Goal: Contribute content: Contribute content

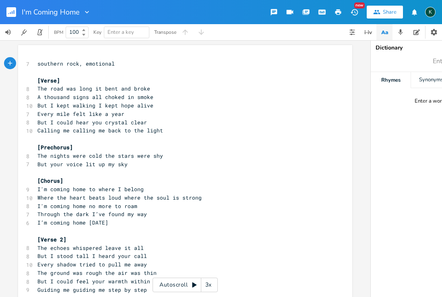
scroll to position [0, 29]
click at [10, 12] on rect "button" at bounding box center [11, 12] width 10 height 10
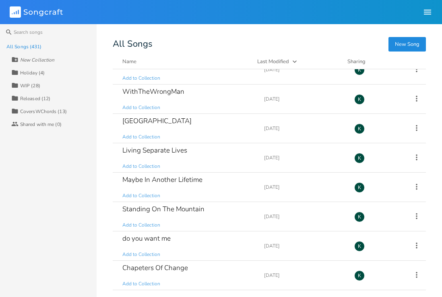
scroll to position [191, 0]
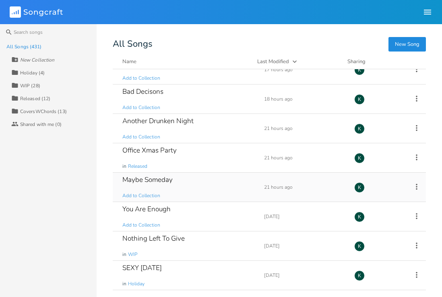
click at [147, 179] on div "Maybe Someday" at bounding box center [147, 179] width 50 height 7
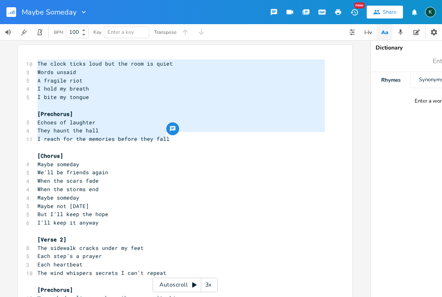
drag, startPoint x: 35, startPoint y: 63, endPoint x: 172, endPoint y: 135, distance: 154.3
click at [172, 135] on div "10 The clock ticks loud but the room is quiet 3 Words unsaid 5 A fragile riot 4…" at bounding box center [181, 232] width 291 height 344
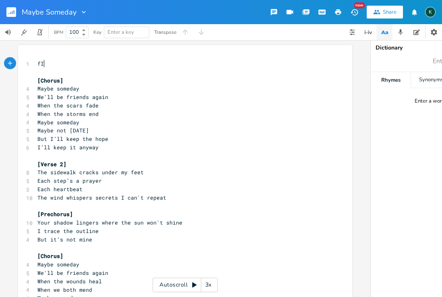
type textarea "fIt"
type textarea "It may have been a long time ago"
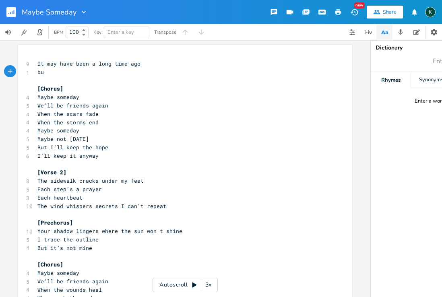
type textarea "but"
type textarea "But it feels like yesterda"
type textarea "sterday"
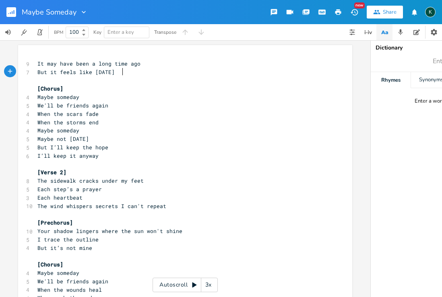
scroll to position [0, 15]
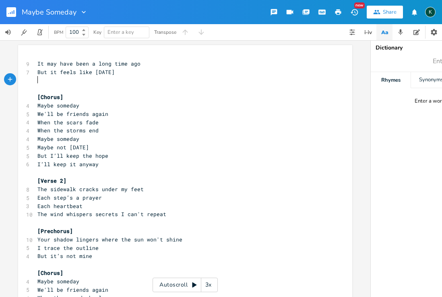
type textarea "e"
type textarea "We exchanged heated words"
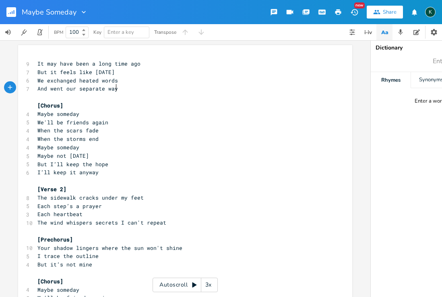
type textarea "And went our separate ways"
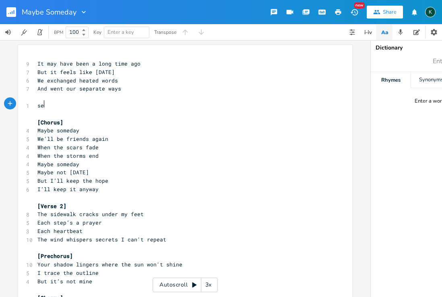
scroll to position [0, 4]
type textarea "seperate"
type textarea "We are both too stubborn"
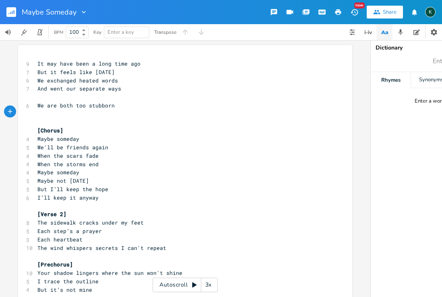
type textarea "t"
type textarea "To admit that we were wrong"
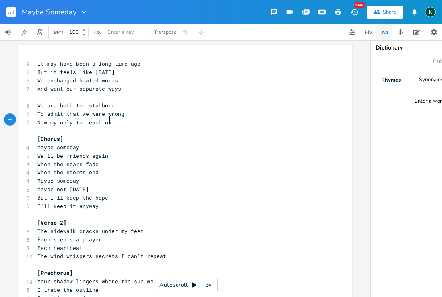
type textarea "Now my only to reach out"
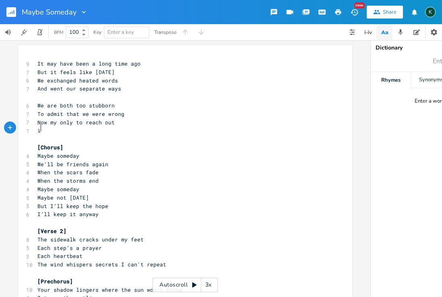
type textarea "it"
type textarea "Is through the words of this song"
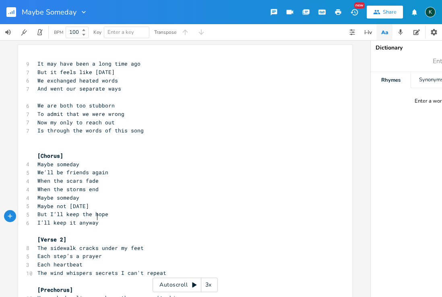
click at [108, 219] on pre "I’ll keep it anyway" at bounding box center [181, 223] width 291 height 8
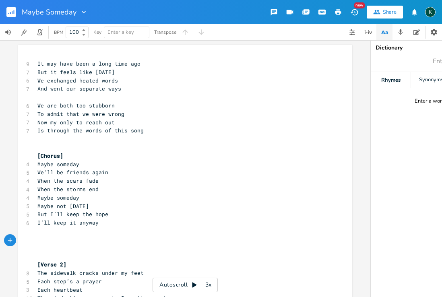
click at [37, 66] on span "It may have been a long time ago" at bounding box center [88, 63] width 103 height 7
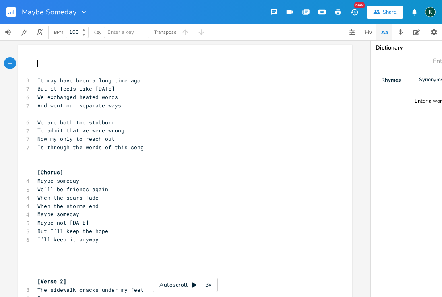
click at [36, 63] on pre "​" at bounding box center [181, 64] width 291 height 8
type textarea "[Verse]"
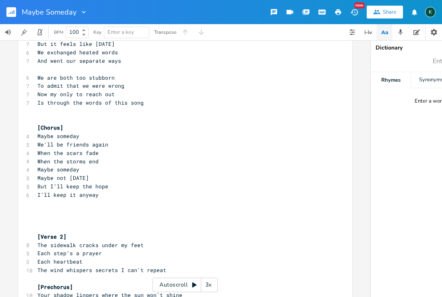
scroll to position [79, 0]
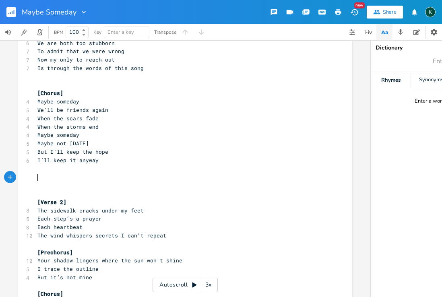
click at [36, 181] on pre "​" at bounding box center [181, 185] width 291 height 8
type textarea "We each"
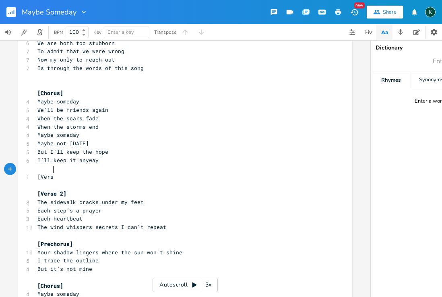
scroll to position [0, 12]
type textarea "[Verse]"
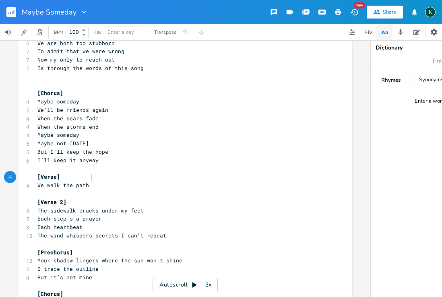
scroll to position [0, 36]
type textarea "We walk the path each has co"
type textarea "hosen"
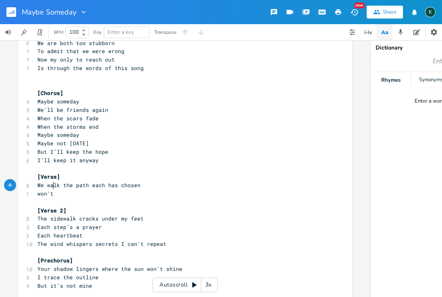
scroll to position [0, 12]
type textarea "won't"
type textarea "Won't acknowledge our regret"
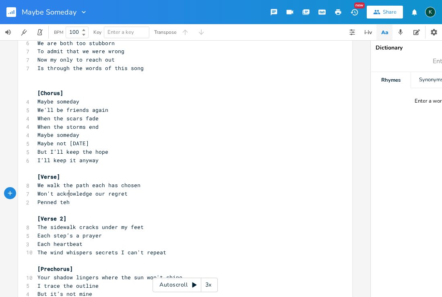
type textarea "Penned teh"
type textarea "he verse and the chorus"
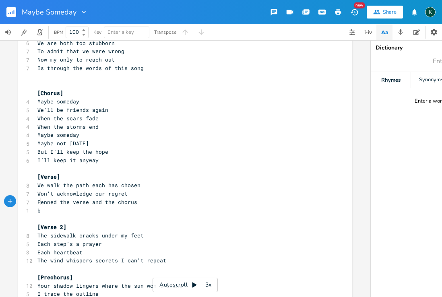
type textarea "bu"
type textarea "But the ends not written yet"
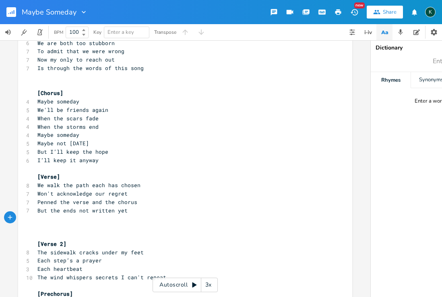
click at [13, 14] on rect "button" at bounding box center [11, 12] width 10 height 10
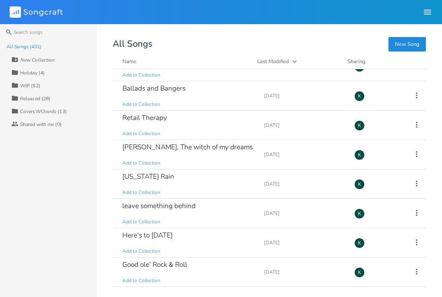
scroll to position [2869, 0]
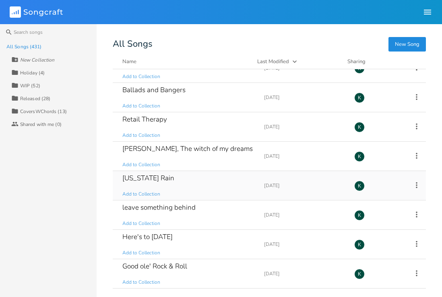
click at [135, 178] on div "[US_STATE] Rain" at bounding box center [148, 178] width 52 height 7
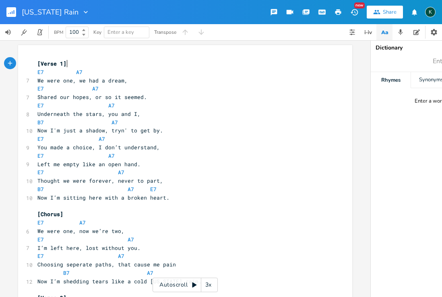
scroll to position [0, 0]
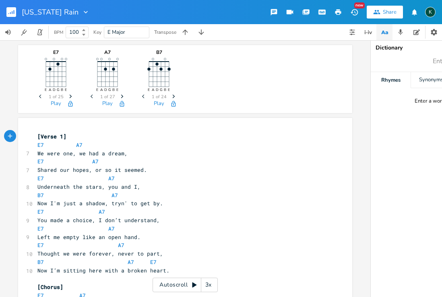
click at [12, 12] on icon "button" at bounding box center [12, 12] width 1 height 3
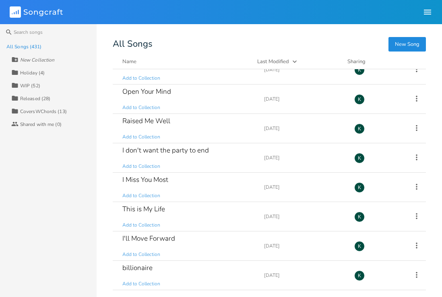
scroll to position [2867, 0]
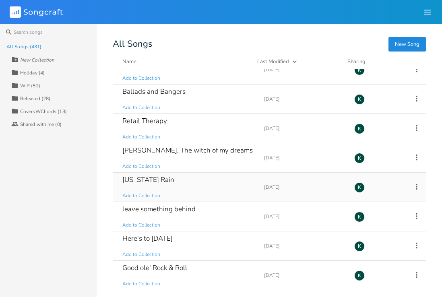
click at [141, 195] on span "Add to Collection" at bounding box center [141, 196] width 38 height 7
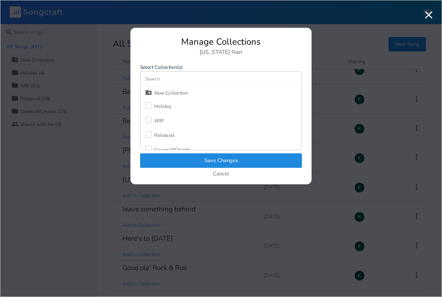
click at [149, 134] on div at bounding box center [148, 134] width 6 height 6
click at [172, 158] on button "Save Changes" at bounding box center [221, 161] width 162 height 15
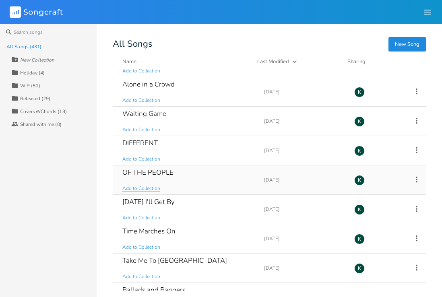
scroll to position [2579, 0]
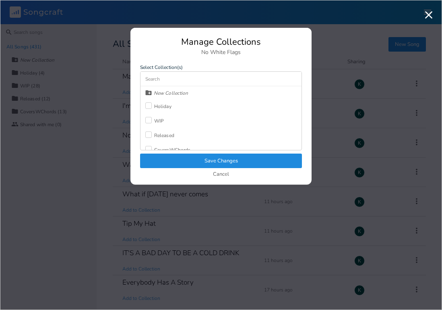
click at [162, 137] on div "Released" at bounding box center [164, 135] width 20 height 5
click at [174, 159] on button "Save Changes" at bounding box center [221, 161] width 162 height 15
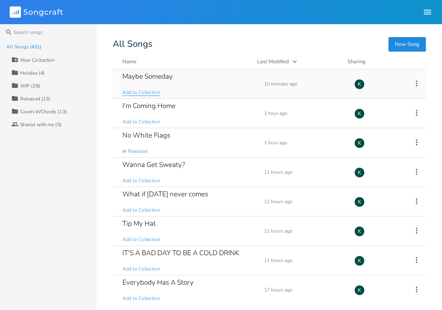
click at [141, 93] on span "Add to Collection" at bounding box center [141, 92] width 38 height 7
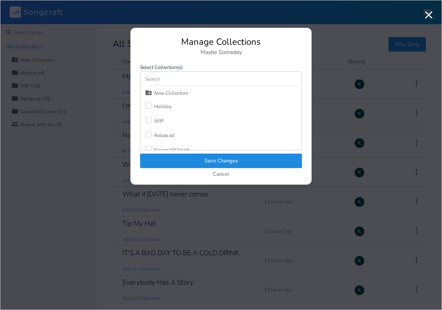
click at [154, 120] on div "WIP" at bounding box center [159, 120] width 10 height 5
click at [175, 160] on button "Save Changes" at bounding box center [221, 161] width 162 height 15
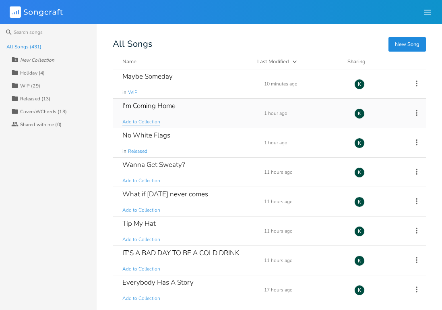
click at [143, 122] on span "Add to Collection" at bounding box center [141, 121] width 38 height 7
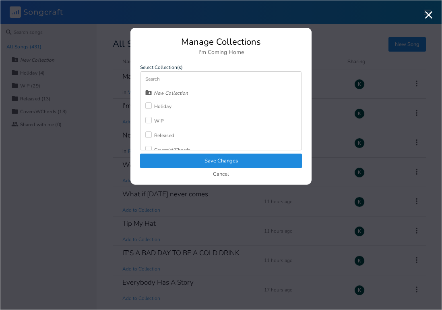
click at [148, 121] on div at bounding box center [148, 120] width 6 height 6
click at [166, 159] on button "Save Changes" at bounding box center [221, 161] width 162 height 15
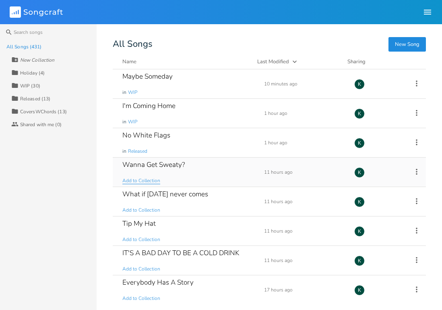
click at [145, 178] on span "Add to Collection" at bounding box center [141, 180] width 38 height 7
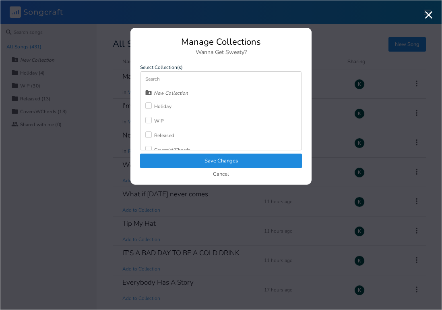
click at [148, 136] on div at bounding box center [148, 134] width 6 height 6
click at [163, 158] on button "Save Changes" at bounding box center [221, 161] width 162 height 15
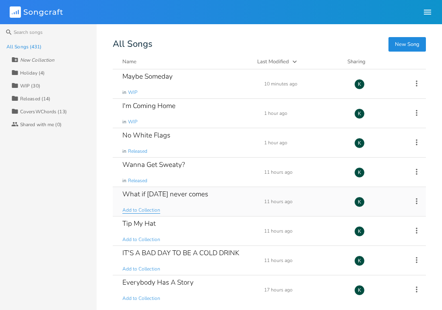
click at [139, 208] on span "Add to Collection" at bounding box center [141, 210] width 38 height 7
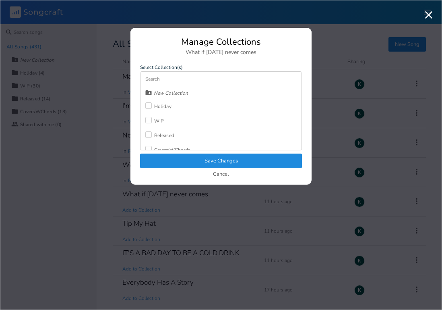
click at [148, 119] on div at bounding box center [148, 120] width 6 height 6
click at [168, 162] on button "Save Changes" at bounding box center [221, 161] width 162 height 15
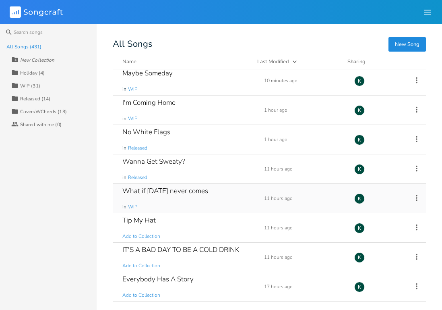
scroll to position [5, 0]
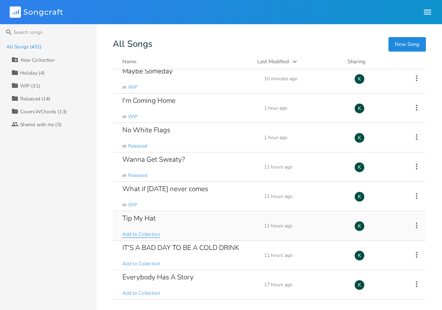
click at [147, 232] on span "Add to Collection" at bounding box center [141, 234] width 38 height 7
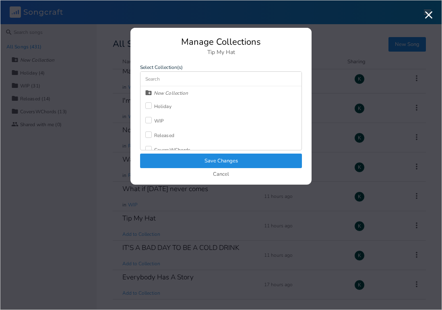
click at [147, 120] on div at bounding box center [148, 120] width 6 height 6
click at [170, 158] on button "Save Changes" at bounding box center [221, 161] width 162 height 15
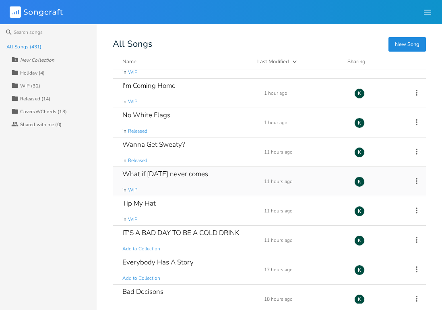
scroll to position [31, 0]
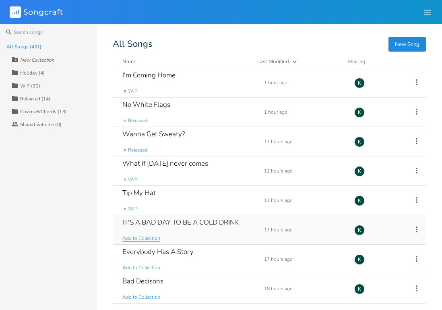
click at [142, 241] on span "Add to Collection" at bounding box center [141, 238] width 38 height 7
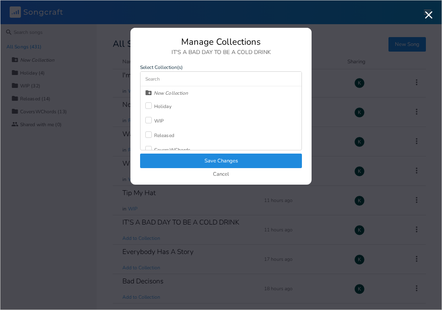
click at [153, 121] on label at bounding box center [149, 121] width 9 height 8
click at [187, 162] on button "Save Changes" at bounding box center [221, 161] width 162 height 15
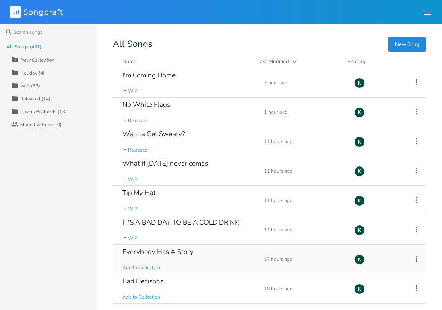
click at [154, 264] on div "Everybody Has A Story Add to Collection" at bounding box center [188, 259] width 132 height 29
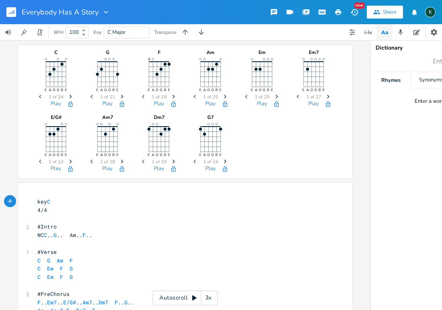
click at [13, 13] on rect "button" at bounding box center [11, 12] width 10 height 10
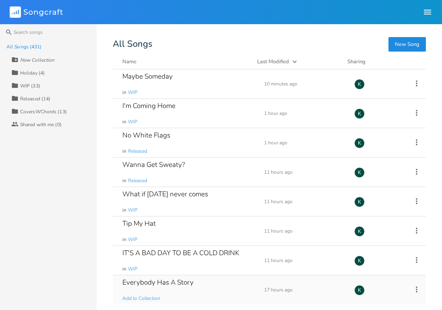
scroll to position [44, 0]
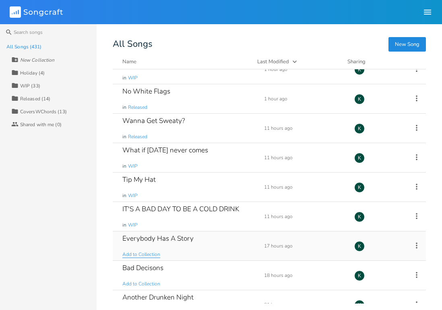
click at [144, 254] on span "Add to Collection" at bounding box center [141, 254] width 38 height 7
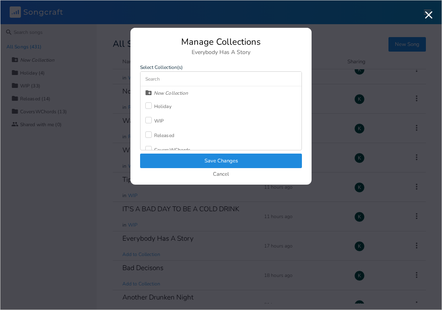
click at [159, 132] on div "Released" at bounding box center [159, 135] width 29 height 15
click at [181, 159] on button "Save Changes" at bounding box center [221, 161] width 162 height 15
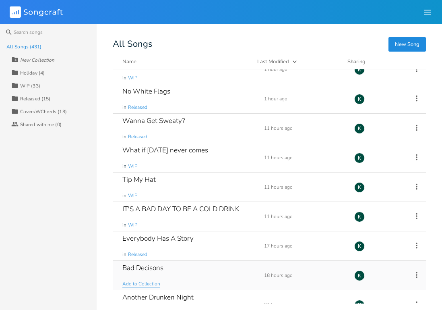
click at [154, 282] on span "Add to Collection" at bounding box center [141, 283] width 38 height 7
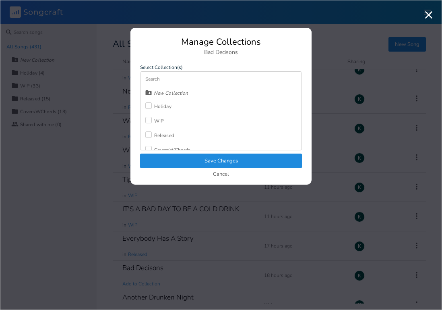
click at [160, 135] on div "Released" at bounding box center [164, 135] width 20 height 5
click at [178, 164] on button "Save Changes" at bounding box center [221, 161] width 162 height 15
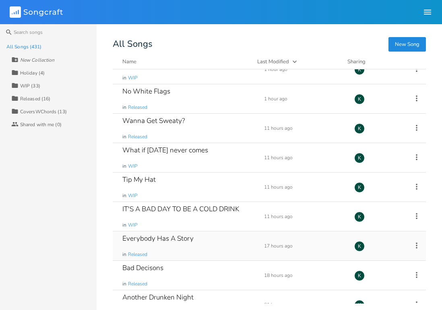
scroll to position [83, 0]
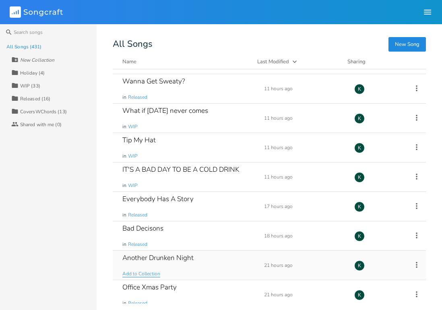
click at [147, 274] on span "Add to Collection" at bounding box center [141, 273] width 38 height 7
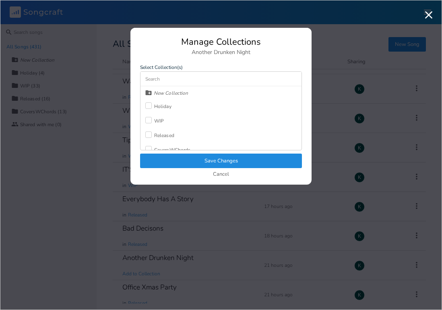
click at [148, 121] on div at bounding box center [148, 120] width 6 height 6
click at [177, 161] on button "Save Changes" at bounding box center [221, 161] width 162 height 15
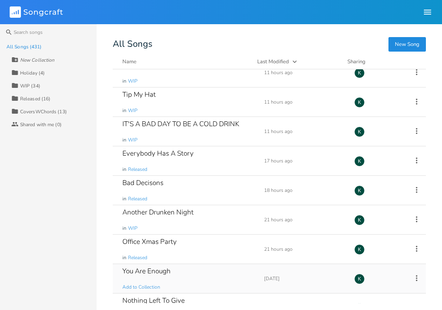
scroll to position [166, 0]
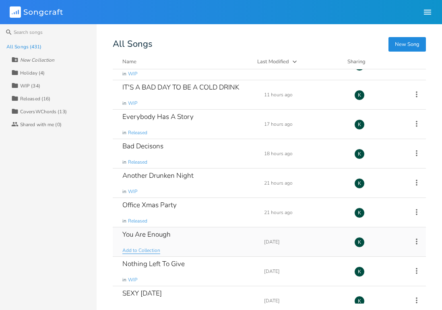
click at [141, 251] on span "Add to Collection" at bounding box center [141, 250] width 38 height 7
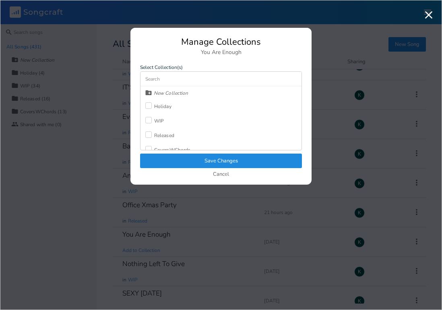
click at [146, 138] on label at bounding box center [149, 135] width 9 height 8
click at [150, 122] on div at bounding box center [148, 120] width 6 height 6
click at [172, 162] on button "Save Changes" at bounding box center [221, 161] width 162 height 15
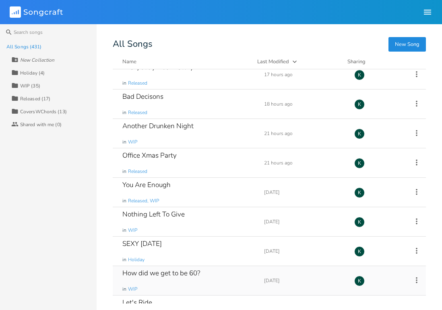
scroll to position [270, 0]
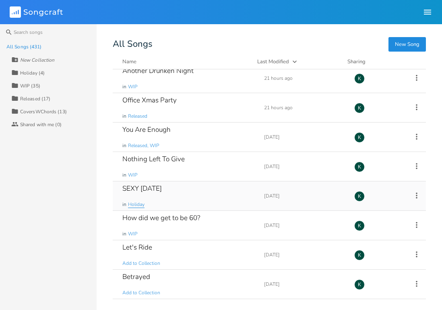
click at [142, 203] on span "Holiday" at bounding box center [136, 204] width 17 height 7
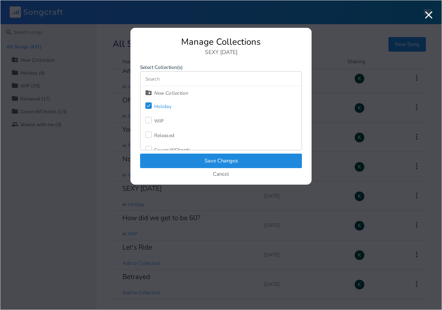
click at [156, 137] on div "Released" at bounding box center [164, 135] width 20 height 5
click at [171, 163] on button "Save Changes" at bounding box center [221, 161] width 162 height 15
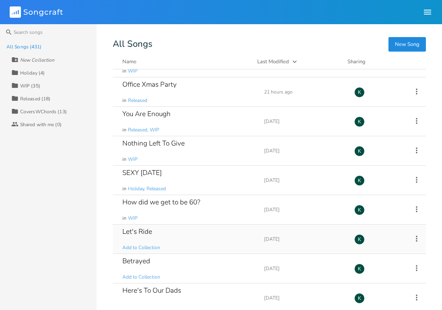
scroll to position [288, 0]
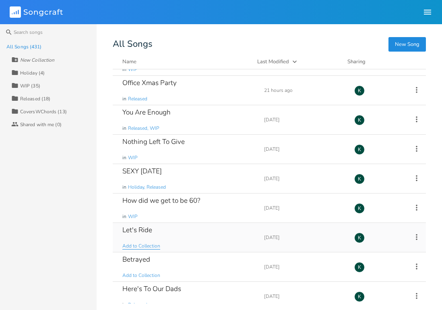
click at [150, 247] on span "Add to Collection" at bounding box center [141, 246] width 38 height 7
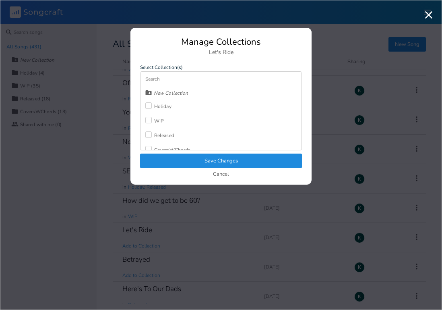
click at [162, 120] on div "WIP" at bounding box center [159, 120] width 10 height 5
click at [184, 165] on button "Save Changes" at bounding box center [221, 161] width 162 height 15
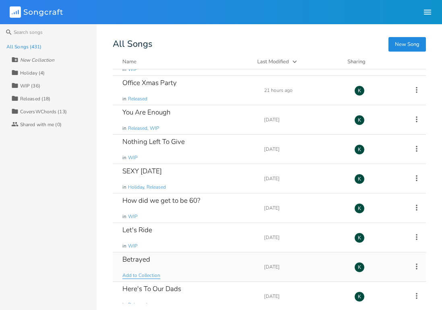
click at [147, 273] on span "Add to Collection" at bounding box center [141, 275] width 38 height 7
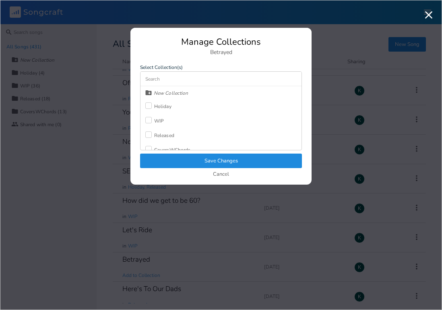
click at [163, 134] on div "Released" at bounding box center [164, 135] width 20 height 5
click at [176, 160] on button "Save Changes" at bounding box center [221, 161] width 162 height 15
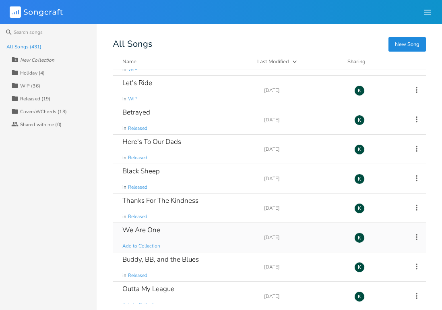
scroll to position [436, 0]
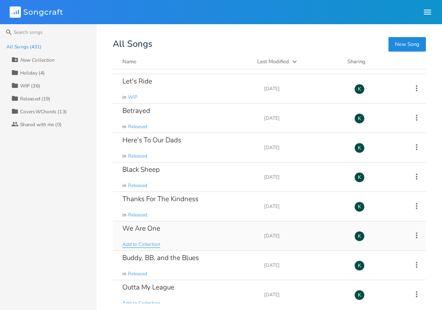
click at [148, 246] on span "Add to Collection" at bounding box center [141, 244] width 38 height 7
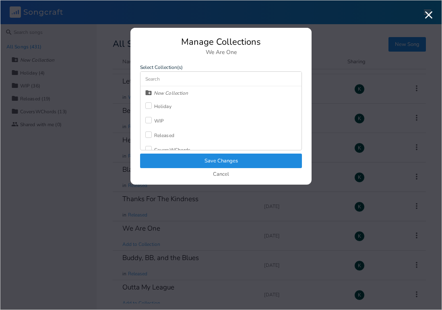
click at [160, 117] on div "WIP" at bounding box center [154, 121] width 19 height 15
click at [194, 162] on button "Save Changes" at bounding box center [221, 161] width 162 height 15
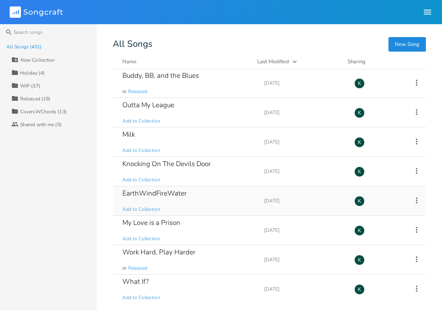
scroll to position [617, 0]
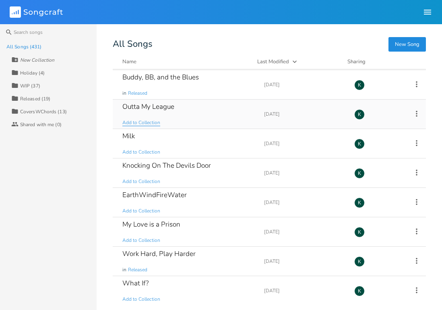
click at [143, 122] on span "Add to Collection" at bounding box center [141, 122] width 38 height 7
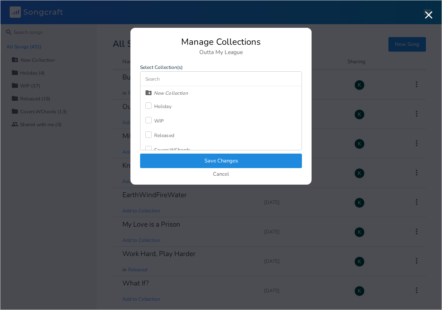
click at [165, 135] on div "Released" at bounding box center [164, 135] width 20 height 5
click at [173, 158] on button "Save Changes" at bounding box center [221, 161] width 162 height 15
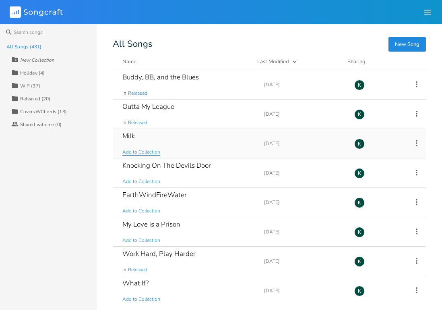
click at [148, 152] on span "Add to Collection" at bounding box center [141, 152] width 38 height 7
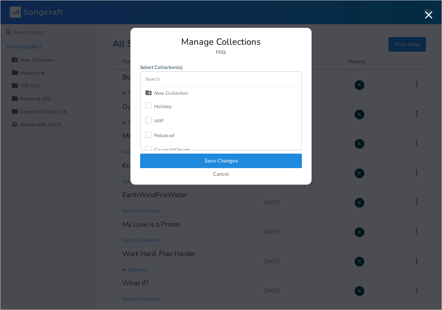
click at [154, 122] on div "WIP" at bounding box center [159, 120] width 10 height 5
click at [165, 156] on button "Save Changes" at bounding box center [221, 161] width 162 height 15
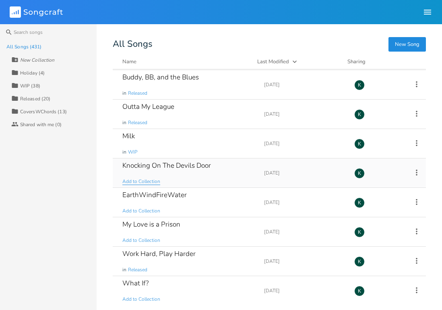
click at [156, 182] on span "Add to Collection" at bounding box center [141, 181] width 38 height 7
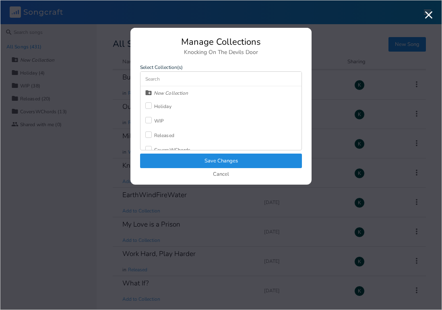
click at [156, 120] on div "WIP" at bounding box center [159, 120] width 10 height 5
click at [181, 162] on button "Save Changes" at bounding box center [221, 161] width 162 height 15
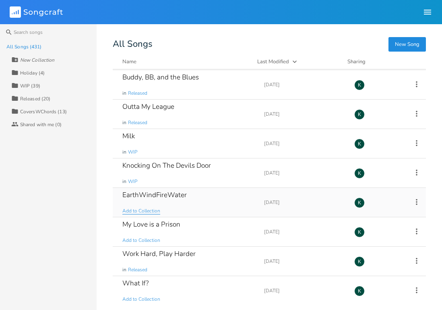
click at [152, 210] on span "Add to Collection" at bounding box center [141, 210] width 38 height 7
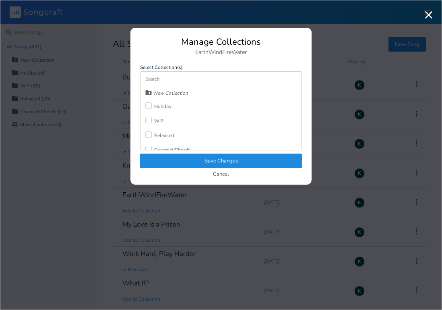
click at [155, 121] on div "WIP" at bounding box center [159, 120] width 10 height 5
click at [174, 162] on button "Save Changes" at bounding box center [221, 161] width 162 height 15
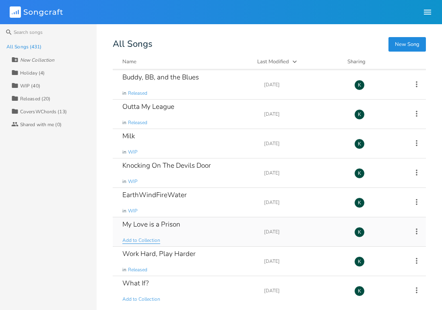
click at [156, 240] on span "Add to Collection" at bounding box center [141, 240] width 38 height 7
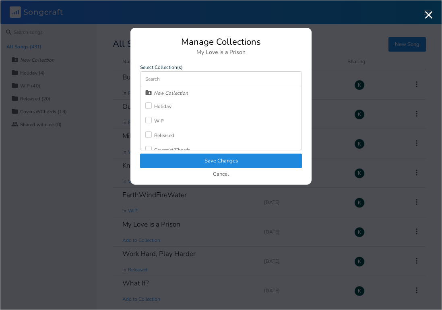
click at [155, 122] on div "WIP" at bounding box center [159, 120] width 10 height 5
click at [174, 164] on button "Save Changes" at bounding box center [221, 161] width 162 height 15
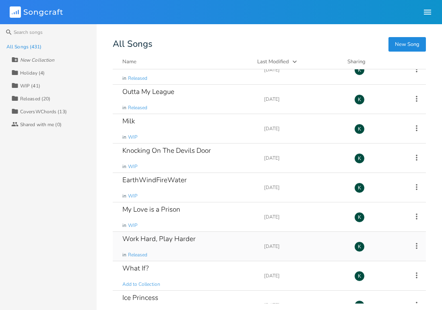
scroll to position [666, 0]
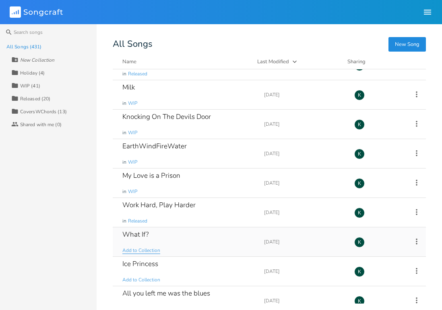
click at [145, 250] on span "Add to Collection" at bounding box center [141, 250] width 38 height 7
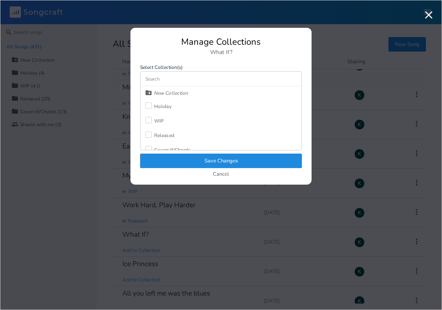
click at [156, 120] on div "WIP" at bounding box center [159, 120] width 10 height 5
click at [168, 160] on button "Save Changes" at bounding box center [221, 161] width 162 height 15
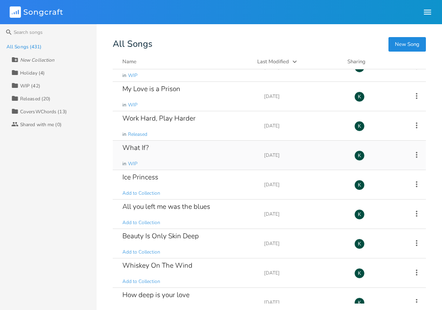
scroll to position [754, 0]
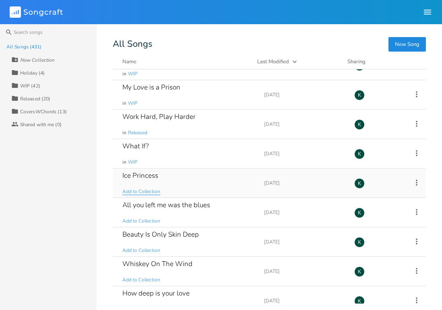
click at [144, 192] on span "Add to Collection" at bounding box center [141, 191] width 38 height 7
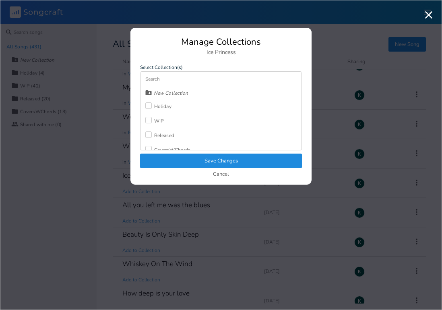
click at [152, 122] on label at bounding box center [149, 121] width 9 height 8
click at [170, 159] on button "Save Changes" at bounding box center [221, 161] width 162 height 15
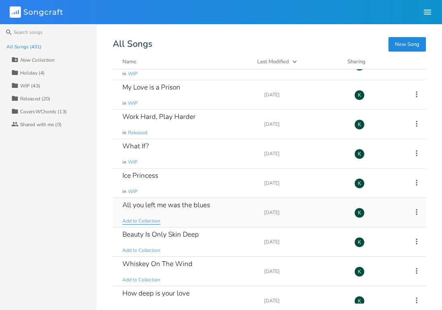
click at [144, 222] on span "Add to Collection" at bounding box center [141, 221] width 38 height 7
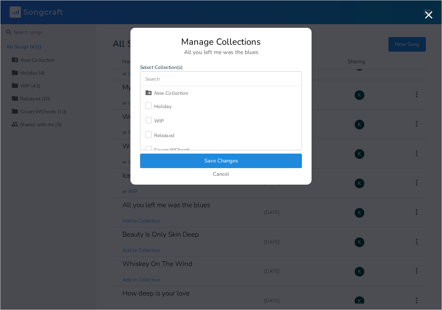
click at [156, 137] on div "Released" at bounding box center [164, 135] width 20 height 5
click at [169, 162] on button "Save Changes" at bounding box center [221, 161] width 162 height 15
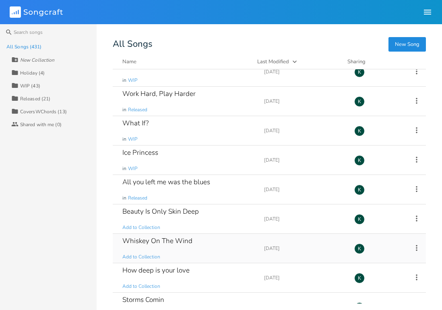
scroll to position [778, 0]
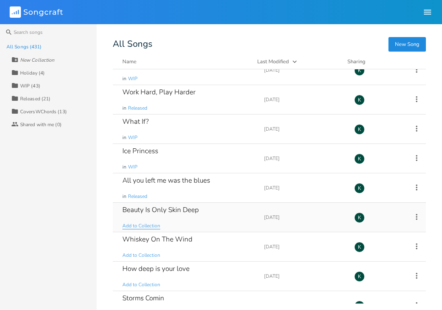
click at [152, 228] on span "Add to Collection" at bounding box center [141, 225] width 38 height 7
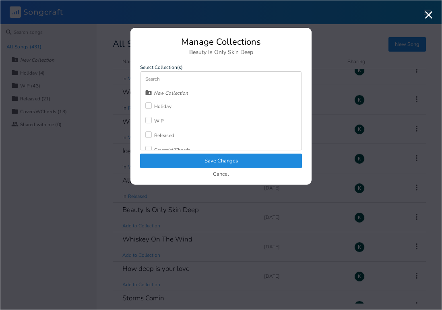
click at [151, 122] on div at bounding box center [148, 120] width 6 height 6
click at [177, 163] on button "Save Changes" at bounding box center [221, 161] width 162 height 15
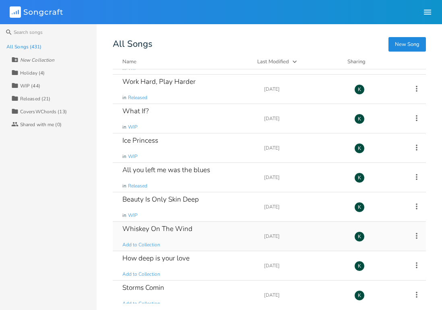
scroll to position [790, 0]
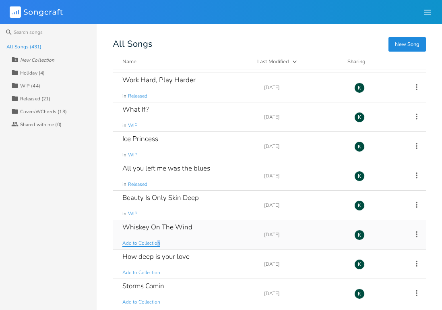
click at [158, 245] on span "Add to Collection" at bounding box center [141, 243] width 38 height 7
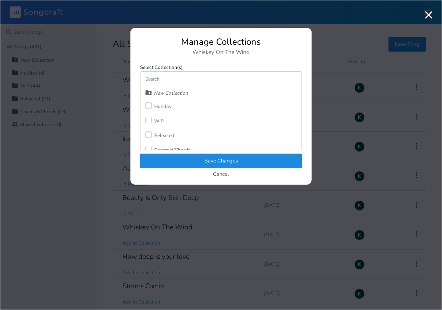
click at [158, 120] on div "WIP" at bounding box center [159, 120] width 10 height 5
click at [187, 159] on button "Save Changes" at bounding box center [221, 161] width 162 height 15
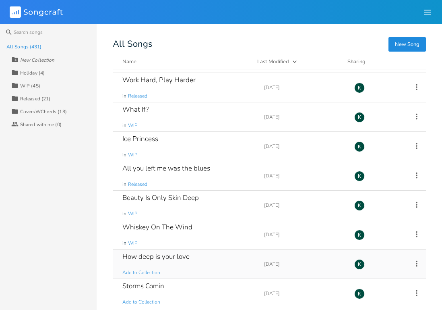
click at [148, 271] on span "Add to Collection" at bounding box center [141, 272] width 38 height 7
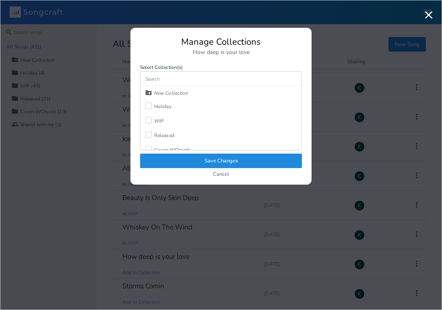
click at [151, 122] on div at bounding box center [148, 120] width 6 height 6
click at [176, 160] on button "Save Changes" at bounding box center [221, 161] width 162 height 15
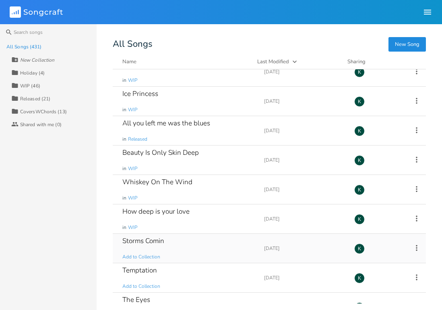
scroll to position [853, 0]
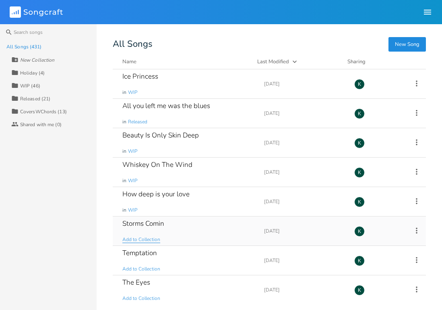
click at [157, 237] on span "Add to Collection" at bounding box center [141, 239] width 38 height 7
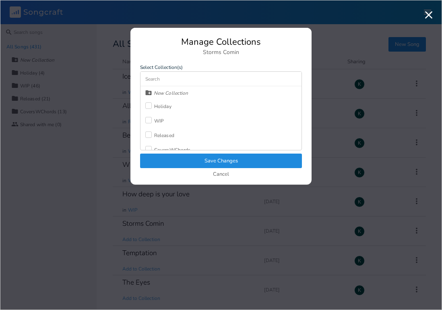
click at [164, 135] on div "Released" at bounding box center [164, 135] width 20 height 5
click at [183, 164] on button "Save Changes" at bounding box center [221, 161] width 162 height 15
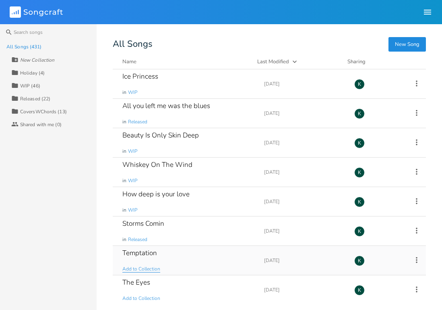
click at [152, 267] on span "Add to Collection" at bounding box center [141, 269] width 38 height 7
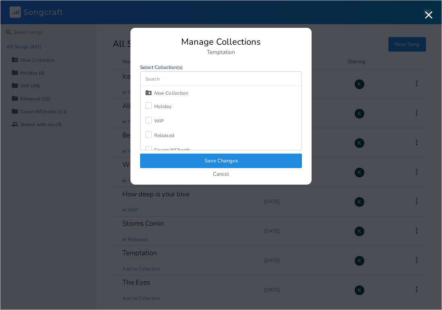
click at [149, 122] on div at bounding box center [148, 120] width 6 height 6
click at [177, 161] on button "Save Changes" at bounding box center [221, 161] width 162 height 15
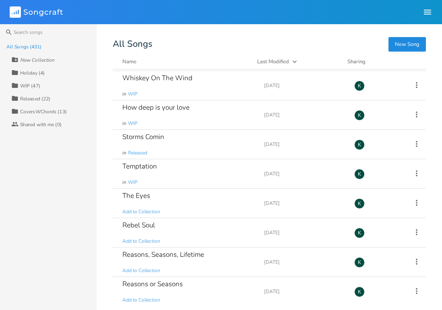
scroll to position [979, 0]
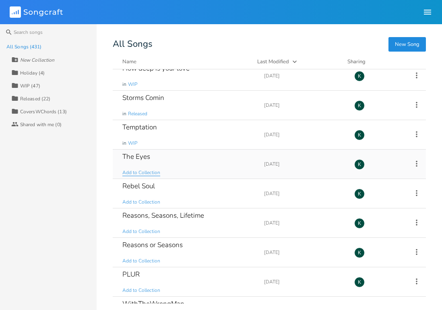
click at [136, 171] on span "Add to Collection" at bounding box center [141, 172] width 38 height 7
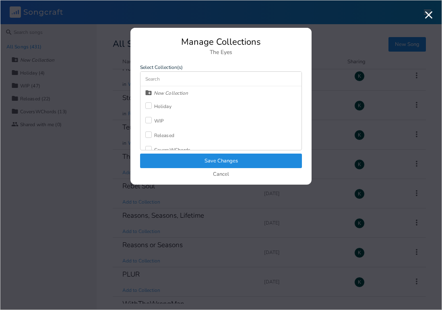
click at [154, 131] on label at bounding box center [149, 135] width 9 height 8
click at [152, 135] on label "Check" at bounding box center [149, 135] width 9 height 8
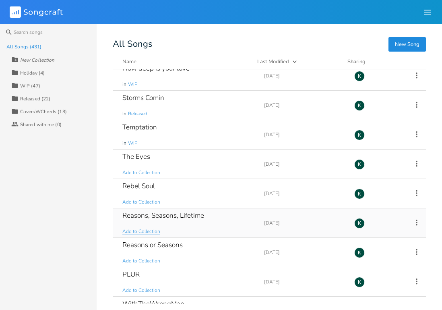
click at [150, 229] on span "Add to Collection" at bounding box center [141, 231] width 38 height 7
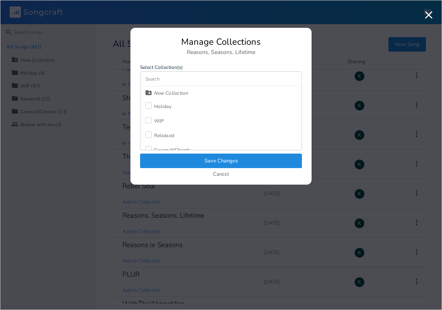
click at [161, 135] on div "Released" at bounding box center [164, 135] width 20 height 5
click at [176, 158] on button "Save Changes" at bounding box center [221, 161] width 162 height 15
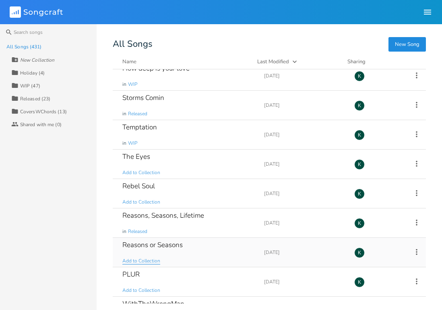
click at [147, 259] on span "Add to Collection" at bounding box center [141, 260] width 38 height 7
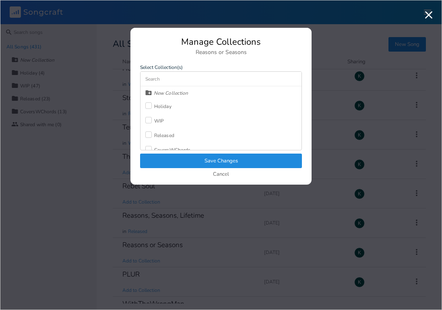
click at [150, 135] on div at bounding box center [148, 134] width 6 height 6
click at [164, 161] on button "Save Changes" at bounding box center [221, 161] width 162 height 15
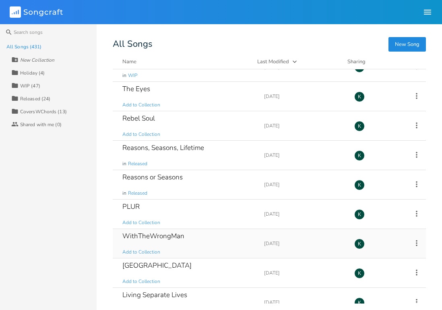
scroll to position [1048, 0]
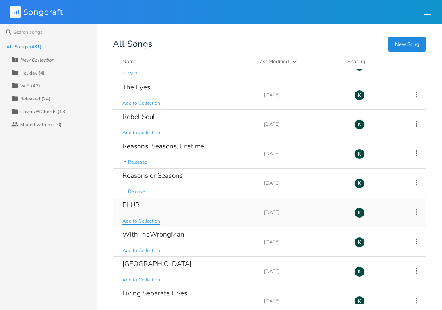
click at [131, 220] on span "Add to Collection" at bounding box center [141, 221] width 38 height 7
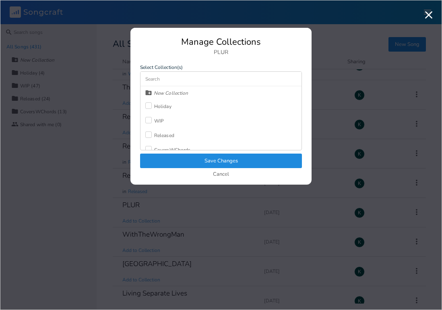
click at [151, 122] on div at bounding box center [148, 120] width 6 height 6
click at [184, 164] on button "Save Changes" at bounding box center [221, 161] width 162 height 15
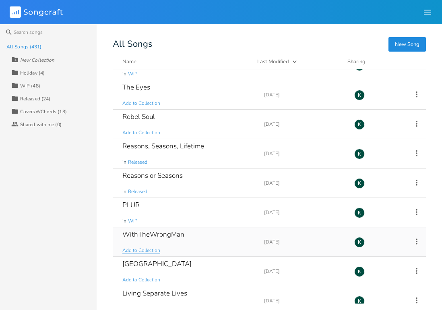
click at [143, 249] on span "Add to Collection" at bounding box center [141, 250] width 38 height 7
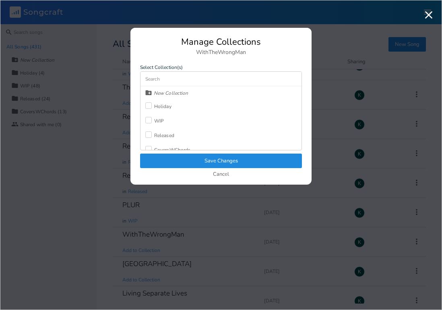
click at [147, 121] on div at bounding box center [148, 120] width 6 height 6
click at [185, 160] on button "Save Changes" at bounding box center [221, 161] width 162 height 15
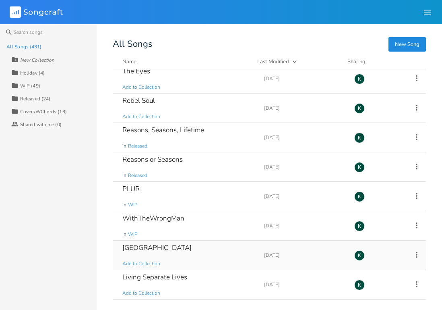
scroll to position [1098, 0]
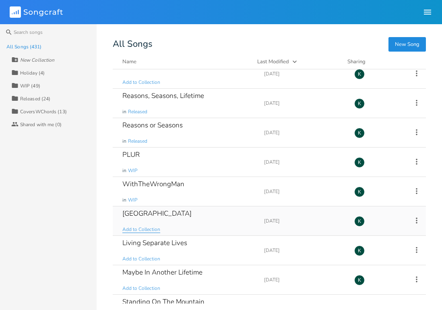
click at [150, 228] on span "Add to Collection" at bounding box center [141, 229] width 38 height 7
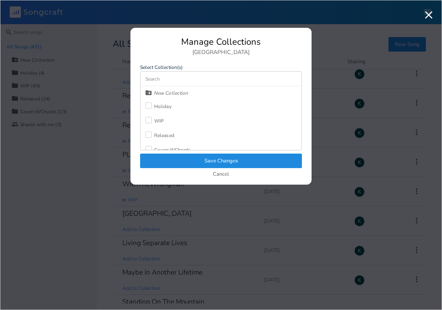
click at [152, 123] on label at bounding box center [149, 121] width 9 height 8
click at [179, 162] on button "Save Changes" at bounding box center [221, 161] width 162 height 15
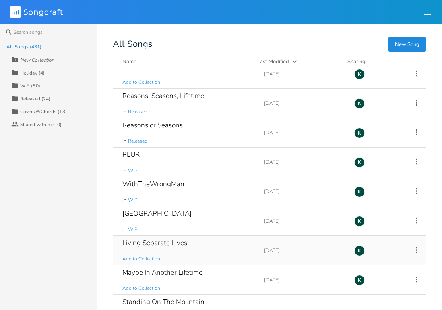
click at [141, 260] on span "Add to Collection" at bounding box center [141, 258] width 38 height 7
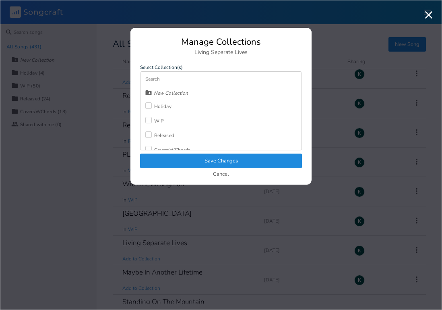
click at [157, 135] on div "Released" at bounding box center [164, 135] width 20 height 5
click at [185, 162] on button "Save Changes" at bounding box center [221, 161] width 162 height 15
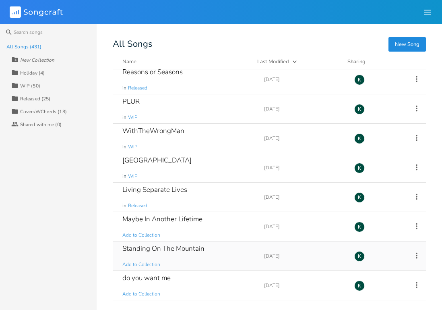
scroll to position [1170, 0]
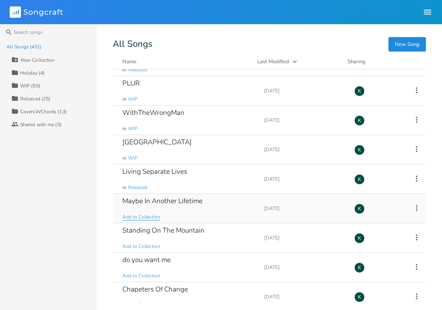
click at [139, 216] on span "Add to Collection" at bounding box center [141, 217] width 38 height 7
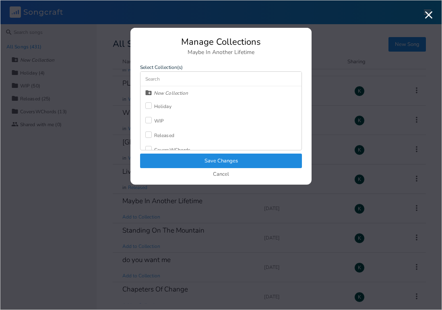
click at [160, 137] on div "Released" at bounding box center [164, 135] width 20 height 5
click at [182, 158] on button "Save Changes" at bounding box center [221, 161] width 162 height 15
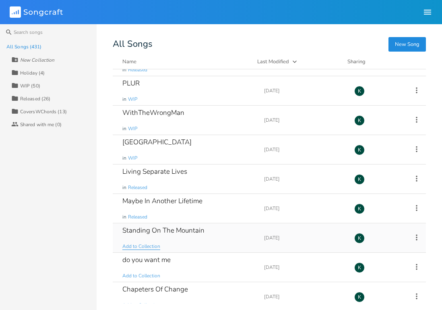
scroll to position [1171, 0]
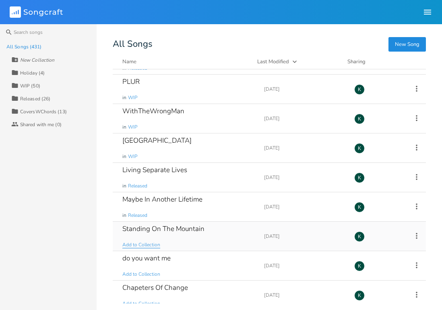
click at [151, 247] on span "Add to Collection" at bounding box center [141, 244] width 38 height 7
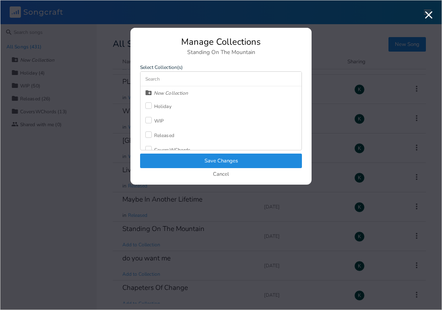
click at [149, 121] on div at bounding box center [148, 120] width 6 height 6
click at [169, 166] on button "Save Changes" at bounding box center [221, 161] width 162 height 15
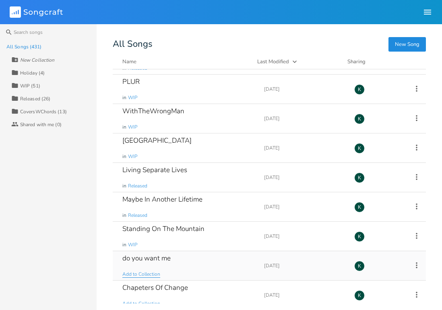
click at [140, 273] on span "Add to Collection" at bounding box center [141, 274] width 38 height 7
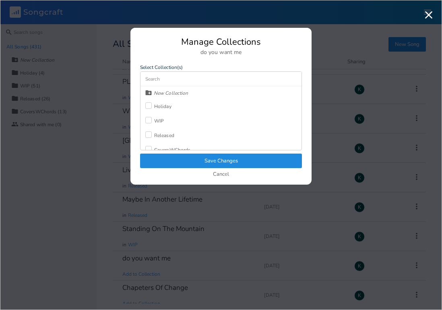
click at [156, 122] on div "WIP" at bounding box center [159, 120] width 10 height 5
click at [187, 164] on button "Save Changes" at bounding box center [221, 161] width 162 height 15
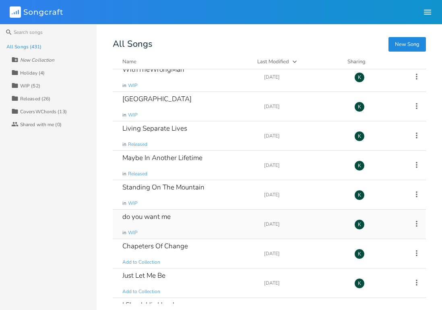
scroll to position [1214, 0]
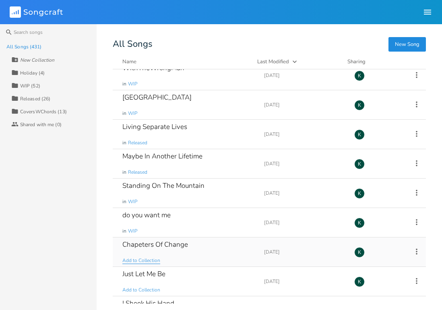
click at [133, 260] on span "Add to Collection" at bounding box center [141, 260] width 38 height 7
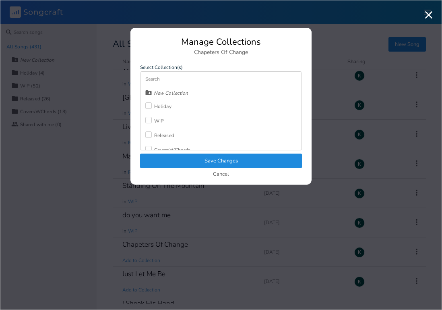
click at [155, 133] on div "Released" at bounding box center [164, 135] width 20 height 5
click at [180, 159] on button "Save Changes" at bounding box center [221, 161] width 162 height 15
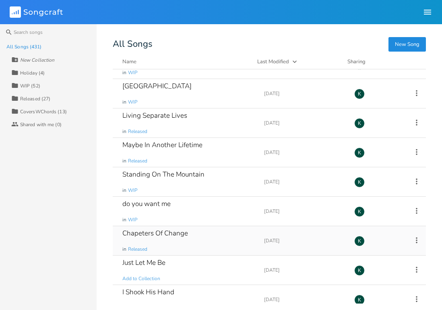
scroll to position [1248, 0]
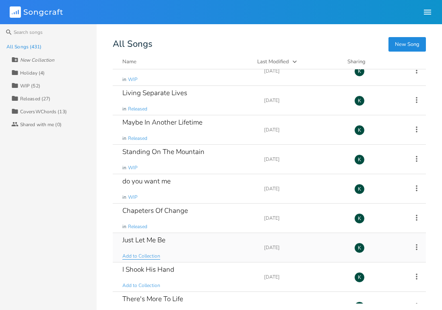
click at [140, 253] on span "Add to Collection" at bounding box center [141, 256] width 38 height 7
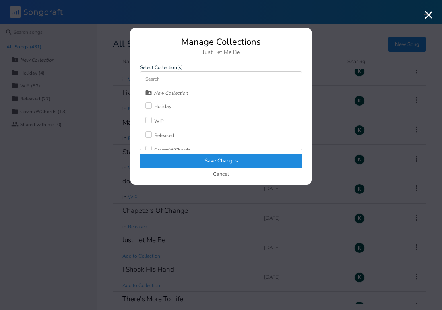
click at [157, 133] on div "Released" at bounding box center [164, 135] width 20 height 5
click at [178, 158] on button "Save Changes" at bounding box center [221, 161] width 162 height 15
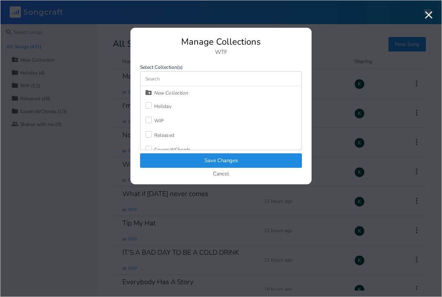
scroll to position [11520, 0]
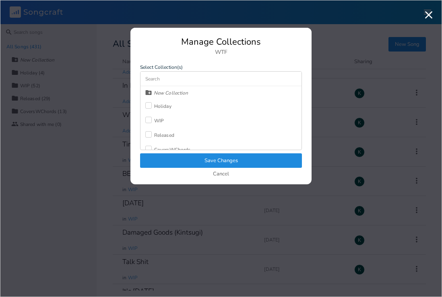
click at [150, 122] on div at bounding box center [148, 120] width 6 height 6
click at [172, 158] on button "Save Changes" at bounding box center [221, 161] width 162 height 15
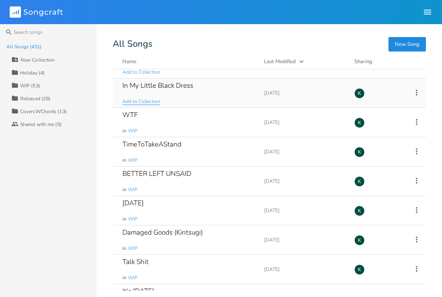
click at [138, 101] on span "Add to Collection" at bounding box center [141, 101] width 38 height 7
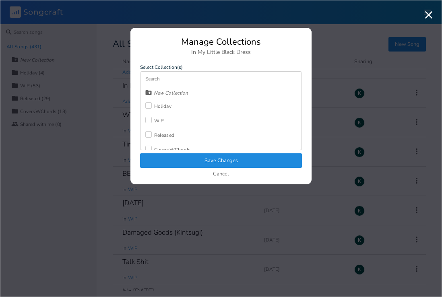
click at [155, 119] on div "WIP" at bounding box center [159, 120] width 10 height 5
click at [178, 160] on button "Save Changes" at bounding box center [221, 161] width 162 height 15
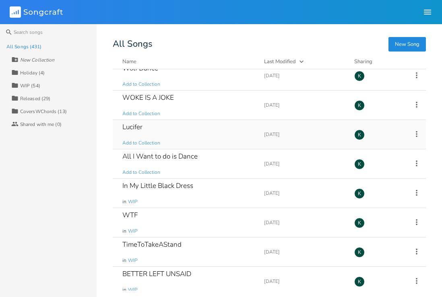
scroll to position [11362, 0]
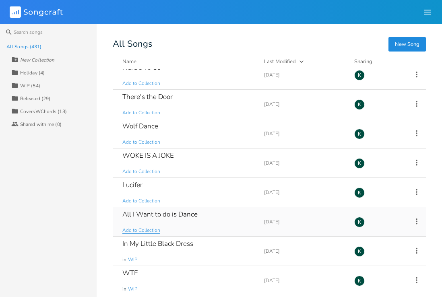
click at [132, 232] on span "Add to Collection" at bounding box center [141, 230] width 38 height 7
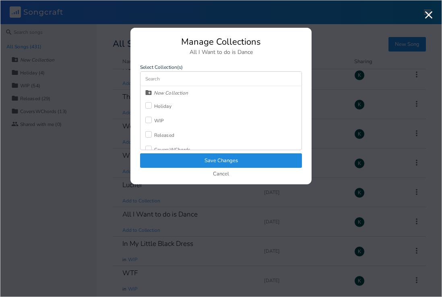
click at [150, 119] on div at bounding box center [148, 120] width 6 height 6
click at [171, 159] on button "Save Changes" at bounding box center [221, 161] width 162 height 15
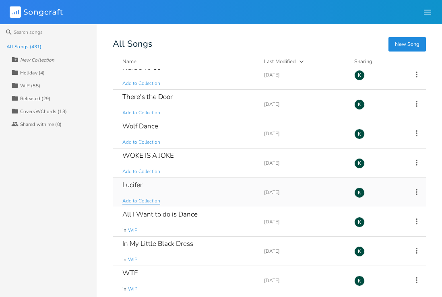
click at [140, 199] on span "Add to Collection" at bounding box center [141, 201] width 38 height 7
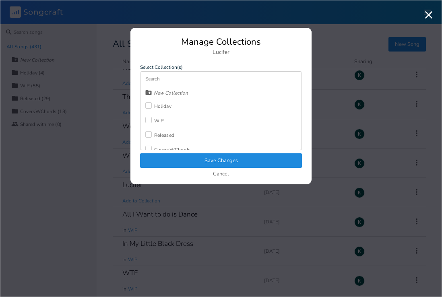
click at [151, 118] on div at bounding box center [148, 120] width 6 height 6
click at [184, 161] on button "Save Changes" at bounding box center [221, 161] width 162 height 15
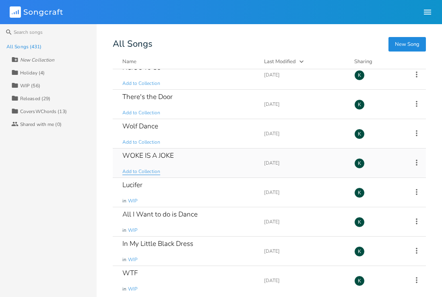
click at [144, 170] on span "Add to Collection" at bounding box center [141, 171] width 38 height 7
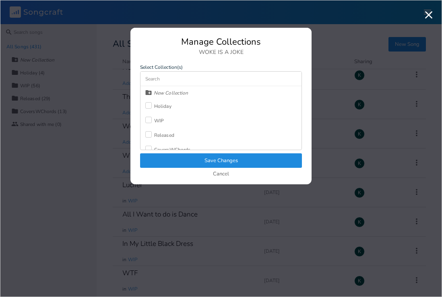
click at [158, 120] on div "WIP" at bounding box center [159, 120] width 10 height 5
click at [177, 160] on button "Save Changes" at bounding box center [221, 161] width 162 height 15
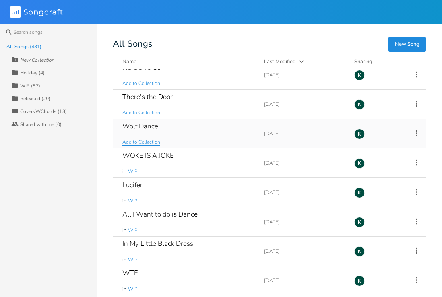
click at [143, 144] on span "Add to Collection" at bounding box center [141, 142] width 38 height 7
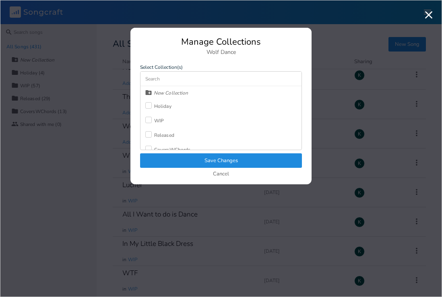
click at [148, 119] on div at bounding box center [148, 120] width 6 height 6
click at [167, 156] on button "Save Changes" at bounding box center [221, 161] width 162 height 15
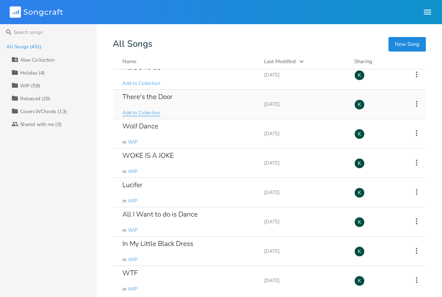
click at [141, 113] on span "Add to Collection" at bounding box center [141, 113] width 38 height 7
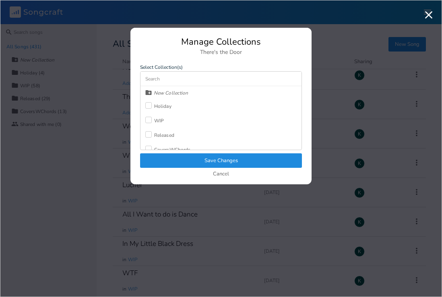
click at [152, 118] on label at bounding box center [149, 121] width 9 height 8
click at [172, 155] on button "Save Changes" at bounding box center [221, 161] width 162 height 15
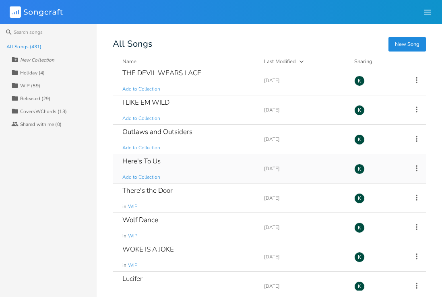
scroll to position [11257, 0]
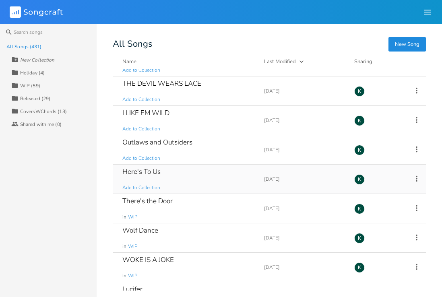
click at [137, 188] on span "Add to Collection" at bounding box center [141, 188] width 38 height 7
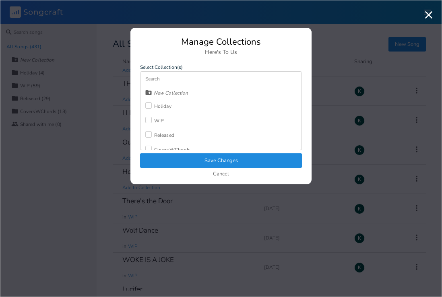
scroll to position [7, 0]
click at [163, 144] on div "CoversWChords" at bounding box center [172, 142] width 36 height 5
click at [169, 156] on button "Save Changes" at bounding box center [221, 161] width 162 height 15
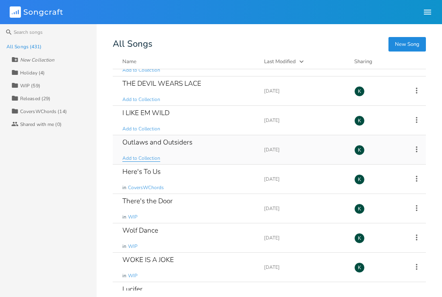
click at [147, 159] on span "Add to Collection" at bounding box center [141, 158] width 38 height 7
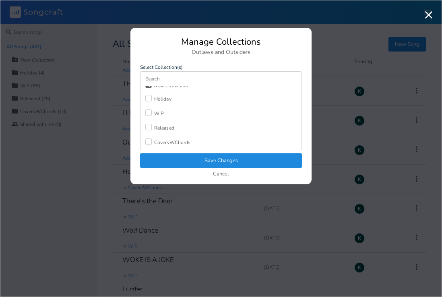
click at [163, 143] on div "CoversWChords" at bounding box center [172, 142] width 36 height 5
click at [171, 155] on button "Save Changes" at bounding box center [221, 161] width 162 height 15
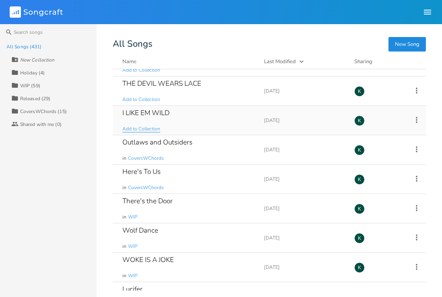
click at [152, 131] on span "Add to Collection" at bounding box center [141, 129] width 38 height 7
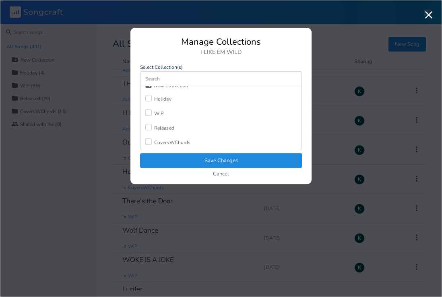
click at [165, 142] on div "CoversWChords" at bounding box center [172, 142] width 36 height 5
click at [178, 158] on button "Save Changes" at bounding box center [221, 161] width 162 height 15
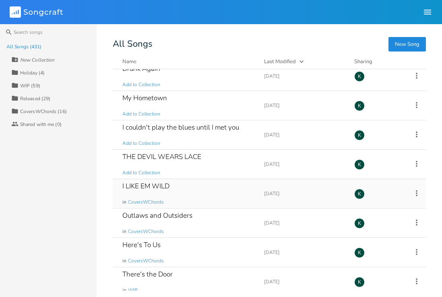
scroll to position [11183, 0]
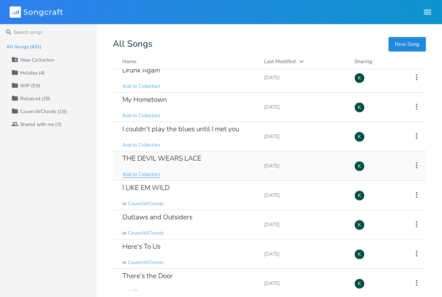
click at [149, 176] on span "Add to Collection" at bounding box center [141, 174] width 38 height 7
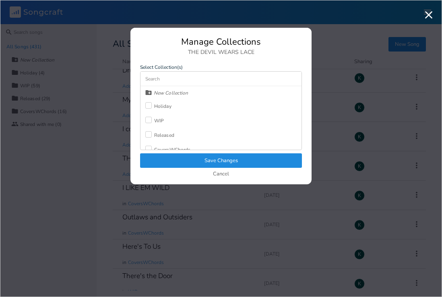
click at [151, 120] on div at bounding box center [148, 120] width 6 height 6
click at [174, 162] on button "Save Changes" at bounding box center [221, 161] width 162 height 15
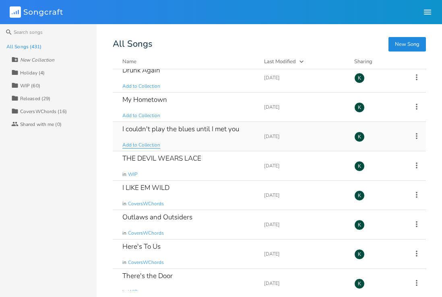
click at [135, 143] on span "Add to Collection" at bounding box center [141, 145] width 38 height 7
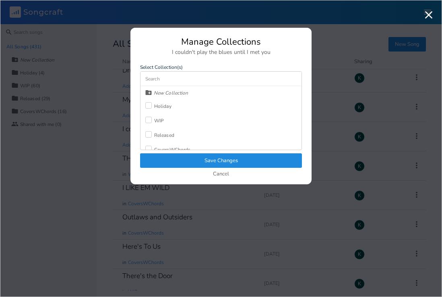
click at [148, 121] on div at bounding box center [148, 120] width 6 height 6
click at [163, 154] on button "Save Changes" at bounding box center [221, 161] width 162 height 15
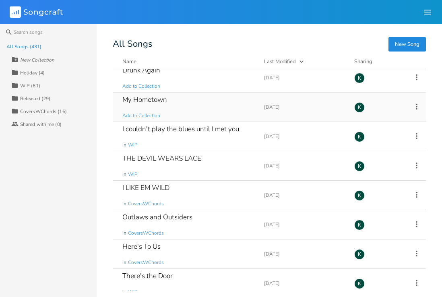
click at [143, 98] on div "My Hometown" at bounding box center [144, 99] width 45 height 7
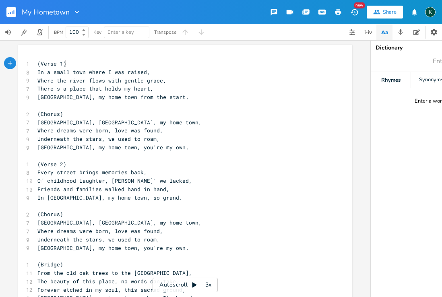
scroll to position [0, 0]
click at [167, 145] on pre "Riverside, my home town, you're my own." at bounding box center [181, 147] width 291 height 8
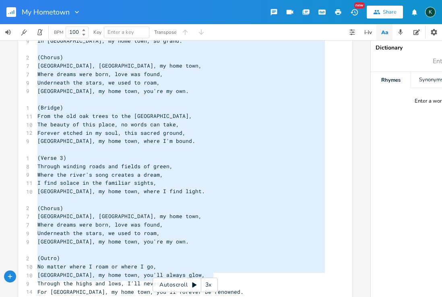
scroll to position [0, 0]
drag, startPoint x: 35, startPoint y: 63, endPoint x: 244, endPoint y: 290, distance: 308.5
click at [259, 297] on html "My Hometown New Share K BPM 100 Key Enter a key Transpose x 1 (Verse 1) 8 In a …" at bounding box center [221, 148] width 442 height 297
type textarea "​(Verse 1) In a small town where I was raised, Where the river flows with gentl…"
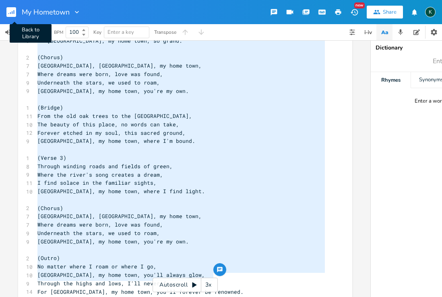
click at [13, 13] on rect "button" at bounding box center [11, 12] width 10 height 10
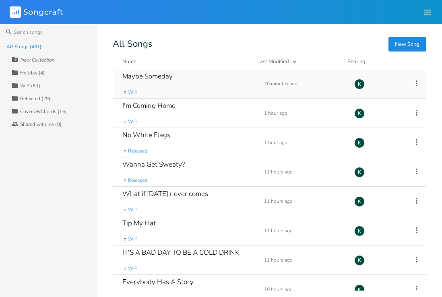
scroll to position [1132, 0]
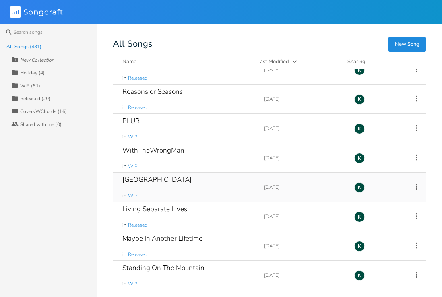
click at [190, 194] on div "Riverside in WIP" at bounding box center [188, 187] width 132 height 29
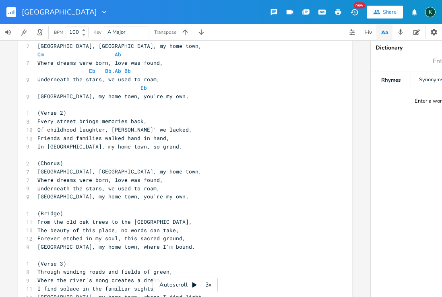
scroll to position [194, 0]
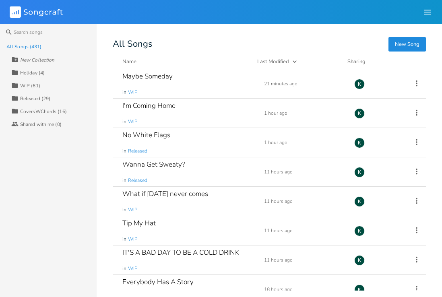
scroll to position [11102, 0]
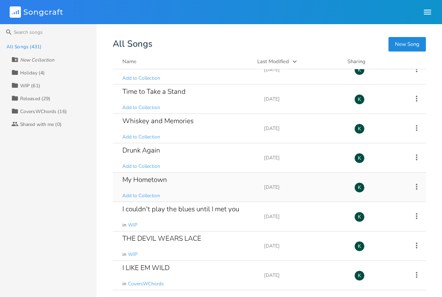
click at [414, 185] on icon at bounding box center [417, 187] width 9 height 9
click at [371, 266] on span "Delete Delete" at bounding box center [362, 268] width 22 height 6
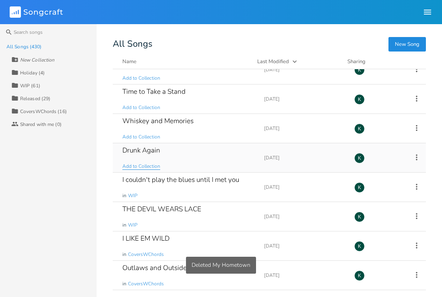
click at [154, 170] on span "Add to Collection" at bounding box center [141, 166] width 38 height 7
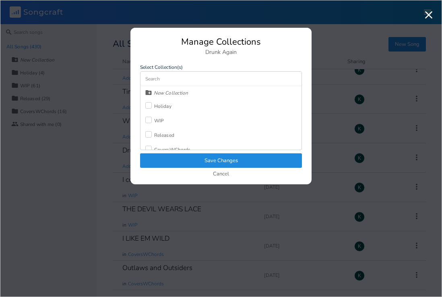
click at [153, 121] on label at bounding box center [149, 121] width 9 height 8
click at [177, 159] on button "Save Changes" at bounding box center [221, 161] width 162 height 15
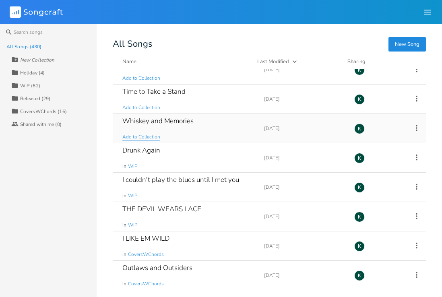
click at [150, 137] on span "Add to Collection" at bounding box center [141, 137] width 38 height 7
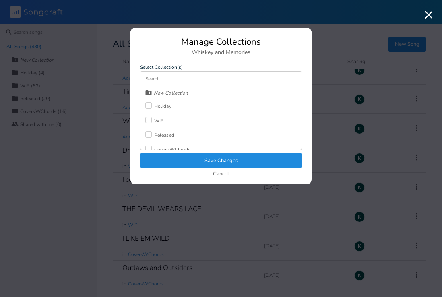
click at [151, 122] on div at bounding box center [148, 120] width 6 height 6
click at [173, 158] on button "Save Changes" at bounding box center [221, 161] width 162 height 15
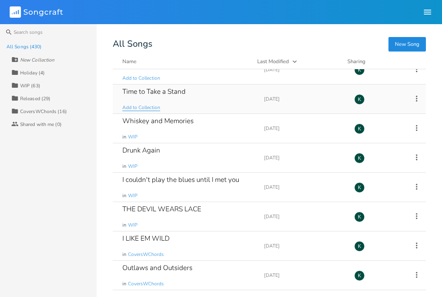
click at [147, 107] on span "Add to Collection" at bounding box center [141, 107] width 38 height 7
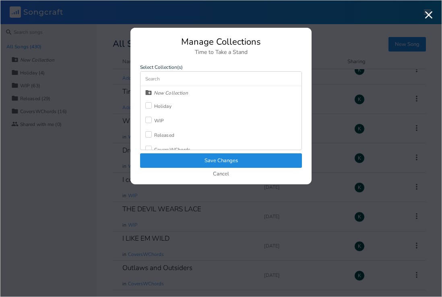
click at [160, 121] on div "WIP" at bounding box center [159, 120] width 10 height 5
click at [176, 157] on button "Save Changes" at bounding box center [221, 161] width 162 height 15
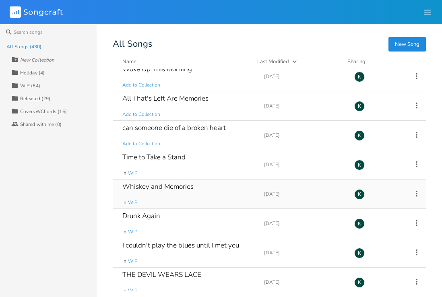
scroll to position [11032, 0]
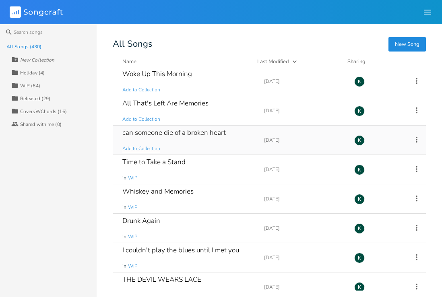
click at [147, 150] on span "Add to Collection" at bounding box center [141, 148] width 38 height 7
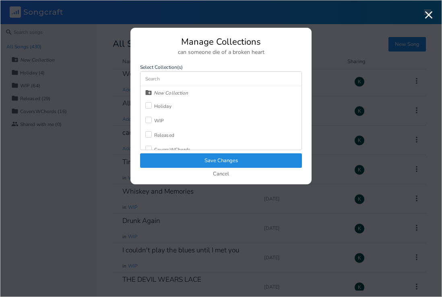
drag, startPoint x: 157, startPoint y: 121, endPoint x: 162, endPoint y: 130, distance: 9.9
click at [158, 121] on div "WIP" at bounding box center [159, 120] width 10 height 5
click at [173, 155] on button "Save Changes" at bounding box center [221, 161] width 162 height 15
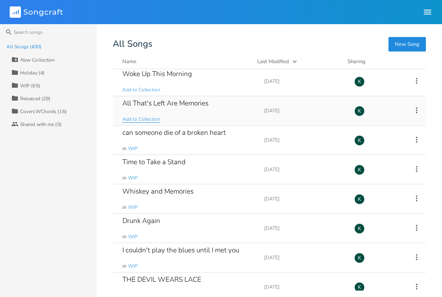
click at [149, 118] on span "Add to Collection" at bounding box center [141, 119] width 38 height 7
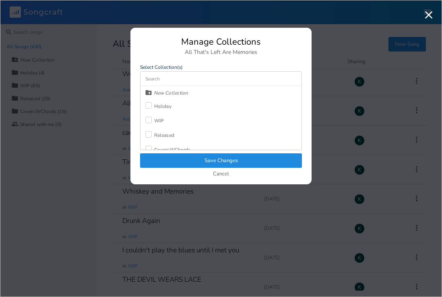
click at [153, 118] on label at bounding box center [149, 121] width 9 height 8
click at [178, 156] on button "Save Changes" at bounding box center [221, 161] width 162 height 15
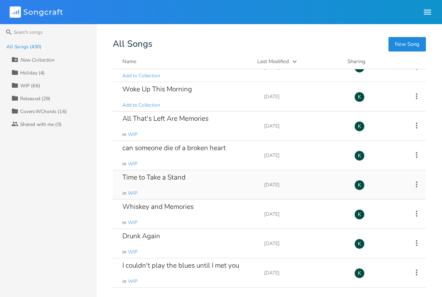
scroll to position [10921, 0]
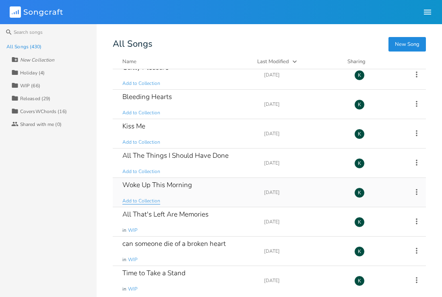
click at [138, 201] on span "Add to Collection" at bounding box center [141, 201] width 38 height 7
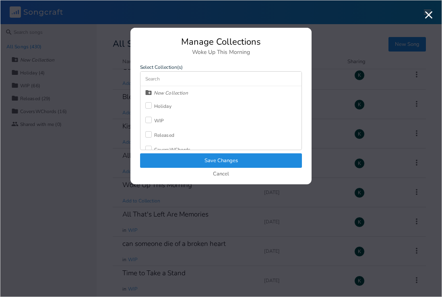
click at [151, 122] on div at bounding box center [148, 120] width 6 height 6
click at [166, 157] on button "Save Changes" at bounding box center [221, 161] width 162 height 15
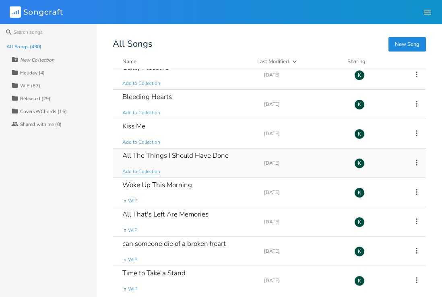
click at [150, 171] on span "Add to Collection" at bounding box center [141, 171] width 38 height 7
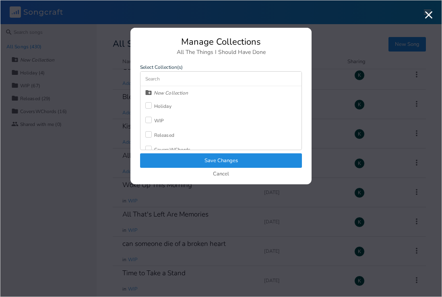
click at [158, 120] on div "WIP" at bounding box center [159, 120] width 10 height 5
click at [180, 158] on button "Save Changes" at bounding box center [221, 161] width 162 height 15
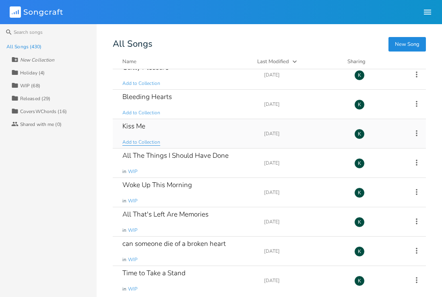
click at [145, 142] on span "Add to Collection" at bounding box center [141, 142] width 38 height 7
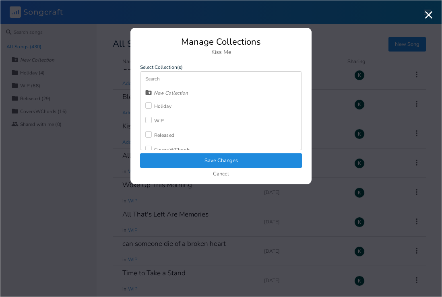
click at [150, 122] on div at bounding box center [148, 120] width 6 height 6
click at [166, 159] on button "Save Changes" at bounding box center [221, 161] width 162 height 15
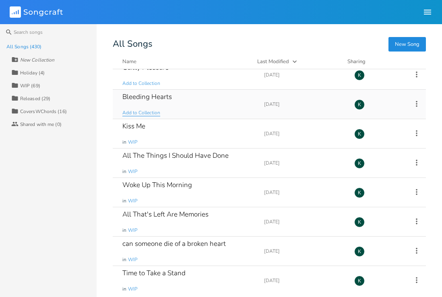
click at [140, 114] on span "Add to Collection" at bounding box center [141, 113] width 38 height 7
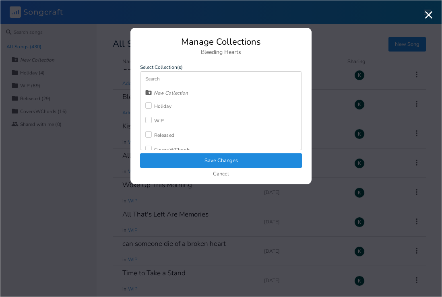
click at [151, 118] on div at bounding box center [148, 120] width 6 height 6
click at [172, 156] on button "Save Changes" at bounding box center [221, 161] width 162 height 15
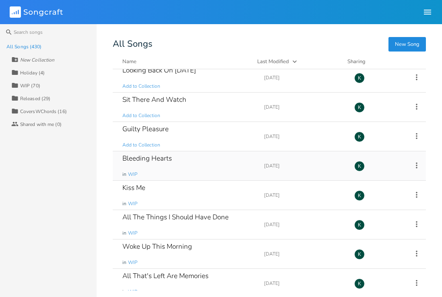
scroll to position [10857, 0]
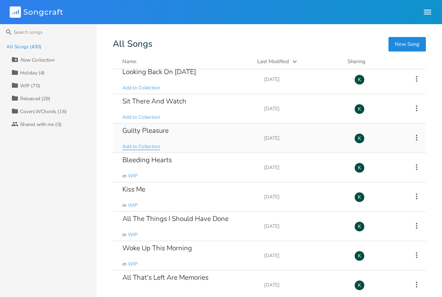
click at [141, 146] on span "Add to Collection" at bounding box center [141, 146] width 38 height 7
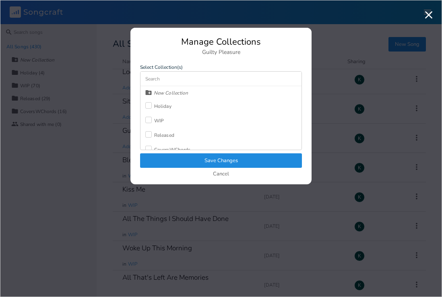
click at [146, 121] on div at bounding box center [148, 120] width 6 height 6
click at [162, 157] on button "Save Changes" at bounding box center [221, 161] width 162 height 15
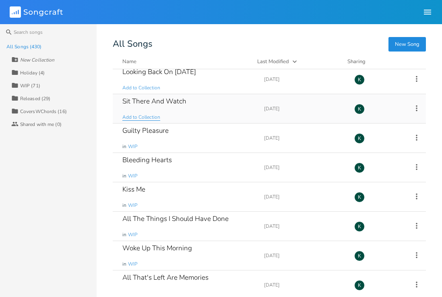
click at [142, 116] on span "Add to Collection" at bounding box center [141, 117] width 38 height 7
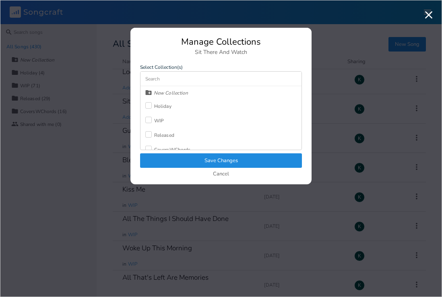
click at [149, 118] on div at bounding box center [148, 120] width 6 height 6
click at [176, 158] on button "Save Changes" at bounding box center [221, 161] width 162 height 15
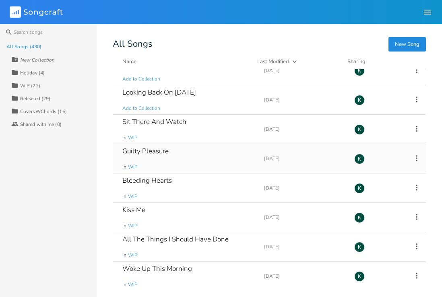
scroll to position [10835, 0]
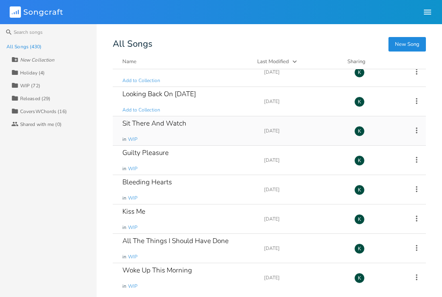
click at [149, 125] on div "Sit There And Watch" at bounding box center [154, 123] width 64 height 7
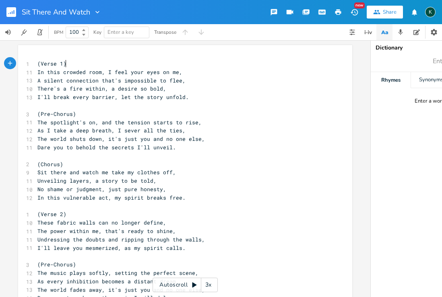
scroll to position [0, 0]
click at [12, 12] on icon "button" at bounding box center [12, 12] width 1 height 3
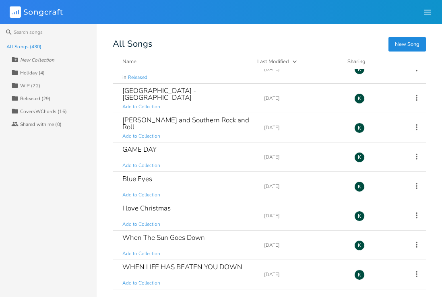
scroll to position [3340, 0]
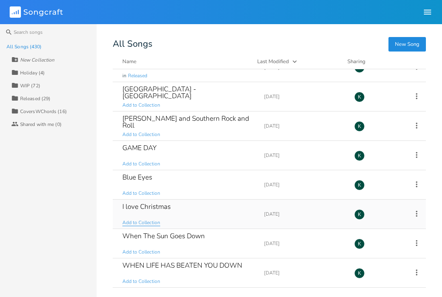
click at [149, 222] on span "Add to Collection" at bounding box center [141, 223] width 38 height 7
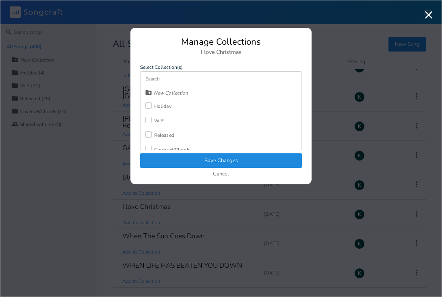
drag, startPoint x: 148, startPoint y: 108, endPoint x: 149, endPoint y: 117, distance: 9.8
click at [149, 110] on div "Holiday" at bounding box center [158, 106] width 26 height 15
click at [149, 120] on div at bounding box center [148, 120] width 6 height 6
click at [172, 155] on button "Save Changes" at bounding box center [221, 161] width 162 height 15
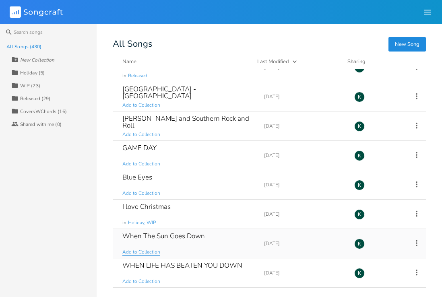
click at [145, 250] on span "Add to Collection" at bounding box center [141, 252] width 38 height 7
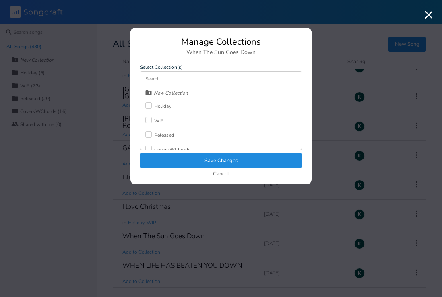
click at [151, 121] on div at bounding box center [148, 120] width 6 height 6
click at [171, 163] on button "Save Changes" at bounding box center [221, 161] width 162 height 15
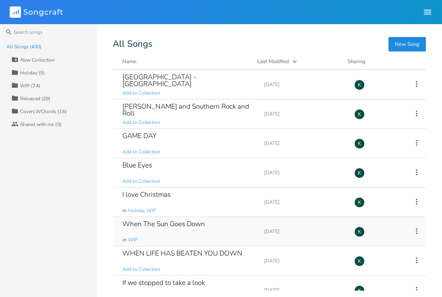
scroll to position [3367, 0]
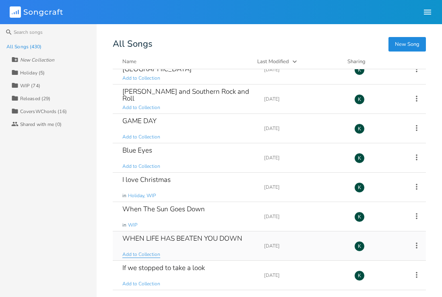
click at [151, 256] on span "Add to Collection" at bounding box center [141, 254] width 38 height 7
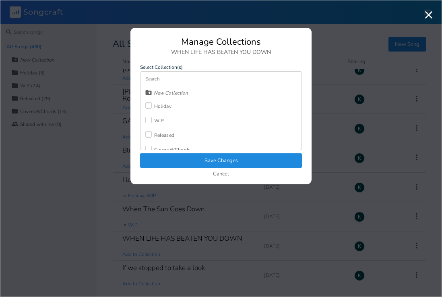
click at [148, 117] on div "WIP" at bounding box center [154, 121] width 19 height 15
click at [180, 166] on button "Save Changes" at bounding box center [221, 161] width 162 height 15
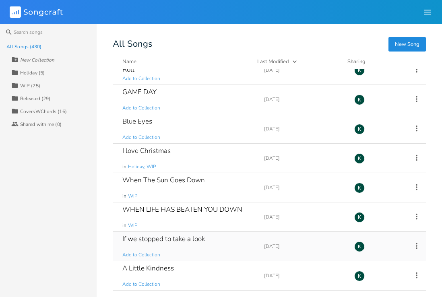
scroll to position [3448, 0]
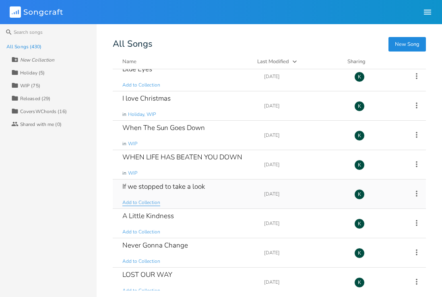
click at [137, 202] on span "Add to Collection" at bounding box center [141, 202] width 38 height 7
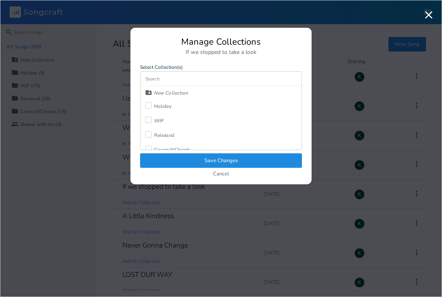
click at [150, 136] on div at bounding box center [148, 134] width 6 height 6
click at [168, 157] on button "Save Changes" at bounding box center [221, 161] width 162 height 15
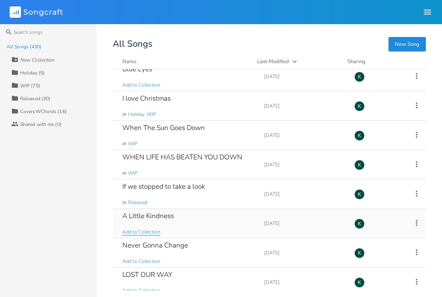
click at [150, 231] on span "Add to Collection" at bounding box center [141, 232] width 38 height 7
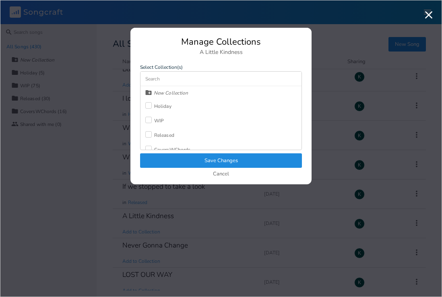
click at [157, 137] on div "Released" at bounding box center [164, 135] width 20 height 5
click at [171, 166] on button "Save Changes" at bounding box center [221, 161] width 162 height 15
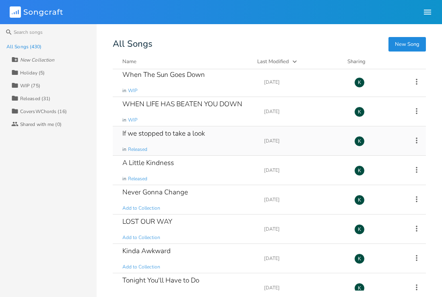
scroll to position [3528, 0]
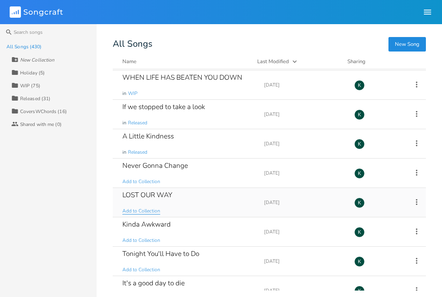
click at [148, 211] on span "Add to Collection" at bounding box center [141, 211] width 38 height 7
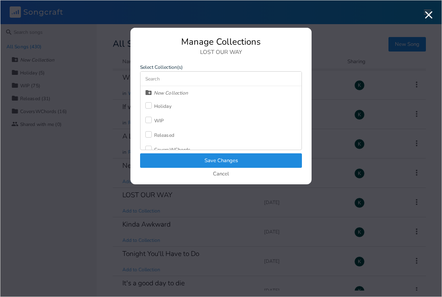
click at [149, 122] on div at bounding box center [148, 120] width 6 height 6
click at [169, 162] on button "Save Changes" at bounding box center [221, 161] width 162 height 15
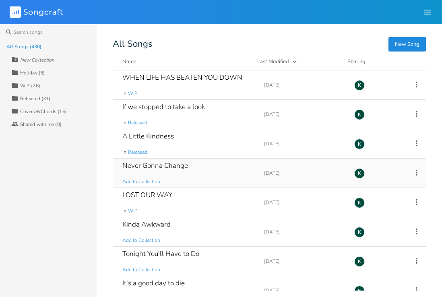
click at [149, 183] on span "Add to Collection" at bounding box center [141, 181] width 38 height 7
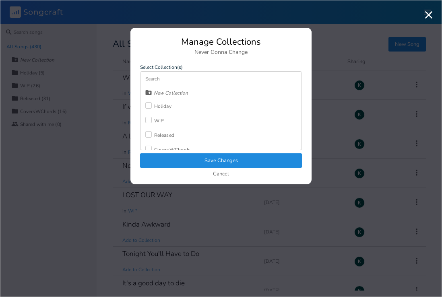
click at [156, 120] on div "WIP" at bounding box center [159, 120] width 10 height 5
click at [176, 156] on button "Save Changes" at bounding box center [221, 161] width 162 height 15
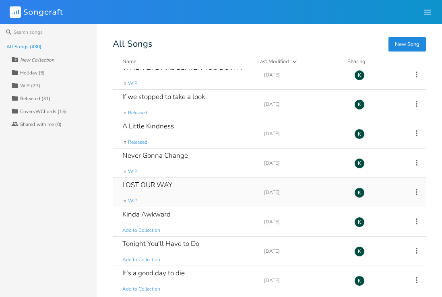
scroll to position [3585, 0]
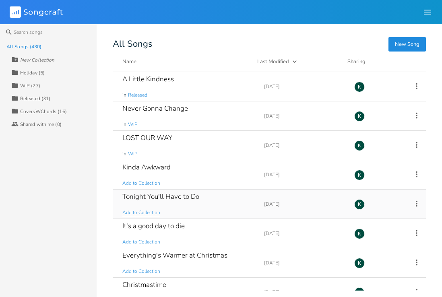
click at [140, 212] on span "Add to Collection" at bounding box center [141, 213] width 38 height 7
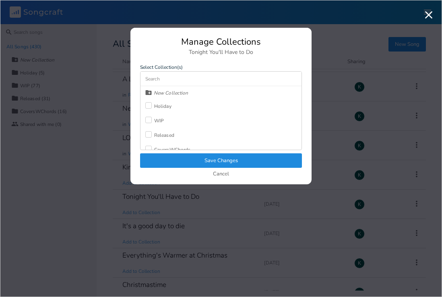
click at [151, 122] on div at bounding box center [148, 120] width 6 height 6
click at [176, 160] on button "Save Changes" at bounding box center [221, 161] width 162 height 15
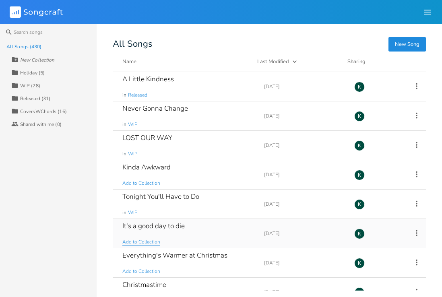
click at [154, 243] on span "Add to Collection" at bounding box center [141, 242] width 38 height 7
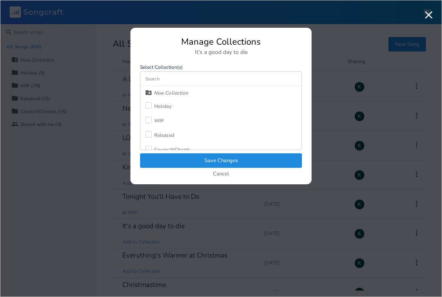
click at [160, 120] on div "WIP" at bounding box center [159, 120] width 10 height 5
click at [187, 165] on button "Save Changes" at bounding box center [221, 161] width 162 height 15
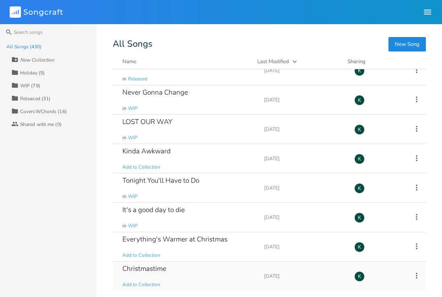
scroll to position [3650, 0]
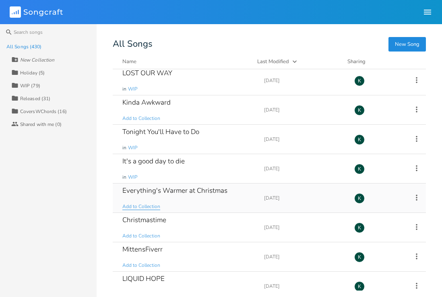
click at [148, 206] on span "Add to Collection" at bounding box center [141, 206] width 38 height 7
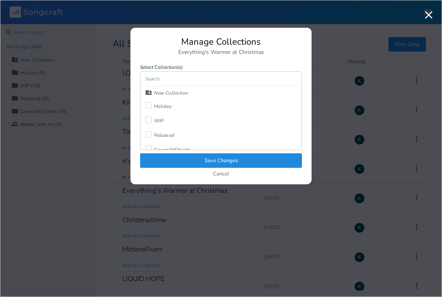
click at [150, 132] on div at bounding box center [148, 134] width 6 height 6
click at [178, 159] on button "Save Changes" at bounding box center [221, 161] width 162 height 15
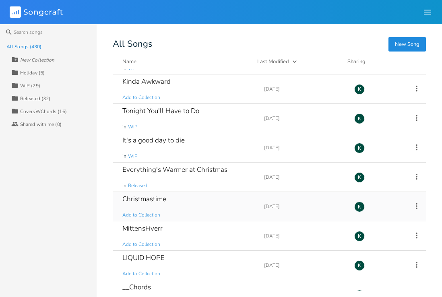
scroll to position [3685, 0]
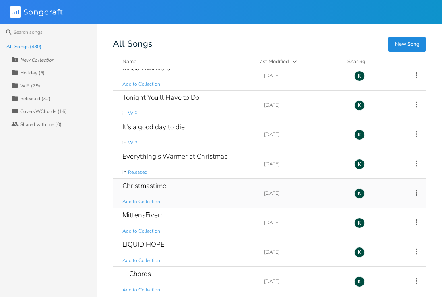
click at [152, 202] on span "Add to Collection" at bounding box center [141, 202] width 38 height 7
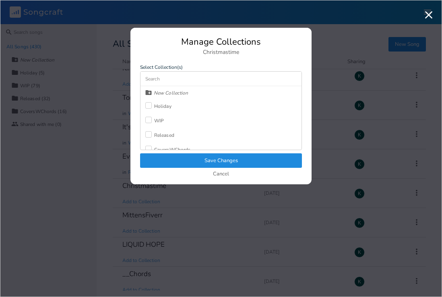
click at [158, 120] on div "WIP" at bounding box center [159, 120] width 10 height 5
click at [159, 108] on div "Holiday" at bounding box center [162, 106] width 17 height 5
click at [201, 161] on button "Save Changes" at bounding box center [221, 161] width 162 height 15
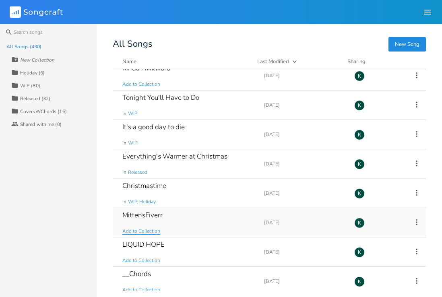
click at [141, 229] on span "Add to Collection" at bounding box center [141, 231] width 38 height 7
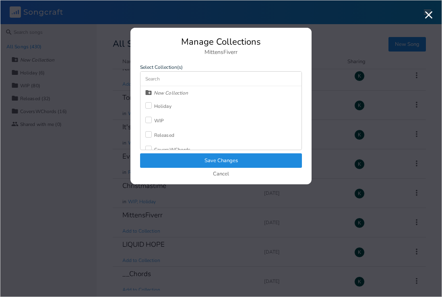
click at [148, 133] on div at bounding box center [148, 134] width 6 height 6
click at [154, 102] on div "Holiday" at bounding box center [158, 106] width 26 height 15
click at [191, 155] on button "Save Changes" at bounding box center [221, 161] width 162 height 15
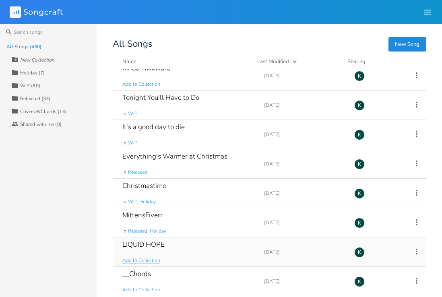
click at [137, 261] on span "Add to Collection" at bounding box center [141, 260] width 38 height 7
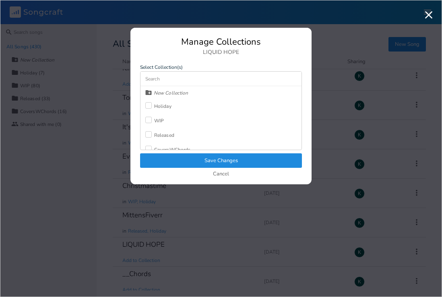
drag, startPoint x: 154, startPoint y: 135, endPoint x: 162, endPoint y: 141, distance: 10.9
click at [154, 135] on label at bounding box center [149, 135] width 9 height 8
click at [185, 164] on button "Save Changes" at bounding box center [221, 161] width 162 height 15
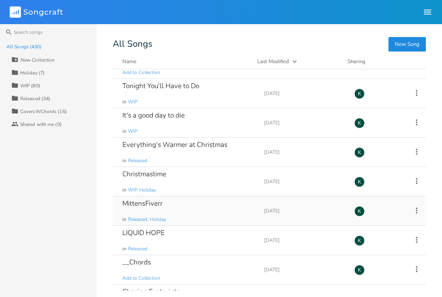
scroll to position [3770, 0]
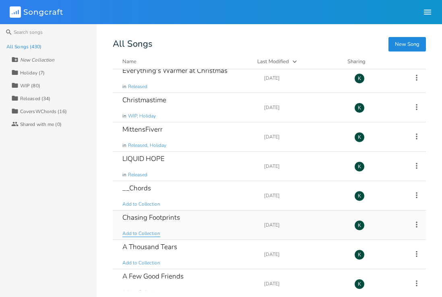
click at [139, 234] on span "Add to Collection" at bounding box center [141, 233] width 38 height 7
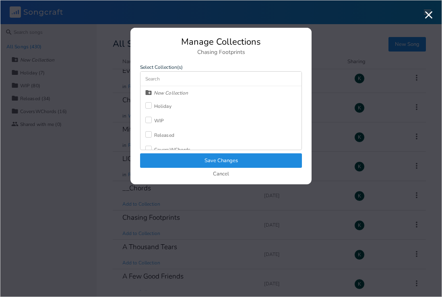
click at [154, 122] on div "WIP" at bounding box center [159, 120] width 10 height 5
click at [178, 161] on button "Save Changes" at bounding box center [221, 161] width 162 height 15
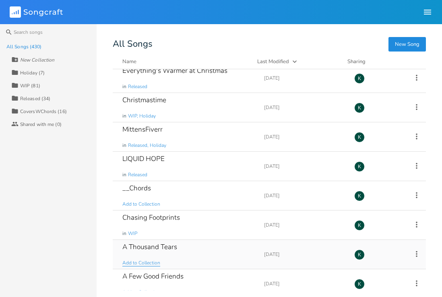
scroll to position [3783, 0]
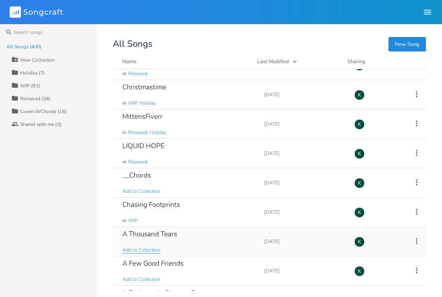
click at [156, 252] on span "Add to Collection" at bounding box center [141, 250] width 38 height 7
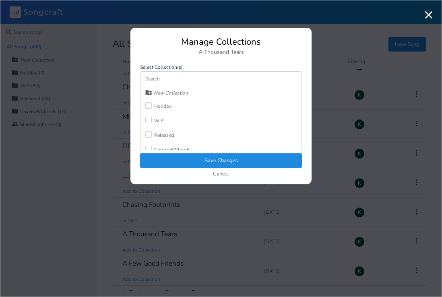
click at [147, 119] on div at bounding box center [148, 120] width 6 height 6
click at [172, 163] on button "Save Changes" at bounding box center [221, 161] width 162 height 15
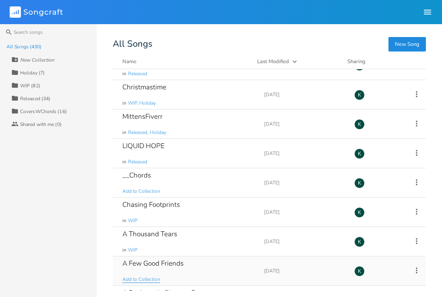
click at [143, 278] on span "Add to Collection" at bounding box center [141, 279] width 38 height 7
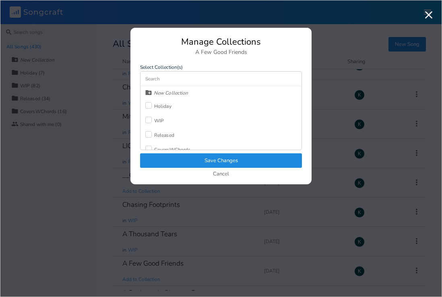
click at [149, 120] on div at bounding box center [148, 120] width 6 height 6
click at [170, 162] on button "Save Changes" at bounding box center [221, 161] width 162 height 15
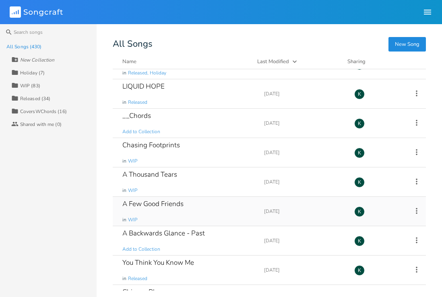
scroll to position [3878, 0]
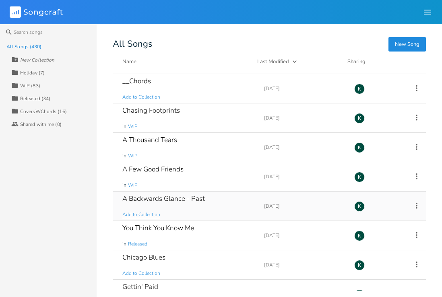
click at [151, 215] on span "Add to Collection" at bounding box center [141, 215] width 38 height 7
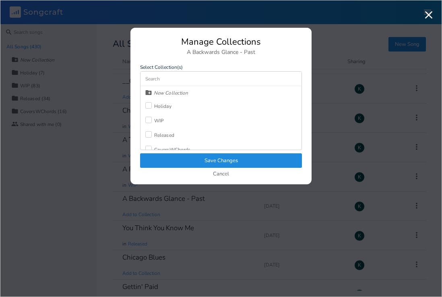
click at [151, 122] on div at bounding box center [148, 120] width 6 height 6
click at [181, 158] on button "Save Changes" at bounding box center [221, 161] width 162 height 15
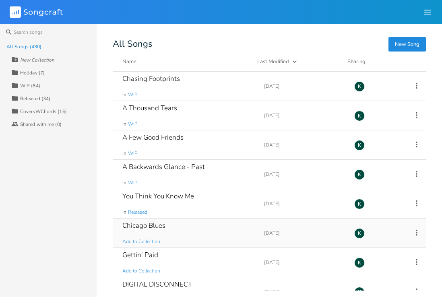
scroll to position [3927, 0]
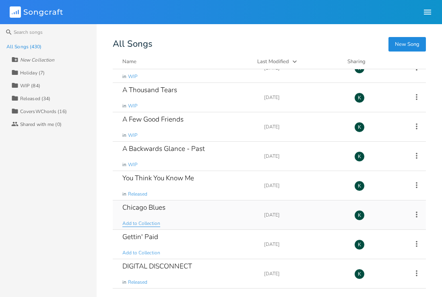
click at [138, 222] on span "Add to Collection" at bounding box center [141, 223] width 38 height 7
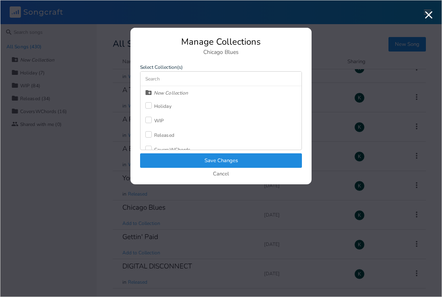
click at [149, 122] on div at bounding box center [148, 120] width 6 height 6
click at [172, 163] on button "Save Changes" at bounding box center [221, 161] width 162 height 15
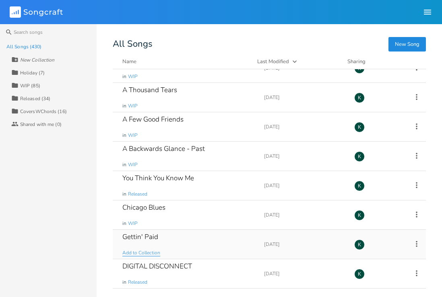
click at [145, 253] on span "Add to Collection" at bounding box center [141, 253] width 38 height 7
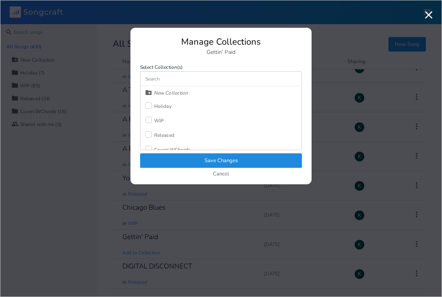
click at [152, 119] on label at bounding box center [149, 121] width 9 height 8
click at [183, 161] on button "Save Changes" at bounding box center [221, 161] width 162 height 15
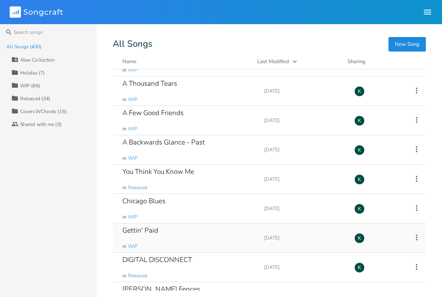
scroll to position [3936, 0]
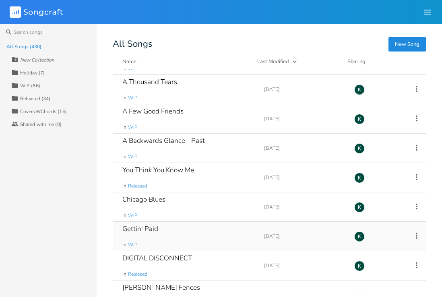
click at [139, 229] on div "Gettin' Paid" at bounding box center [140, 229] width 36 height 7
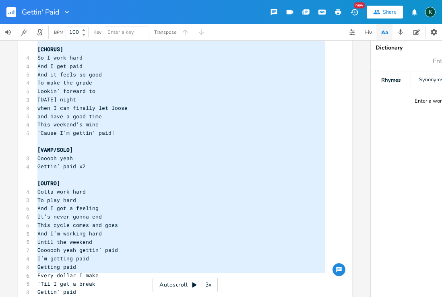
drag, startPoint x: 35, startPoint y: 60, endPoint x: 143, endPoint y: 344, distance: 303.8
click at [143, 297] on html "Gettin' Paid New Share K BPM 100 Key Enter a key Transpose x [Verse] 4 We punch…" at bounding box center [221, 148] width 442 height 297
type textarea "[Verse] We punch the clock Day and night Lord it feels like There’s no end in s…"
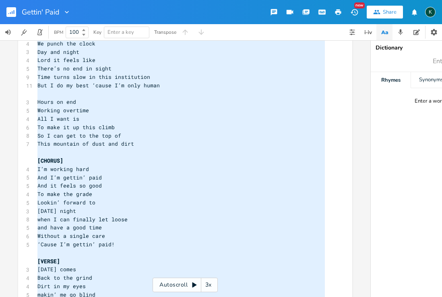
scroll to position [375, 0]
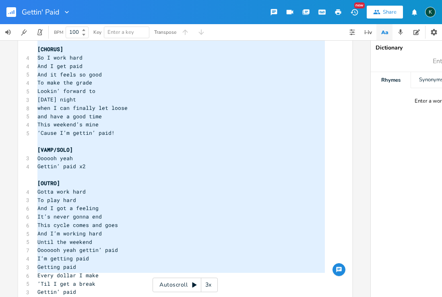
click at [12, 12] on rect "button" at bounding box center [11, 12] width 10 height 10
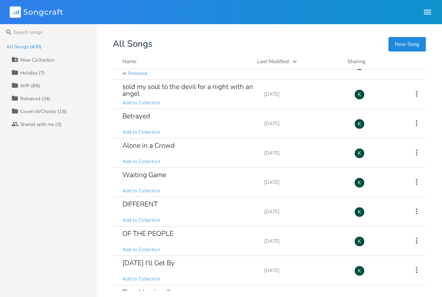
scroll to position [3205, 0]
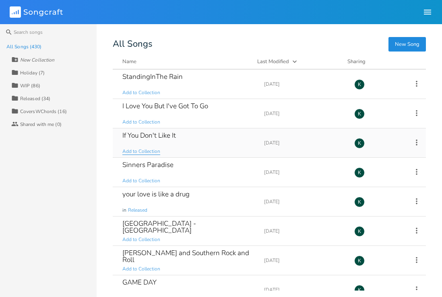
click at [141, 151] on span "Add to Collection" at bounding box center [141, 151] width 38 height 7
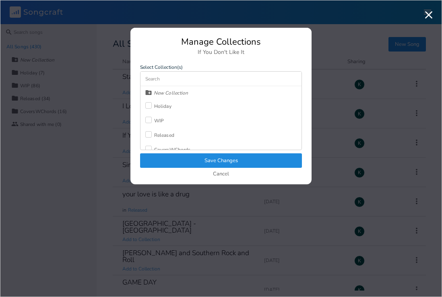
click at [152, 135] on label at bounding box center [149, 135] width 9 height 8
click at [168, 159] on button "Save Changes" at bounding box center [221, 161] width 162 height 15
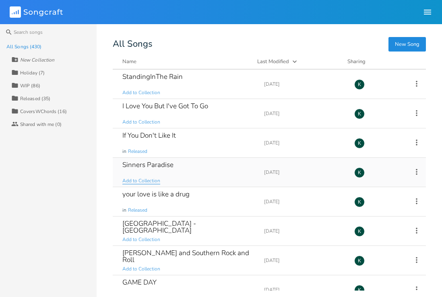
click at [147, 179] on span "Add to Collection" at bounding box center [141, 181] width 38 height 7
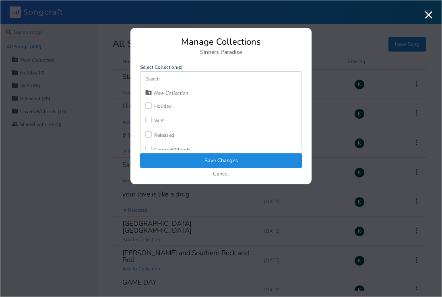
drag, startPoint x: 160, startPoint y: 135, endPoint x: 166, endPoint y: 146, distance: 11.7
click at [160, 135] on div "Released" at bounding box center [164, 135] width 20 height 5
click at [174, 157] on button "Save Changes" at bounding box center [221, 161] width 162 height 15
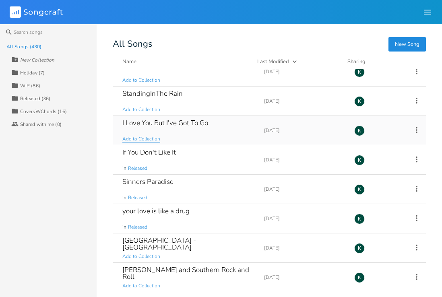
scroll to position [3158, 0]
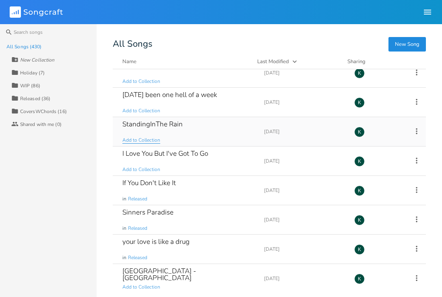
click at [142, 142] on span "Add to Collection" at bounding box center [141, 140] width 38 height 7
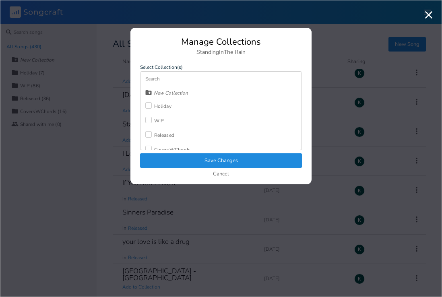
click at [154, 117] on label at bounding box center [149, 121] width 9 height 8
click at [172, 156] on button "Save Changes" at bounding box center [221, 161] width 162 height 15
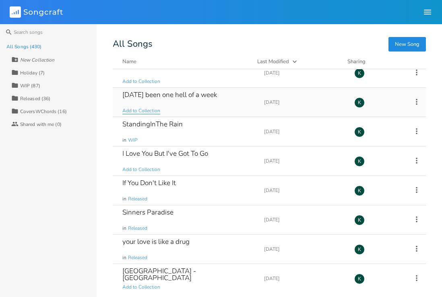
click at [148, 111] on span "Add to Collection" at bounding box center [141, 111] width 38 height 7
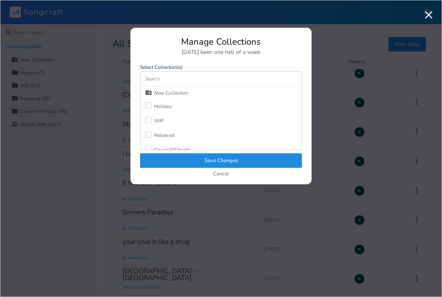
click at [152, 119] on label at bounding box center [149, 121] width 9 height 8
click at [175, 158] on button "Save Changes" at bounding box center [221, 161] width 162 height 15
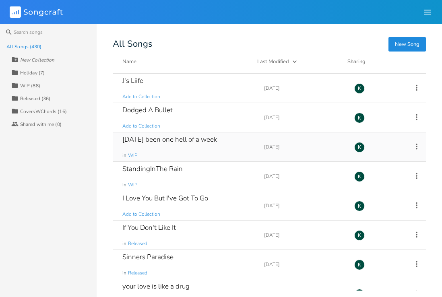
scroll to position [3102, 0]
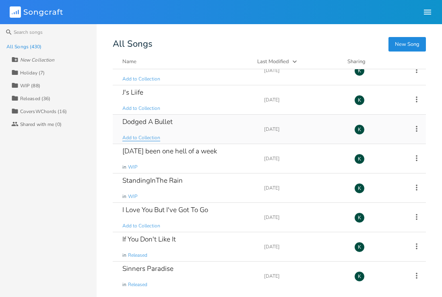
click at [145, 139] on span "Add to Collection" at bounding box center [141, 138] width 38 height 7
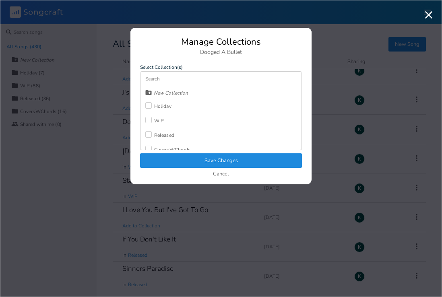
click at [149, 121] on div at bounding box center [148, 120] width 6 height 6
click at [172, 161] on button "Save Changes" at bounding box center [221, 161] width 162 height 15
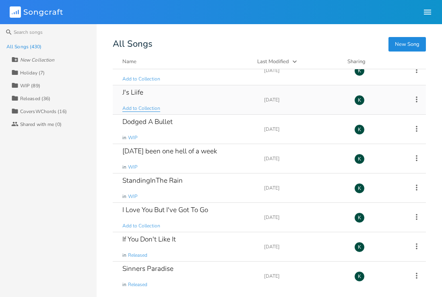
click at [145, 107] on span "Add to Collection" at bounding box center [141, 108] width 38 height 7
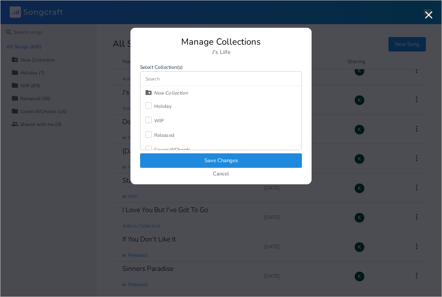
click at [154, 117] on label at bounding box center [149, 121] width 9 height 8
click at [183, 160] on button "Save Changes" at bounding box center [221, 161] width 162 height 15
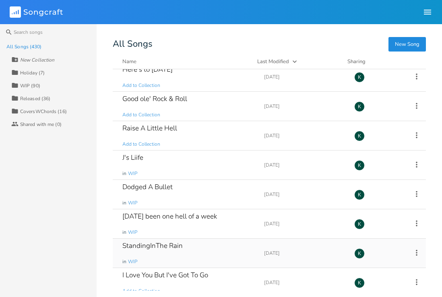
scroll to position [3008, 0]
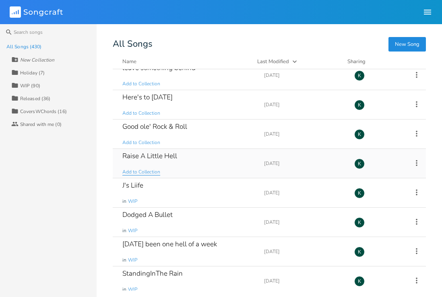
click at [145, 170] on span "Add to Collection" at bounding box center [141, 172] width 38 height 7
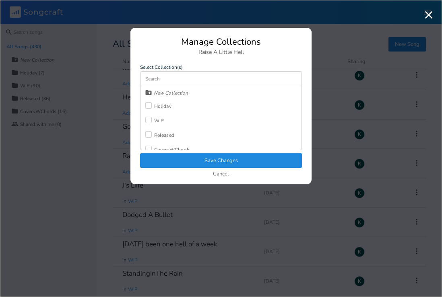
click at [154, 121] on div "WIP" at bounding box center [159, 120] width 10 height 5
drag, startPoint x: 176, startPoint y: 158, endPoint x: 170, endPoint y: 156, distance: 6.4
click at [175, 158] on button "Save Changes" at bounding box center [221, 161] width 162 height 15
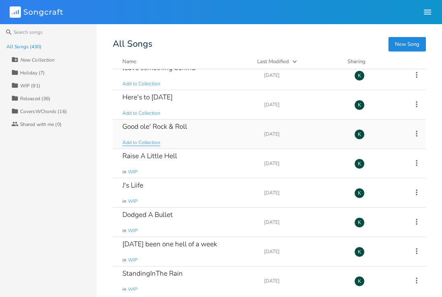
click at [149, 141] on span "Add to Collection" at bounding box center [141, 142] width 38 height 7
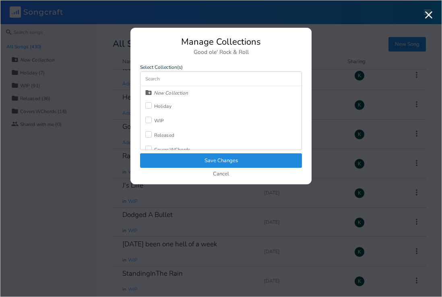
click at [152, 123] on label at bounding box center [149, 121] width 9 height 8
click at [167, 156] on button "Save Changes" at bounding box center [221, 161] width 162 height 15
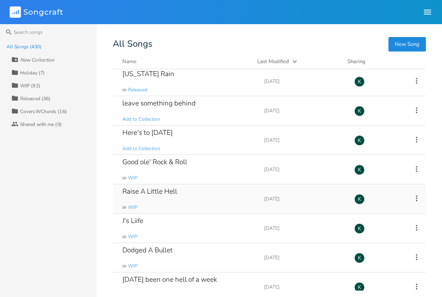
scroll to position [2951, 0]
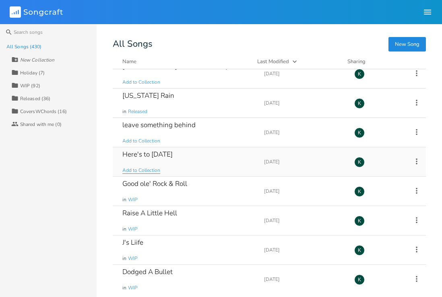
click at [149, 168] on span "Add to Collection" at bounding box center [141, 170] width 38 height 7
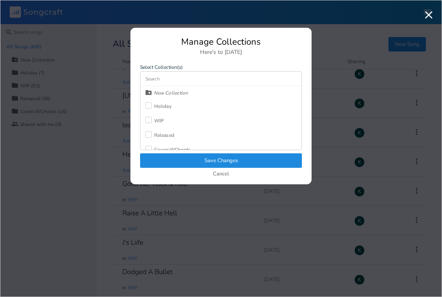
click at [152, 123] on label at bounding box center [149, 121] width 9 height 8
click at [171, 160] on button "Save Changes" at bounding box center [221, 161] width 162 height 15
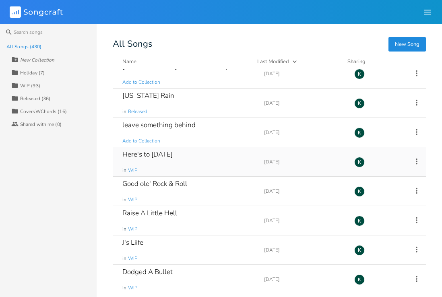
click at [159, 154] on div "Here's to [DATE]" at bounding box center [147, 154] width 50 height 7
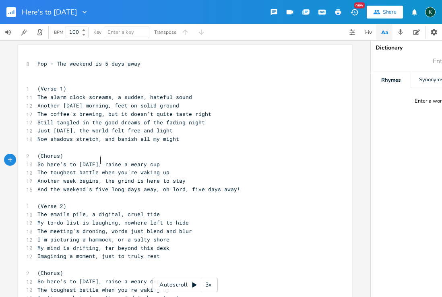
click at [98, 161] on span "So here's to Monday, raise a weary cup" at bounding box center [98, 164] width 122 height 7
type textarea "(FUCK YOU)"
click at [176, 219] on span "My to-do list is laughing, nowhere left to hide" at bounding box center [112, 222] width 151 height 7
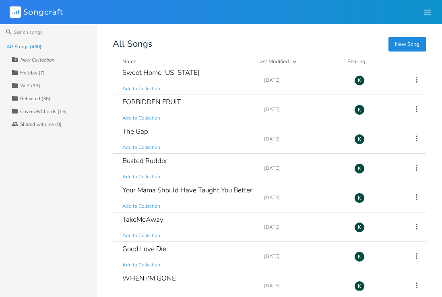
scroll to position [5419, 0]
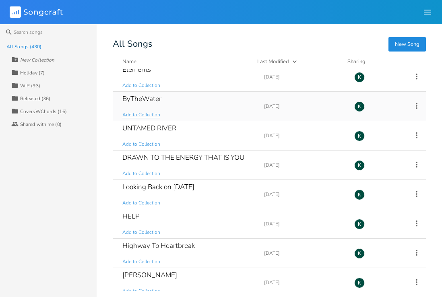
click at [133, 115] on span "Add to Collection" at bounding box center [141, 115] width 38 height 7
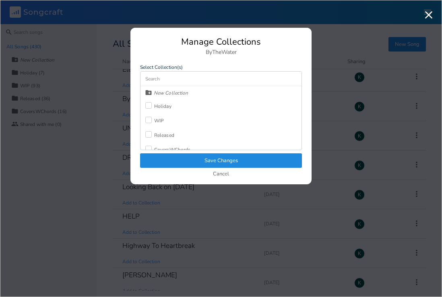
click at [158, 133] on div "Released" at bounding box center [164, 135] width 20 height 5
click at [183, 165] on button "Save Changes" at bounding box center [221, 161] width 162 height 15
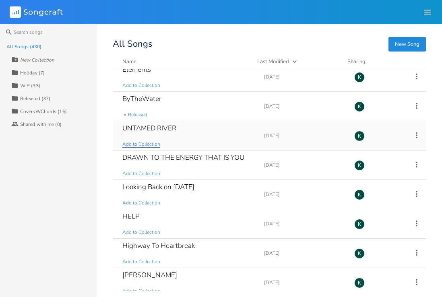
click at [144, 145] on span "Add to Collection" at bounding box center [141, 144] width 38 height 7
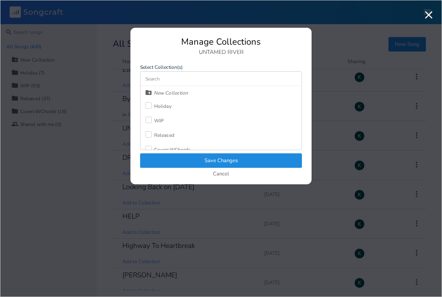
click at [150, 122] on div at bounding box center [148, 120] width 6 height 6
click at [174, 162] on button "Save Changes" at bounding box center [221, 161] width 162 height 15
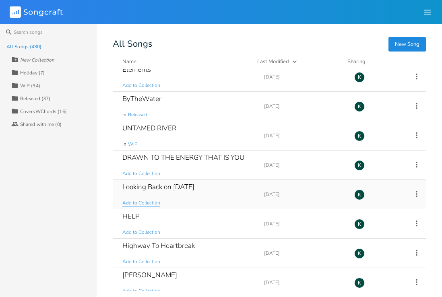
click at [145, 200] on span "Add to Collection" at bounding box center [141, 203] width 38 height 7
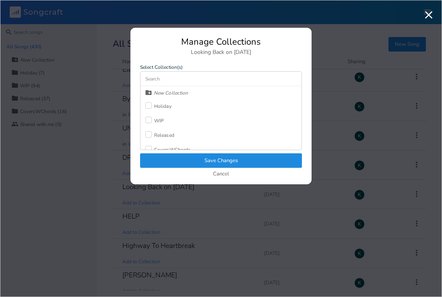
click at [155, 117] on div "WIP" at bounding box center [154, 121] width 19 height 15
click at [184, 158] on button "Save Changes" at bounding box center [221, 161] width 162 height 15
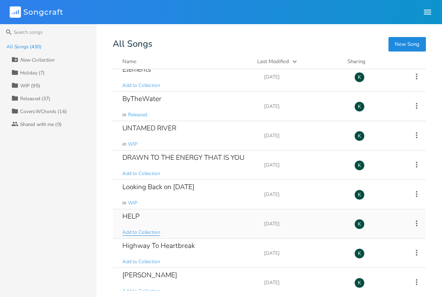
click at [147, 230] on span "Add to Collection" at bounding box center [141, 232] width 38 height 7
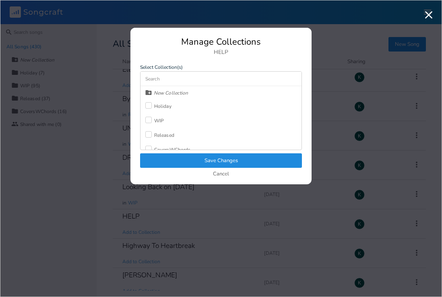
click at [153, 122] on label at bounding box center [149, 121] width 9 height 8
click at [174, 164] on button "Save Changes" at bounding box center [221, 161] width 162 height 15
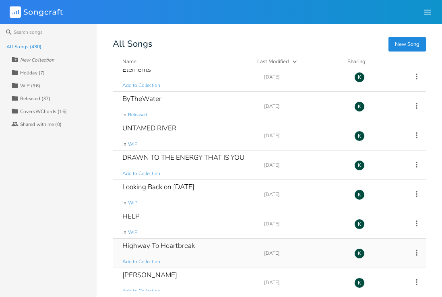
click at [139, 261] on span "Add to Collection" at bounding box center [141, 262] width 38 height 7
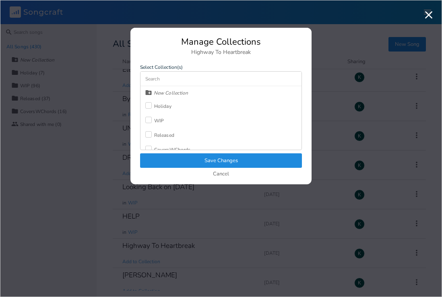
click at [150, 118] on div at bounding box center [148, 120] width 6 height 6
click at [174, 164] on button "Save Changes" at bounding box center [221, 161] width 162 height 15
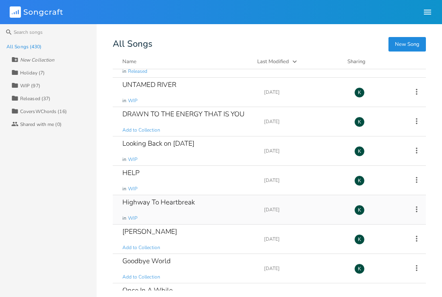
scroll to position [5464, 0]
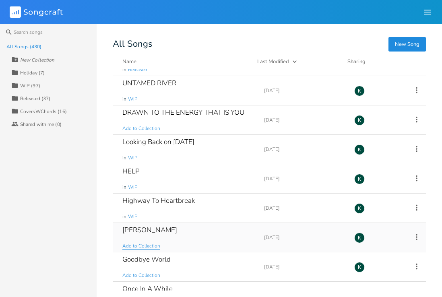
click at [145, 246] on span "Add to Collection" at bounding box center [141, 246] width 38 height 7
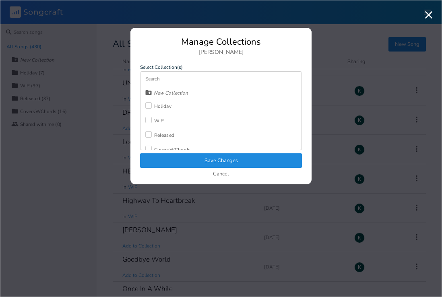
scroll to position [7, 0]
click at [166, 144] on div "CoversWChords" at bounding box center [172, 142] width 36 height 5
click at [178, 155] on button "Save Changes" at bounding box center [221, 161] width 162 height 15
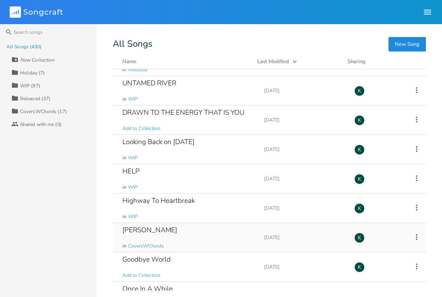
scroll to position [5478, 0]
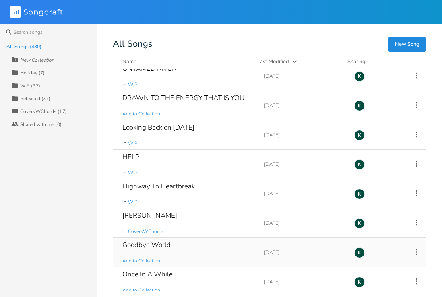
click at [148, 258] on span "Add to Collection" at bounding box center [141, 261] width 38 height 7
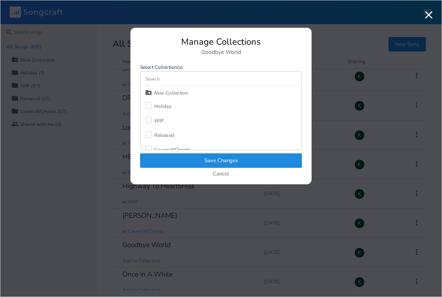
scroll to position [7, 0]
click at [160, 142] on div "CoversWChords" at bounding box center [172, 142] width 36 height 5
click at [176, 153] on div "Manage Collections Goodbye World Select Collection(s) New Collection Holiday WI…" at bounding box center [221, 110] width 181 height 147
click at [178, 157] on button "Save Changes" at bounding box center [221, 161] width 162 height 15
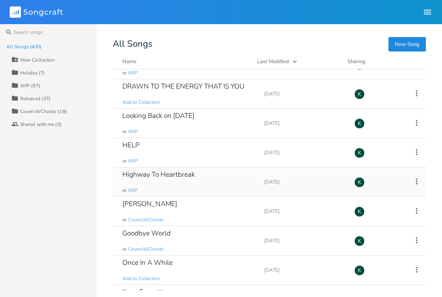
scroll to position [5583, 0]
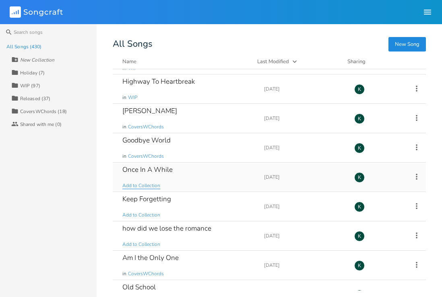
click at [138, 187] on span "Add to Collection" at bounding box center [141, 186] width 38 height 7
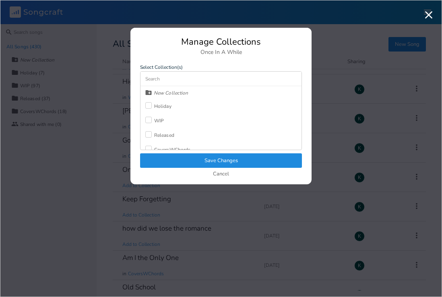
scroll to position [7, 0]
click at [163, 142] on div "CoversWChords" at bounding box center [172, 142] width 36 height 5
click at [173, 156] on button "Save Changes" at bounding box center [221, 161] width 162 height 15
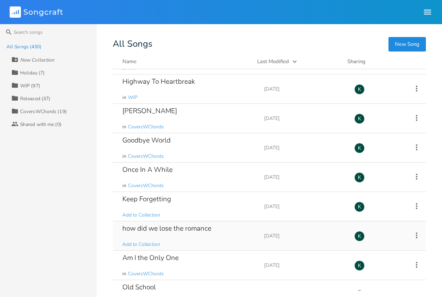
scroll to position [5585, 0]
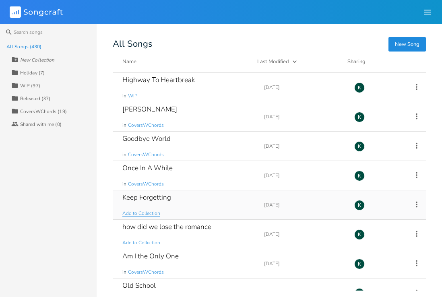
click at [148, 213] on span "Add to Collection" at bounding box center [141, 213] width 38 height 7
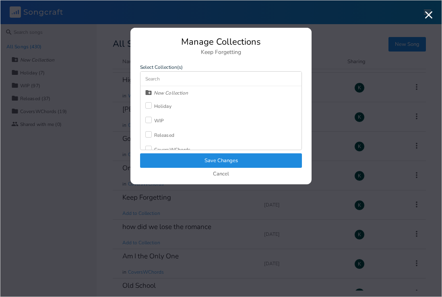
click at [154, 115] on div "WIP" at bounding box center [154, 121] width 19 height 15
click at [196, 156] on button "Save Changes" at bounding box center [221, 161] width 162 height 15
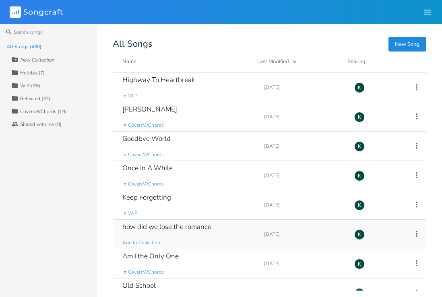
click at [151, 240] on span "Add to Collection" at bounding box center [141, 243] width 38 height 7
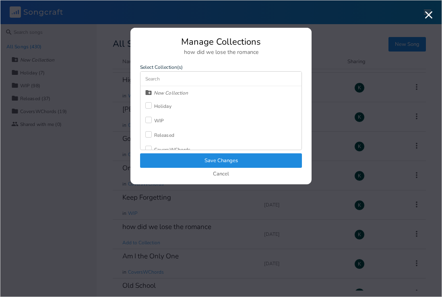
click at [164, 120] on div "WIP" at bounding box center [159, 120] width 10 height 5
click at [192, 157] on button "Save Changes" at bounding box center [221, 161] width 162 height 15
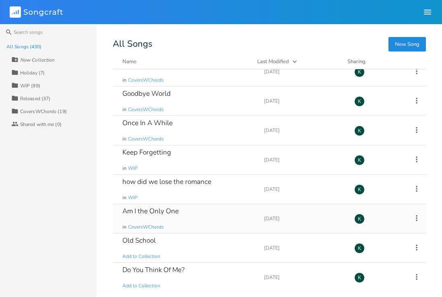
scroll to position [5644, 0]
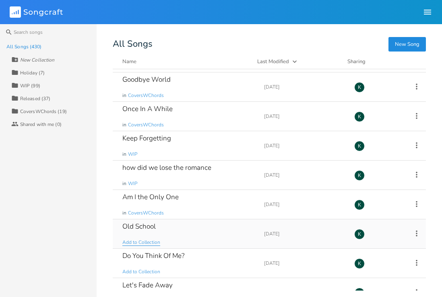
click at [150, 241] on span "Add to Collection" at bounding box center [141, 242] width 38 height 7
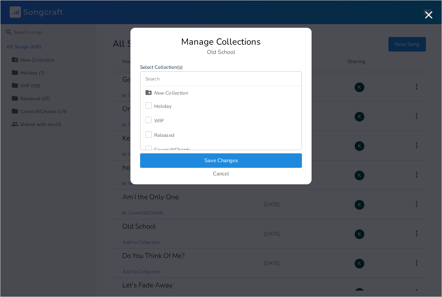
click at [158, 122] on div "WIP" at bounding box center [159, 120] width 10 height 5
click at [191, 164] on button "Save Changes" at bounding box center [221, 161] width 162 height 15
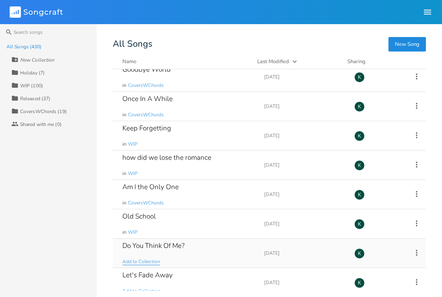
scroll to position [5715, 0]
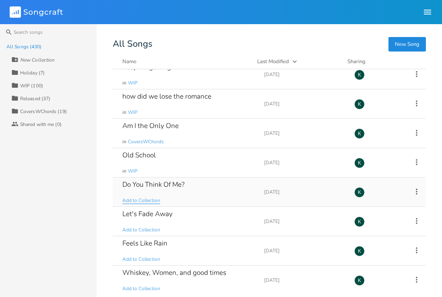
click at [139, 202] on span "Add to Collection" at bounding box center [141, 200] width 38 height 7
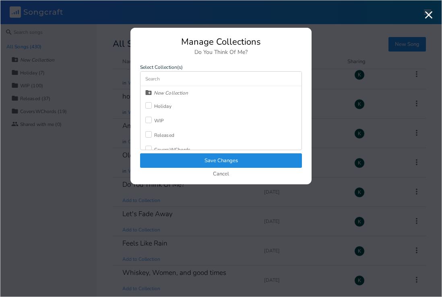
click at [158, 118] on div "WIP" at bounding box center [159, 120] width 10 height 5
click at [187, 158] on button "Save Changes" at bounding box center [221, 161] width 162 height 15
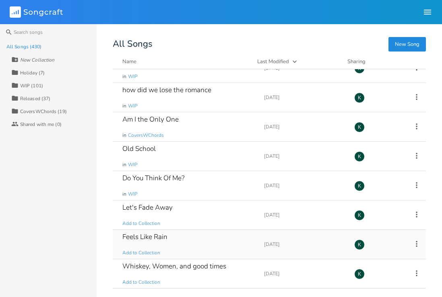
scroll to position [5735, 0]
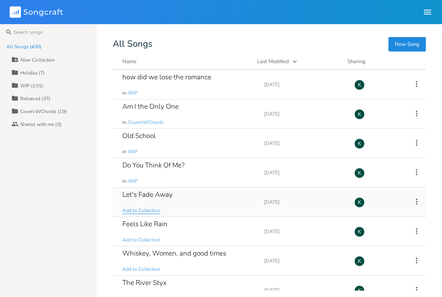
click at [150, 212] on span "Add to Collection" at bounding box center [141, 210] width 38 height 7
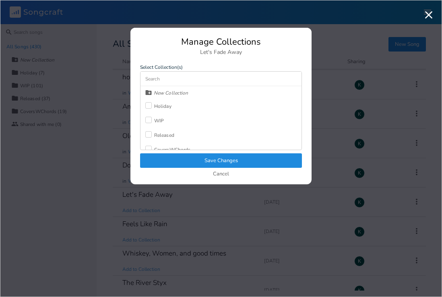
click at [156, 119] on div "WIP" at bounding box center [159, 120] width 10 height 5
click at [182, 160] on button "Save Changes" at bounding box center [221, 161] width 162 height 15
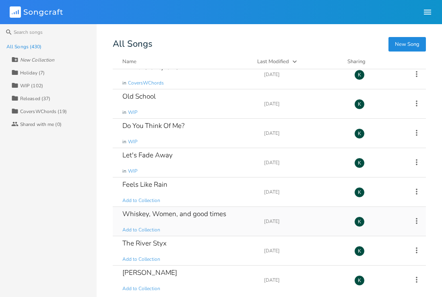
scroll to position [5803, 0]
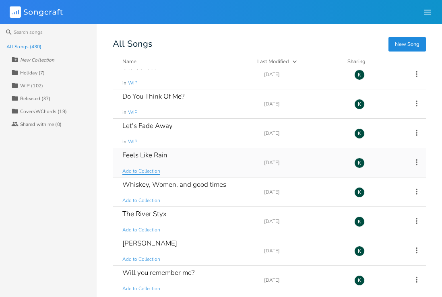
click at [147, 170] on span "Add to Collection" at bounding box center [141, 171] width 38 height 7
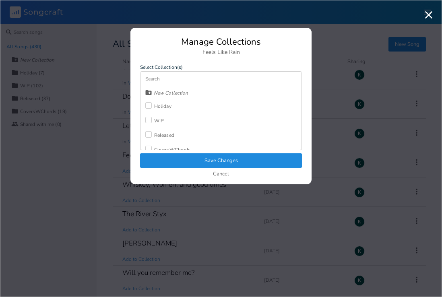
click at [152, 121] on label at bounding box center [149, 121] width 9 height 8
click at [174, 162] on button "Save Changes" at bounding box center [221, 161] width 162 height 15
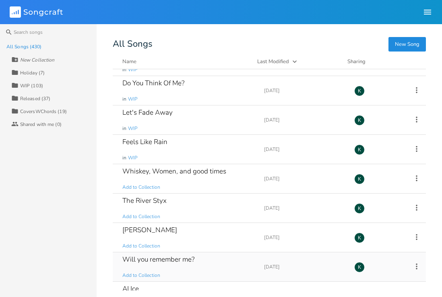
scroll to position [5840, 0]
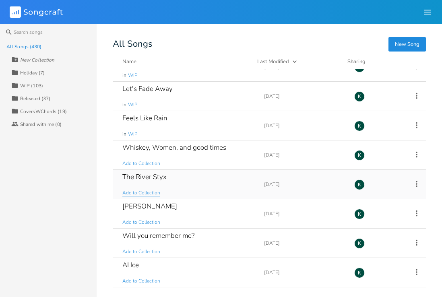
click at [150, 194] on span "Add to Collection" at bounding box center [141, 193] width 38 height 7
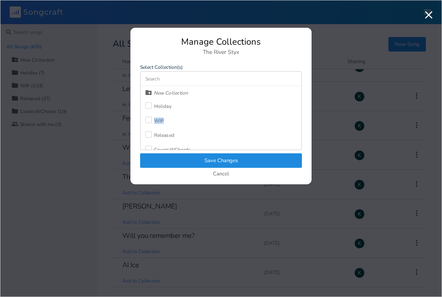
click at [155, 124] on div "WIP" at bounding box center [154, 121] width 19 height 15
click at [182, 160] on button "Save Changes" at bounding box center [221, 161] width 162 height 15
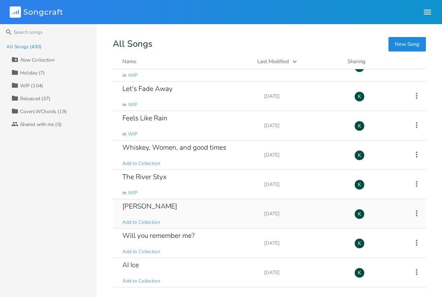
click at [146, 209] on div "Nicole Lessons" at bounding box center [149, 206] width 55 height 7
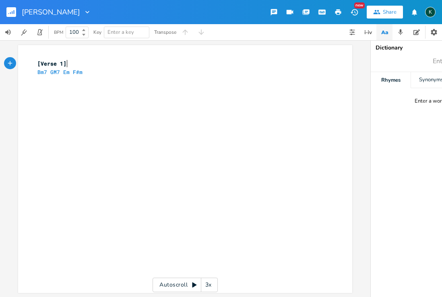
scroll to position [0, 0]
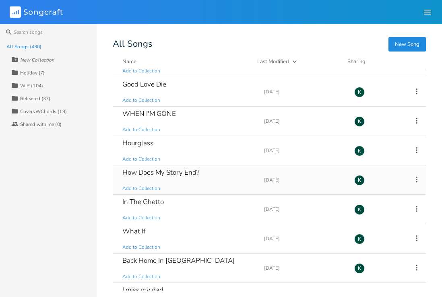
scroll to position [4947, 0]
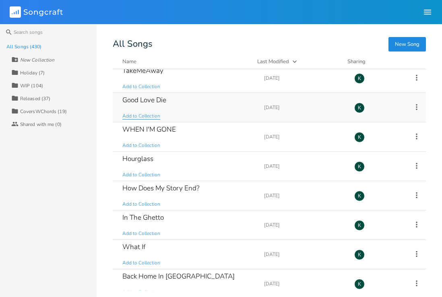
click at [140, 117] on span "Add to Collection" at bounding box center [141, 116] width 38 height 7
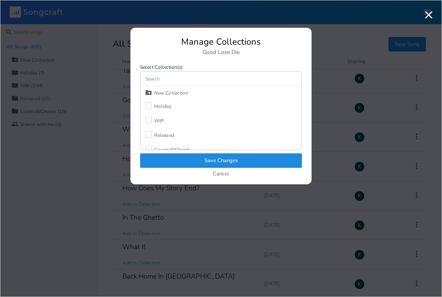
click at [148, 122] on div at bounding box center [148, 120] width 6 height 6
click at [164, 159] on button "Save Changes" at bounding box center [221, 161] width 162 height 15
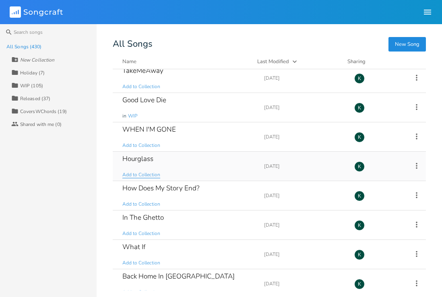
click at [131, 174] on span "Add to Collection" at bounding box center [141, 175] width 38 height 7
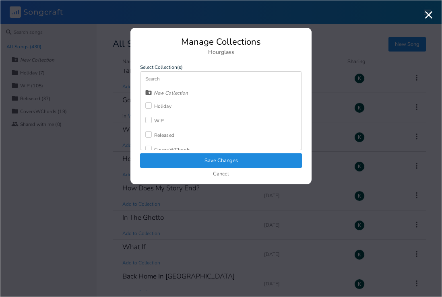
click at [150, 122] on div at bounding box center [148, 120] width 6 height 6
click at [185, 158] on button "Save Changes" at bounding box center [221, 161] width 162 height 15
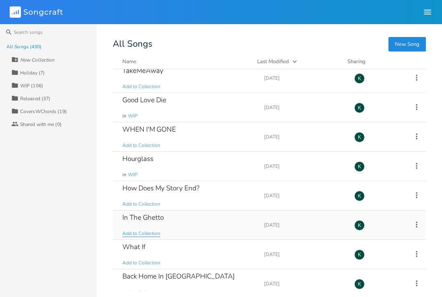
click at [149, 233] on span "Add to Collection" at bounding box center [141, 233] width 38 height 7
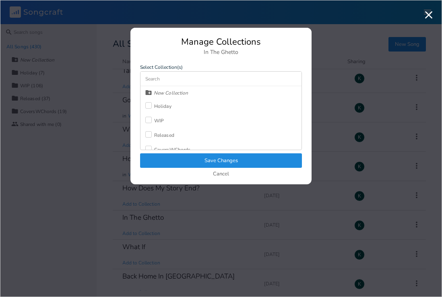
scroll to position [2, 0]
click at [172, 146] on div "CoversWChords" at bounding box center [172, 148] width 36 height 5
click at [183, 156] on button "Save Changes" at bounding box center [221, 161] width 162 height 15
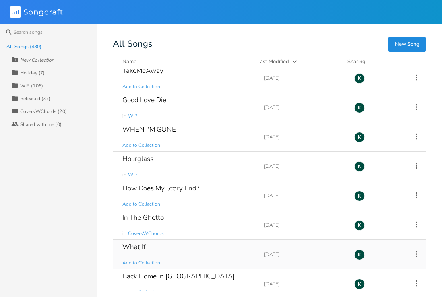
click at [145, 260] on span "Add to Collection" at bounding box center [141, 263] width 38 height 7
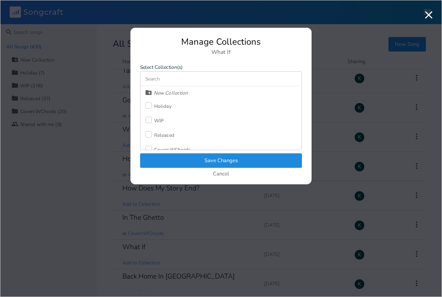
click at [149, 120] on div at bounding box center [148, 120] width 6 height 6
click at [175, 163] on button "Save Changes" at bounding box center [221, 161] width 162 height 15
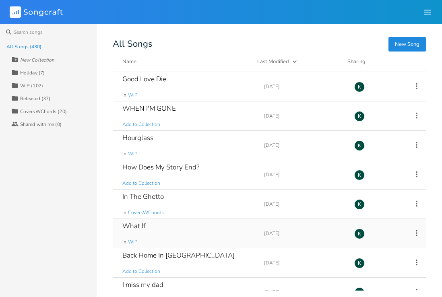
scroll to position [4982, 0]
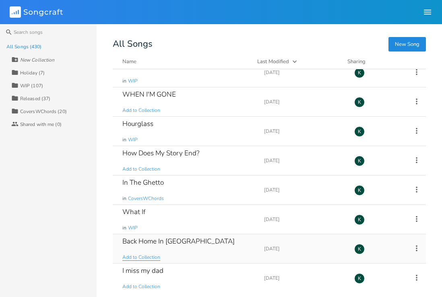
click at [146, 256] on span "Add to Collection" at bounding box center [141, 257] width 38 height 7
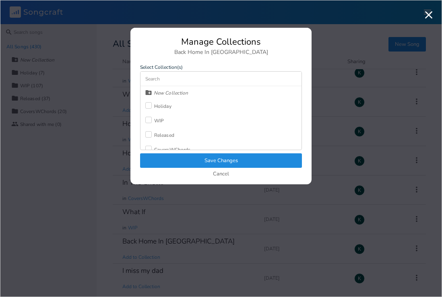
click at [154, 123] on div "WIP" at bounding box center [159, 120] width 10 height 5
click at [183, 156] on button "Save Changes" at bounding box center [221, 161] width 162 height 15
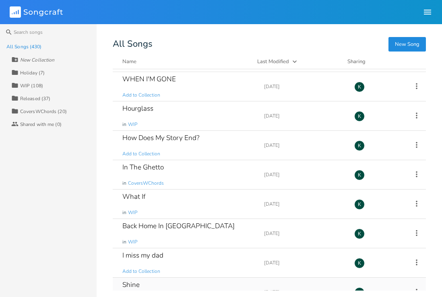
scroll to position [5038, 0]
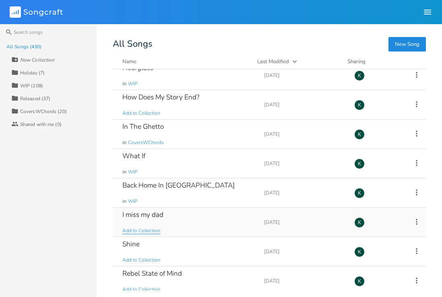
click at [141, 229] on span "Add to Collection" at bounding box center [141, 231] width 38 height 7
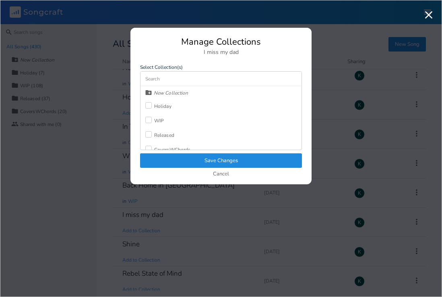
click at [155, 120] on div "WIP" at bounding box center [159, 120] width 10 height 5
drag, startPoint x: 174, startPoint y: 156, endPoint x: 176, endPoint y: 166, distance: 10.4
click at [174, 157] on button "Save Changes" at bounding box center [221, 161] width 162 height 15
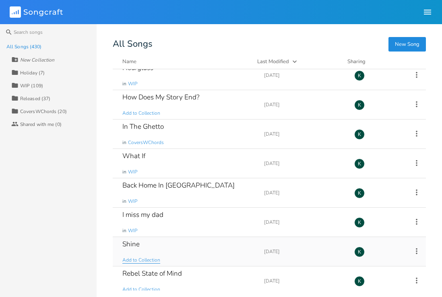
click at [149, 260] on span "Add to Collection" at bounding box center [141, 260] width 38 height 7
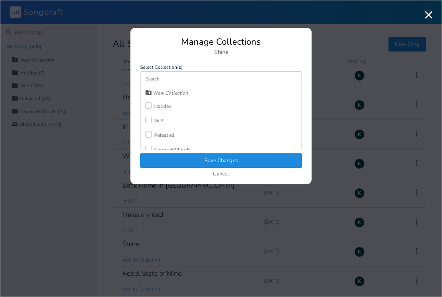
click at [213, 174] on div "Cancel" at bounding box center [221, 174] width 162 height 7
click at [220, 174] on button "Cancel" at bounding box center [221, 174] width 16 height 7
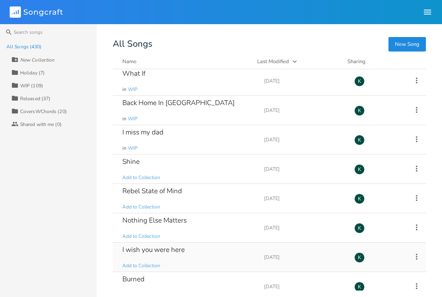
scroll to position [5171, 0]
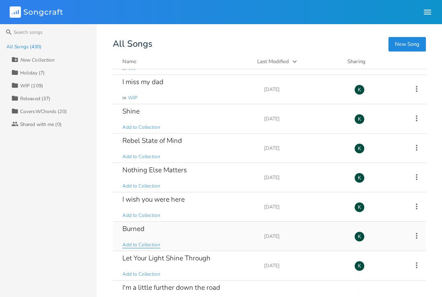
click at [138, 246] on span "Add to Collection" at bounding box center [141, 245] width 38 height 7
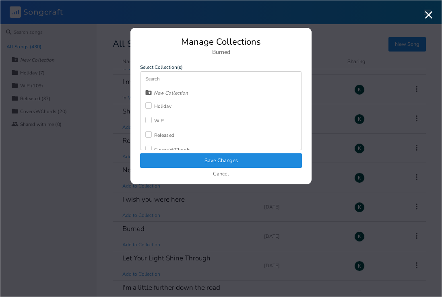
click at [154, 118] on div "WIP" at bounding box center [159, 120] width 10 height 5
click at [190, 163] on button "Save Changes" at bounding box center [221, 161] width 162 height 15
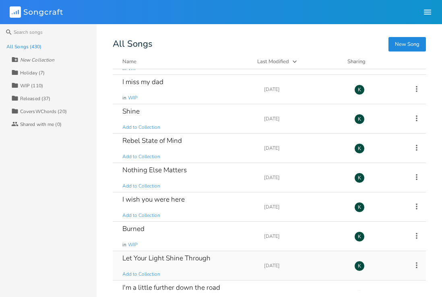
click at [145, 268] on div "Let Your Light Shine Through Add to Collection" at bounding box center [188, 265] width 132 height 29
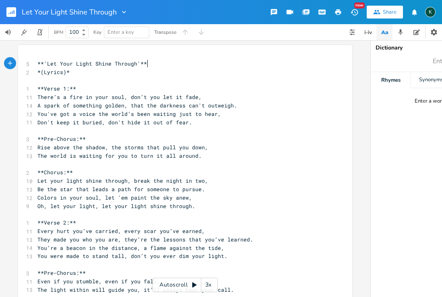
scroll to position [0, 0]
click at [14, 11] on icon "button" at bounding box center [14, 12] width 1 height 4
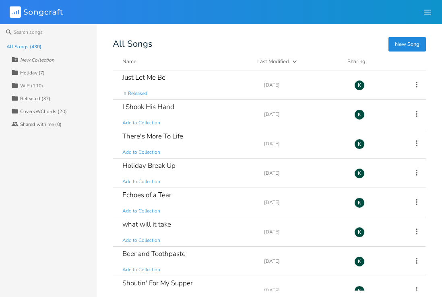
scroll to position [1438, 0]
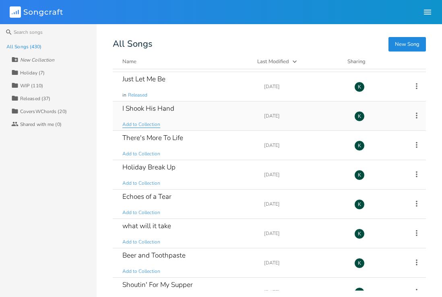
click at [135, 123] on span "Add to Collection" at bounding box center [141, 124] width 38 height 7
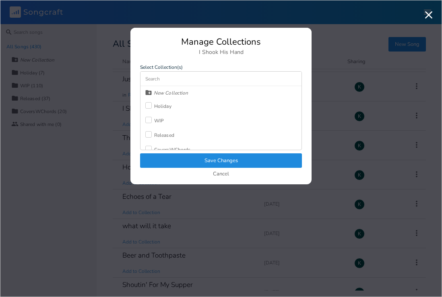
click at [155, 134] on div "Released" at bounding box center [164, 135] width 20 height 5
click at [169, 155] on button "Save Changes" at bounding box center [221, 161] width 162 height 15
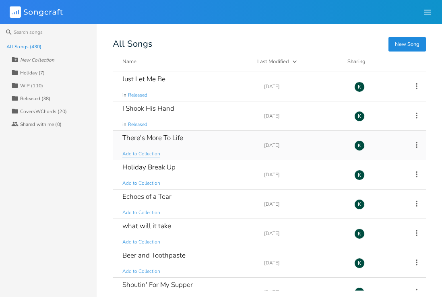
click at [143, 155] on span "Add to Collection" at bounding box center [141, 154] width 38 height 7
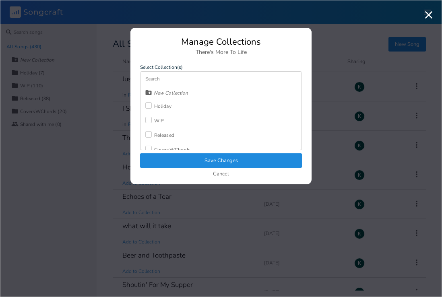
drag, startPoint x: 165, startPoint y: 137, endPoint x: 176, endPoint y: 159, distance: 25.2
click at [165, 137] on div "Released" at bounding box center [164, 135] width 20 height 5
click at [179, 163] on button "Save Changes" at bounding box center [221, 161] width 162 height 15
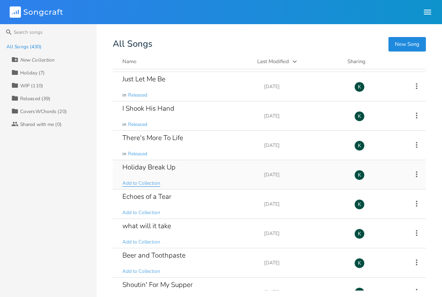
click at [152, 184] on span "Add to Collection" at bounding box center [141, 183] width 38 height 7
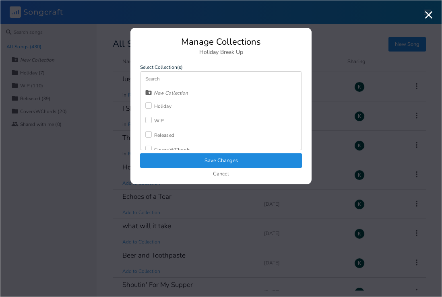
click at [166, 136] on div "Released" at bounding box center [164, 135] width 20 height 5
click at [182, 161] on button "Save Changes" at bounding box center [221, 161] width 162 height 15
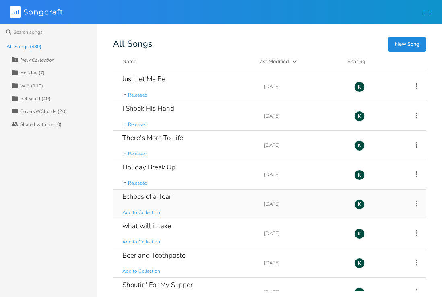
click at [152, 215] on span "Add to Collection" at bounding box center [141, 213] width 38 height 7
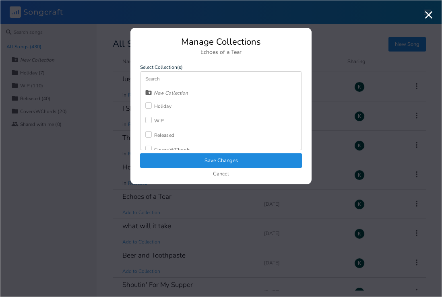
click at [151, 123] on label at bounding box center [149, 121] width 9 height 8
click at [181, 167] on button "Save Changes" at bounding box center [221, 161] width 162 height 15
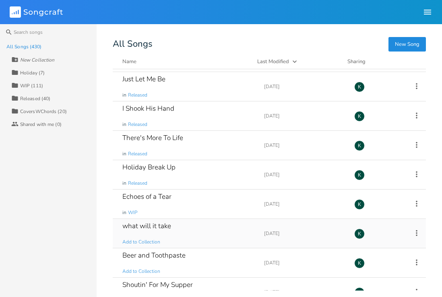
scroll to position [1504, 0]
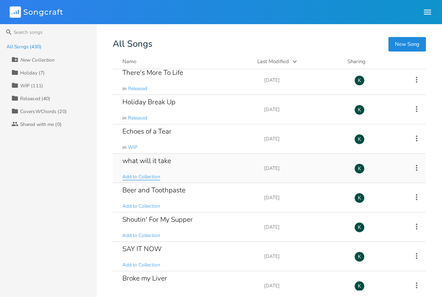
click at [137, 177] on span "Add to Collection" at bounding box center [141, 177] width 38 height 7
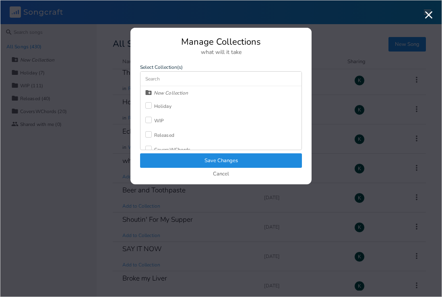
click at [152, 117] on label at bounding box center [149, 121] width 9 height 8
click at [177, 158] on button "Save Changes" at bounding box center [221, 161] width 162 height 15
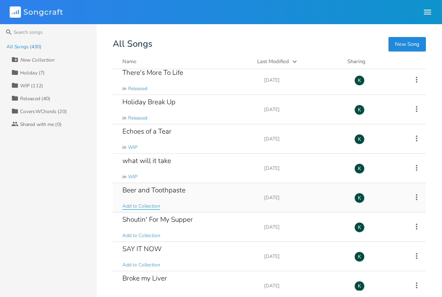
click at [151, 203] on span "Add to Collection" at bounding box center [141, 206] width 38 height 7
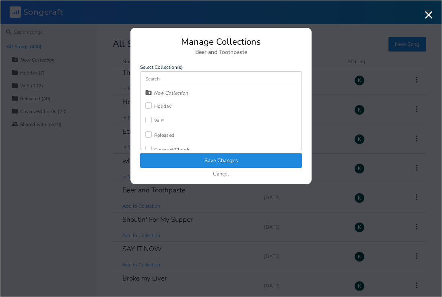
click at [150, 119] on div at bounding box center [148, 120] width 6 height 6
click at [178, 161] on button "Save Changes" at bounding box center [221, 161] width 162 height 15
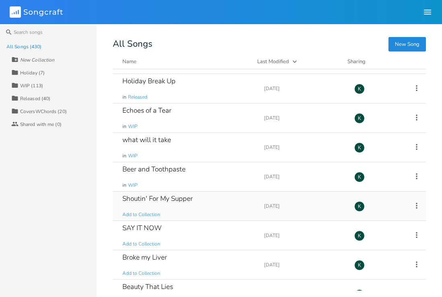
scroll to position [1559, 0]
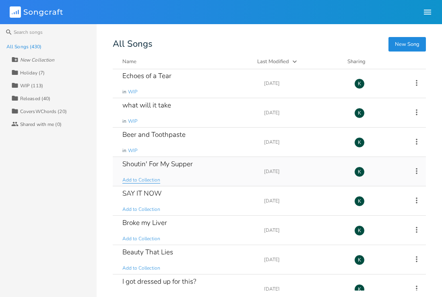
click at [147, 179] on span "Add to Collection" at bounding box center [141, 180] width 38 height 7
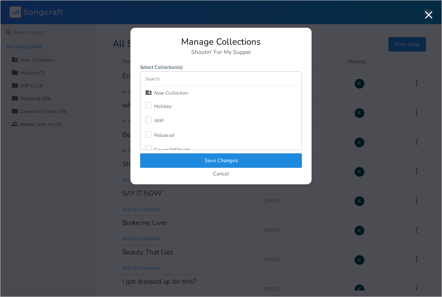
click at [148, 135] on div at bounding box center [148, 134] width 6 height 6
click at [167, 159] on button "Save Changes" at bounding box center [221, 161] width 162 height 15
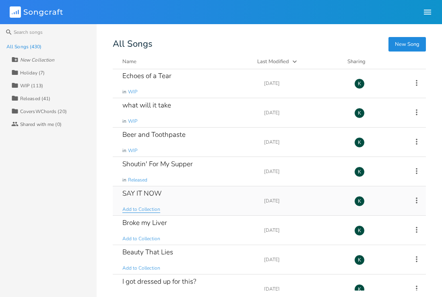
click at [138, 208] on span "Add to Collection" at bounding box center [141, 209] width 38 height 7
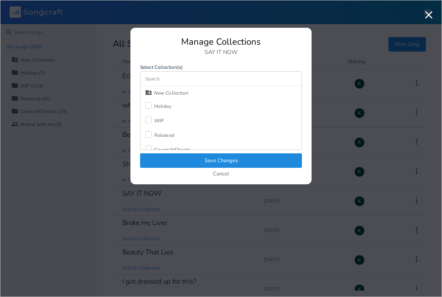
click at [153, 137] on label at bounding box center [149, 135] width 9 height 8
click at [170, 160] on button "Save Changes" at bounding box center [221, 161] width 162 height 15
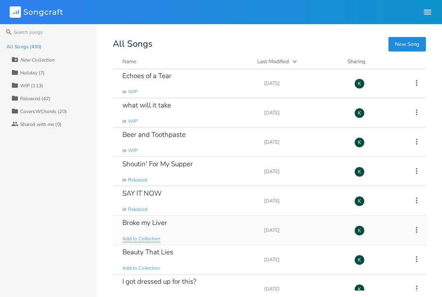
click at [152, 238] on span "Add to Collection" at bounding box center [141, 239] width 38 height 7
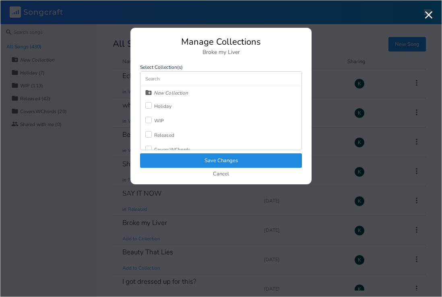
click at [154, 120] on div "WIP" at bounding box center [159, 120] width 10 height 5
click at [187, 160] on button "Save Changes" at bounding box center [221, 161] width 162 height 15
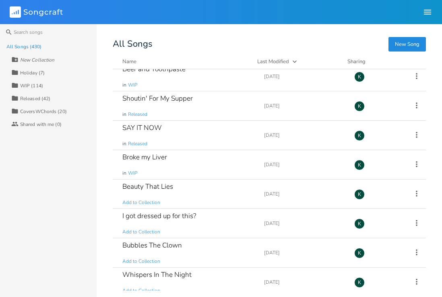
scroll to position [1627, 0]
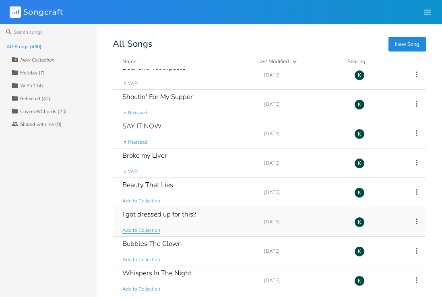
click at [142, 232] on span "Add to Collection" at bounding box center [141, 230] width 38 height 7
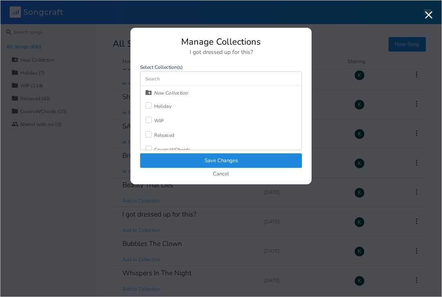
click at [157, 126] on div "WIP" at bounding box center [154, 121] width 19 height 15
click at [174, 160] on button "Save Changes" at bounding box center [221, 161] width 162 height 15
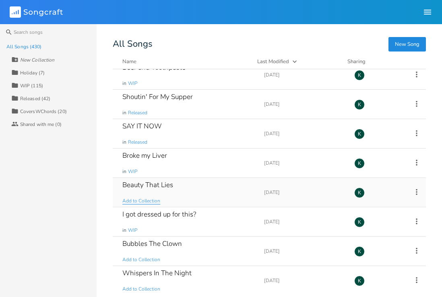
click at [145, 199] on span "Add to Collection" at bounding box center [141, 201] width 38 height 7
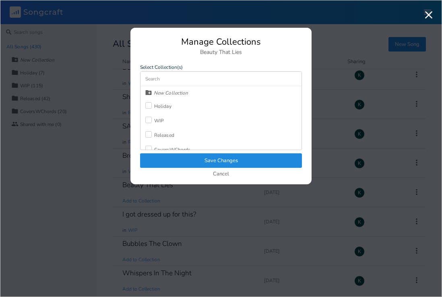
click at [155, 123] on div "WIP" at bounding box center [159, 120] width 10 height 5
click at [170, 159] on button "Save Changes" at bounding box center [221, 161] width 162 height 15
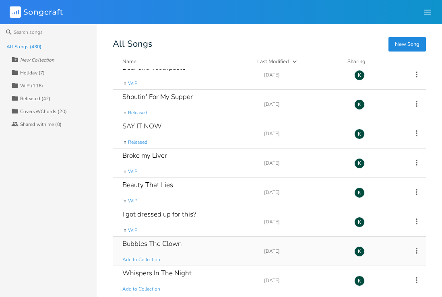
scroll to position [1639, 0]
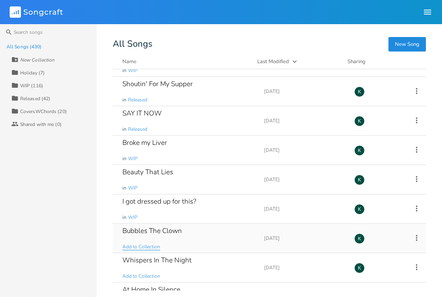
click at [148, 248] on span "Add to Collection" at bounding box center [141, 247] width 38 height 7
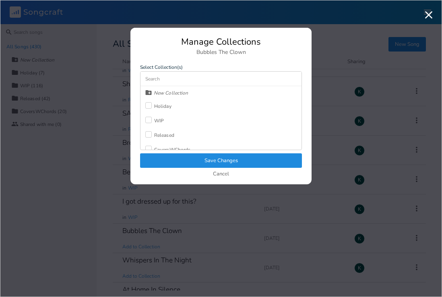
click at [159, 136] on div "Released" at bounding box center [164, 135] width 20 height 5
click at [173, 160] on button "Save Changes" at bounding box center [221, 161] width 162 height 15
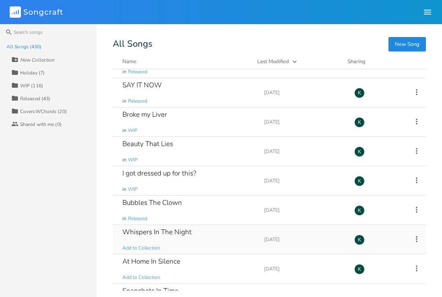
scroll to position [1674, 0]
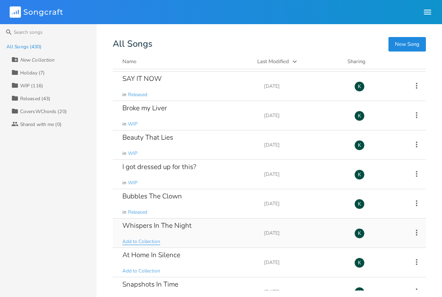
click at [139, 242] on span "Add to Collection" at bounding box center [141, 242] width 38 height 7
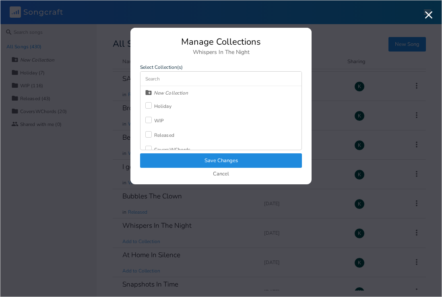
click at [155, 122] on div "WIP" at bounding box center [159, 120] width 10 height 5
click at [168, 162] on button "Save Changes" at bounding box center [221, 161] width 162 height 15
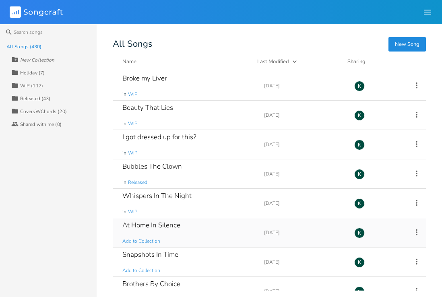
scroll to position [1753, 0]
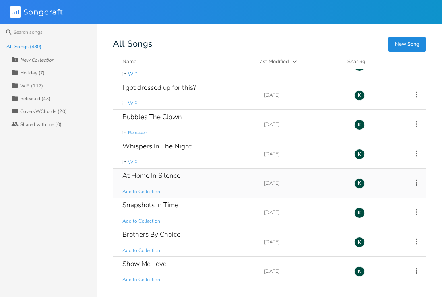
click at [144, 191] on span "Add to Collection" at bounding box center [141, 192] width 38 height 7
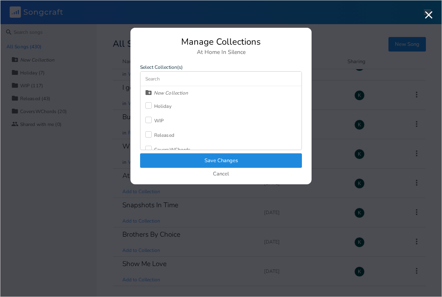
click at [158, 121] on div "WIP" at bounding box center [159, 120] width 10 height 5
click at [183, 160] on button "Save Changes" at bounding box center [221, 161] width 162 height 15
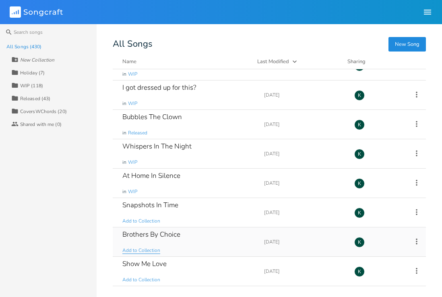
click at [144, 248] on span "Add to Collection" at bounding box center [141, 250] width 38 height 7
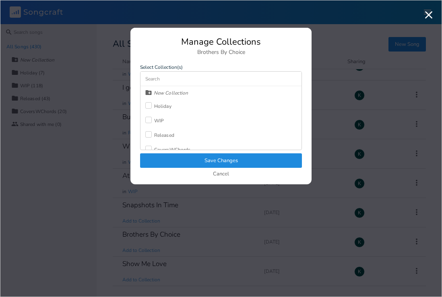
click at [161, 120] on div "WIP" at bounding box center [159, 120] width 10 height 5
click at [179, 158] on button "Save Changes" at bounding box center [221, 161] width 162 height 15
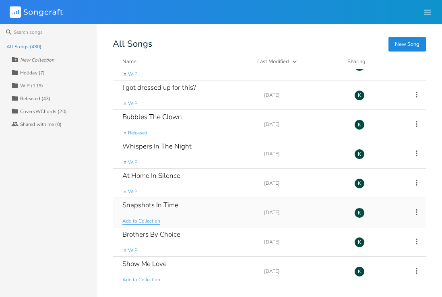
click at [147, 221] on span "Add to Collection" at bounding box center [141, 221] width 38 height 7
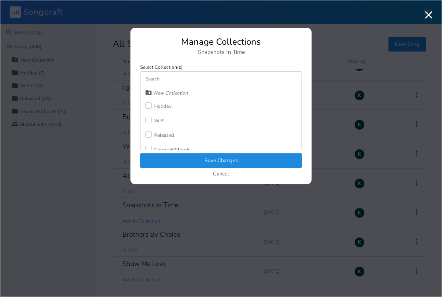
click at [160, 121] on div "WIP" at bounding box center [159, 120] width 10 height 5
click at [180, 162] on button "Save Changes" at bounding box center [221, 161] width 162 height 15
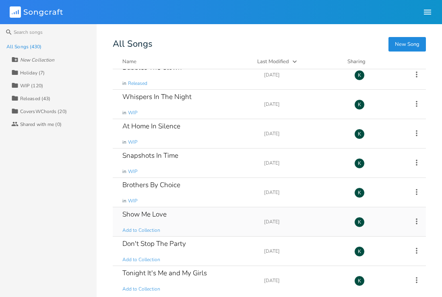
scroll to position [1830, 0]
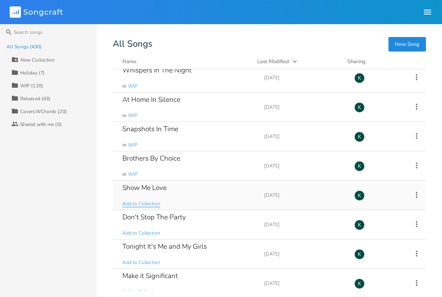
click at [135, 204] on span "Add to Collection" at bounding box center [141, 204] width 38 height 7
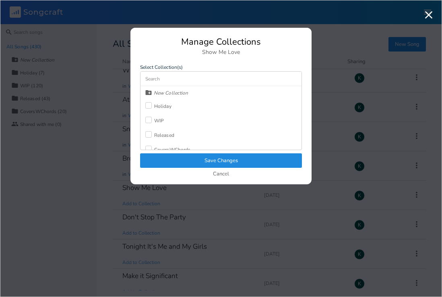
click at [156, 116] on div "WIP" at bounding box center [154, 121] width 19 height 15
click at [179, 164] on button "Save Changes" at bounding box center [221, 161] width 162 height 15
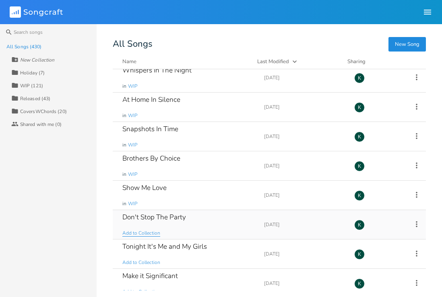
click at [143, 234] on span "Add to Collection" at bounding box center [141, 233] width 38 height 7
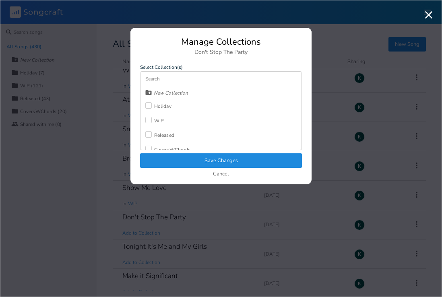
click at [156, 122] on div "WIP" at bounding box center [159, 120] width 10 height 5
click at [176, 160] on button "Save Changes" at bounding box center [221, 161] width 162 height 15
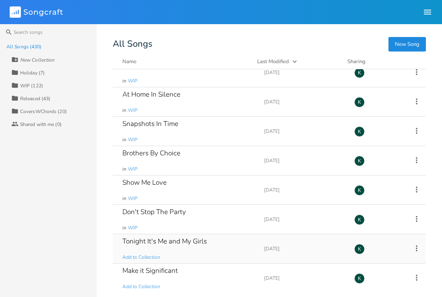
scroll to position [1874, 0]
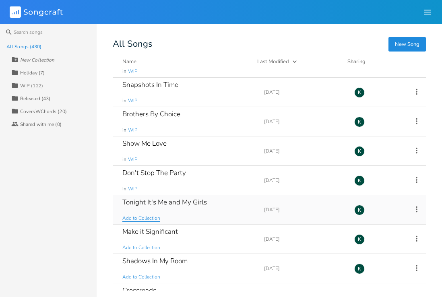
click at [141, 218] on span "Add to Collection" at bounding box center [141, 218] width 38 height 7
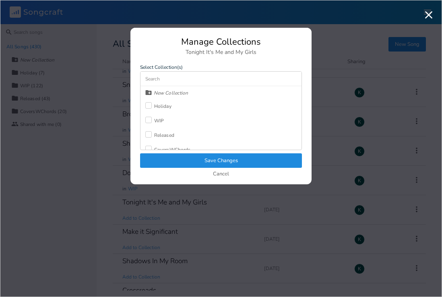
click at [152, 121] on label at bounding box center [149, 121] width 9 height 8
click at [185, 164] on button "Save Changes" at bounding box center [221, 161] width 162 height 15
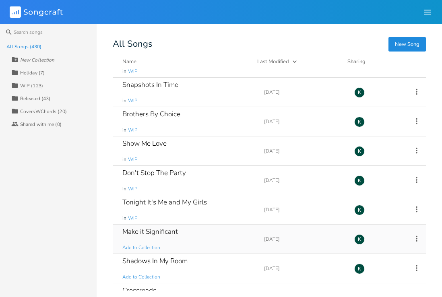
click at [150, 247] on span "Add to Collection" at bounding box center [141, 248] width 38 height 7
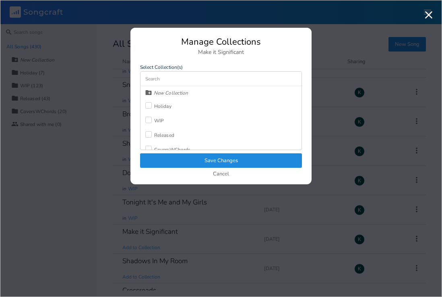
click at [156, 122] on div "WIP" at bounding box center [159, 120] width 10 height 5
click at [186, 159] on button "Save Changes" at bounding box center [221, 161] width 162 height 15
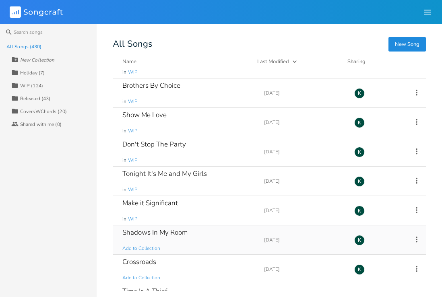
scroll to position [1921, 0]
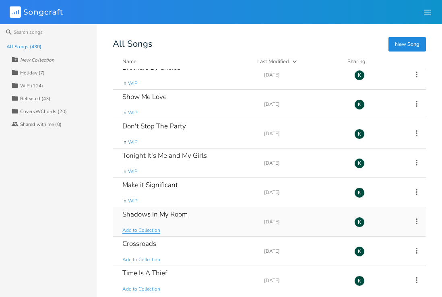
click at [150, 230] on span "Add to Collection" at bounding box center [141, 230] width 38 height 7
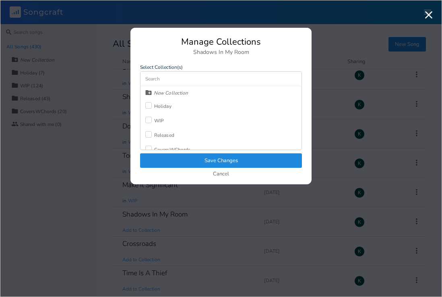
click at [158, 137] on div "Released" at bounding box center [164, 135] width 20 height 5
click at [176, 161] on button "Save Changes" at bounding box center [221, 161] width 162 height 15
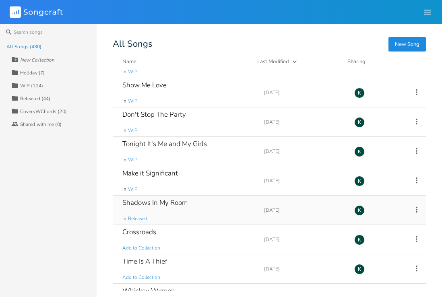
scroll to position [1952, 0]
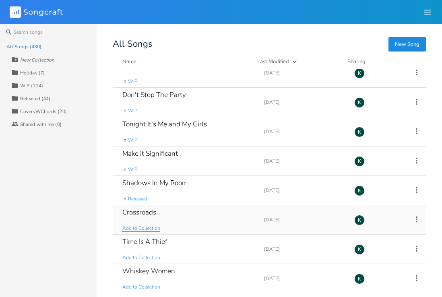
click at [151, 226] on span "Add to Collection" at bounding box center [141, 228] width 38 height 7
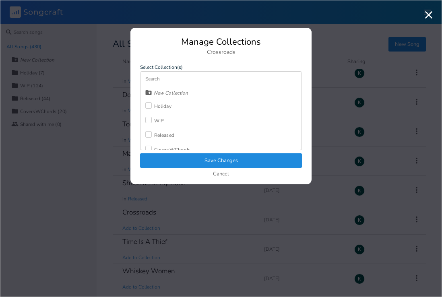
click at [154, 122] on label at bounding box center [149, 121] width 9 height 8
click at [183, 160] on button "Save Changes" at bounding box center [221, 161] width 162 height 15
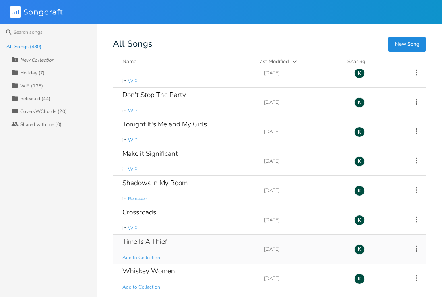
click at [145, 260] on span "Add to Collection" at bounding box center [141, 258] width 38 height 7
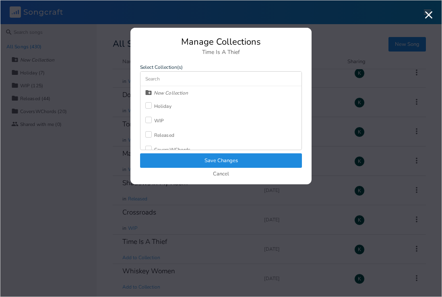
click at [163, 135] on div "Released" at bounding box center [164, 135] width 20 height 5
click at [186, 168] on div "Manage Collections Time Is A Thief Select Collection(s) New Collection Holiday …" at bounding box center [221, 110] width 181 height 147
click at [193, 164] on button "Save Changes" at bounding box center [221, 161] width 162 height 15
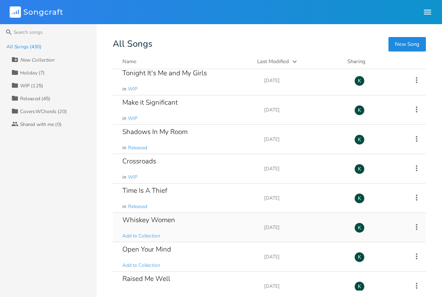
scroll to position [2085, 0]
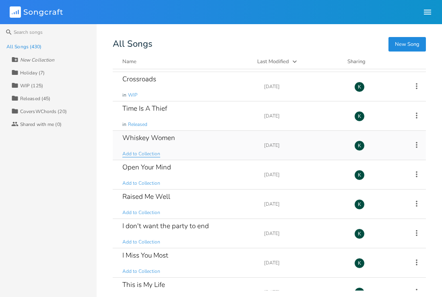
click at [145, 153] on span "Add to Collection" at bounding box center [141, 154] width 38 height 7
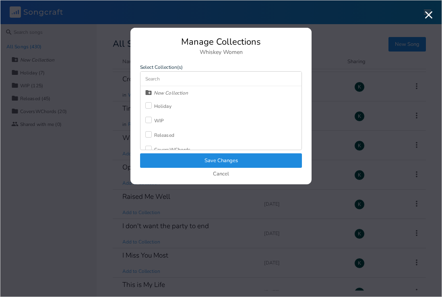
click at [150, 117] on div at bounding box center [148, 120] width 6 height 6
click at [188, 162] on button "Save Changes" at bounding box center [221, 161] width 162 height 15
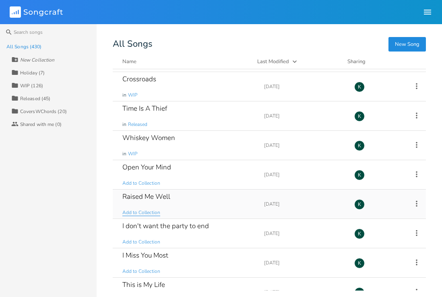
click at [143, 214] on span "Add to Collection" at bounding box center [141, 213] width 38 height 7
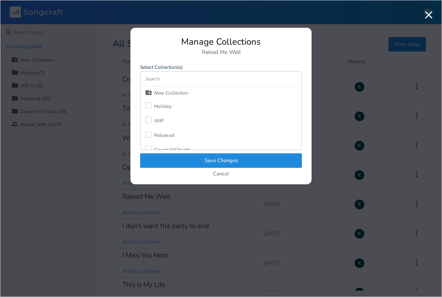
click at [156, 132] on div "Released" at bounding box center [159, 135] width 29 height 15
click at [183, 159] on button "Save Changes" at bounding box center [221, 161] width 162 height 15
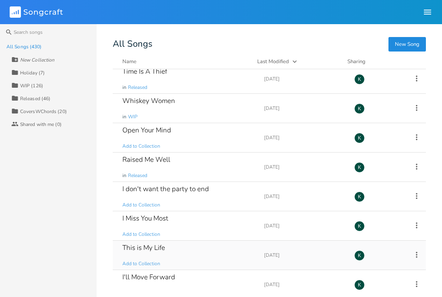
scroll to position [2150, 0]
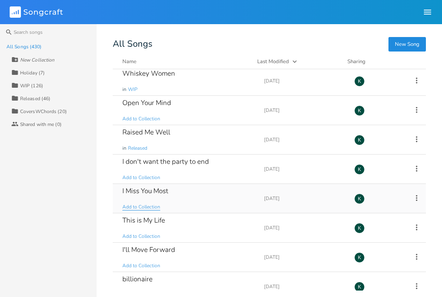
click at [145, 208] on span "Add to Collection" at bounding box center [141, 207] width 38 height 7
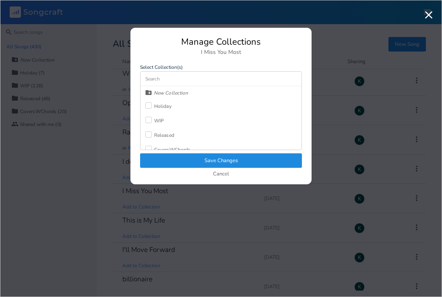
click at [156, 122] on div "WIP" at bounding box center [159, 120] width 10 height 5
click at [184, 162] on button "Save Changes" at bounding box center [221, 161] width 162 height 15
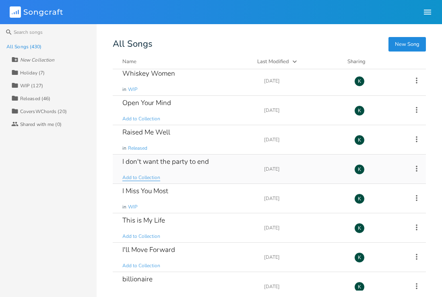
click at [138, 175] on span "Add to Collection" at bounding box center [141, 177] width 38 height 7
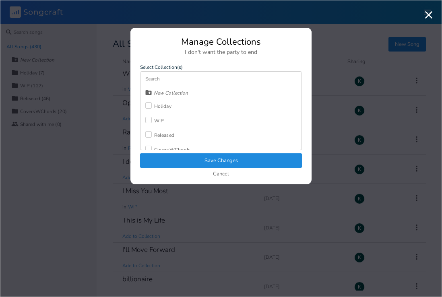
click at [148, 122] on div at bounding box center [148, 120] width 6 height 6
click at [167, 156] on button "Save Changes" at bounding box center [221, 161] width 162 height 15
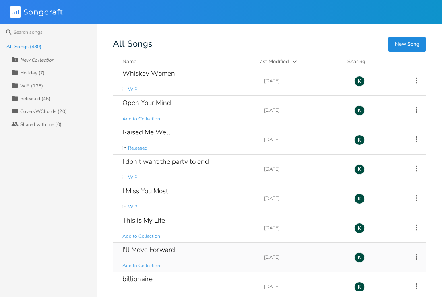
click at [141, 264] on span "Add to Collection" at bounding box center [141, 266] width 38 height 7
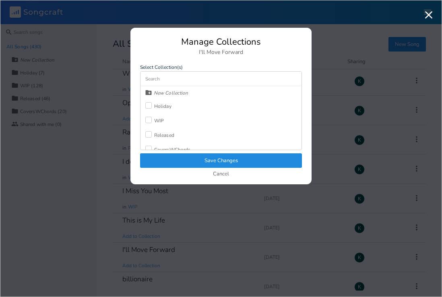
click at [149, 122] on div at bounding box center [148, 120] width 6 height 6
click at [166, 161] on button "Save Changes" at bounding box center [221, 161] width 162 height 15
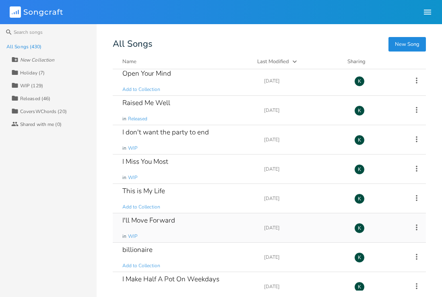
scroll to position [2181, 0]
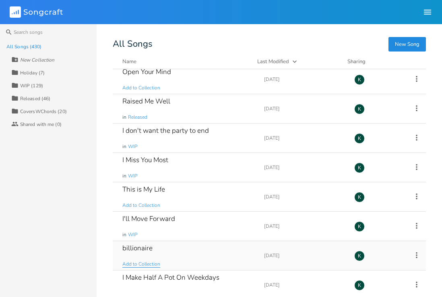
click at [147, 263] on span "Add to Collection" at bounding box center [141, 264] width 38 height 7
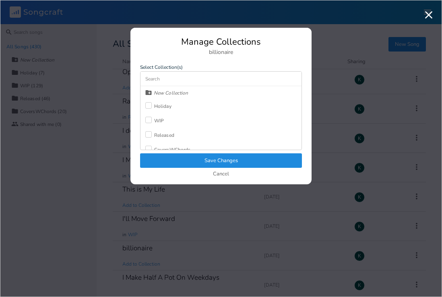
click at [152, 122] on label at bounding box center [149, 121] width 9 height 8
click at [179, 157] on button "Save Changes" at bounding box center [221, 161] width 162 height 15
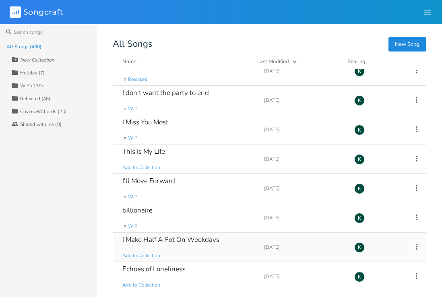
scroll to position [2220, 0]
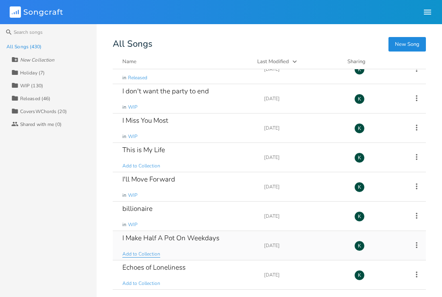
click at [136, 255] on span "Add to Collection" at bounding box center [141, 254] width 38 height 7
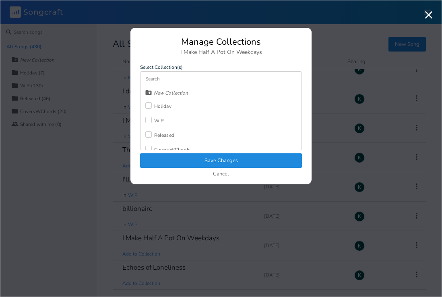
click at [161, 135] on div "Released" at bounding box center [164, 135] width 20 height 5
click at [176, 158] on button "Save Changes" at bounding box center [221, 161] width 162 height 15
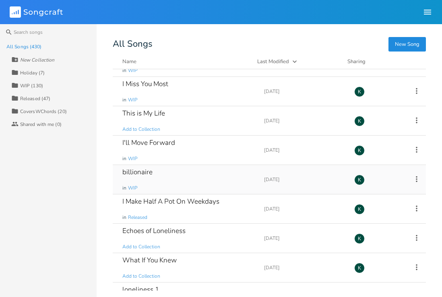
scroll to position [2266, 0]
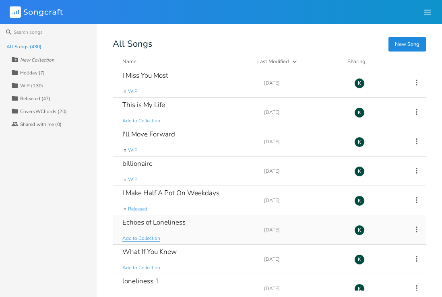
click at [146, 239] on span "Add to Collection" at bounding box center [141, 238] width 38 height 7
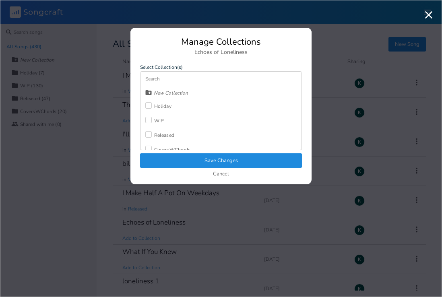
click at [159, 136] on div "Released" at bounding box center [164, 135] width 20 height 5
click at [176, 163] on button "Save Changes" at bounding box center [221, 161] width 162 height 15
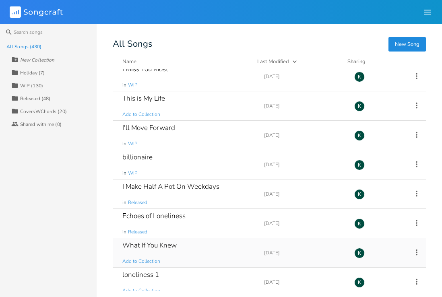
scroll to position [2289, 0]
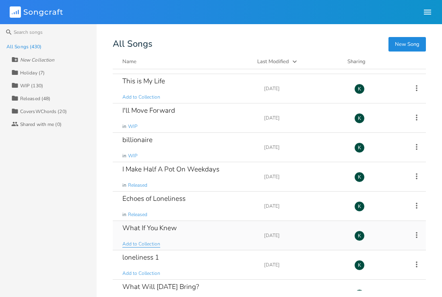
click at [145, 245] on span "Add to Collection" at bounding box center [141, 244] width 38 height 7
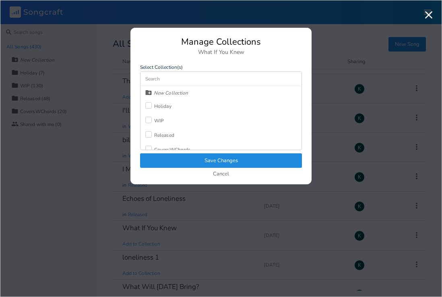
click at [160, 123] on div "WIP" at bounding box center [159, 120] width 10 height 5
click at [184, 157] on button "Save Changes" at bounding box center [221, 161] width 162 height 15
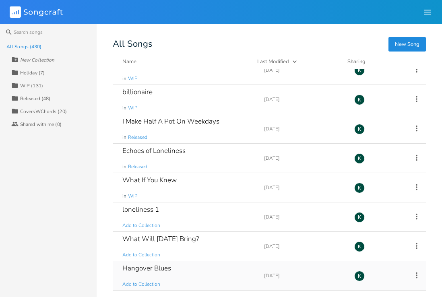
scroll to position [2370, 0]
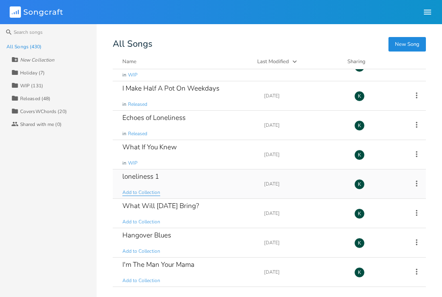
click at [138, 193] on span "Add to Collection" at bounding box center [141, 192] width 38 height 7
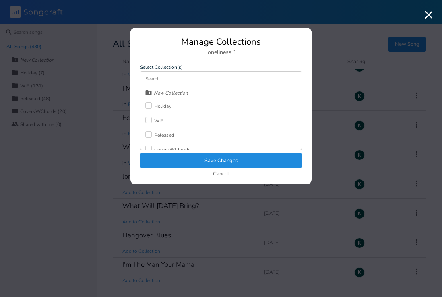
click at [160, 121] on div "WIP" at bounding box center [159, 120] width 10 height 5
click at [183, 156] on button "Save Changes" at bounding box center [221, 161] width 162 height 15
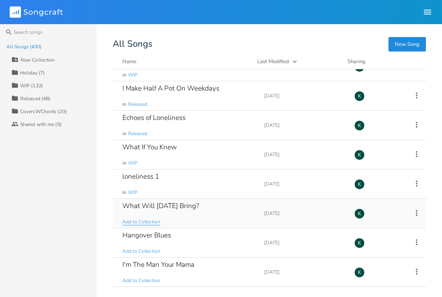
click at [156, 221] on span "Add to Collection" at bounding box center [141, 222] width 38 height 7
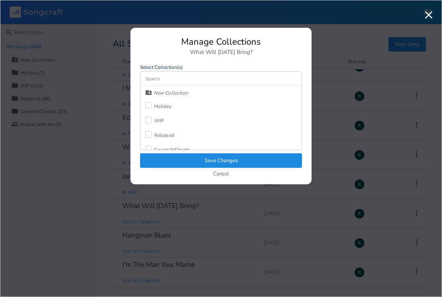
click at [158, 122] on div "WIP" at bounding box center [159, 120] width 10 height 5
click at [179, 158] on button "Save Changes" at bounding box center [221, 161] width 162 height 15
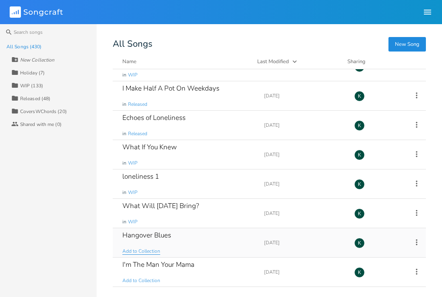
click at [155, 250] on span "Add to Collection" at bounding box center [141, 251] width 38 height 7
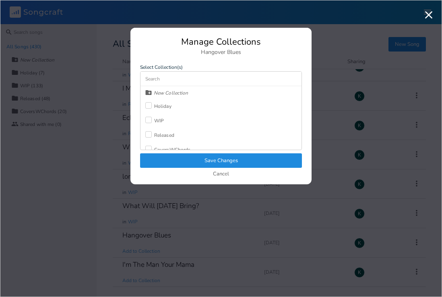
click at [156, 136] on div "Released" at bounding box center [164, 135] width 20 height 5
click at [171, 160] on button "Save Changes" at bounding box center [221, 161] width 162 height 15
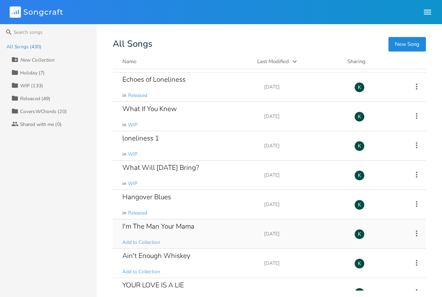
scroll to position [2422, 0]
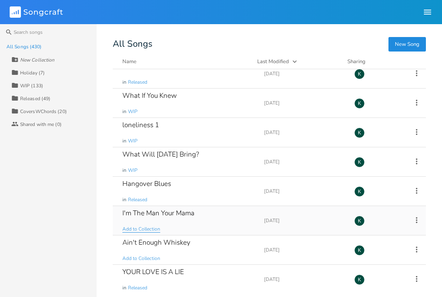
click at [143, 229] on span "Add to Collection" at bounding box center [141, 229] width 38 height 7
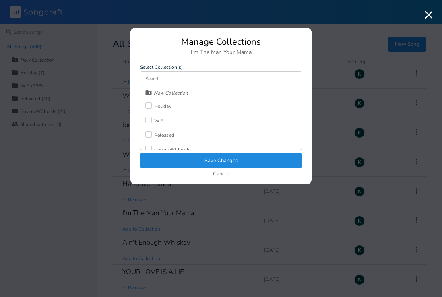
click at [151, 122] on div at bounding box center [148, 120] width 6 height 6
click at [172, 163] on button "Save Changes" at bounding box center [221, 161] width 162 height 15
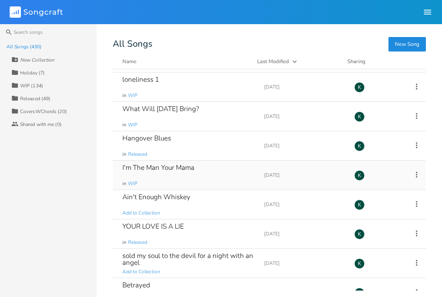
scroll to position [2539, 0]
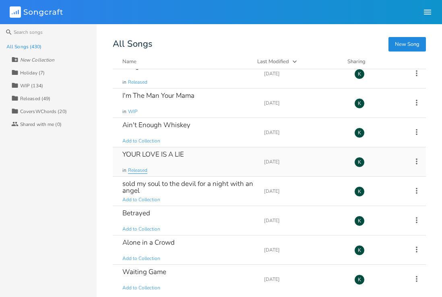
click at [139, 169] on span "Released" at bounding box center [137, 170] width 19 height 7
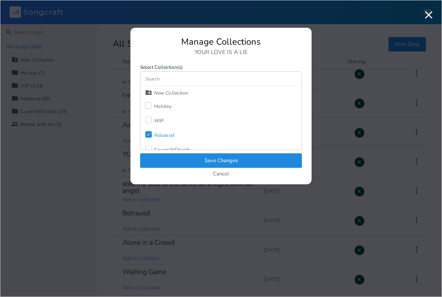
click at [167, 157] on button "Save Changes" at bounding box center [221, 161] width 162 height 15
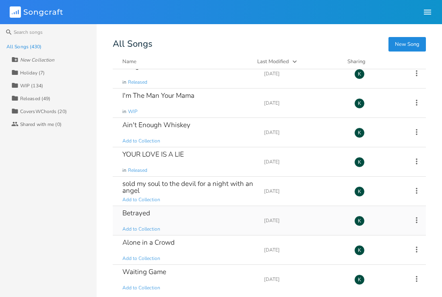
scroll to position [2541, 0]
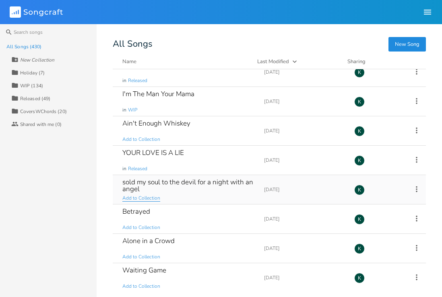
click at [145, 198] on span "Add to Collection" at bounding box center [141, 198] width 38 height 7
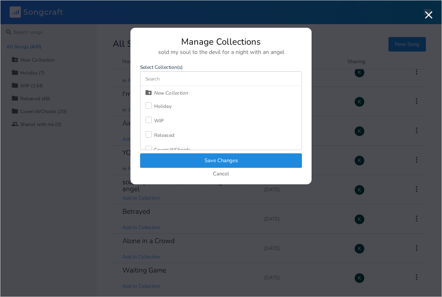
click at [157, 120] on div "WIP" at bounding box center [159, 120] width 10 height 5
click at [176, 156] on button "Save Changes" at bounding box center [221, 161] width 162 height 15
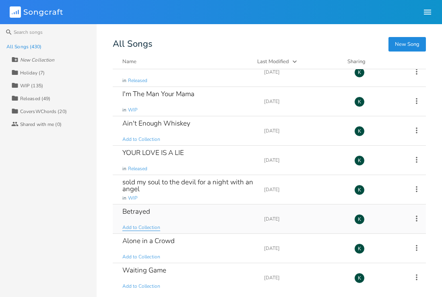
click at [145, 226] on span "Add to Collection" at bounding box center [141, 227] width 38 height 7
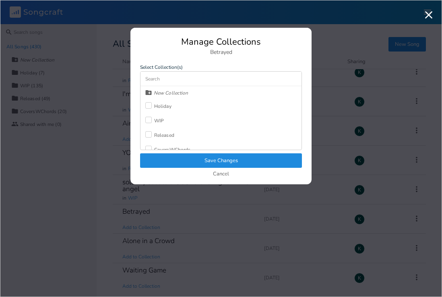
click at [165, 135] on div "Released" at bounding box center [164, 135] width 20 height 5
click at [183, 160] on button "Save Changes" at bounding box center [221, 161] width 162 height 15
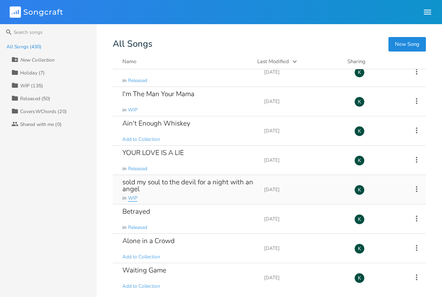
click at [133, 201] on span "WIP" at bounding box center [132, 198] width 9 height 7
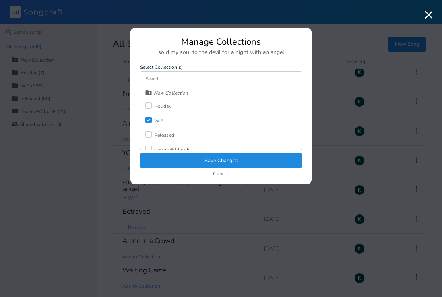
click at [160, 134] on div "Released" at bounding box center [164, 135] width 20 height 5
click at [152, 123] on label "Check" at bounding box center [149, 121] width 9 height 8
click at [176, 158] on button "Save Changes" at bounding box center [221, 161] width 162 height 15
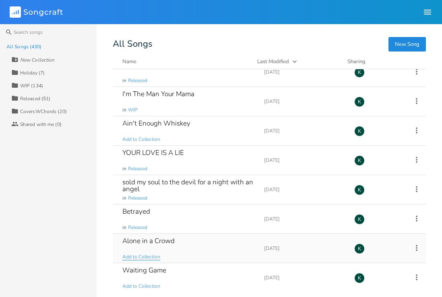
click at [149, 257] on span "Add to Collection" at bounding box center [141, 257] width 38 height 7
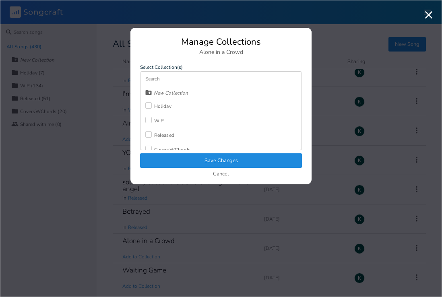
click at [154, 136] on label at bounding box center [149, 135] width 9 height 8
click at [171, 158] on button "Save Changes" at bounding box center [221, 161] width 162 height 15
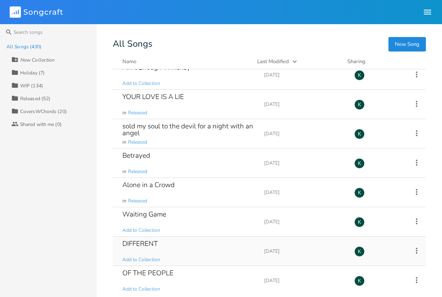
scroll to position [2627, 0]
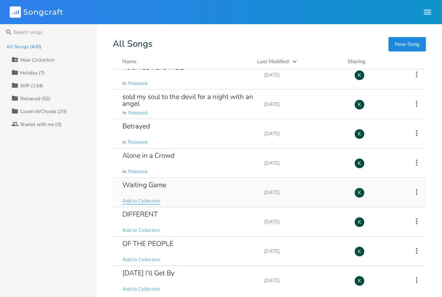
click at [144, 202] on span "Add to Collection" at bounding box center [141, 201] width 38 height 7
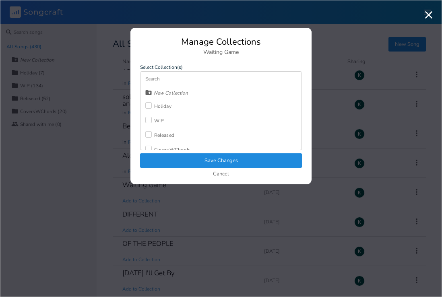
click at [152, 122] on label at bounding box center [149, 121] width 9 height 8
click at [174, 160] on button "Save Changes" at bounding box center [221, 161] width 162 height 15
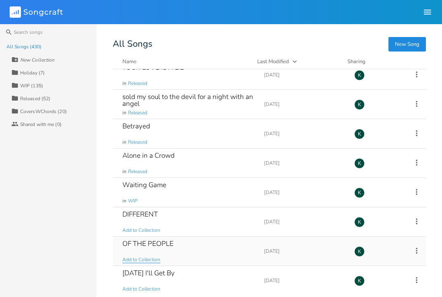
click at [145, 257] on span "Add to Collection" at bounding box center [141, 260] width 38 height 7
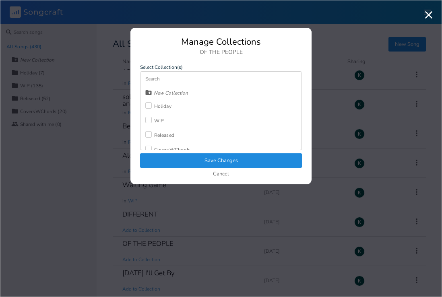
click at [160, 133] on div "Released" at bounding box center [164, 135] width 20 height 5
click at [179, 156] on button "Save Changes" at bounding box center [221, 161] width 162 height 15
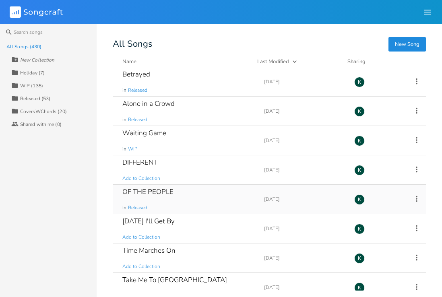
scroll to position [2703, 0]
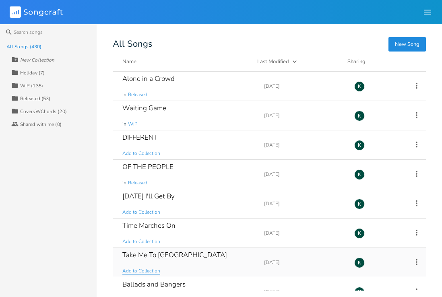
click at [133, 269] on span "Add to Collection" at bounding box center [141, 271] width 38 height 7
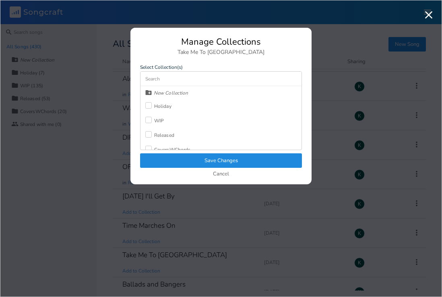
click at [149, 120] on div at bounding box center [148, 120] width 6 height 6
click at [149, 120] on icon "Check" at bounding box center [148, 120] width 5 height 5
click at [154, 131] on div "Released" at bounding box center [159, 135] width 29 height 15
click at [166, 158] on button "Save Changes" at bounding box center [221, 161] width 162 height 15
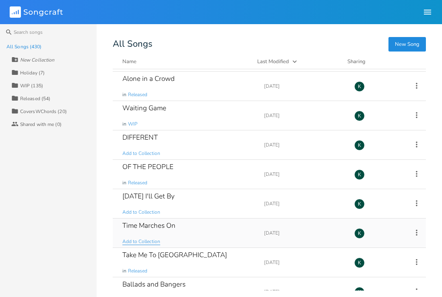
click at [134, 241] on span "Add to Collection" at bounding box center [141, 242] width 38 height 7
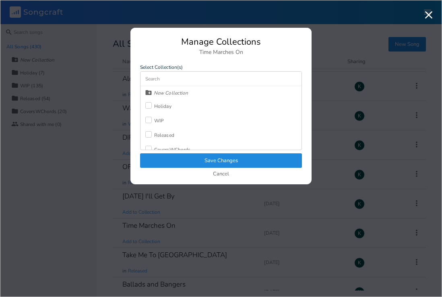
click at [153, 120] on label at bounding box center [149, 121] width 9 height 8
click at [172, 160] on button "Save Changes" at bounding box center [221, 161] width 162 height 15
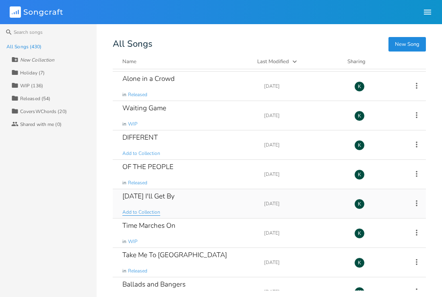
click at [149, 210] on span "Add to Collection" at bounding box center [141, 212] width 38 height 7
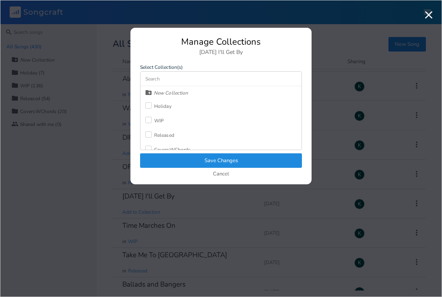
click at [154, 120] on div "WIP" at bounding box center [159, 120] width 10 height 5
click at [172, 158] on button "Save Changes" at bounding box center [221, 161] width 162 height 15
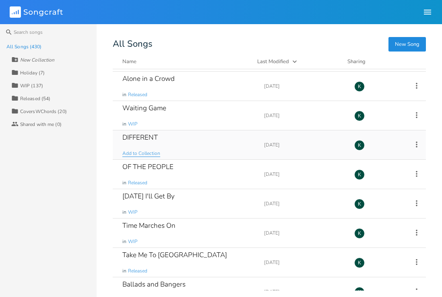
click at [140, 154] on span "Add to Collection" at bounding box center [141, 153] width 38 height 7
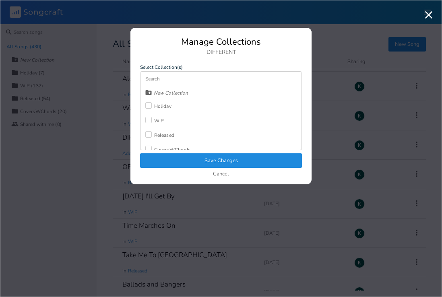
click at [157, 133] on div "Released" at bounding box center [164, 135] width 20 height 5
click at [185, 164] on button "Save Changes" at bounding box center [221, 161] width 162 height 15
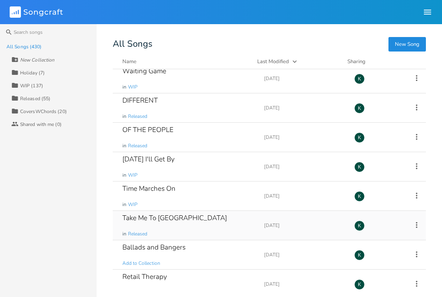
scroll to position [2742, 0]
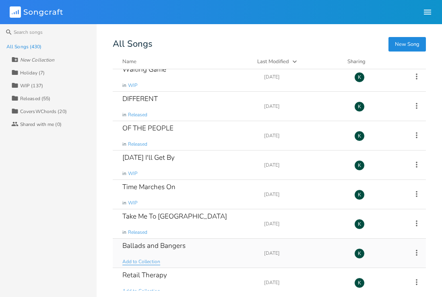
click at [154, 261] on span "Add to Collection" at bounding box center [141, 262] width 38 height 7
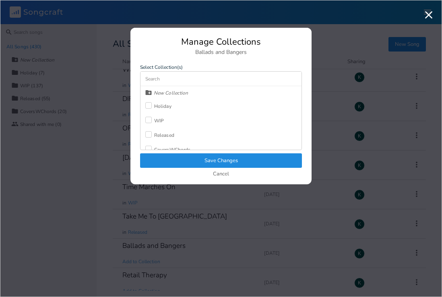
drag, startPoint x: 160, startPoint y: 121, endPoint x: 176, endPoint y: 148, distance: 31.3
click at [160, 121] on div "WIP" at bounding box center [159, 120] width 10 height 5
click at [186, 160] on button "Save Changes" at bounding box center [221, 161] width 162 height 15
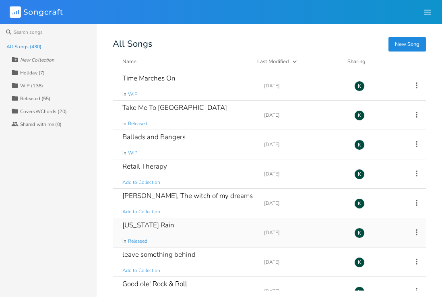
scroll to position [2853, 0]
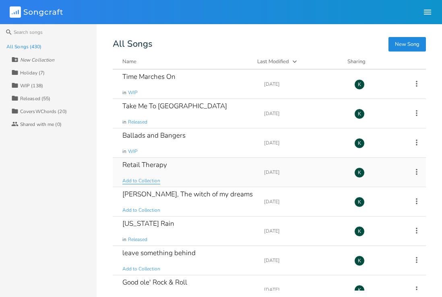
click at [150, 183] on span "Add to Collection" at bounding box center [141, 181] width 38 height 7
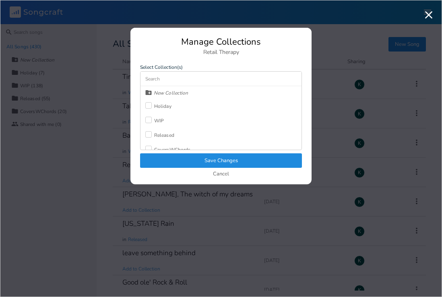
click at [149, 118] on div at bounding box center [148, 120] width 6 height 6
click at [183, 158] on button "Save Changes" at bounding box center [221, 161] width 162 height 15
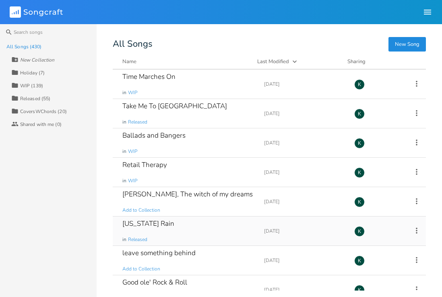
click at [143, 236] on div "Missouri Rain in Released" at bounding box center [188, 231] width 132 height 29
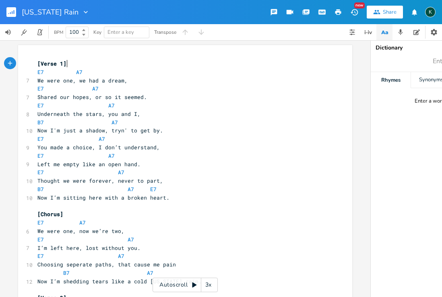
scroll to position [0, 0]
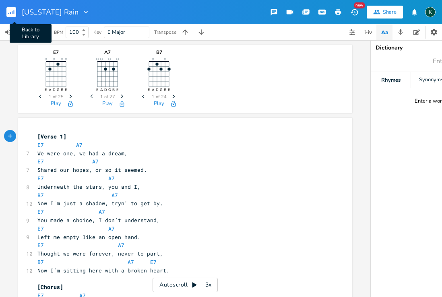
click at [7, 13] on rect "button" at bounding box center [11, 12] width 10 height 10
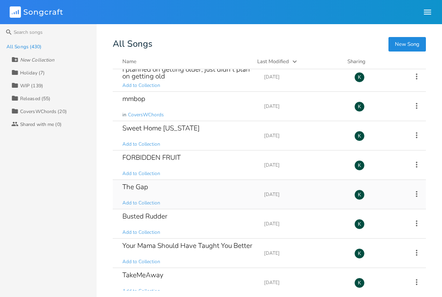
scroll to position [4741, 0]
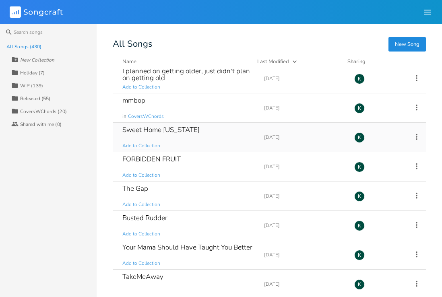
click at [132, 148] on span "Add to Collection" at bounding box center [141, 146] width 38 height 7
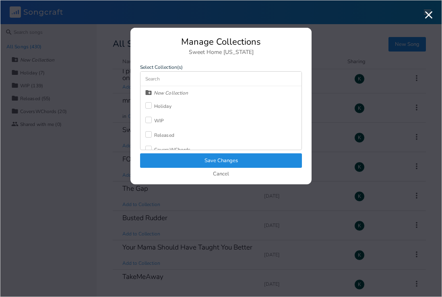
scroll to position [7, 0]
click at [162, 141] on div "CoversWChords" at bounding box center [172, 142] width 36 height 5
click at [181, 158] on button "Save Changes" at bounding box center [221, 161] width 162 height 15
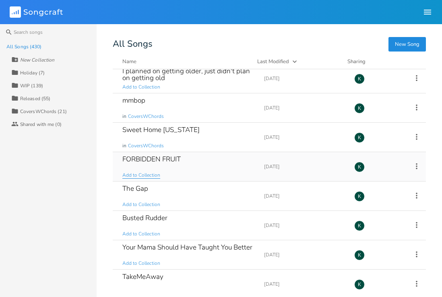
click at [153, 175] on span "Add to Collection" at bounding box center [141, 175] width 38 height 7
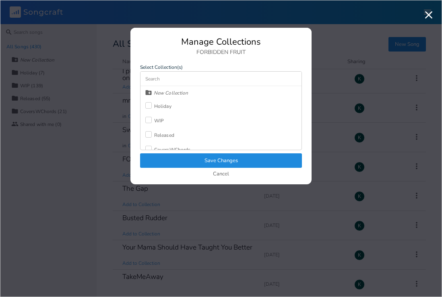
click at [153, 120] on label at bounding box center [149, 121] width 9 height 8
click at [177, 164] on button "Save Changes" at bounding box center [221, 161] width 162 height 15
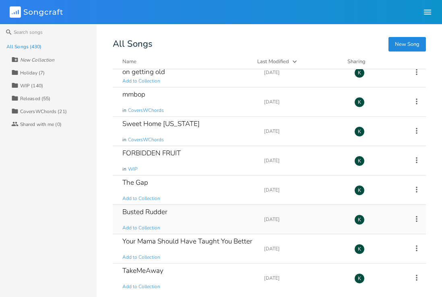
scroll to position [4757, 0]
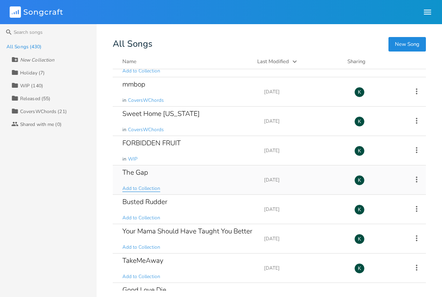
click at [138, 187] on span "Add to Collection" at bounding box center [141, 188] width 38 height 7
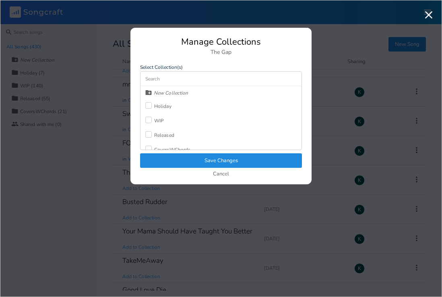
click at [147, 122] on div at bounding box center [148, 120] width 6 height 6
drag, startPoint x: 159, startPoint y: 154, endPoint x: 160, endPoint y: 160, distance: 6.5
click at [159, 154] on button "Save Changes" at bounding box center [221, 161] width 162 height 15
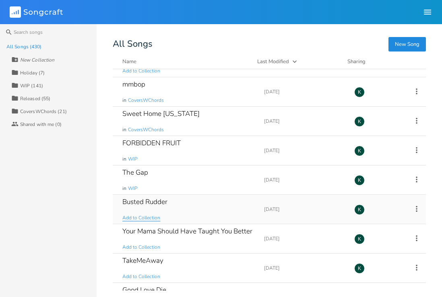
click at [136, 215] on span "Add to Collection" at bounding box center [141, 218] width 38 height 7
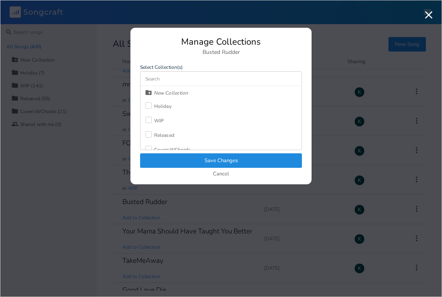
click at [152, 117] on div "WIP" at bounding box center [154, 121] width 19 height 15
click at [178, 160] on button "Save Changes" at bounding box center [221, 161] width 162 height 15
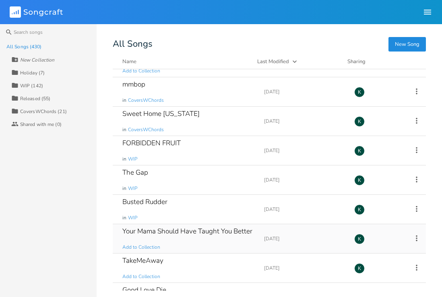
click at [153, 243] on div "Your Mama Should Have Taught You Better Add to Collection" at bounding box center [188, 238] width 132 height 29
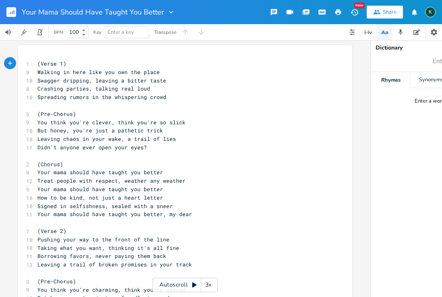
click at [8, 6] on button "button" at bounding box center [14, 11] width 16 height 19
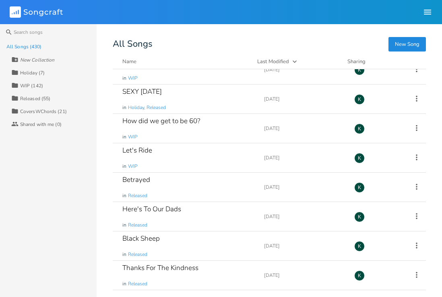
scroll to position [2573, 0]
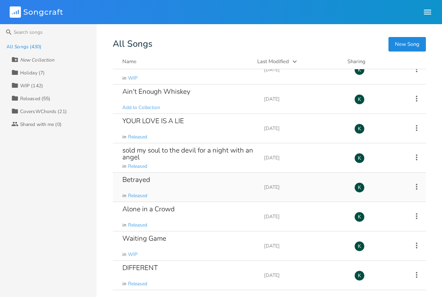
click at [146, 180] on div "Betrayed" at bounding box center [136, 179] width 28 height 7
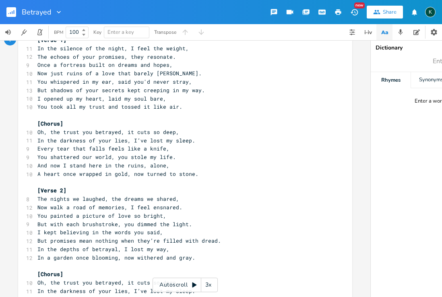
scroll to position [106, 0]
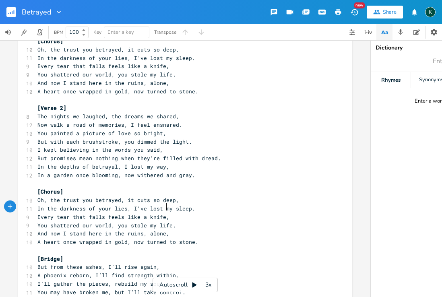
click at [224, 213] on pre "Every tear that falls feels like a knife," at bounding box center [181, 217] width 291 height 8
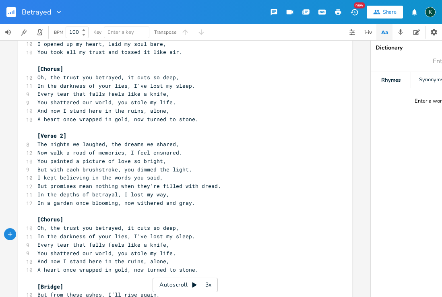
scroll to position [0, 0]
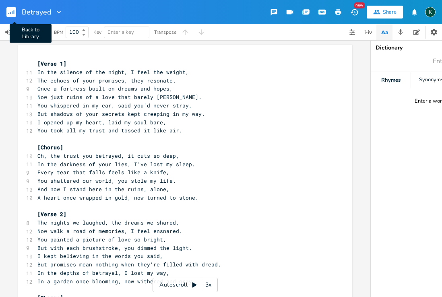
click at [10, 13] on icon "button" at bounding box center [10, 13] width 1 height 2
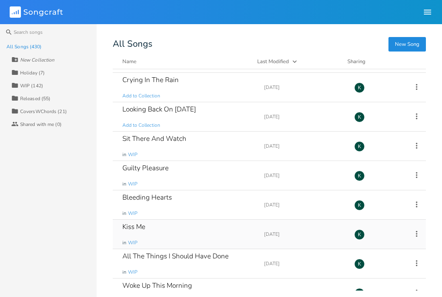
scroll to position [10818, 0]
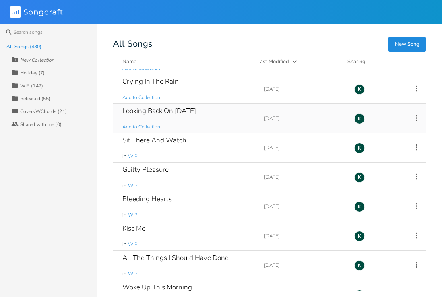
click at [135, 127] on span "Add to Collection" at bounding box center [141, 127] width 38 height 7
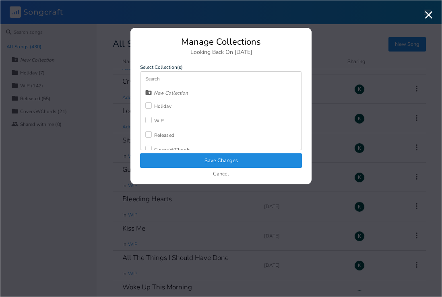
click at [152, 122] on label at bounding box center [149, 121] width 9 height 8
click at [178, 164] on button "Save Changes" at bounding box center [221, 161] width 162 height 15
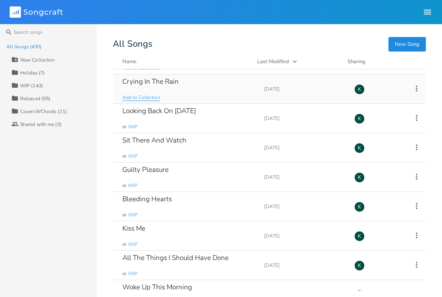
click at [140, 98] on span "Add to Collection" at bounding box center [141, 97] width 38 height 7
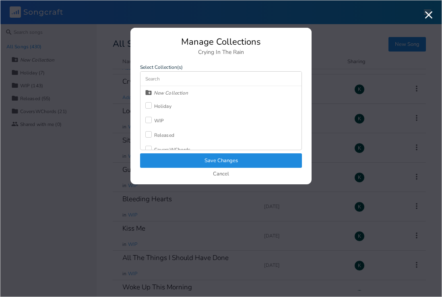
click at [159, 122] on div "WIP" at bounding box center [159, 120] width 10 height 5
click at [174, 156] on button "Save Changes" at bounding box center [221, 161] width 162 height 15
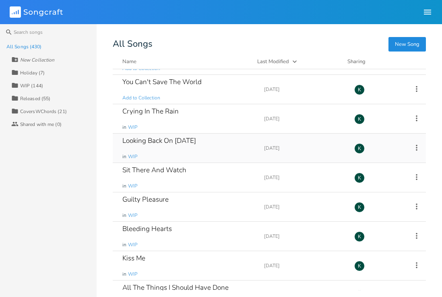
scroll to position [10754, 0]
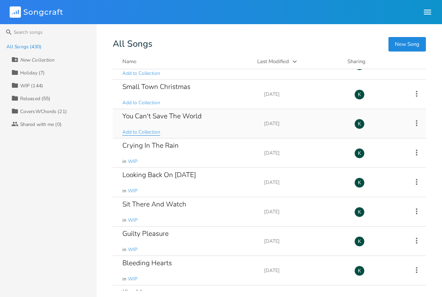
click at [139, 132] on span "Add to Collection" at bounding box center [141, 132] width 38 height 7
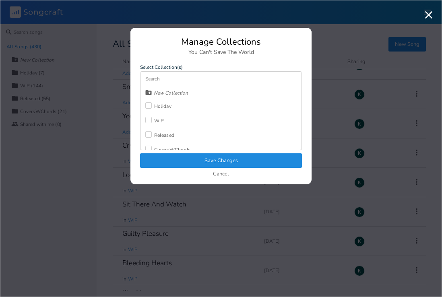
click at [148, 120] on div at bounding box center [148, 120] width 6 height 6
drag, startPoint x: 173, startPoint y: 156, endPoint x: 170, endPoint y: 159, distance: 4.4
click at [173, 156] on button "Save Changes" at bounding box center [221, 161] width 162 height 15
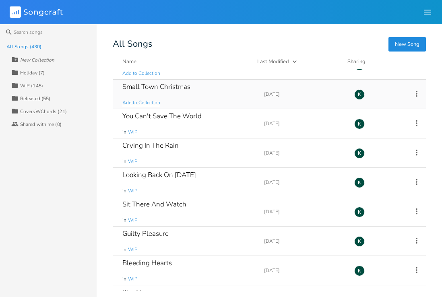
click at [140, 103] on span "Add to Collection" at bounding box center [141, 103] width 38 height 7
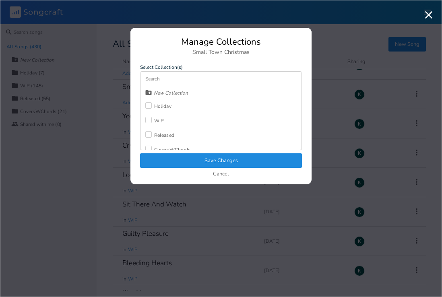
scroll to position [7, 0]
click at [163, 140] on div "CoversWChords" at bounding box center [172, 142] width 36 height 5
click at [178, 166] on button "Save Changes" at bounding box center [221, 161] width 162 height 15
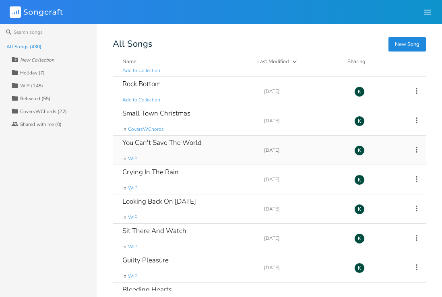
scroll to position [10692, 0]
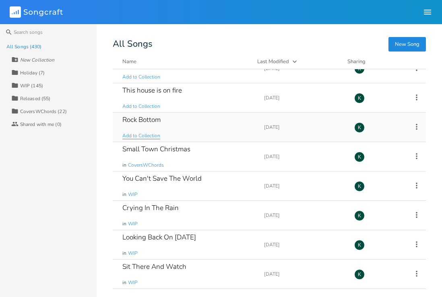
click at [135, 138] on span "Add to Collection" at bounding box center [141, 136] width 38 height 7
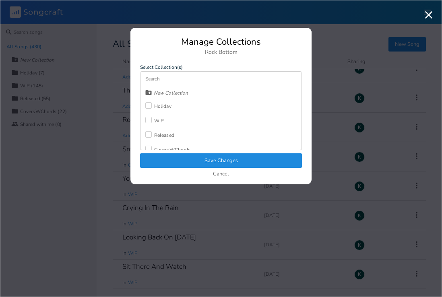
click at [147, 136] on div at bounding box center [148, 134] width 6 height 6
click at [163, 159] on button "Save Changes" at bounding box center [221, 161] width 162 height 15
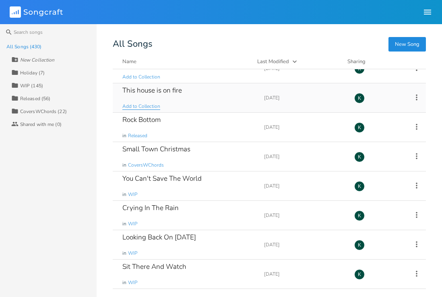
click at [139, 107] on span "Add to Collection" at bounding box center [141, 106] width 38 height 7
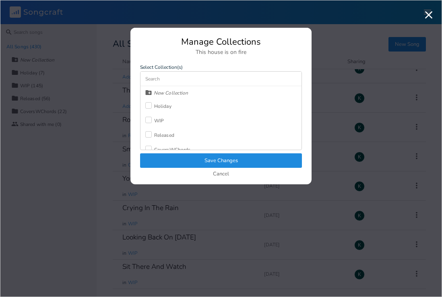
click at [156, 120] on div "WIP" at bounding box center [159, 120] width 10 height 5
click at [183, 159] on button "Save Changes" at bounding box center [221, 161] width 162 height 15
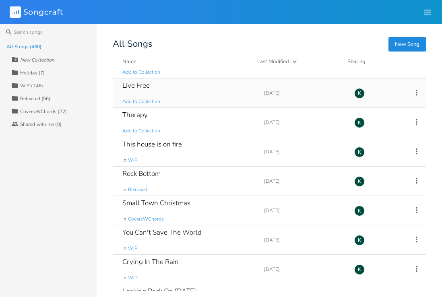
scroll to position [10578, 0]
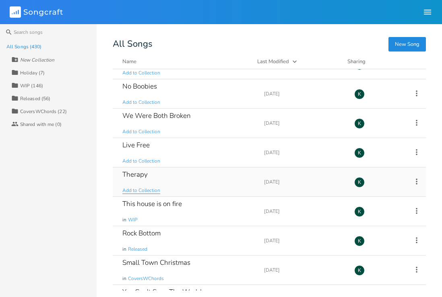
click at [134, 191] on span "Add to Collection" at bounding box center [141, 190] width 38 height 7
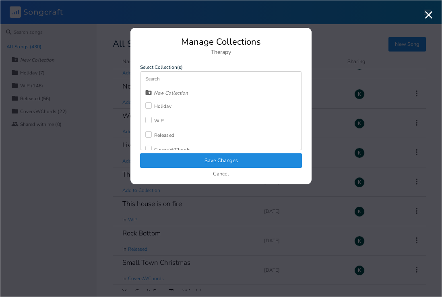
click at [146, 120] on div at bounding box center [148, 120] width 6 height 6
click at [178, 160] on button "Save Changes" at bounding box center [221, 161] width 162 height 15
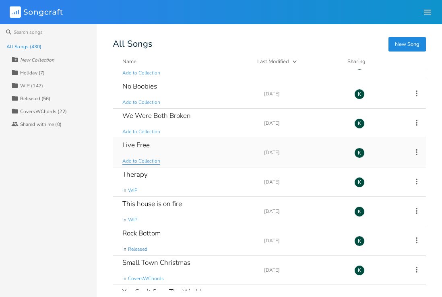
click at [144, 159] on span "Add to Collection" at bounding box center [141, 161] width 38 height 7
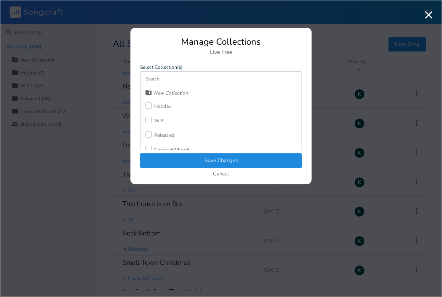
click at [151, 120] on div at bounding box center [148, 120] width 6 height 6
click at [180, 158] on button "Save Changes" at bounding box center [221, 161] width 162 height 15
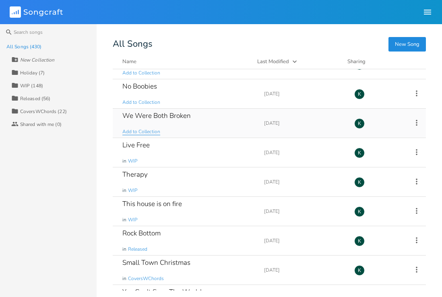
click at [147, 134] on span "Add to Collection" at bounding box center [141, 132] width 38 height 7
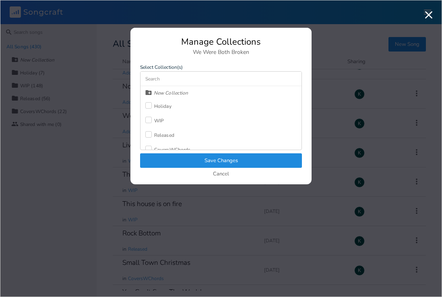
click at [153, 124] on label at bounding box center [149, 121] width 9 height 8
click at [174, 158] on button "Save Changes" at bounding box center [221, 161] width 162 height 15
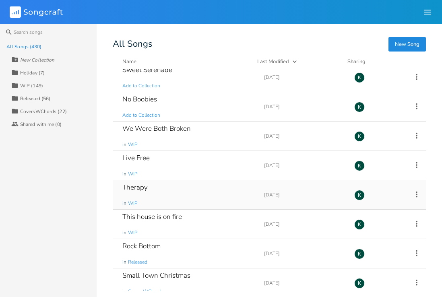
scroll to position [10553, 0]
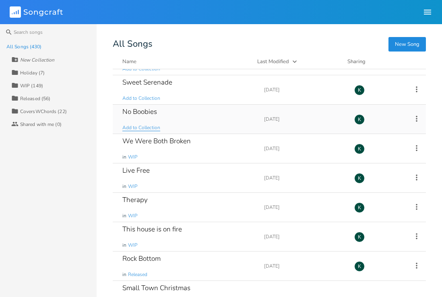
click at [140, 129] on span "Add to Collection" at bounding box center [141, 127] width 38 height 7
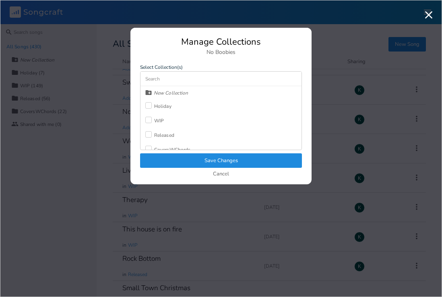
scroll to position [7, 0]
click at [161, 141] on div "CoversWChords" at bounding box center [172, 142] width 36 height 5
click at [172, 160] on button "Save Changes" at bounding box center [221, 161] width 162 height 15
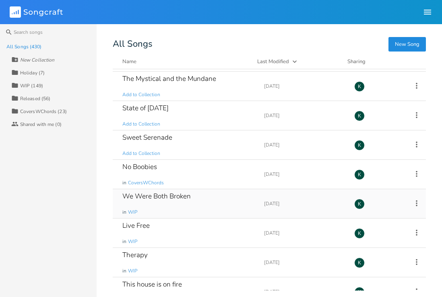
scroll to position [10495, 0]
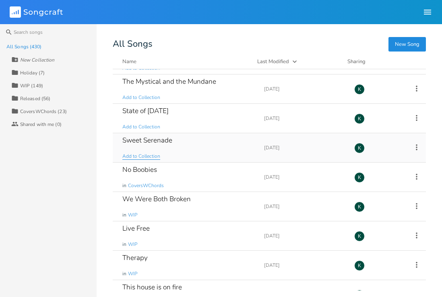
click at [152, 157] on span "Add to Collection" at bounding box center [141, 156] width 38 height 7
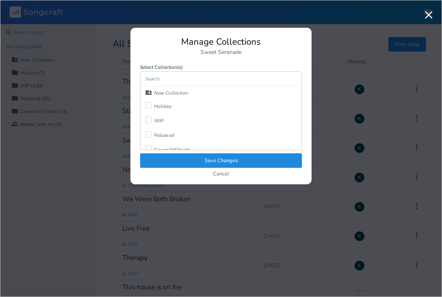
click at [155, 121] on div "WIP" at bounding box center [159, 120] width 10 height 5
click at [164, 160] on button "Save Changes" at bounding box center [221, 161] width 162 height 15
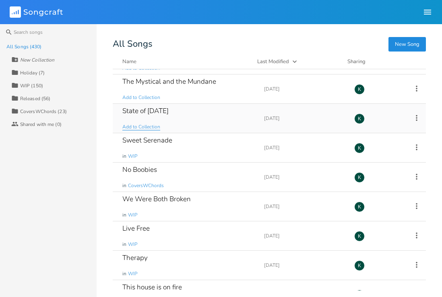
click at [143, 128] on span "Add to Collection" at bounding box center [141, 127] width 38 height 7
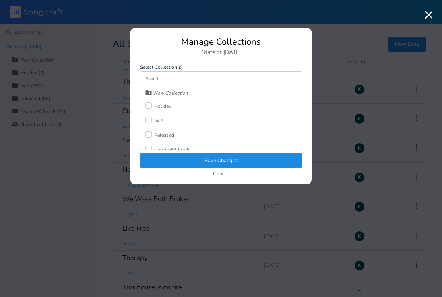
click at [153, 118] on label at bounding box center [149, 121] width 9 height 8
click at [174, 161] on button "Save Changes" at bounding box center [221, 161] width 162 height 15
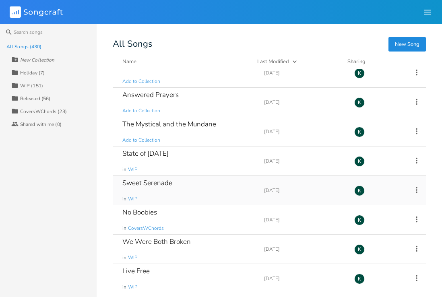
scroll to position [10448, 0]
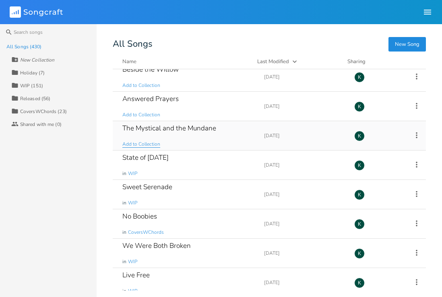
click at [137, 144] on span "Add to Collection" at bounding box center [141, 144] width 38 height 7
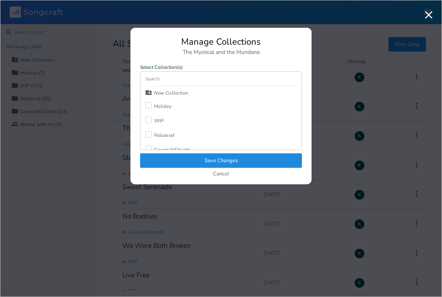
click at [153, 118] on label at bounding box center [149, 121] width 9 height 8
click at [182, 158] on button "Save Changes" at bounding box center [221, 161] width 162 height 15
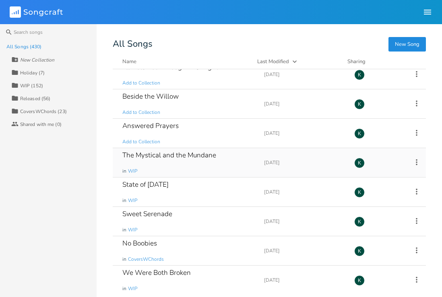
scroll to position [10403, 0]
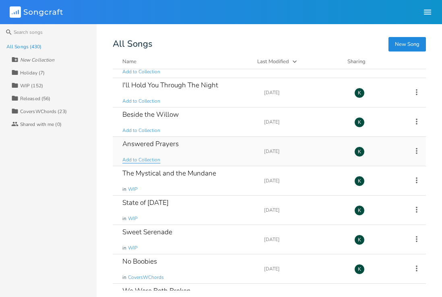
click at [148, 160] on span "Add to Collection" at bounding box center [141, 160] width 38 height 7
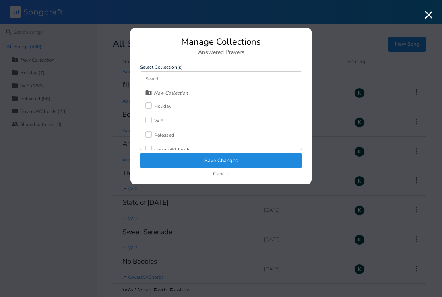
click at [151, 121] on div at bounding box center [148, 120] width 6 height 6
click at [171, 161] on button "Save Changes" at bounding box center [221, 161] width 162 height 15
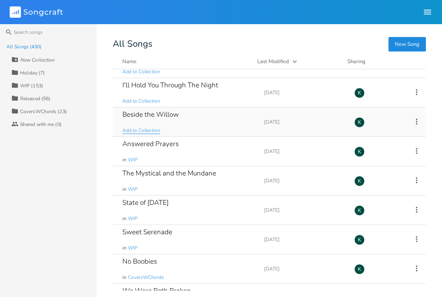
click at [152, 131] on span "Add to Collection" at bounding box center [141, 130] width 38 height 7
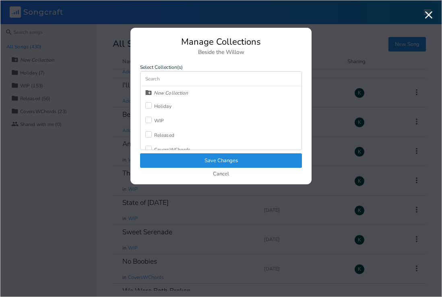
click at [152, 120] on label at bounding box center [149, 121] width 9 height 8
click at [174, 158] on button "Save Changes" at bounding box center [221, 161] width 162 height 15
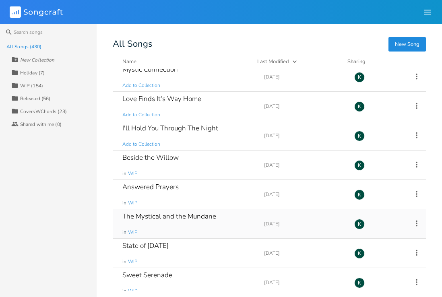
scroll to position [10358, 0]
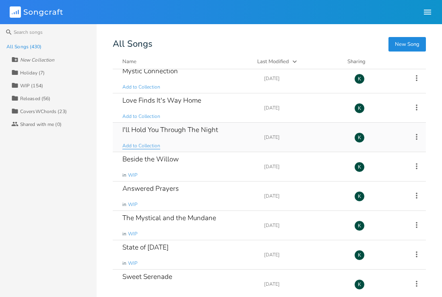
click at [143, 148] on span "Add to Collection" at bounding box center [141, 146] width 38 height 7
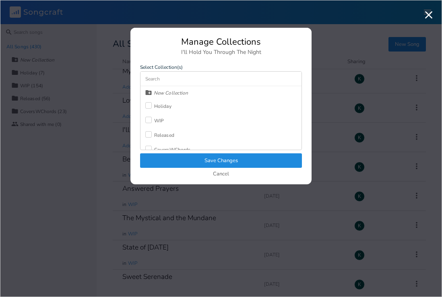
click at [151, 122] on div at bounding box center [148, 120] width 6 height 6
click at [164, 155] on button "Save Changes" at bounding box center [221, 161] width 162 height 15
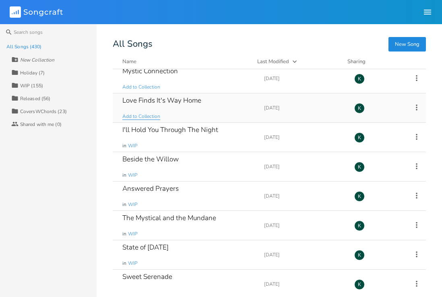
click at [145, 116] on span "Add to Collection" at bounding box center [141, 116] width 38 height 7
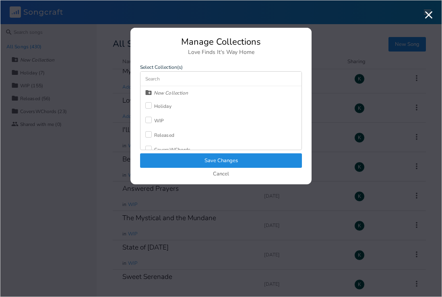
click at [152, 123] on label at bounding box center [149, 121] width 9 height 8
click at [169, 156] on button "Save Changes" at bounding box center [221, 161] width 162 height 15
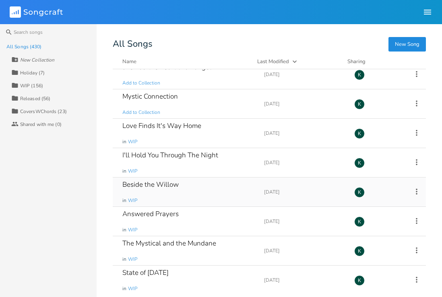
scroll to position [10331, 0]
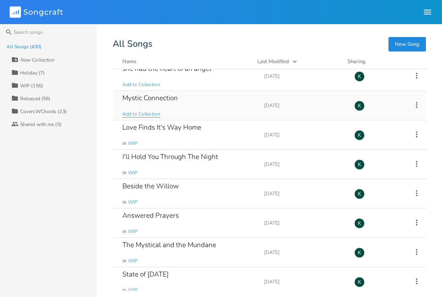
click at [145, 116] on span "Add to Collection" at bounding box center [141, 114] width 38 height 7
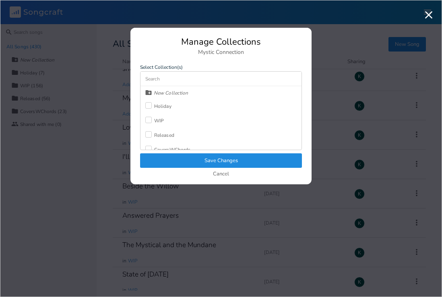
click at [153, 119] on label at bounding box center [149, 121] width 9 height 8
click at [175, 156] on button "Save Changes" at bounding box center [221, 161] width 162 height 15
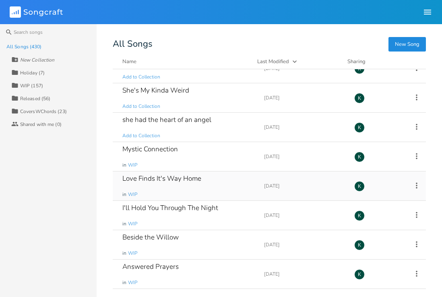
scroll to position [10278, 0]
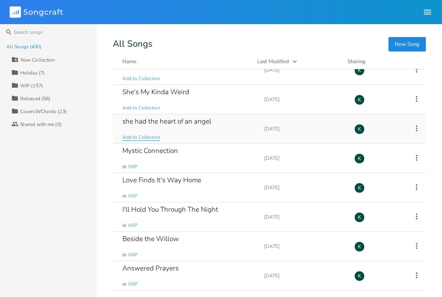
click at [137, 139] on span "Add to Collection" at bounding box center [141, 137] width 38 height 7
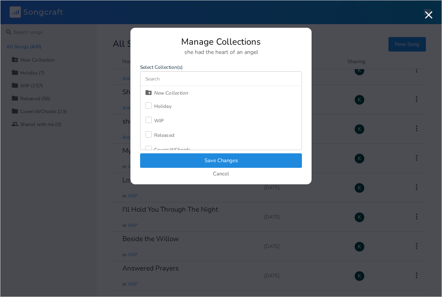
click at [149, 121] on div at bounding box center [148, 120] width 6 height 6
click at [165, 155] on button "Save Changes" at bounding box center [221, 161] width 162 height 15
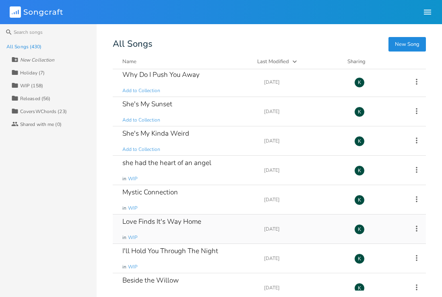
scroll to position [10235, 0]
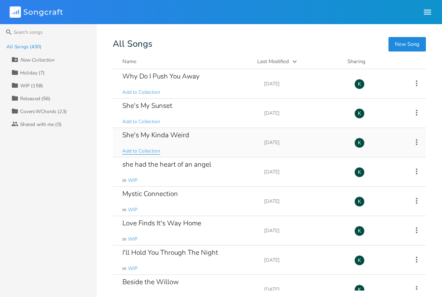
click at [149, 152] on span "Add to Collection" at bounding box center [141, 151] width 38 height 7
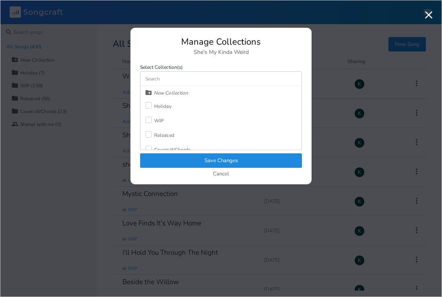
click at [156, 122] on div "WIP" at bounding box center [159, 120] width 10 height 5
click at [174, 163] on button "Save Changes" at bounding box center [221, 161] width 162 height 15
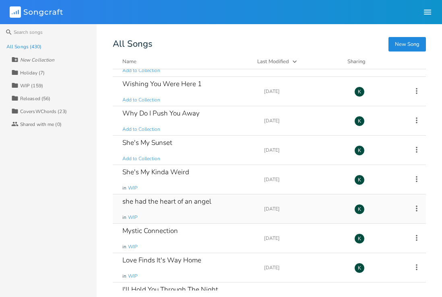
scroll to position [10177, 0]
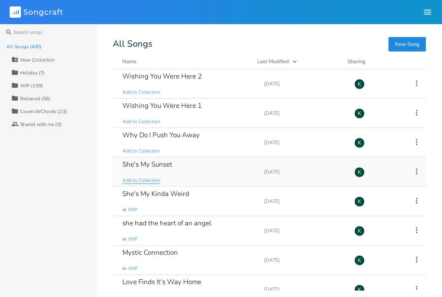
click at [150, 178] on span "Add to Collection" at bounding box center [141, 180] width 38 height 7
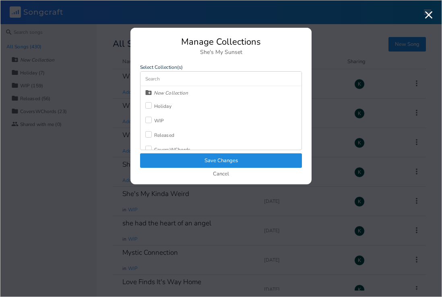
click at [154, 121] on label at bounding box center [149, 121] width 9 height 8
click at [181, 161] on button "Save Changes" at bounding box center [221, 161] width 162 height 15
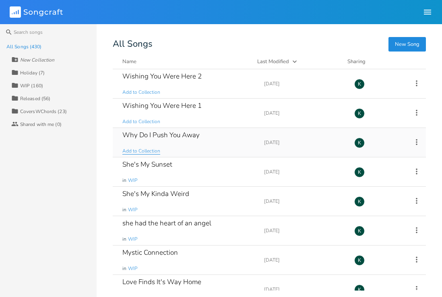
click at [149, 151] on span "Add to Collection" at bounding box center [141, 151] width 38 height 7
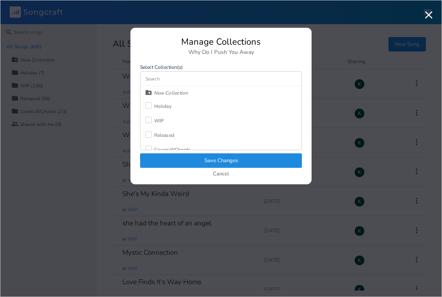
click at [164, 119] on div "New Collection Holiday WIP Released CoversWChords" at bounding box center [221, 118] width 161 height 64
click at [152, 122] on label at bounding box center [149, 121] width 9 height 8
click at [175, 159] on button "Save Changes" at bounding box center [221, 161] width 162 height 15
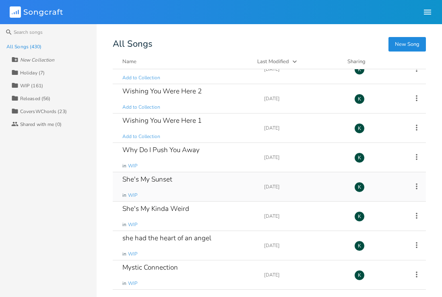
scroll to position [10133, 0]
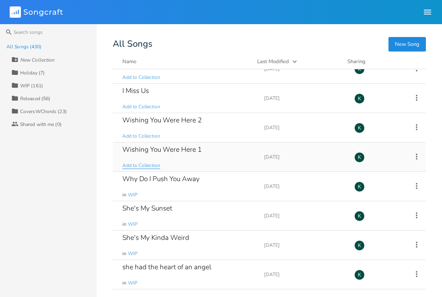
click at [149, 168] on span "Add to Collection" at bounding box center [141, 165] width 38 height 7
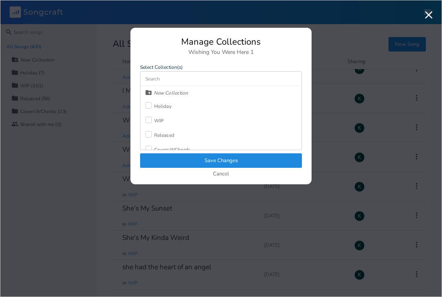
click at [154, 120] on label at bounding box center [149, 121] width 9 height 8
click at [174, 158] on button "Save Changes" at bounding box center [221, 161] width 162 height 15
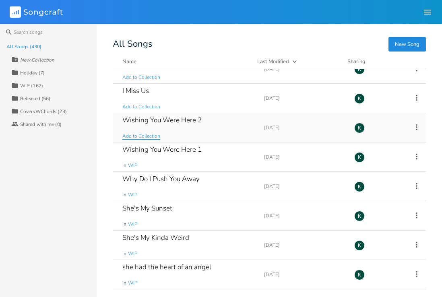
click at [156, 134] on span "Add to Collection" at bounding box center [141, 136] width 38 height 7
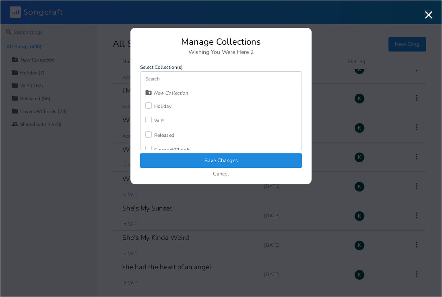
click at [155, 123] on div "WIP" at bounding box center [159, 120] width 10 height 5
drag, startPoint x: 174, startPoint y: 159, endPoint x: 177, endPoint y: 168, distance: 8.9
click at [174, 159] on button "Save Changes" at bounding box center [221, 161] width 162 height 15
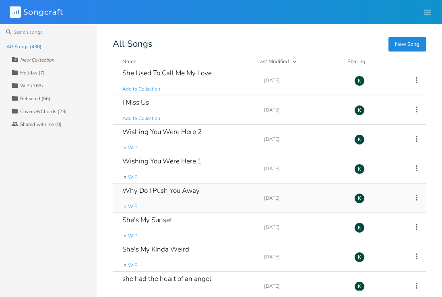
scroll to position [10083, 0]
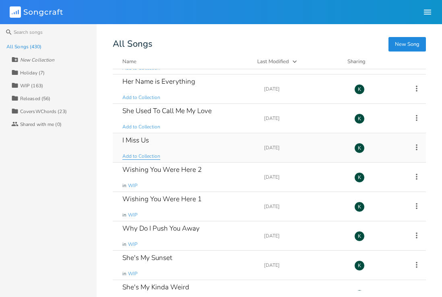
click at [144, 155] on span "Add to Collection" at bounding box center [141, 156] width 38 height 7
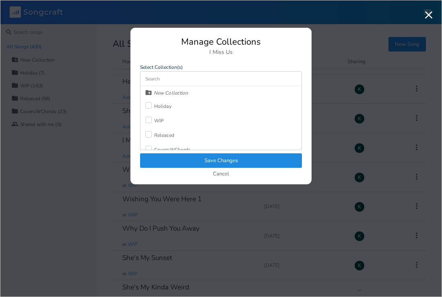
click at [154, 124] on label at bounding box center [149, 121] width 9 height 8
click at [174, 162] on button "Save Changes" at bounding box center [221, 161] width 162 height 15
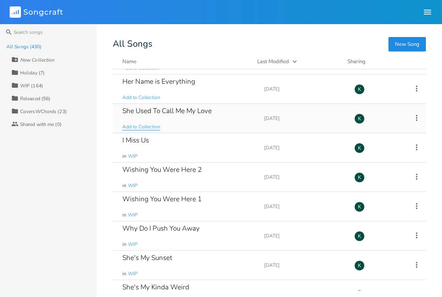
click at [148, 124] on span "Add to Collection" at bounding box center [141, 127] width 38 height 7
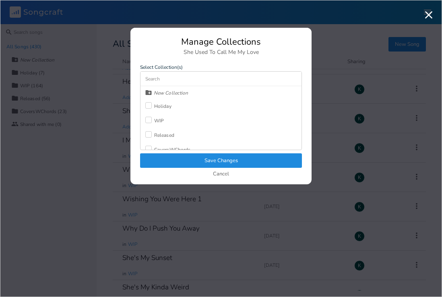
click at [150, 119] on div at bounding box center [148, 120] width 6 height 6
click at [176, 158] on button "Save Changes" at bounding box center [221, 161] width 162 height 15
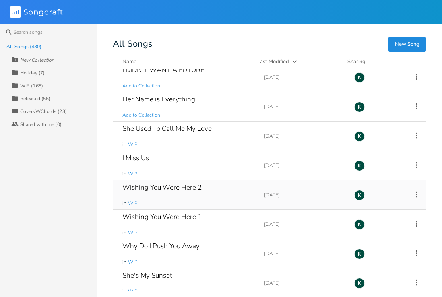
scroll to position [10064, 0]
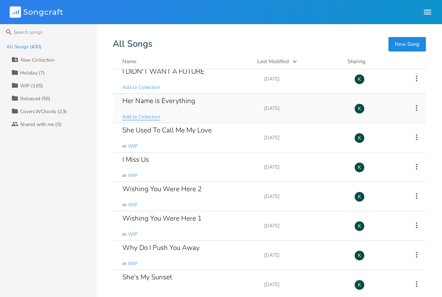
click at [138, 116] on span "Add to Collection" at bounding box center [141, 117] width 38 height 7
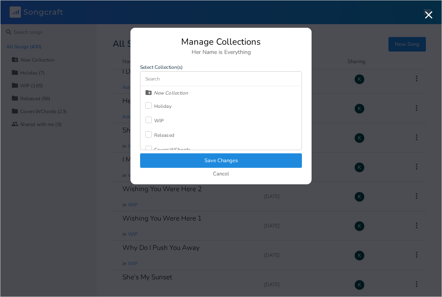
click at [149, 122] on div at bounding box center [148, 120] width 6 height 6
click at [171, 160] on button "Save Changes" at bounding box center [221, 161] width 162 height 15
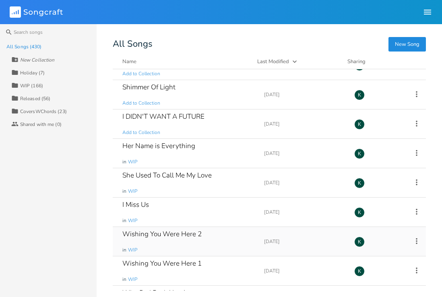
scroll to position [10017, 0]
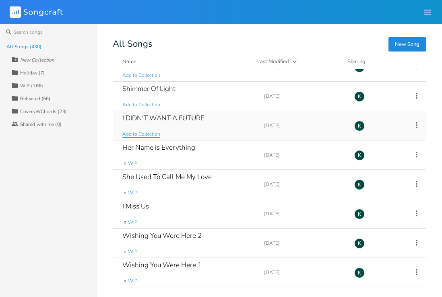
click at [155, 137] on span "Add to Collection" at bounding box center [141, 134] width 38 height 7
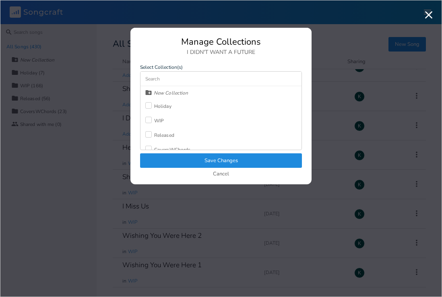
click at [156, 121] on div "WIP" at bounding box center [159, 120] width 10 height 5
click at [176, 161] on button "Save Changes" at bounding box center [221, 161] width 162 height 15
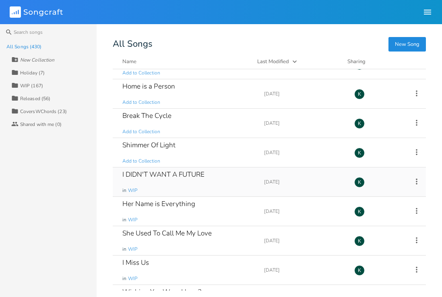
scroll to position [9959, 0]
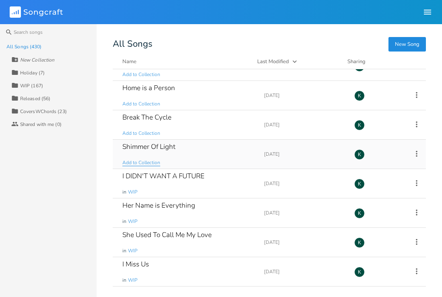
click at [149, 161] on span "Add to Collection" at bounding box center [141, 163] width 38 height 7
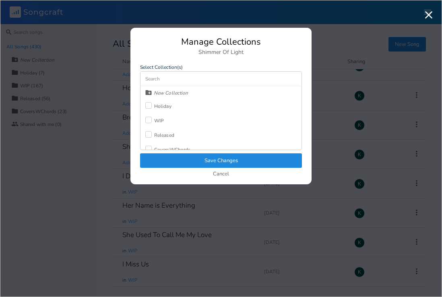
click at [155, 122] on div "WIP" at bounding box center [159, 120] width 10 height 5
click at [168, 157] on button "Save Changes" at bounding box center [221, 161] width 162 height 15
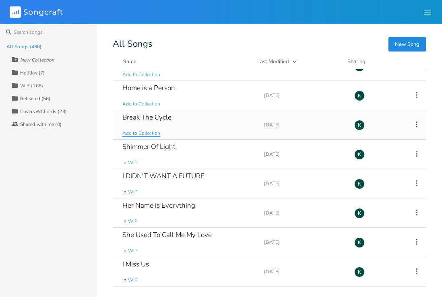
click at [145, 132] on span "Add to Collection" at bounding box center [141, 133] width 38 height 7
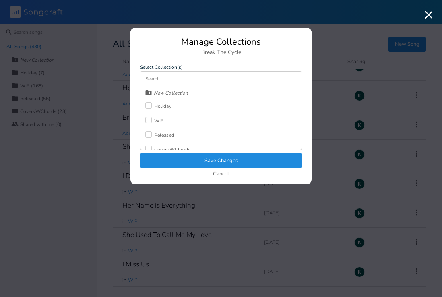
drag, startPoint x: 151, startPoint y: 118, endPoint x: 162, endPoint y: 138, distance: 22.9
click at [152, 119] on label at bounding box center [149, 121] width 9 height 8
click at [173, 158] on button "Save Changes" at bounding box center [221, 161] width 162 height 15
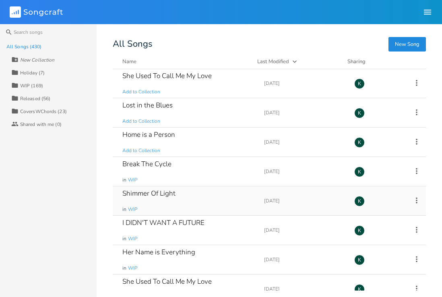
scroll to position [9910, 0]
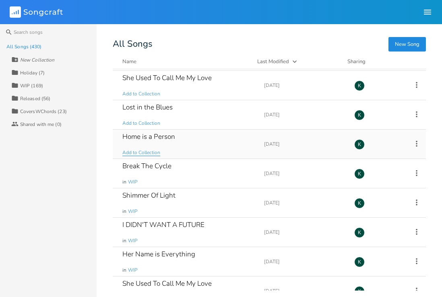
click at [138, 154] on span "Add to Collection" at bounding box center [141, 152] width 38 height 7
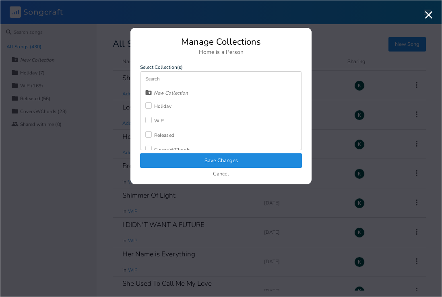
click at [148, 120] on div at bounding box center [148, 120] width 6 height 6
click at [157, 160] on button "Save Changes" at bounding box center [221, 161] width 162 height 15
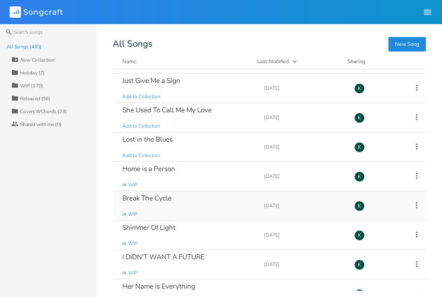
scroll to position [9876, 0]
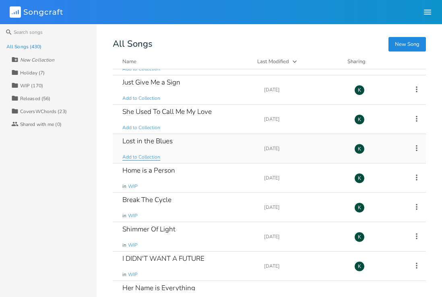
click at [135, 157] on span "Add to Collection" at bounding box center [141, 157] width 38 height 7
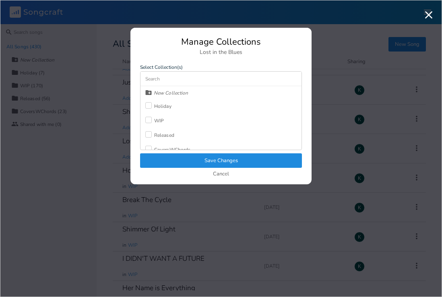
click at [154, 120] on label at bounding box center [149, 121] width 9 height 8
click at [177, 160] on button "Save Changes" at bounding box center [221, 161] width 162 height 15
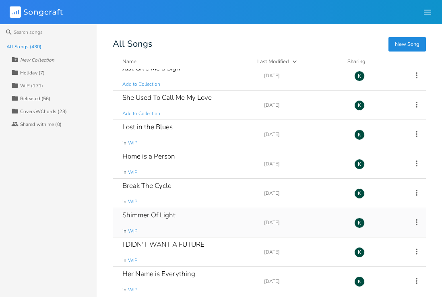
scroll to position [9865, 0]
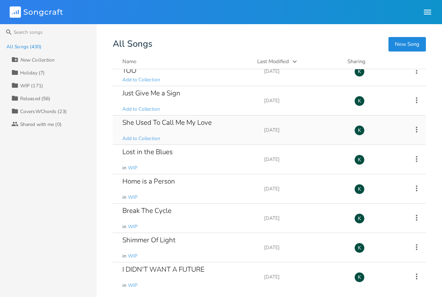
click at [413, 132] on icon at bounding box center [417, 129] width 9 height 9
click at [369, 207] on li "Delete Delete" at bounding box center [379, 211] width 64 height 14
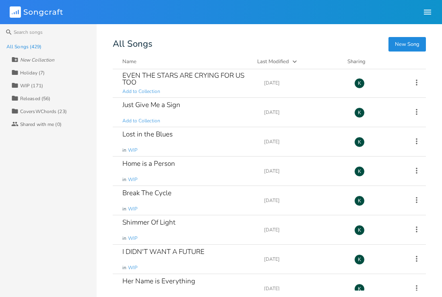
scroll to position [9835, 0]
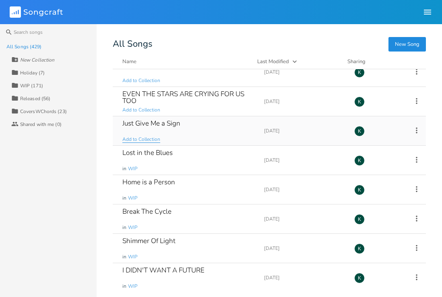
click at [141, 137] on span "Add to Collection" at bounding box center [141, 139] width 38 height 7
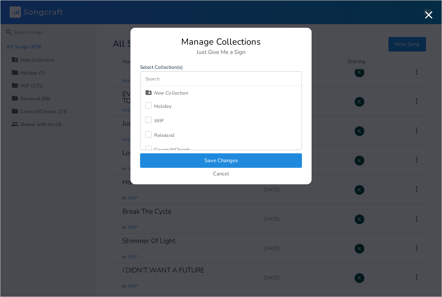
click at [152, 120] on label at bounding box center [149, 121] width 9 height 8
click at [161, 152] on div "Manage Collections Just Give Me a Sign Select Collection(s) New Collection Holi…" at bounding box center [221, 110] width 181 height 147
click at [164, 157] on button "Save Changes" at bounding box center [221, 161] width 162 height 15
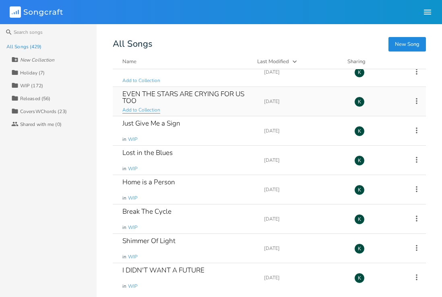
click at [143, 110] on span "Add to Collection" at bounding box center [141, 110] width 38 height 7
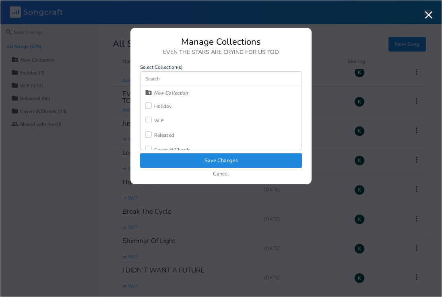
click at [155, 119] on div "WIP" at bounding box center [159, 120] width 10 height 5
click at [176, 159] on button "Save Changes" at bounding box center [221, 161] width 162 height 15
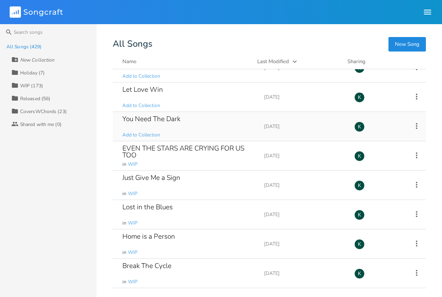
scroll to position [9724, 0]
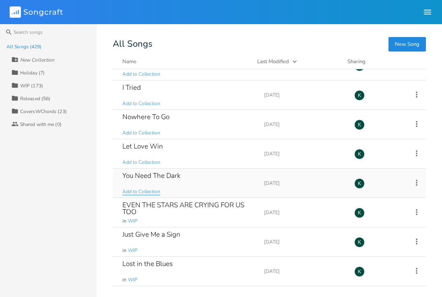
click at [148, 190] on span "Add to Collection" at bounding box center [141, 192] width 38 height 7
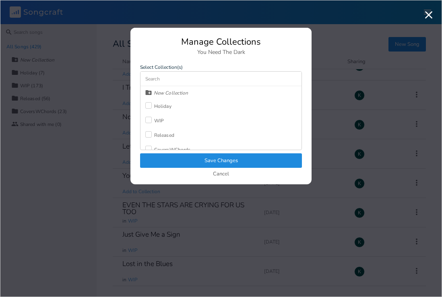
click at [158, 123] on div "WIP" at bounding box center [159, 120] width 10 height 5
click at [176, 158] on button "Save Changes" at bounding box center [221, 161] width 162 height 15
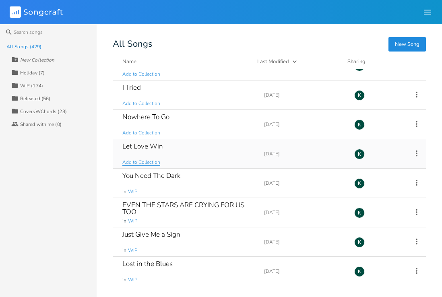
click at [148, 163] on span "Add to Collection" at bounding box center [141, 162] width 38 height 7
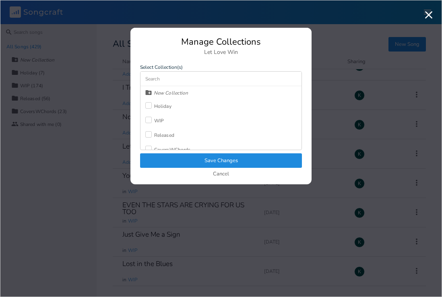
click at [159, 121] on div "WIP" at bounding box center [159, 120] width 10 height 5
click at [182, 162] on button "Save Changes" at bounding box center [221, 161] width 162 height 15
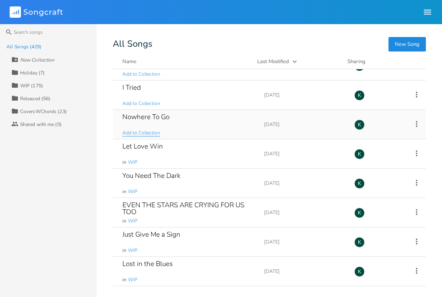
click at [141, 134] on span "Add to Collection" at bounding box center [141, 133] width 38 height 7
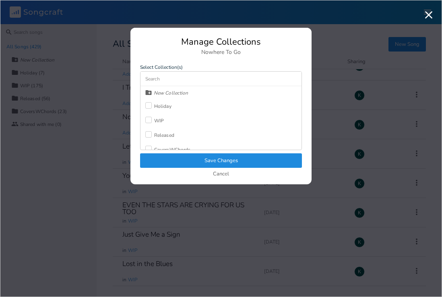
click at [152, 122] on label at bounding box center [149, 121] width 9 height 8
click at [178, 161] on button "Save Changes" at bounding box center [221, 161] width 162 height 15
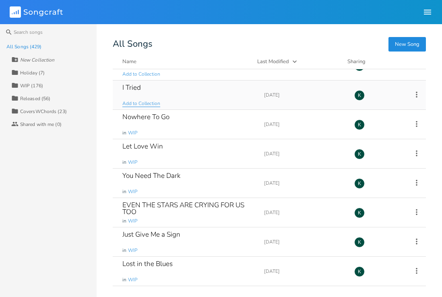
click at [144, 102] on span "Add to Collection" at bounding box center [141, 103] width 38 height 7
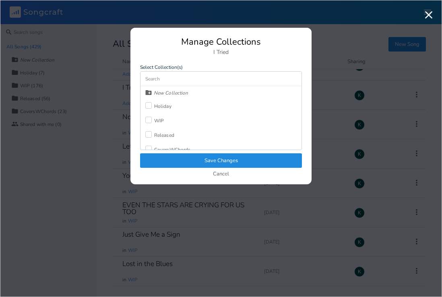
click at [159, 117] on div "WIP" at bounding box center [154, 121] width 19 height 15
click at [182, 163] on button "Save Changes" at bounding box center [221, 161] width 162 height 15
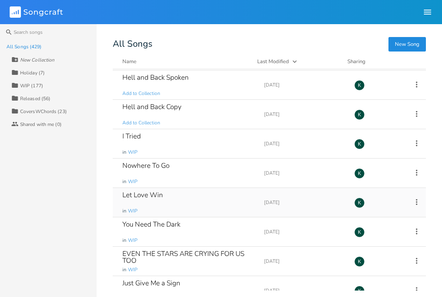
scroll to position [9582, 0]
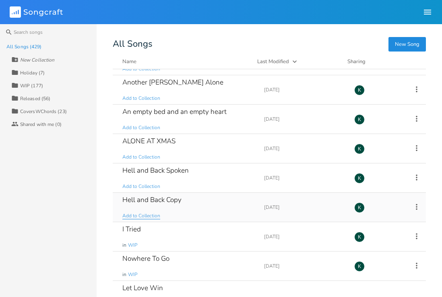
click at [139, 216] on span "Add to Collection" at bounding box center [141, 216] width 38 height 7
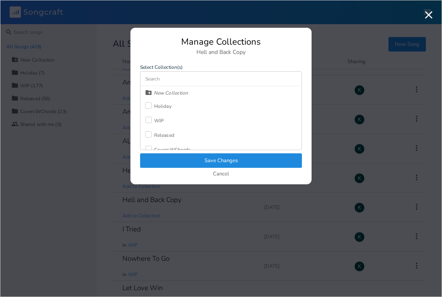
click at [155, 120] on div "WIP" at bounding box center [159, 120] width 10 height 5
click at [185, 159] on button "Save Changes" at bounding box center [221, 161] width 162 height 15
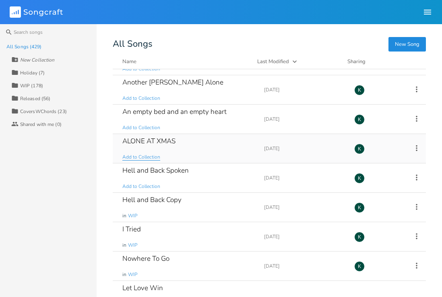
click at [151, 159] on span "Add to Collection" at bounding box center [141, 157] width 38 height 7
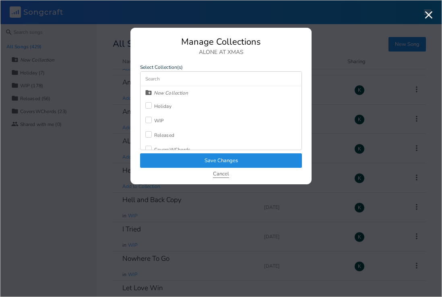
click at [228, 174] on button "Cancel" at bounding box center [221, 174] width 16 height 7
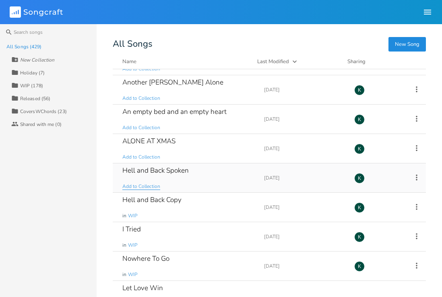
click at [141, 186] on span "Add to Collection" at bounding box center [141, 186] width 38 height 7
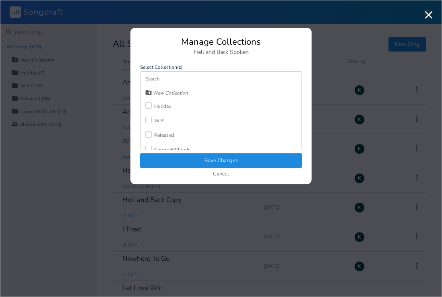
click at [152, 122] on label at bounding box center [149, 121] width 9 height 8
click at [167, 161] on button "Save Changes" at bounding box center [221, 161] width 162 height 15
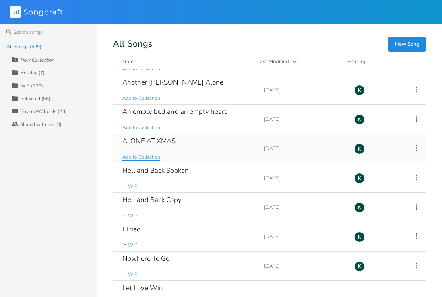
click at [142, 156] on span "Add to Collection" at bounding box center [141, 157] width 38 height 7
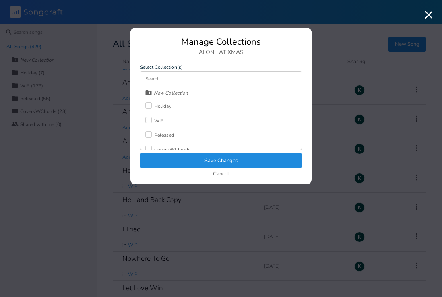
click at [153, 107] on label at bounding box center [149, 106] width 9 height 8
click at [158, 119] on div "WIP" at bounding box center [159, 120] width 10 height 5
click at [180, 159] on button "Save Changes" at bounding box center [221, 161] width 162 height 15
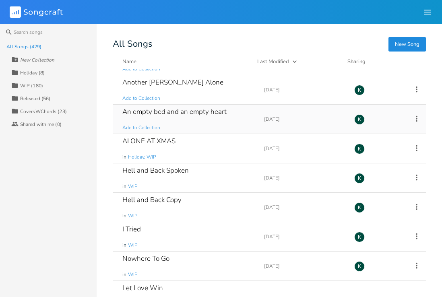
click at [146, 129] on span "Add to Collection" at bounding box center [141, 127] width 38 height 7
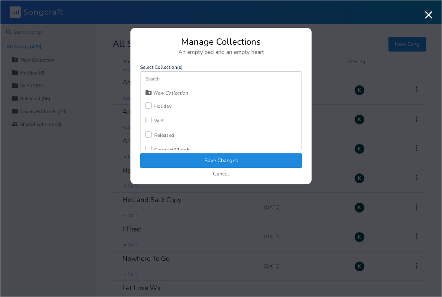
click at [156, 120] on div "WIP" at bounding box center [159, 120] width 10 height 5
click at [176, 156] on button "Save Changes" at bounding box center [221, 161] width 162 height 15
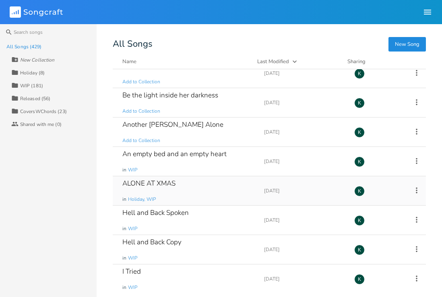
scroll to position [9538, 0]
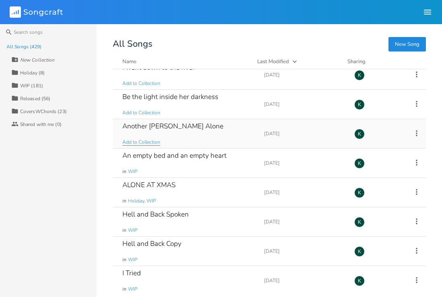
click at [135, 143] on span "Add to Collection" at bounding box center [141, 142] width 38 height 7
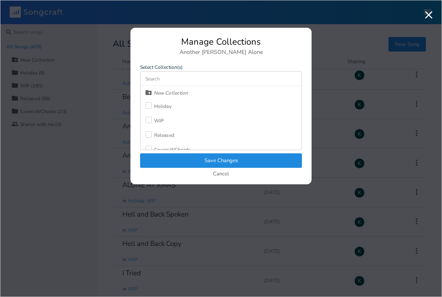
click at [147, 120] on div at bounding box center [148, 120] width 6 height 6
click at [148, 105] on div at bounding box center [148, 105] width 6 height 6
click at [176, 160] on button "Save Changes" at bounding box center [221, 161] width 162 height 15
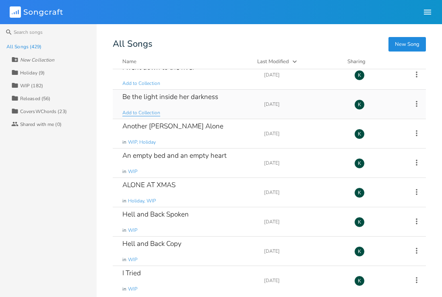
click at [141, 111] on span "Add to Collection" at bounding box center [141, 113] width 38 height 7
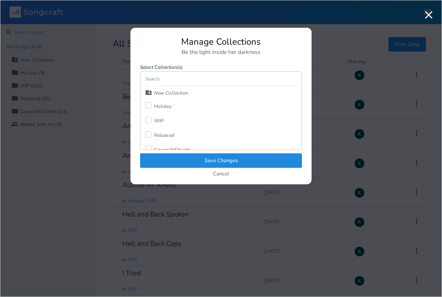
click at [154, 119] on div "WIP" at bounding box center [159, 120] width 10 height 5
click at [174, 157] on button "Save Changes" at bounding box center [221, 161] width 162 height 15
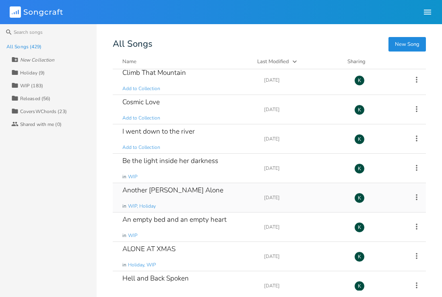
scroll to position [9473, 0]
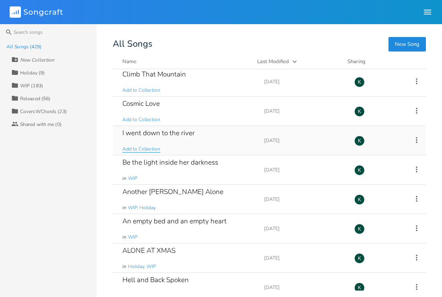
click at [145, 149] on span "Add to Collection" at bounding box center [141, 149] width 38 height 7
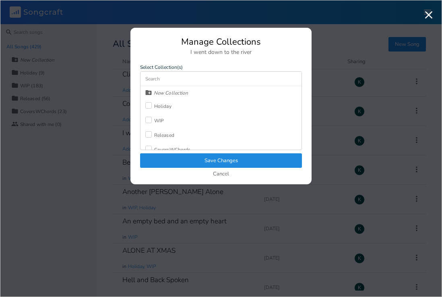
click at [150, 119] on div at bounding box center [148, 120] width 6 height 6
click at [179, 161] on button "Save Changes" at bounding box center [221, 161] width 162 height 15
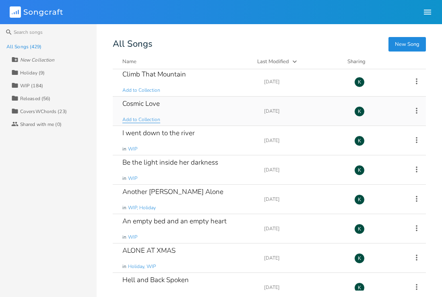
click at [143, 118] on span "Add to Collection" at bounding box center [141, 119] width 38 height 7
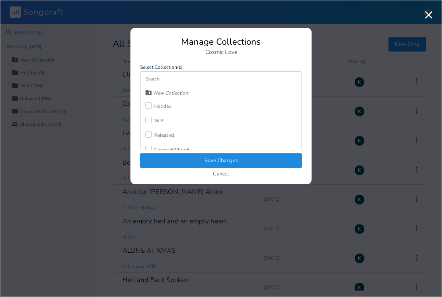
click at [150, 120] on div at bounding box center [148, 120] width 6 height 6
click at [176, 156] on button "Save Changes" at bounding box center [221, 161] width 162 height 15
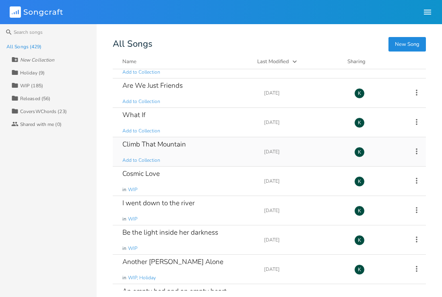
scroll to position [9358, 0]
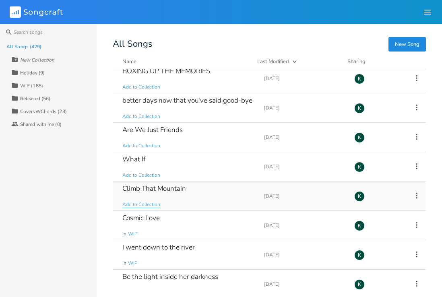
click at [143, 205] on span "Add to Collection" at bounding box center [141, 204] width 38 height 7
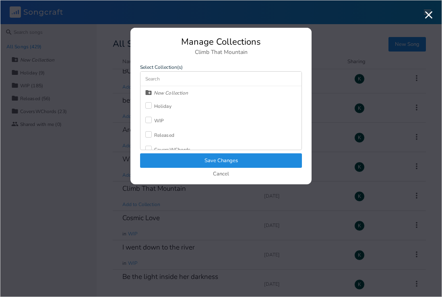
click at [154, 120] on div "WIP" at bounding box center [159, 120] width 10 height 5
click at [175, 158] on button "Save Changes" at bounding box center [221, 161] width 162 height 15
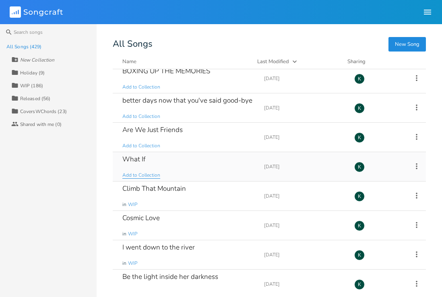
click at [149, 175] on span "Add to Collection" at bounding box center [141, 175] width 38 height 7
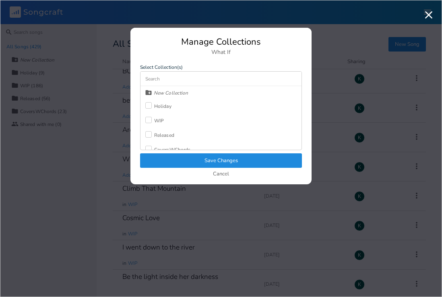
drag, startPoint x: 154, startPoint y: 122, endPoint x: 161, endPoint y: 141, distance: 20.0
click at [154, 122] on div "WIP" at bounding box center [159, 120] width 10 height 5
click at [170, 160] on button "Save Changes" at bounding box center [221, 161] width 162 height 15
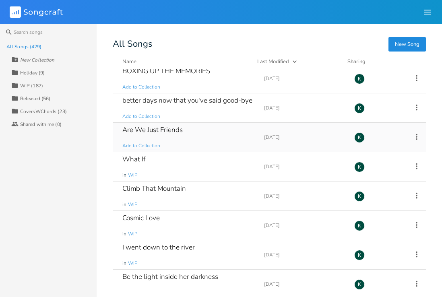
click at [151, 144] on span "Add to Collection" at bounding box center [141, 146] width 38 height 7
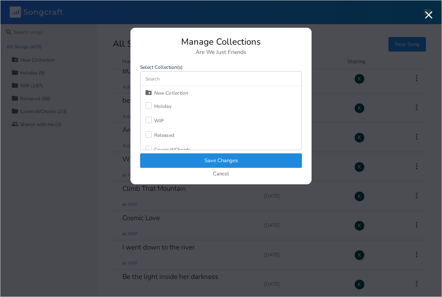
click at [158, 123] on div "WIP" at bounding box center [159, 120] width 10 height 5
click at [176, 158] on button "Save Changes" at bounding box center [221, 161] width 162 height 15
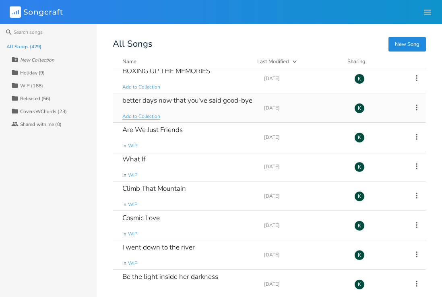
click at [146, 117] on span "Add to Collection" at bounding box center [141, 116] width 38 height 7
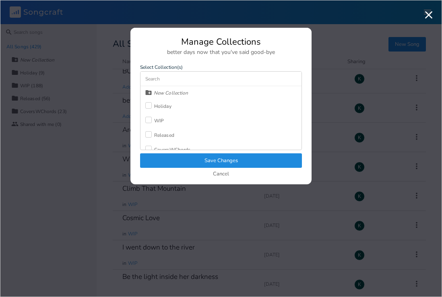
click at [152, 119] on label at bounding box center [149, 121] width 9 height 8
click at [183, 159] on button "Save Changes" at bounding box center [221, 161] width 162 height 15
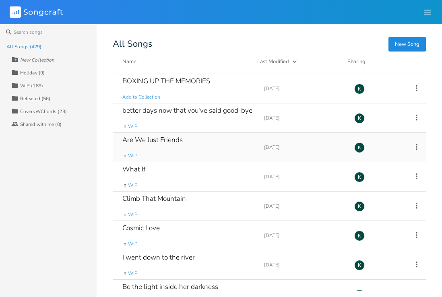
scroll to position [9281, 0]
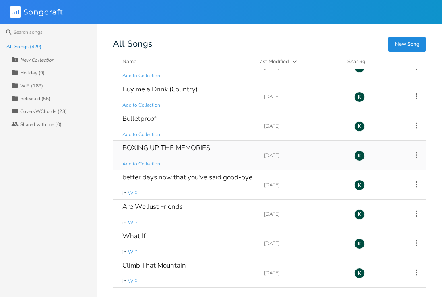
click at [151, 164] on span "Add to Collection" at bounding box center [141, 164] width 38 height 7
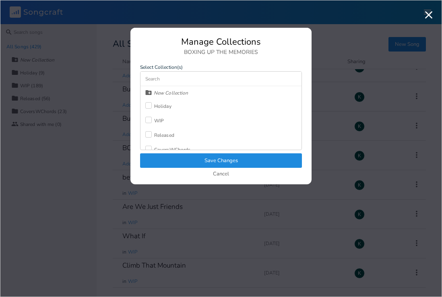
click at [154, 122] on label at bounding box center [149, 121] width 9 height 8
click at [167, 158] on button "Save Changes" at bounding box center [221, 161] width 162 height 15
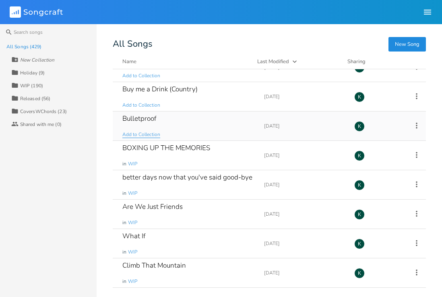
click at [146, 134] on span "Add to Collection" at bounding box center [141, 134] width 38 height 7
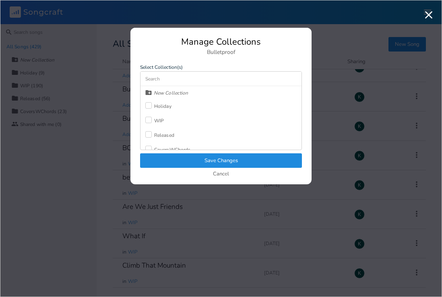
click at [156, 122] on div "WIP" at bounding box center [159, 120] width 10 height 5
click at [176, 161] on button "Save Changes" at bounding box center [221, 161] width 162 height 15
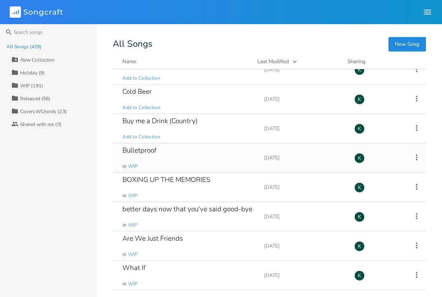
scroll to position [9248, 0]
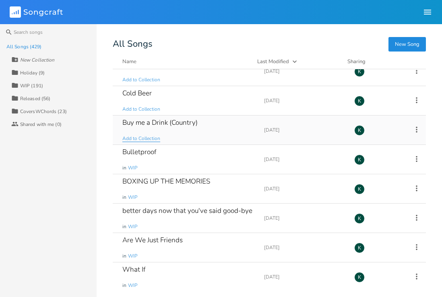
click at [138, 139] on span "Add to Collection" at bounding box center [141, 138] width 38 height 7
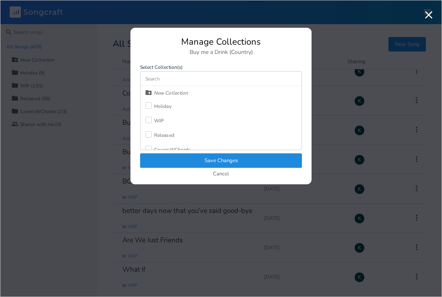
click at [152, 121] on label at bounding box center [149, 121] width 9 height 8
click at [190, 161] on button "Save Changes" at bounding box center [221, 161] width 162 height 15
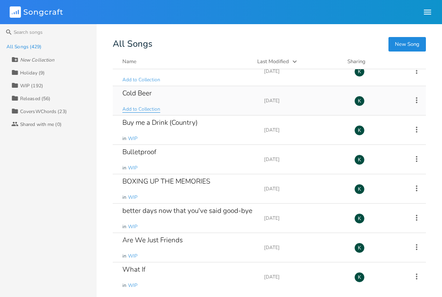
click at [146, 108] on span "Add to Collection" at bounding box center [141, 109] width 38 height 7
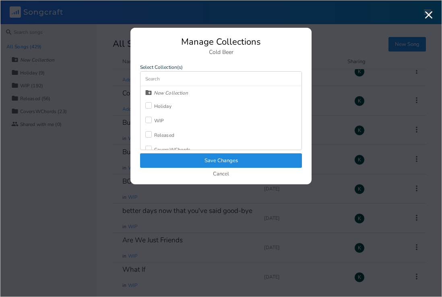
click at [156, 119] on div "WIP" at bounding box center [159, 120] width 10 height 5
click at [182, 158] on button "Save Changes" at bounding box center [221, 161] width 162 height 15
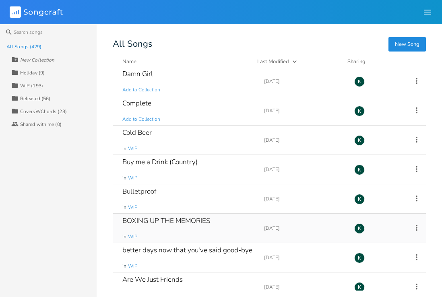
scroll to position [9207, 0]
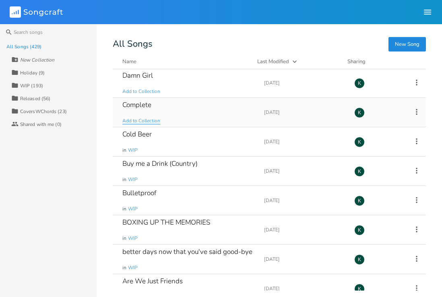
click at [142, 122] on span "Add to Collection" at bounding box center [141, 121] width 38 height 7
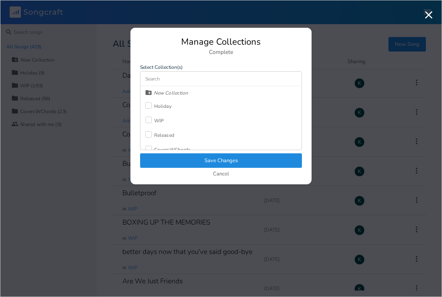
click at [166, 120] on div "New Collection Holiday WIP Released CoversWChords" at bounding box center [221, 118] width 161 height 64
drag, startPoint x: 158, startPoint y: 118, endPoint x: 168, endPoint y: 133, distance: 17.2
click at [159, 118] on div "WIP" at bounding box center [159, 120] width 10 height 5
click at [190, 160] on button "Save Changes" at bounding box center [221, 161] width 162 height 15
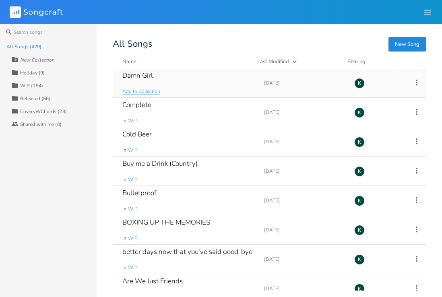
click at [148, 93] on span "Add to Collection" at bounding box center [141, 91] width 38 height 7
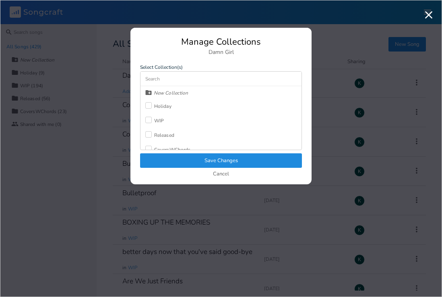
click at [164, 117] on div "WIP" at bounding box center [154, 121] width 19 height 15
click at [186, 160] on button "Save Changes" at bounding box center [221, 161] width 162 height 15
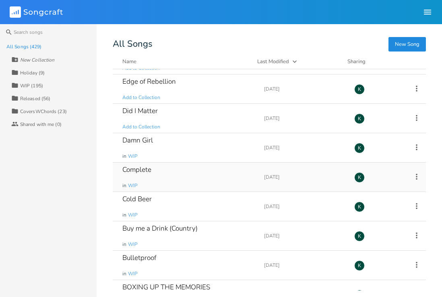
scroll to position [9130, 0]
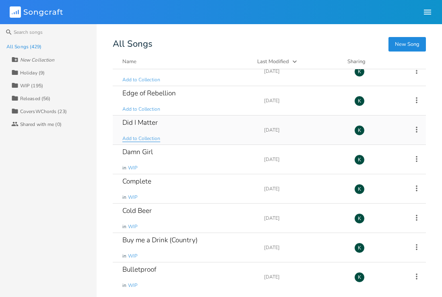
click at [145, 137] on span "Add to Collection" at bounding box center [141, 138] width 38 height 7
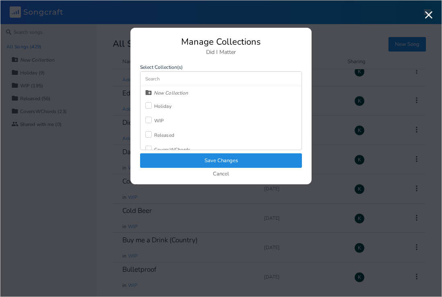
click at [157, 119] on div "WIP" at bounding box center [159, 120] width 10 height 5
click at [172, 154] on div "Manage Collections Did I Matter Select Collection(s) New Collection Holiday Che…" at bounding box center [221, 110] width 181 height 147
click at [177, 157] on button "Save Changes" at bounding box center [221, 161] width 162 height 15
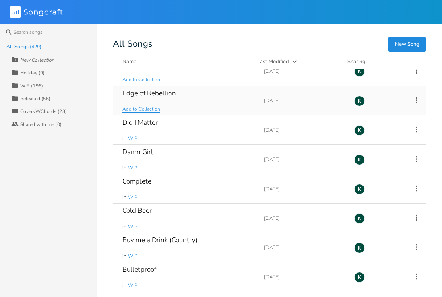
click at [144, 109] on span "Add to Collection" at bounding box center [141, 109] width 38 height 7
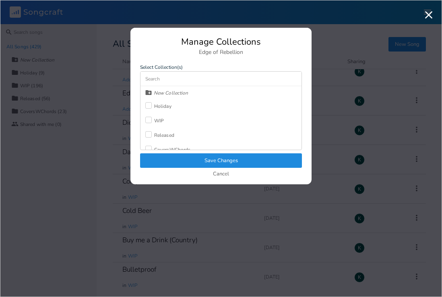
click at [156, 118] on div "WIP" at bounding box center [159, 120] width 10 height 5
click at [186, 160] on button "Save Changes" at bounding box center [221, 161] width 162 height 15
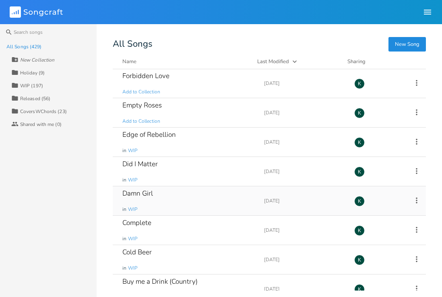
scroll to position [9061, 0]
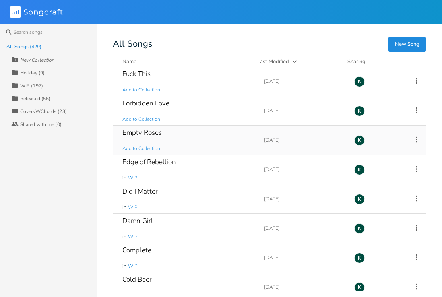
click at [149, 148] on span "Add to Collection" at bounding box center [141, 148] width 38 height 7
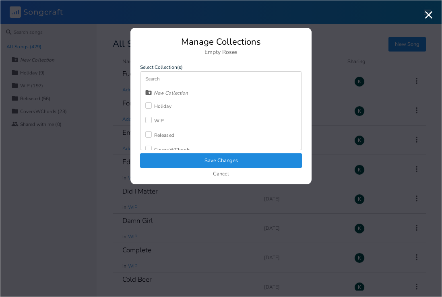
drag, startPoint x: 159, startPoint y: 121, endPoint x: 170, endPoint y: 133, distance: 16.2
click at [159, 122] on div "WIP" at bounding box center [159, 120] width 10 height 5
click at [187, 162] on button "Save Changes" at bounding box center [221, 161] width 162 height 15
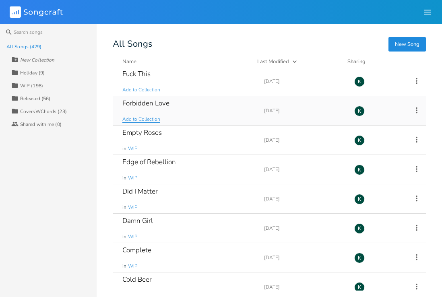
click at [155, 121] on span "Add to Collection" at bounding box center [141, 119] width 38 height 7
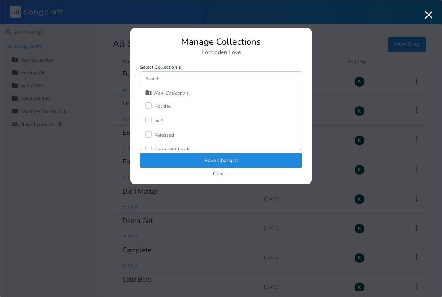
click at [162, 120] on div "WIP" at bounding box center [159, 120] width 10 height 5
click at [190, 157] on button "Save Changes" at bounding box center [221, 161] width 162 height 15
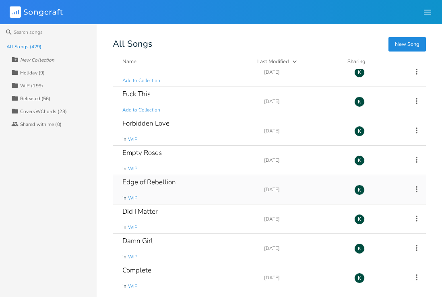
scroll to position [9014, 0]
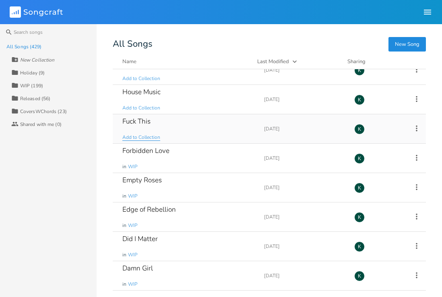
click at [141, 138] on span "Add to Collection" at bounding box center [141, 137] width 38 height 7
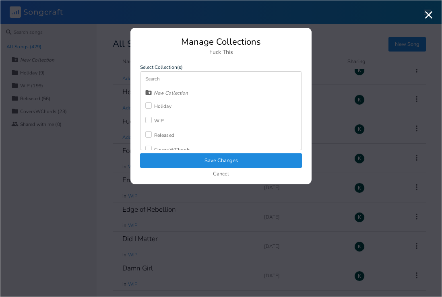
click at [149, 121] on div at bounding box center [148, 120] width 6 height 6
click at [172, 157] on button "Save Changes" at bounding box center [221, 161] width 162 height 15
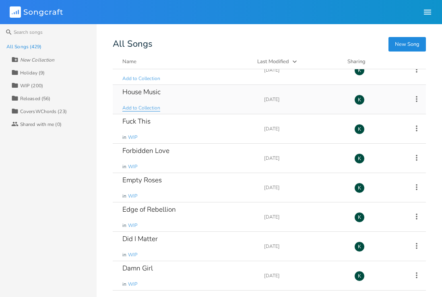
click at [151, 109] on span "Add to Collection" at bounding box center [141, 108] width 38 height 7
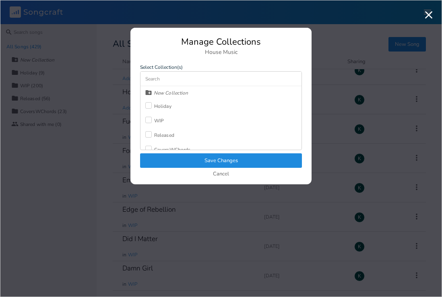
click at [161, 120] on div "WIP" at bounding box center [159, 120] width 10 height 5
click at [190, 162] on button "Save Changes" at bounding box center [221, 161] width 162 height 15
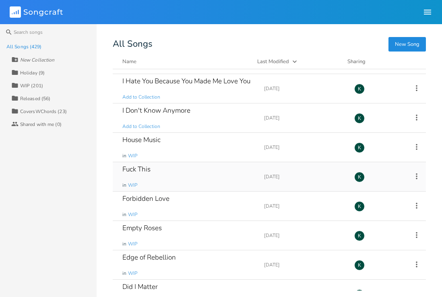
scroll to position [8964, 0]
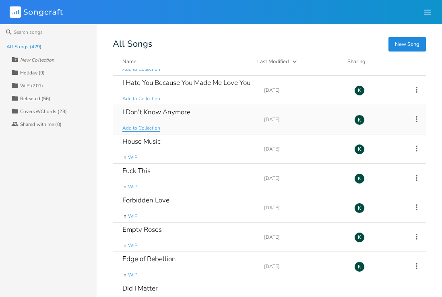
click at [149, 129] on span "Add to Collection" at bounding box center [141, 128] width 38 height 7
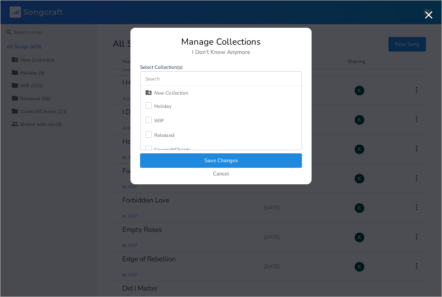
drag, startPoint x: 154, startPoint y: 118, endPoint x: 157, endPoint y: 120, distance: 4.1
click at [154, 118] on label at bounding box center [149, 121] width 9 height 8
click at [187, 160] on button "Save Changes" at bounding box center [221, 161] width 162 height 15
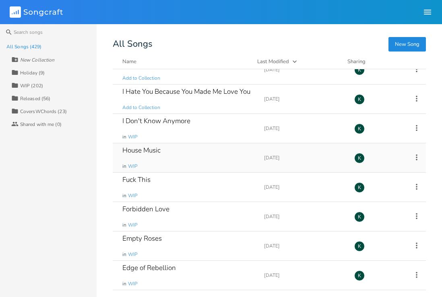
scroll to position [8896, 0]
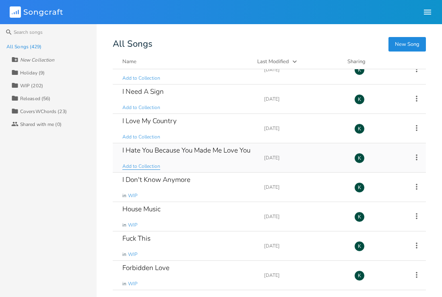
click at [149, 166] on span "Add to Collection" at bounding box center [141, 166] width 38 height 7
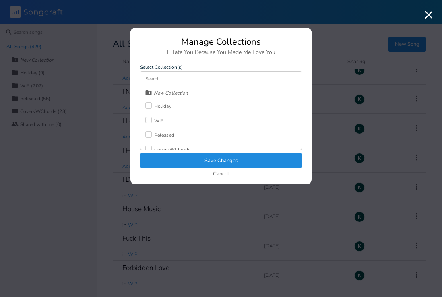
click at [160, 123] on div "WIP" at bounding box center [159, 120] width 10 height 5
click at [178, 159] on button "Save Changes" at bounding box center [221, 161] width 162 height 15
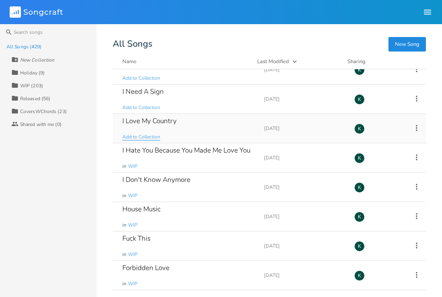
click at [159, 137] on span "Add to Collection" at bounding box center [141, 137] width 38 height 7
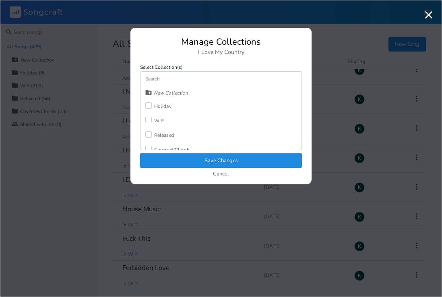
click at [163, 122] on div "WIP" at bounding box center [159, 120] width 10 height 5
click at [191, 158] on button "Save Changes" at bounding box center [221, 161] width 162 height 15
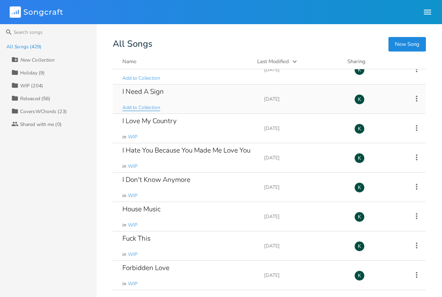
click at [142, 107] on span "Add to Collection" at bounding box center [141, 107] width 38 height 7
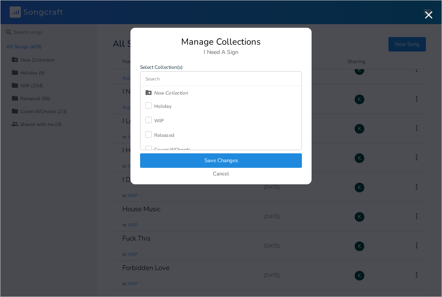
click at [158, 117] on div "WIP" at bounding box center [154, 121] width 19 height 15
click at [183, 159] on button "Save Changes" at bounding box center [221, 161] width 162 height 15
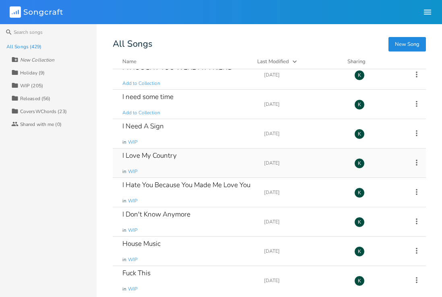
scroll to position [8860, 0]
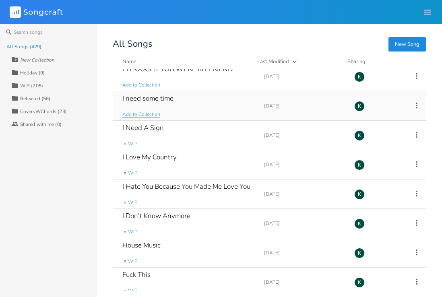
click at [139, 114] on span "Add to Collection" at bounding box center [141, 114] width 38 height 7
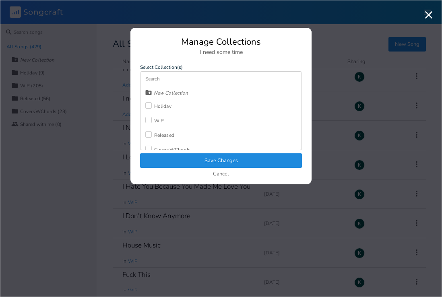
click at [154, 117] on div "WIP" at bounding box center [154, 121] width 19 height 15
click at [173, 156] on button "Save Changes" at bounding box center [221, 161] width 162 height 15
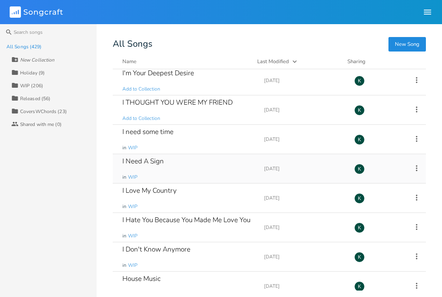
scroll to position [8820, 0]
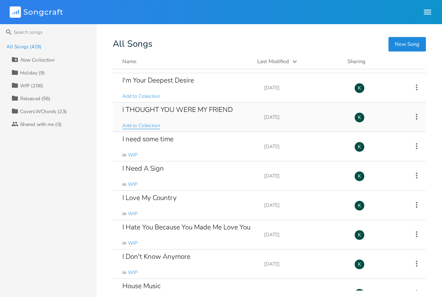
click at [143, 124] on span "Add to Collection" at bounding box center [141, 125] width 38 height 7
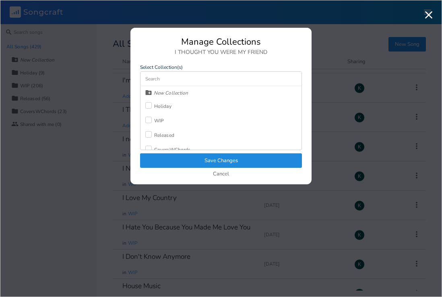
click at [151, 120] on div at bounding box center [148, 120] width 6 height 6
click at [174, 158] on button "Save Changes" at bounding box center [221, 161] width 162 height 15
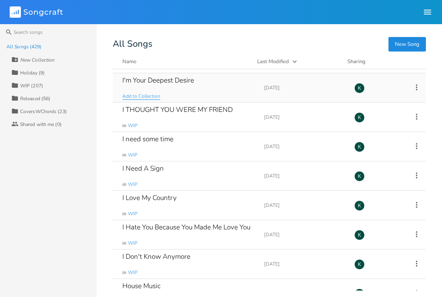
click at [146, 96] on span "Add to Collection" at bounding box center [141, 96] width 38 height 7
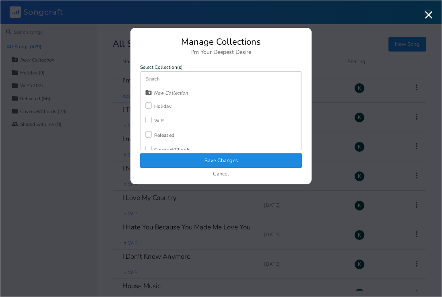
click at [160, 119] on div "WIP" at bounding box center [159, 120] width 10 height 5
click at [182, 158] on button "Save Changes" at bounding box center [221, 161] width 162 height 15
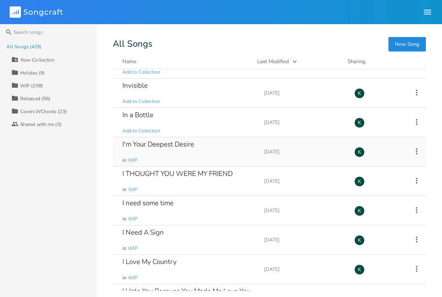
scroll to position [8754, 0]
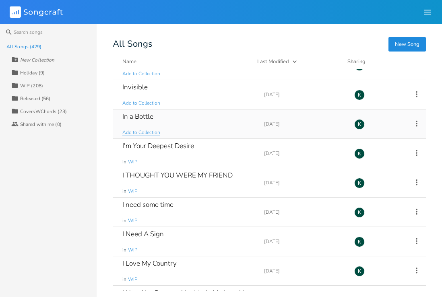
click at [147, 131] on span "Add to Collection" at bounding box center [141, 132] width 38 height 7
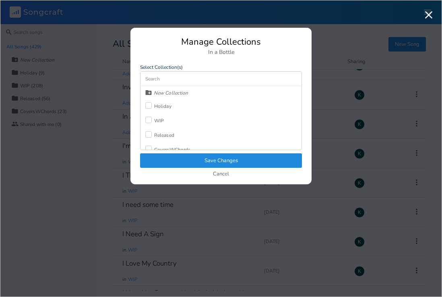
click at [153, 122] on label at bounding box center [149, 121] width 9 height 8
click at [166, 154] on button "Save Changes" at bounding box center [221, 161] width 162 height 15
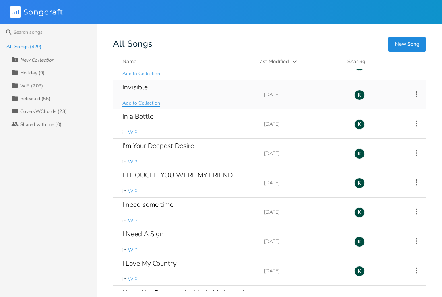
click at [141, 104] on span "Add to Collection" at bounding box center [141, 103] width 38 height 7
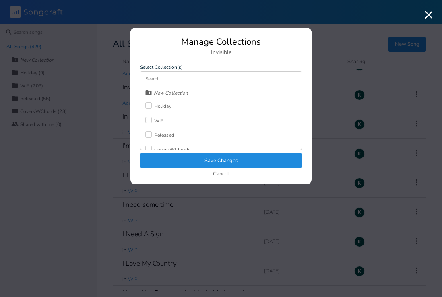
click at [159, 122] on div "WIP" at bounding box center [159, 120] width 10 height 5
click at [180, 158] on button "Save Changes" at bounding box center [221, 161] width 162 height 15
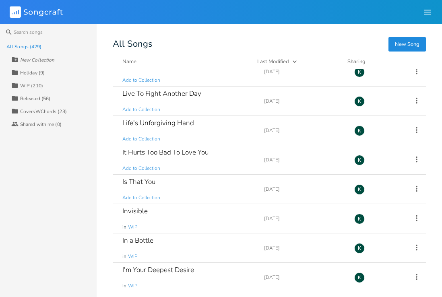
scroll to position [8605, 0]
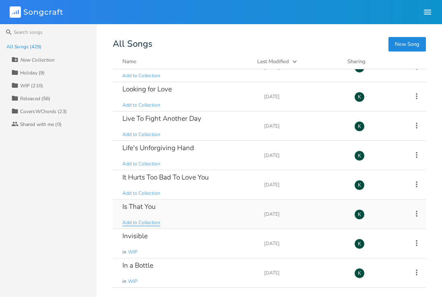
click at [132, 221] on span "Add to Collection" at bounding box center [141, 223] width 38 height 7
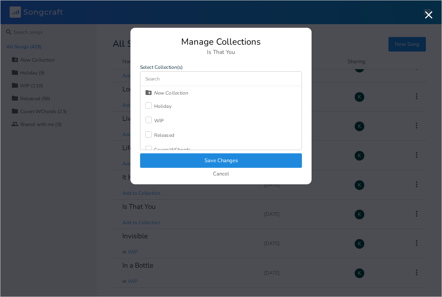
click at [156, 119] on div "WIP" at bounding box center [159, 120] width 10 height 5
click at [185, 158] on button "Save Changes" at bounding box center [221, 161] width 162 height 15
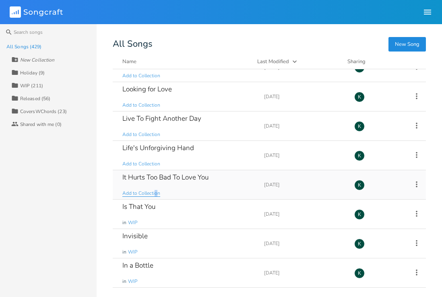
click at [155, 195] on span "Add to Collection" at bounding box center [141, 193] width 38 height 7
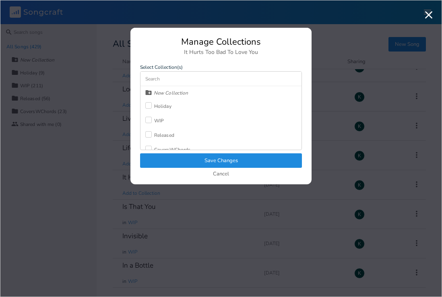
click at [151, 122] on div at bounding box center [148, 120] width 6 height 6
click at [169, 160] on button "Save Changes" at bounding box center [221, 161] width 162 height 15
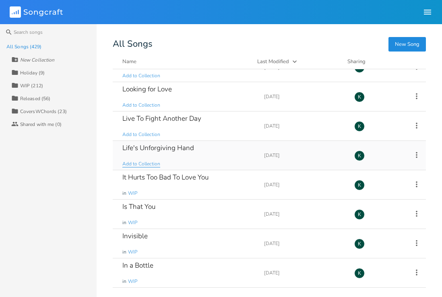
click at [138, 164] on span "Add to Collection" at bounding box center [141, 164] width 38 height 7
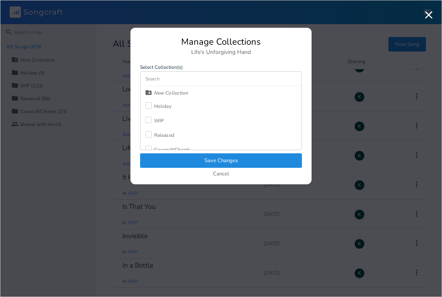
click at [148, 122] on div at bounding box center [148, 120] width 6 height 6
click at [166, 165] on button "Save Changes" at bounding box center [221, 161] width 162 height 15
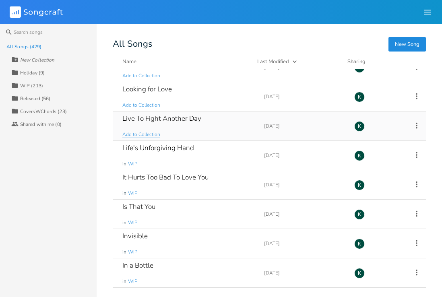
click at [135, 135] on span "Add to Collection" at bounding box center [141, 134] width 38 height 7
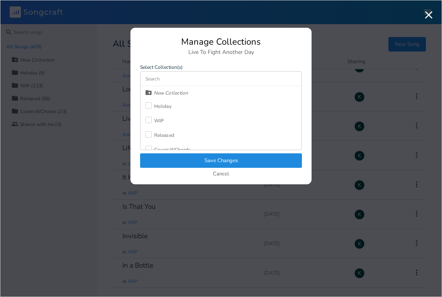
click at [147, 122] on div at bounding box center [148, 120] width 6 height 6
click at [170, 157] on button "Save Changes" at bounding box center [221, 161] width 162 height 15
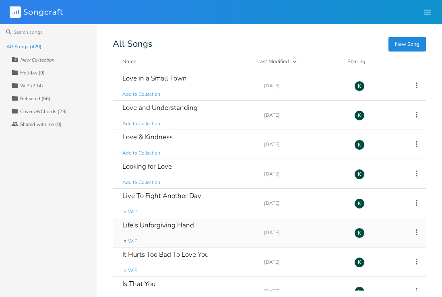
scroll to position [8497, 0]
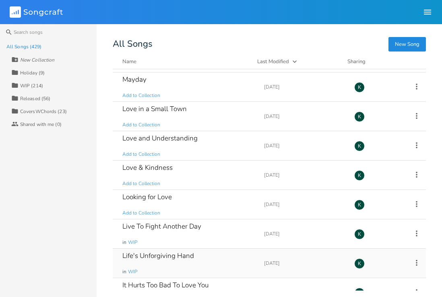
click at [143, 212] on span "Add to Collection" at bounding box center [141, 213] width 38 height 7
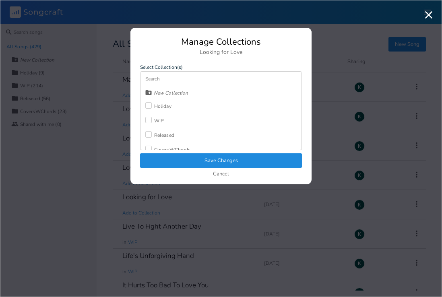
click at [158, 120] on div "WIP" at bounding box center [159, 120] width 10 height 5
click at [182, 162] on button "Save Changes" at bounding box center [221, 161] width 162 height 15
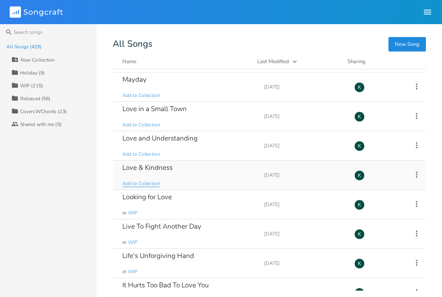
click at [138, 186] on span "Add to Collection" at bounding box center [141, 184] width 38 height 7
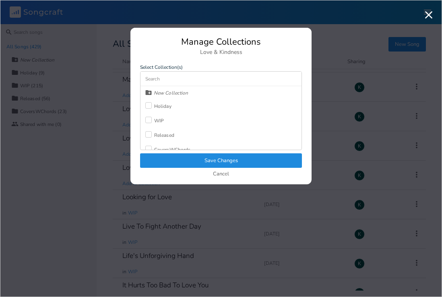
click at [156, 122] on div "WIP" at bounding box center [159, 120] width 10 height 5
click at [168, 158] on button "Save Changes" at bounding box center [221, 161] width 162 height 15
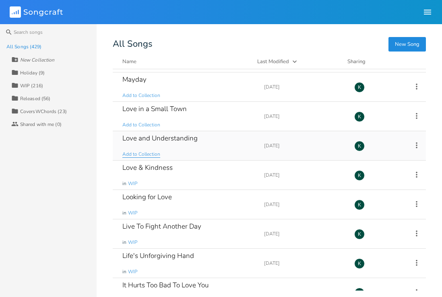
click at [141, 156] on span "Add to Collection" at bounding box center [141, 154] width 38 height 7
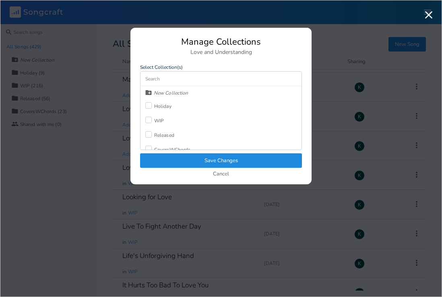
click at [150, 123] on div at bounding box center [148, 120] width 6 height 6
click at [170, 161] on button "Save Changes" at bounding box center [221, 161] width 162 height 15
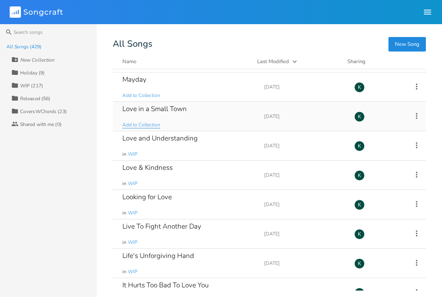
click at [136, 127] on span "Add to Collection" at bounding box center [141, 125] width 38 height 7
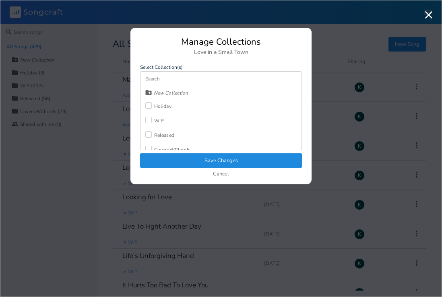
click at [152, 122] on label at bounding box center [149, 121] width 9 height 8
click at [182, 159] on button "Save Changes" at bounding box center [221, 161] width 162 height 15
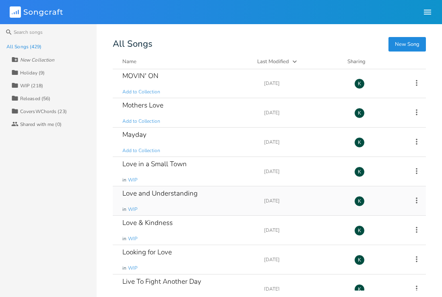
scroll to position [8440, 0]
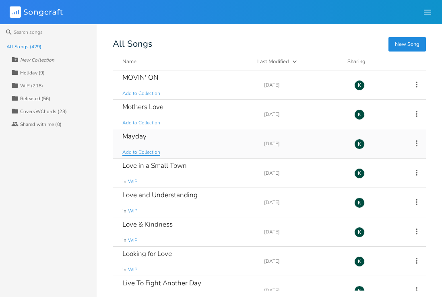
click at [136, 152] on span "Add to Collection" at bounding box center [141, 152] width 38 height 7
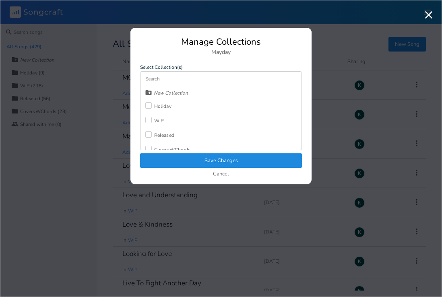
click at [152, 122] on label at bounding box center [149, 121] width 9 height 8
click at [177, 156] on button "Save Changes" at bounding box center [221, 161] width 162 height 15
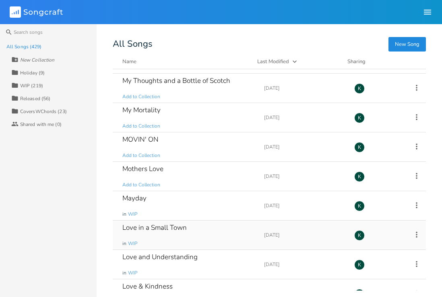
scroll to position [8378, 0]
click at [138, 184] on span "Add to Collection" at bounding box center [141, 185] width 38 height 7
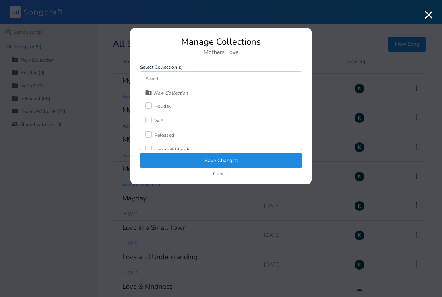
click at [150, 120] on div at bounding box center [148, 120] width 6 height 6
click at [178, 163] on button "Save Changes" at bounding box center [221, 161] width 162 height 15
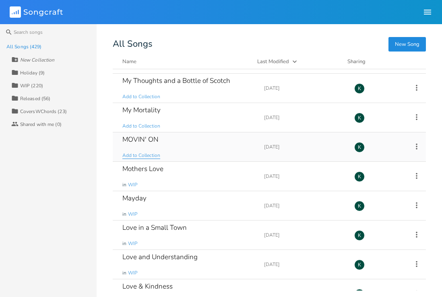
click at [137, 154] on span "Add to Collection" at bounding box center [141, 155] width 38 height 7
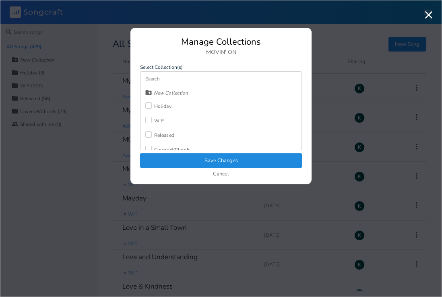
click at [151, 115] on div "WIP" at bounding box center [154, 121] width 19 height 15
click at [191, 158] on button "Save Changes" at bounding box center [221, 161] width 162 height 15
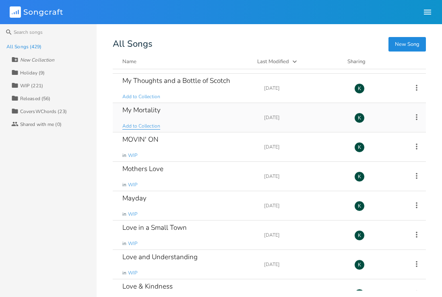
click at [139, 126] on span "Add to Collection" at bounding box center [141, 126] width 38 height 7
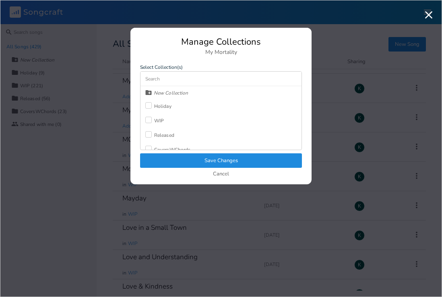
click at [151, 120] on div at bounding box center [148, 120] width 6 height 6
click at [172, 158] on button "Save Changes" at bounding box center [221, 161] width 162 height 15
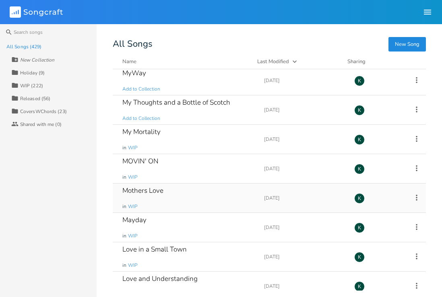
scroll to position [8336, 0]
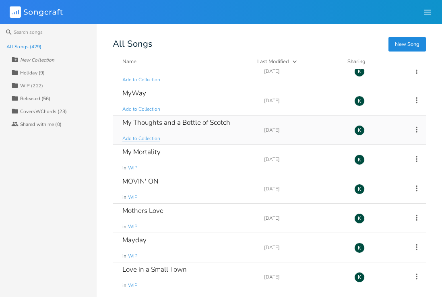
click at [145, 141] on span "Add to Collection" at bounding box center [141, 138] width 38 height 7
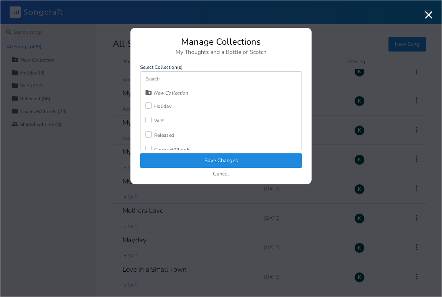
click at [152, 120] on label at bounding box center [149, 121] width 9 height 8
click at [174, 158] on button "Save Changes" at bounding box center [221, 161] width 162 height 15
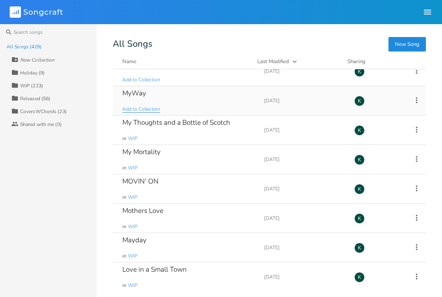
click at [142, 110] on span "Add to Collection" at bounding box center [141, 109] width 38 height 7
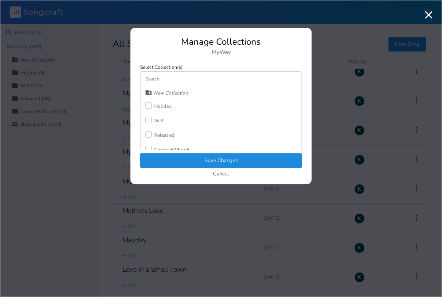
click at [157, 118] on div "WIP" at bounding box center [159, 120] width 10 height 5
click at [187, 158] on button "Save Changes" at bounding box center [221, 161] width 162 height 15
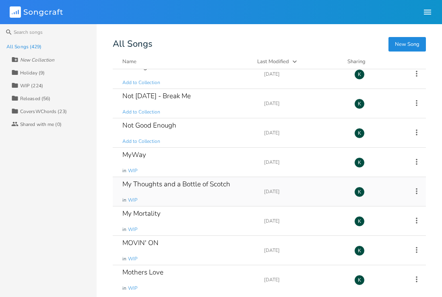
scroll to position [8247, 0]
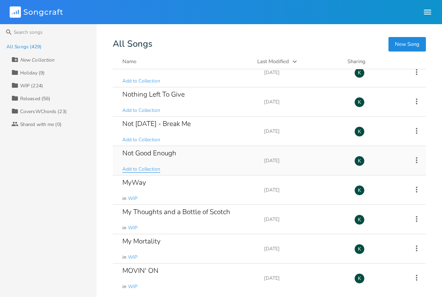
click at [128, 170] on span "Add to Collection" at bounding box center [141, 169] width 38 height 7
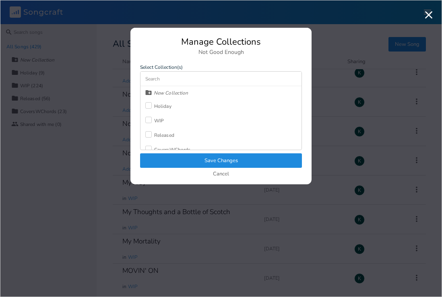
click at [149, 120] on div at bounding box center [148, 120] width 6 height 6
click at [180, 157] on button "Save Changes" at bounding box center [221, 161] width 162 height 15
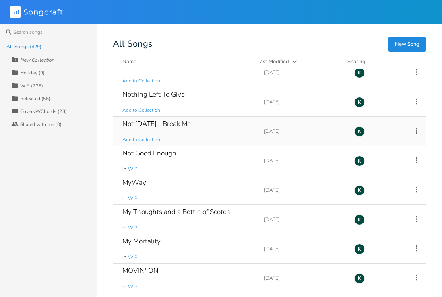
click at [147, 140] on span "Add to Collection" at bounding box center [141, 140] width 38 height 7
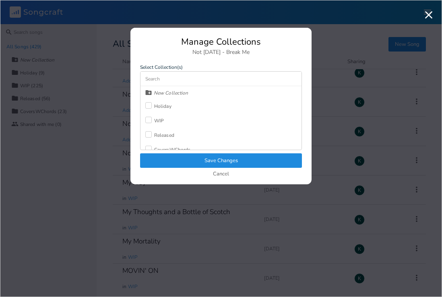
click at [150, 120] on div at bounding box center [148, 120] width 6 height 6
click at [178, 156] on button "Save Changes" at bounding box center [221, 161] width 162 height 15
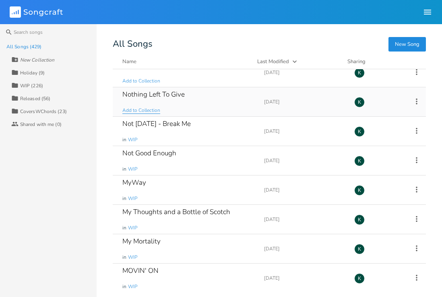
click at [142, 111] on span "Add to Collection" at bounding box center [141, 110] width 38 height 7
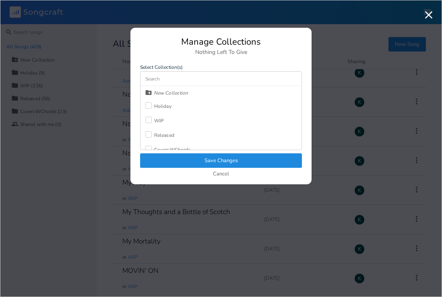
click at [151, 118] on div at bounding box center [148, 120] width 6 height 6
click at [170, 154] on button "Save Changes" at bounding box center [221, 161] width 162 height 15
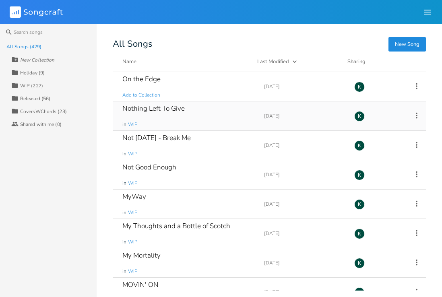
scroll to position [8168, 0]
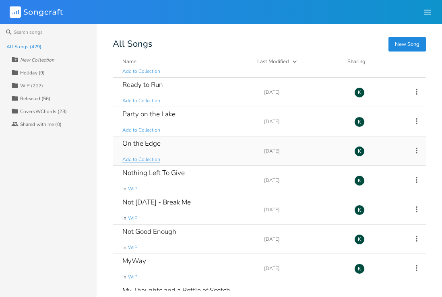
click at [145, 158] on span "Add to Collection" at bounding box center [141, 159] width 38 height 7
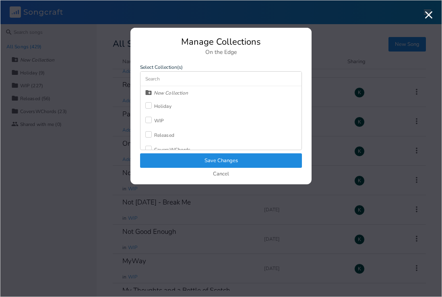
drag, startPoint x: 145, startPoint y: 119, endPoint x: 156, endPoint y: 129, distance: 14.8
click at [145, 119] on div at bounding box center [148, 120] width 6 height 6
click at [170, 162] on button "Save Changes" at bounding box center [221, 161] width 162 height 15
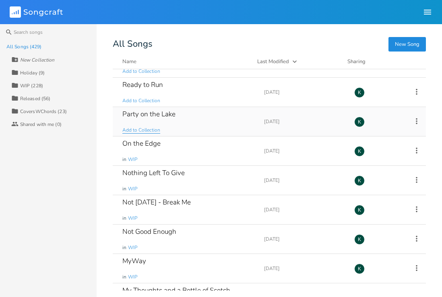
click at [138, 131] on span "Add to Collection" at bounding box center [141, 130] width 38 height 7
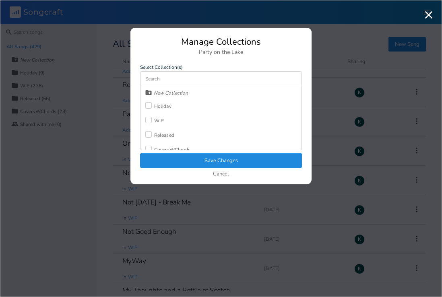
click at [149, 121] on div at bounding box center [148, 120] width 6 height 6
click at [167, 158] on button "Save Changes" at bounding box center [221, 161] width 162 height 15
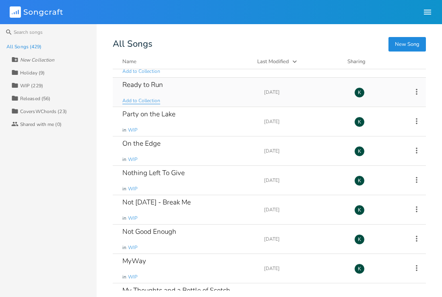
click at [144, 104] on span "Add to Collection" at bounding box center [141, 101] width 38 height 7
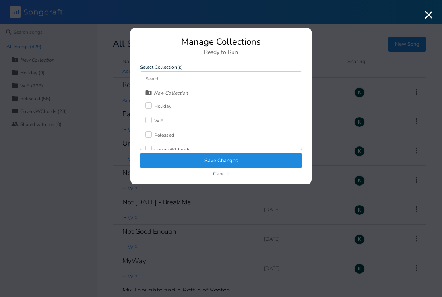
click at [161, 118] on div "WIP" at bounding box center [159, 120] width 10 height 5
click at [178, 156] on button "Save Changes" at bounding box center [221, 161] width 162 height 15
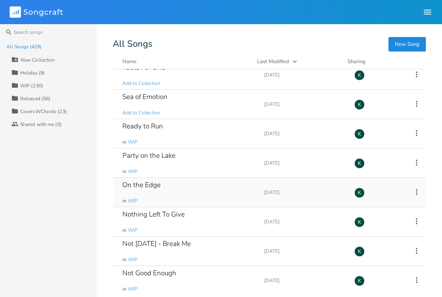
scroll to position [8102, 0]
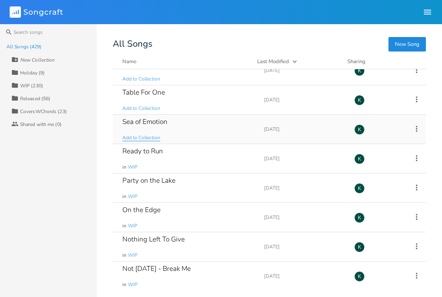
click at [135, 139] on span "Add to Collection" at bounding box center [141, 138] width 38 height 7
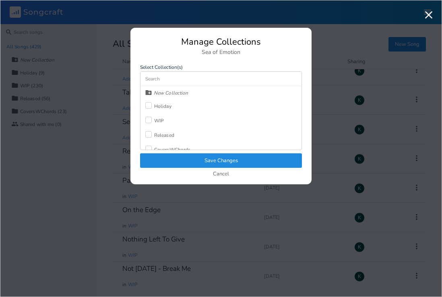
click at [149, 118] on div at bounding box center [148, 120] width 6 height 6
click at [169, 157] on button "Save Changes" at bounding box center [221, 161] width 162 height 15
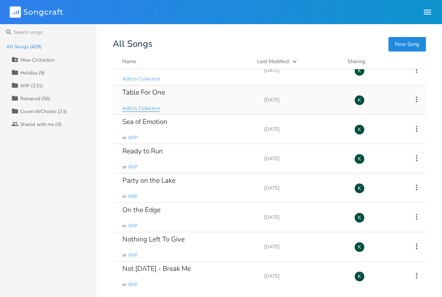
click at [139, 110] on span "Add to Collection" at bounding box center [141, 108] width 38 height 7
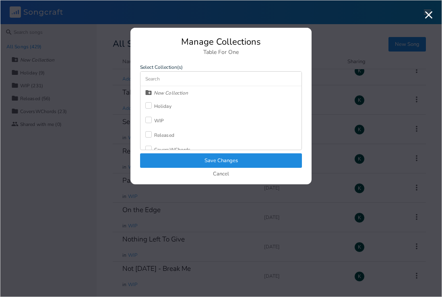
click at [151, 118] on div at bounding box center [148, 120] width 6 height 6
click at [184, 161] on button "Save Changes" at bounding box center [221, 161] width 162 height 15
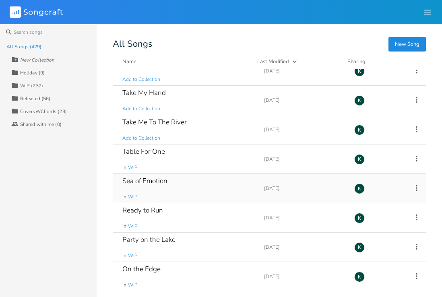
scroll to position [8038, 0]
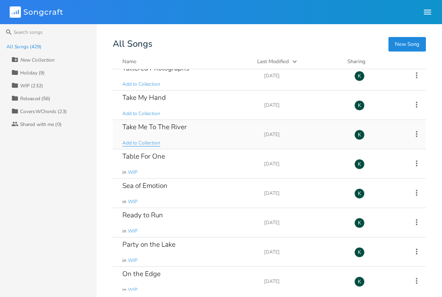
click at [146, 141] on span "Add to Collection" at bounding box center [141, 143] width 38 height 7
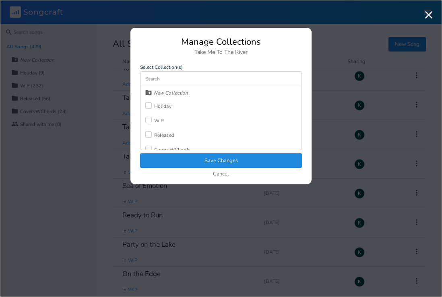
click at [151, 120] on div at bounding box center [148, 120] width 6 height 6
click at [172, 157] on button "Save Changes" at bounding box center [221, 161] width 162 height 15
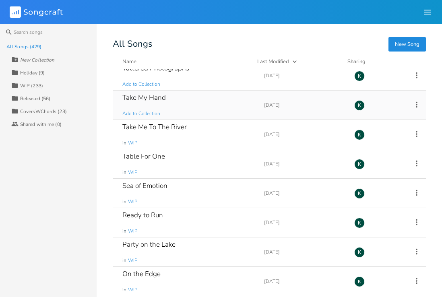
click at [134, 115] on span "Add to Collection" at bounding box center [141, 113] width 38 height 7
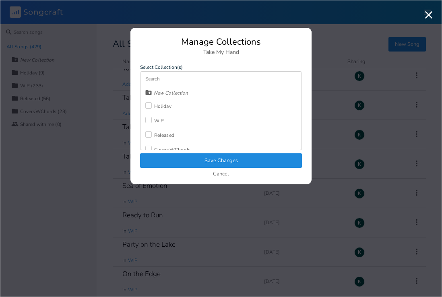
click at [154, 123] on div "WIP" at bounding box center [159, 120] width 10 height 5
click at [175, 164] on button "Save Changes" at bounding box center [221, 161] width 162 height 15
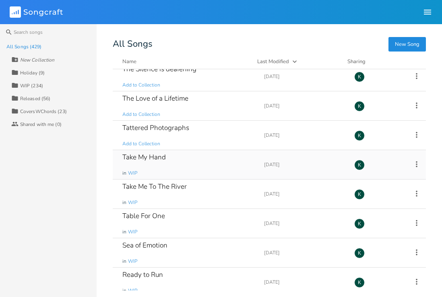
scroll to position [7957, 0]
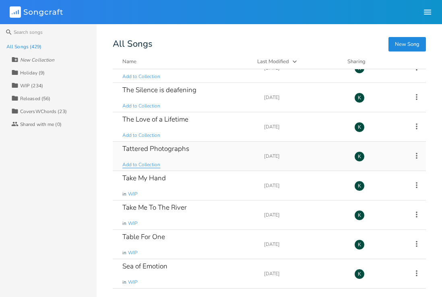
click at [133, 163] on span "Add to Collection" at bounding box center [141, 165] width 38 height 7
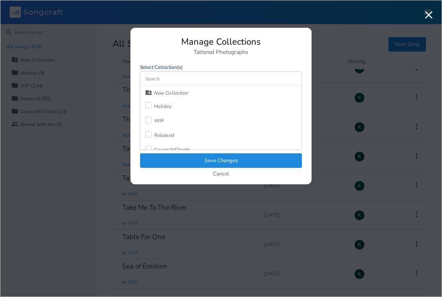
click at [151, 122] on div at bounding box center [148, 120] width 6 height 6
click at [172, 160] on button "Save Changes" at bounding box center [221, 161] width 162 height 15
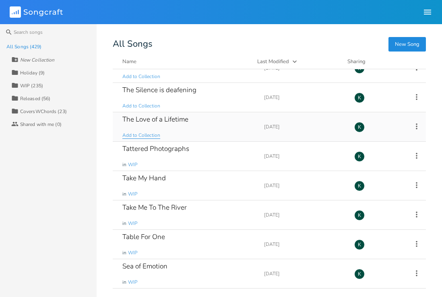
click at [151, 137] on span "Add to Collection" at bounding box center [141, 135] width 38 height 7
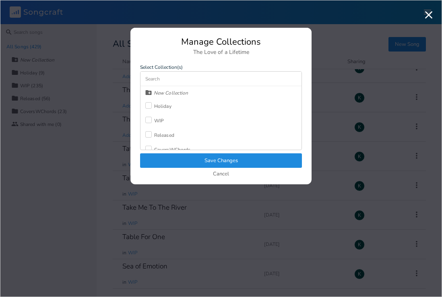
click at [154, 119] on label at bounding box center [149, 121] width 9 height 8
click at [187, 160] on button "Save Changes" at bounding box center [221, 161] width 162 height 15
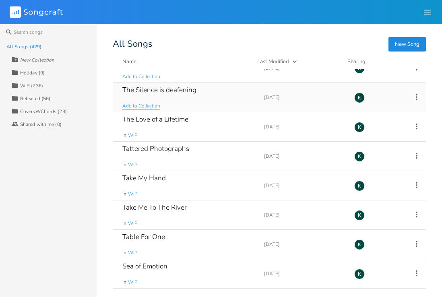
click at [142, 107] on span "Add to Collection" at bounding box center [141, 106] width 38 height 7
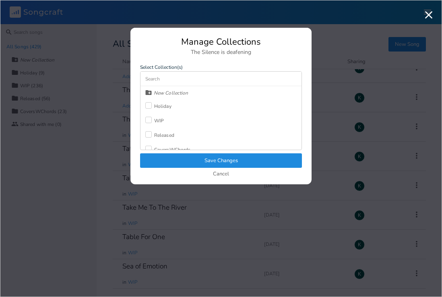
click at [154, 119] on div "WIP" at bounding box center [159, 120] width 10 height 5
click at [174, 156] on button "Save Changes" at bounding box center [221, 161] width 162 height 15
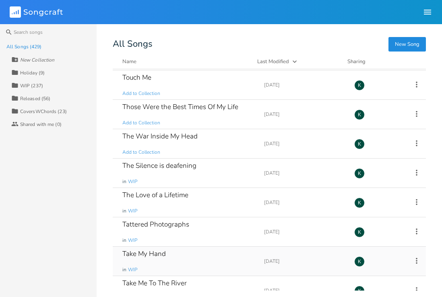
scroll to position [7859, 0]
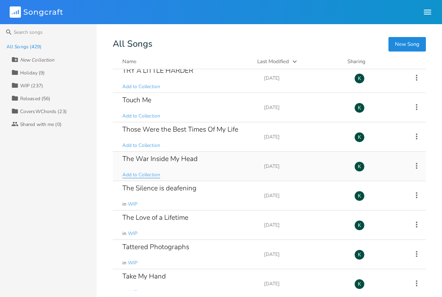
click at [136, 173] on span "Add to Collection" at bounding box center [141, 175] width 38 height 7
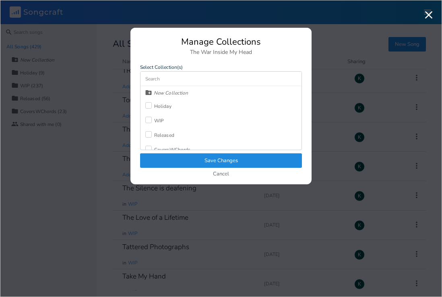
click at [151, 121] on div at bounding box center [148, 120] width 6 height 6
click at [174, 160] on button "Save Changes" at bounding box center [221, 161] width 162 height 15
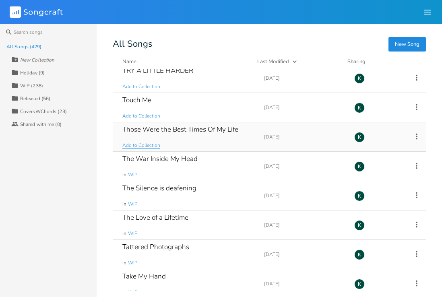
click at [151, 143] on span "Add to Collection" at bounding box center [141, 145] width 38 height 7
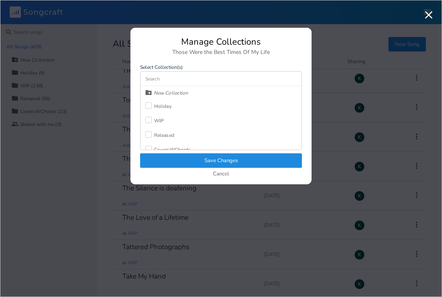
click at [154, 120] on div "WIP" at bounding box center [159, 120] width 10 height 5
click at [183, 158] on button "Save Changes" at bounding box center [221, 161] width 162 height 15
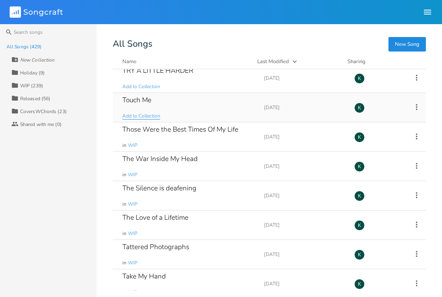
click at [151, 115] on span "Add to Collection" at bounding box center [141, 116] width 38 height 7
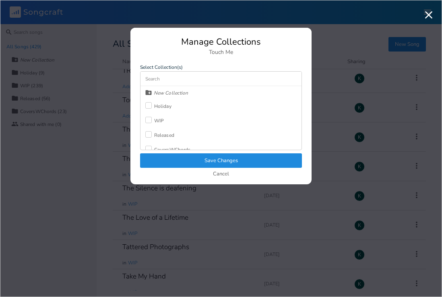
click at [158, 122] on div "WIP" at bounding box center [159, 120] width 10 height 5
click at [181, 160] on button "Save Changes" at bounding box center [221, 161] width 162 height 15
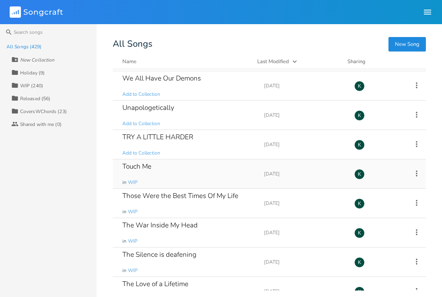
scroll to position [7791, 0]
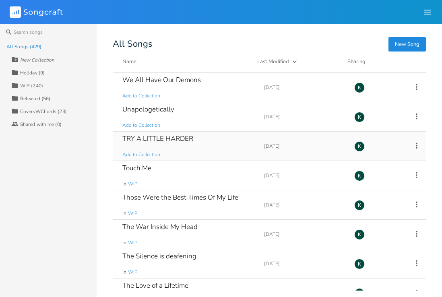
click at [150, 155] on span "Add to Collection" at bounding box center [141, 154] width 38 height 7
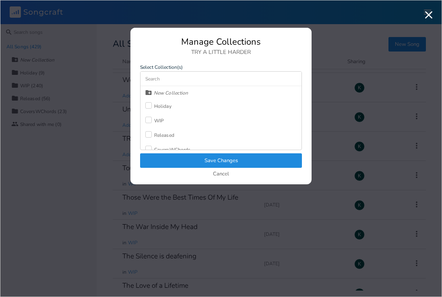
click at [152, 123] on label at bounding box center [149, 121] width 9 height 8
click at [171, 160] on button "Save Changes" at bounding box center [221, 161] width 162 height 15
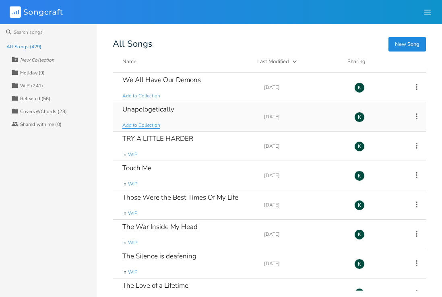
click at [151, 127] on span "Add to Collection" at bounding box center [141, 125] width 38 height 7
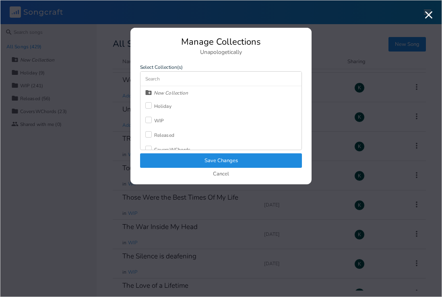
click at [156, 118] on div "WIP" at bounding box center [159, 120] width 10 height 5
click at [165, 154] on div "Manage Collections Unapologetically Select Collection(s) New Collection Holiday…" at bounding box center [221, 110] width 181 height 147
click at [167, 159] on button "Save Changes" at bounding box center [221, 161] width 162 height 15
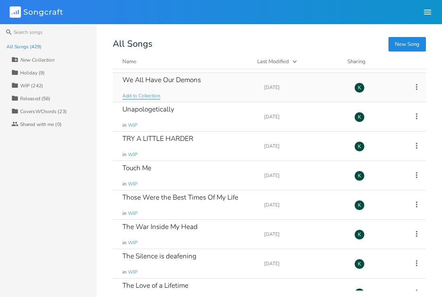
click at [147, 97] on span "Add to Collection" at bounding box center [141, 96] width 38 height 7
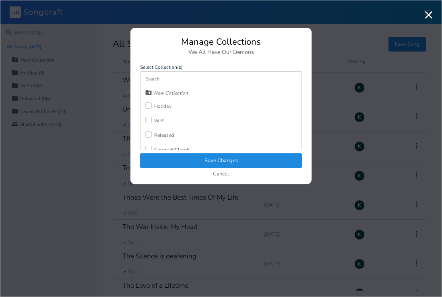
click at [158, 119] on div "WIP" at bounding box center [159, 120] width 10 height 5
click at [174, 154] on button "Save Changes" at bounding box center [221, 161] width 162 height 15
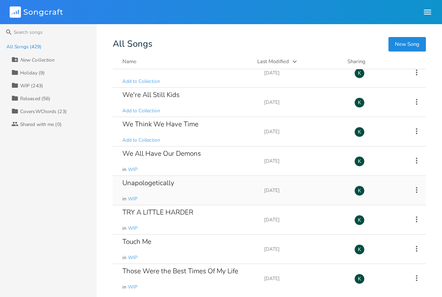
scroll to position [7707, 0]
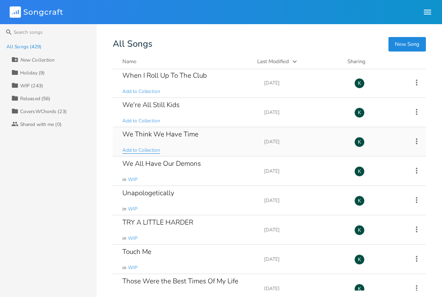
click at [145, 150] on span "Add to Collection" at bounding box center [141, 150] width 38 height 7
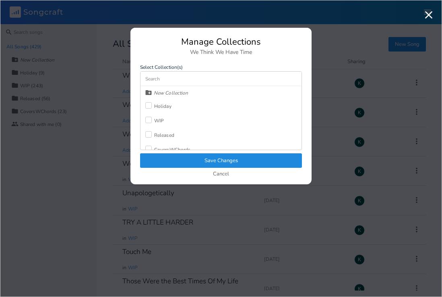
click at [148, 122] on div at bounding box center [148, 120] width 6 height 6
click at [168, 160] on button "Save Changes" at bounding box center [221, 161] width 162 height 15
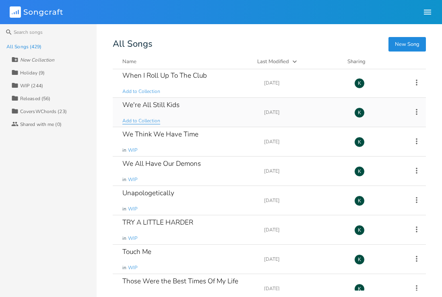
click at [138, 123] on span "Add to Collection" at bounding box center [141, 121] width 38 height 7
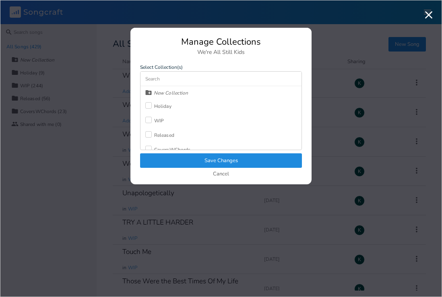
click at [147, 120] on div at bounding box center [148, 120] width 6 height 6
click at [171, 156] on button "Save Changes" at bounding box center [221, 161] width 162 height 15
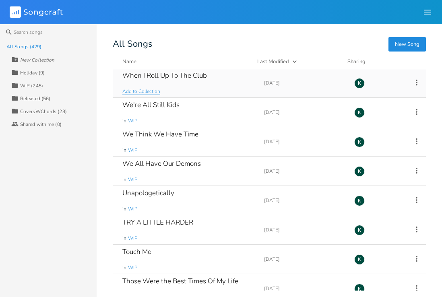
click at [138, 92] on span "Add to Collection" at bounding box center [141, 91] width 38 height 7
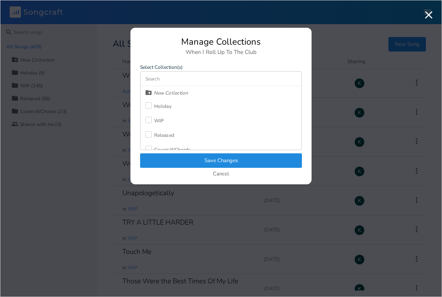
click at [153, 118] on label at bounding box center [149, 121] width 9 height 8
click at [178, 158] on button "Save Changes" at bounding box center [221, 161] width 162 height 15
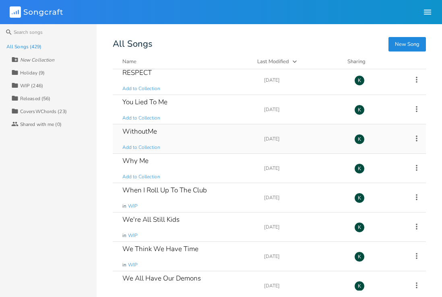
scroll to position [7538, 0]
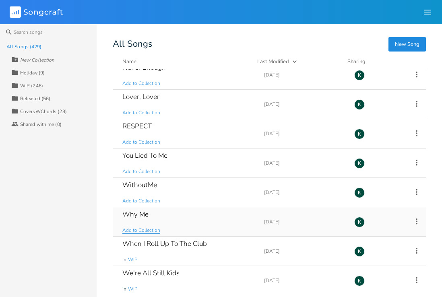
click at [132, 229] on span "Add to Collection" at bounding box center [141, 230] width 38 height 7
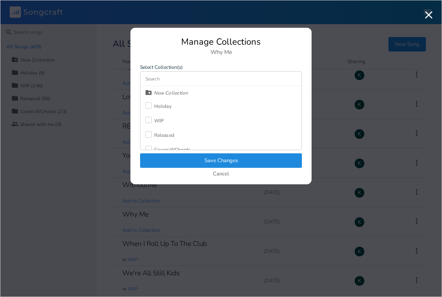
click at [151, 119] on div at bounding box center [148, 120] width 6 height 6
click at [188, 164] on button "Save Changes" at bounding box center [221, 161] width 162 height 15
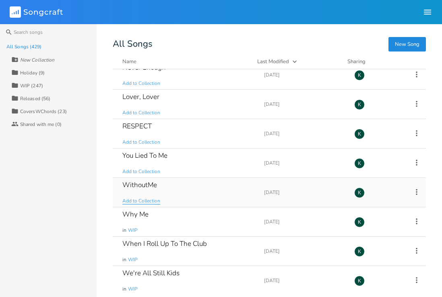
click at [145, 200] on span "Add to Collection" at bounding box center [141, 201] width 38 height 7
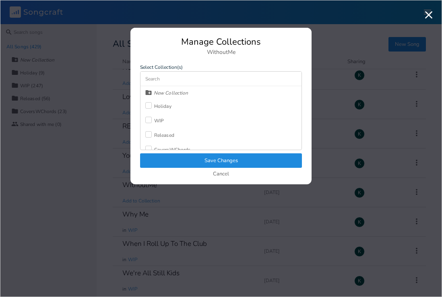
click at [154, 115] on div "WIP" at bounding box center [154, 121] width 19 height 15
click at [180, 156] on button "Save Changes" at bounding box center [221, 161] width 162 height 15
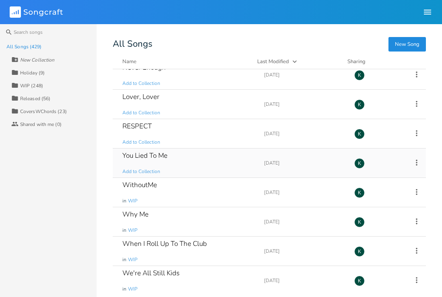
click at [142, 168] on div "You Lied To Me Add to Collection" at bounding box center [188, 163] width 132 height 29
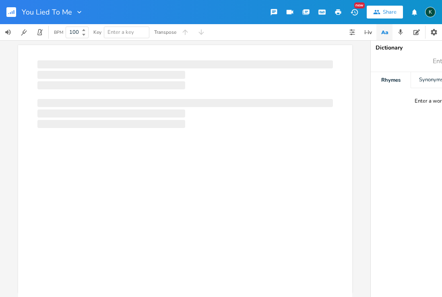
scroll to position [0, 0]
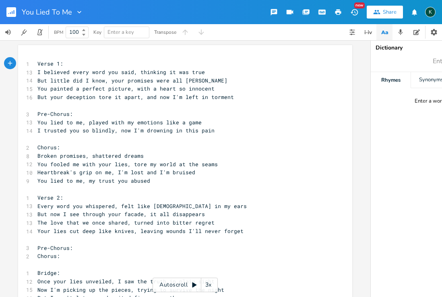
click at [12, 15] on rect "button" at bounding box center [11, 12] width 10 height 10
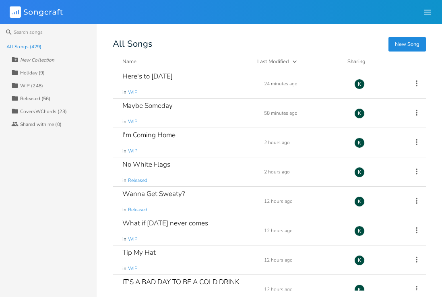
click at [127, 62] on div "Name" at bounding box center [129, 61] width 14 height 7
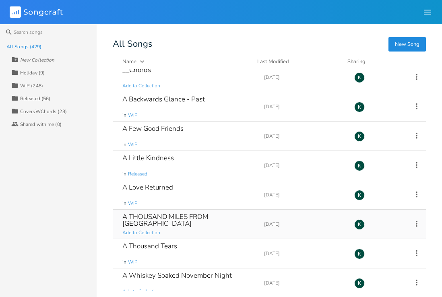
scroll to position [17, 0]
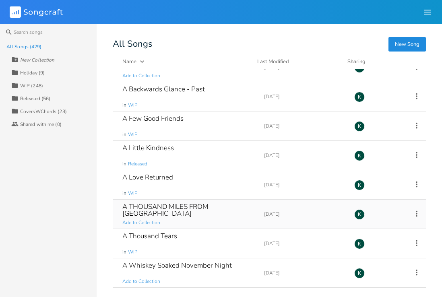
click at [143, 223] on span "Add to Collection" at bounding box center [141, 223] width 38 height 7
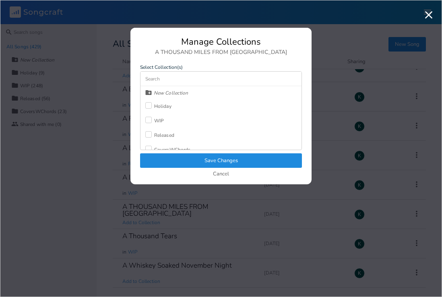
click at [154, 124] on label at bounding box center [149, 121] width 9 height 8
drag, startPoint x: 189, startPoint y: 160, endPoint x: 188, endPoint y: 177, distance: 16.5
click at [189, 160] on button "Save Changes" at bounding box center [221, 161] width 162 height 15
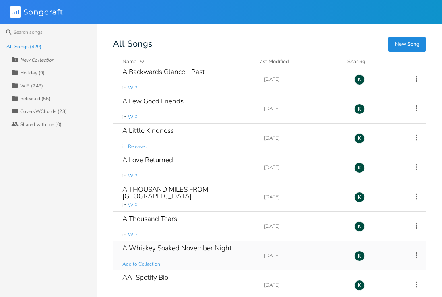
scroll to position [35, 0]
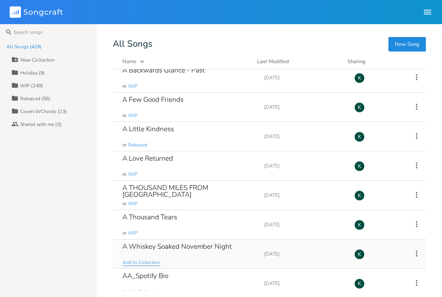
click at [145, 263] on span "Add to Collection" at bounding box center [141, 262] width 38 height 7
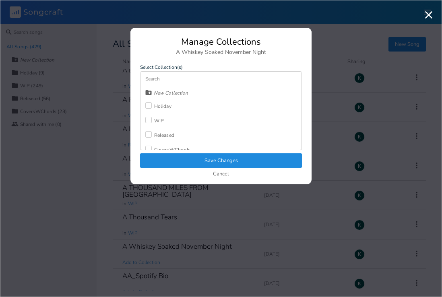
click at [149, 122] on div at bounding box center [148, 120] width 6 height 6
click at [174, 161] on button "Save Changes" at bounding box center [221, 161] width 162 height 15
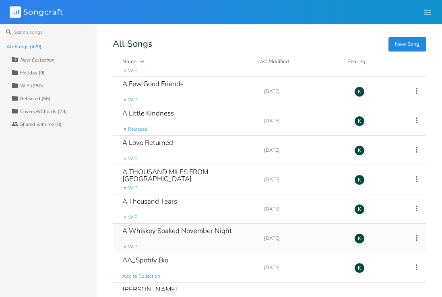
scroll to position [155, 0]
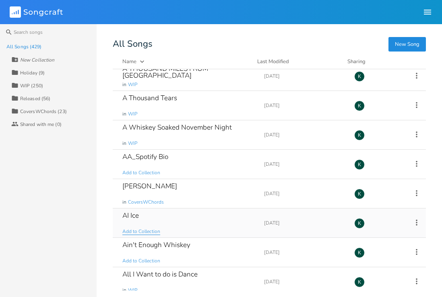
click at [146, 231] on span "Add to Collection" at bounding box center [141, 231] width 38 height 7
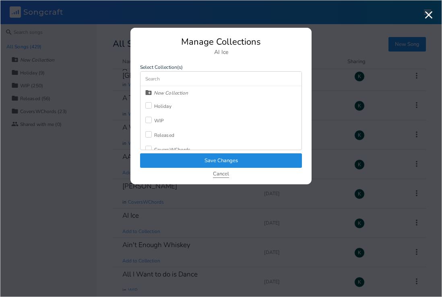
click at [220, 172] on button "Cancel" at bounding box center [221, 174] width 16 height 7
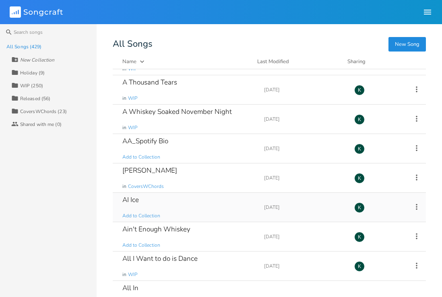
scroll to position [210, 0]
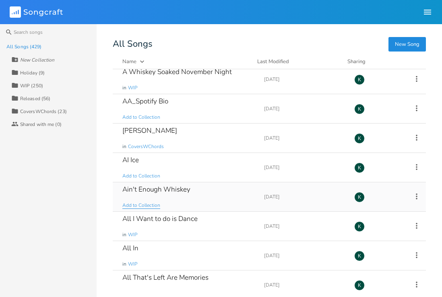
click at [149, 203] on span "Add to Collection" at bounding box center [141, 205] width 38 height 7
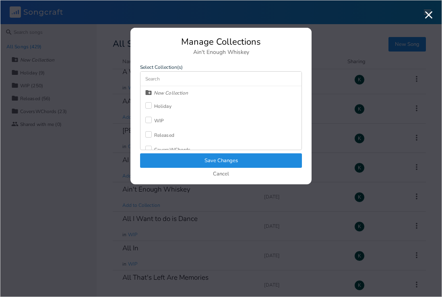
click at [153, 122] on label at bounding box center [149, 121] width 9 height 8
click at [176, 159] on button "Save Changes" at bounding box center [221, 161] width 162 height 15
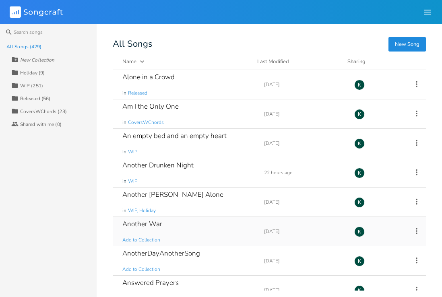
scroll to position [530, 0]
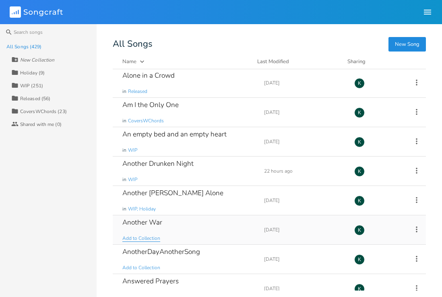
click at [152, 239] on span "Add to Collection" at bounding box center [141, 238] width 38 height 7
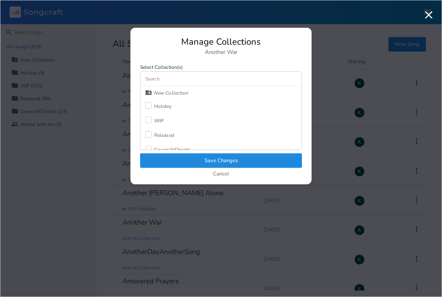
click at [153, 131] on label at bounding box center [149, 135] width 9 height 8
click at [184, 161] on button "Save Changes" at bounding box center [221, 161] width 162 height 15
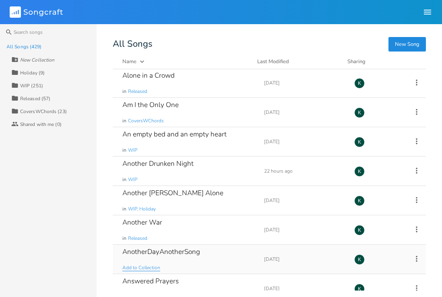
click at [152, 266] on span "Add to Collection" at bounding box center [141, 268] width 38 height 7
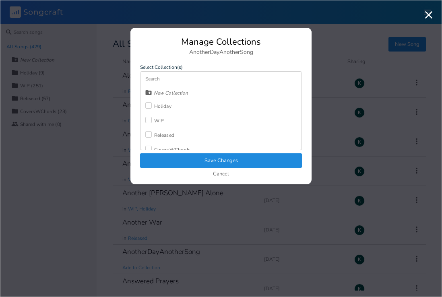
click at [158, 139] on div "Released" at bounding box center [159, 135] width 29 height 15
click at [183, 166] on button "Save Changes" at bounding box center [221, 161] width 162 height 15
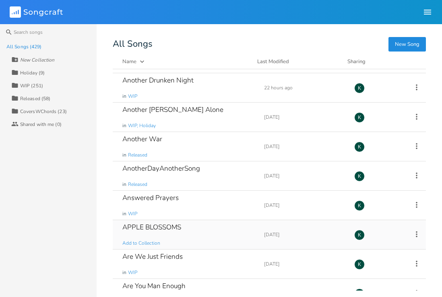
scroll to position [615, 0]
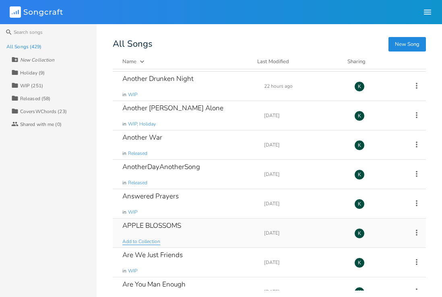
click at [136, 243] on span "Add to Collection" at bounding box center [141, 242] width 38 height 7
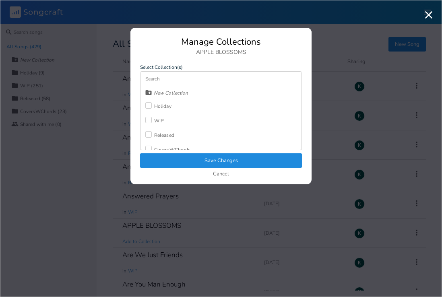
click at [149, 121] on div at bounding box center [148, 120] width 6 height 6
click at [179, 157] on button "Save Changes" at bounding box center [221, 161] width 162 height 15
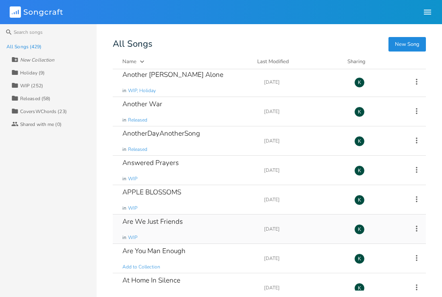
scroll to position [662, 0]
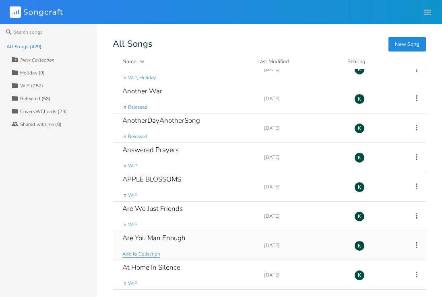
click at [144, 253] on span "Add to Collection" at bounding box center [141, 254] width 38 height 7
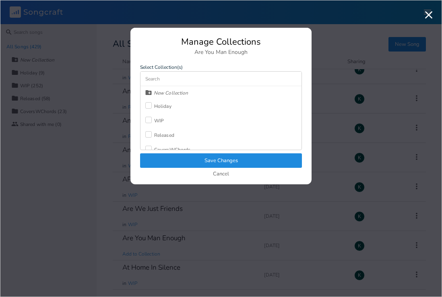
click at [159, 120] on div "WIP" at bounding box center [159, 120] width 10 height 5
click at [188, 158] on button "Save Changes" at bounding box center [221, 161] width 162 height 15
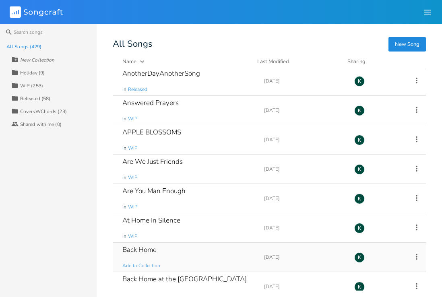
scroll to position [711, 0]
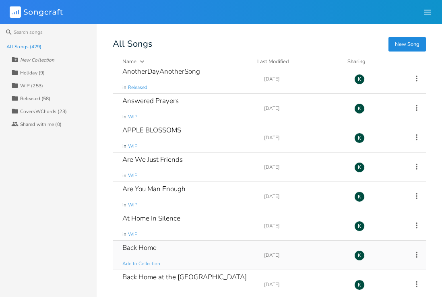
click at [145, 264] on span "Add to Collection" at bounding box center [141, 264] width 38 height 7
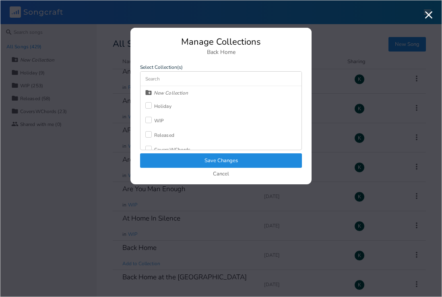
click at [157, 123] on div "WIP" at bounding box center [159, 120] width 10 height 5
click at [178, 162] on button "Save Changes" at bounding box center [221, 161] width 162 height 15
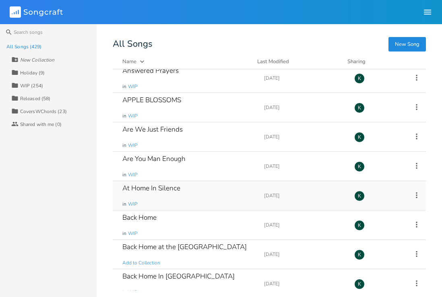
scroll to position [743, 0]
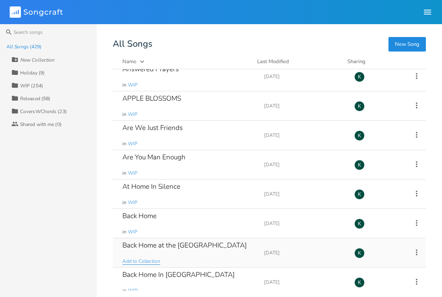
click at [149, 261] on span "Add to Collection" at bounding box center [141, 261] width 38 height 7
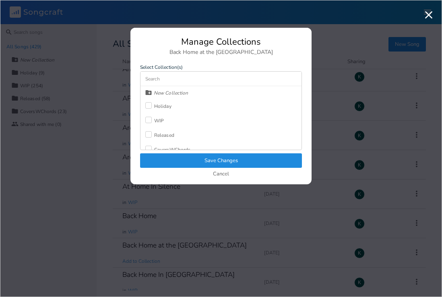
click at [152, 119] on label at bounding box center [149, 121] width 9 height 8
click at [184, 163] on button "Save Changes" at bounding box center [221, 161] width 162 height 15
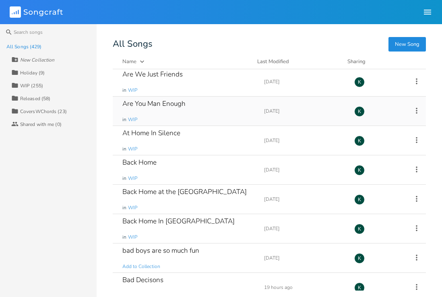
scroll to position [798, 0]
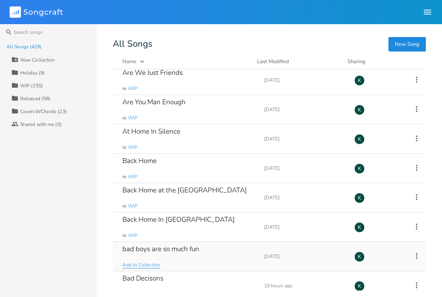
click at [154, 265] on span "Add to Collection" at bounding box center [141, 265] width 38 height 7
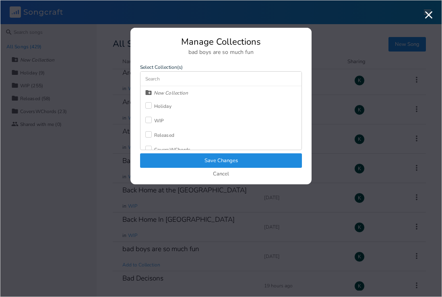
click at [154, 122] on label at bounding box center [149, 121] width 9 height 8
click at [184, 159] on button "Save Changes" at bounding box center [221, 161] width 162 height 15
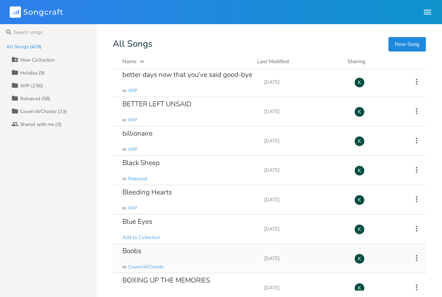
scroll to position [1293, 0]
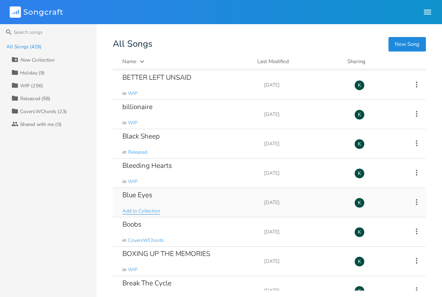
click at [142, 212] on span "Add to Collection" at bounding box center [141, 211] width 38 height 7
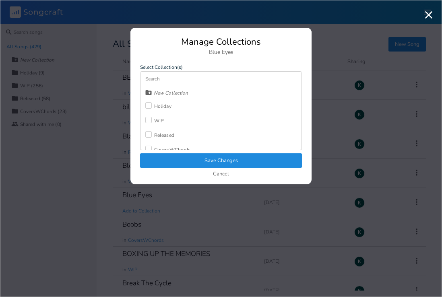
click at [151, 122] on div at bounding box center [148, 120] width 6 height 6
click at [176, 161] on button "Save Changes" at bounding box center [221, 161] width 162 height 15
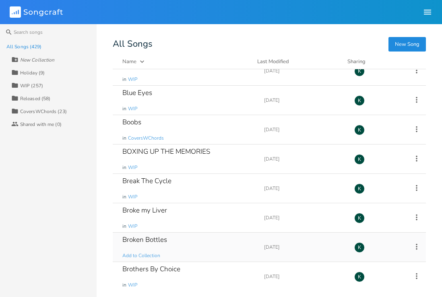
scroll to position [1422, 0]
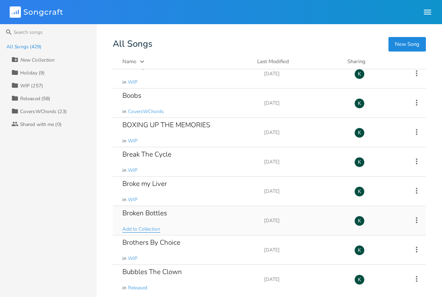
click at [152, 232] on span "Add to Collection" at bounding box center [141, 229] width 38 height 7
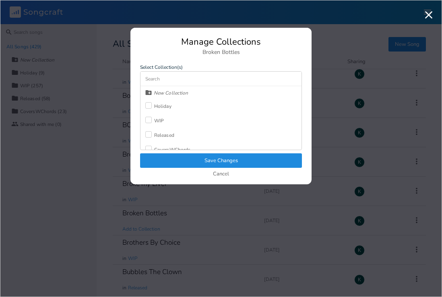
click at [149, 119] on div at bounding box center [148, 120] width 6 height 6
click at [176, 157] on button "Save Changes" at bounding box center [221, 161] width 162 height 15
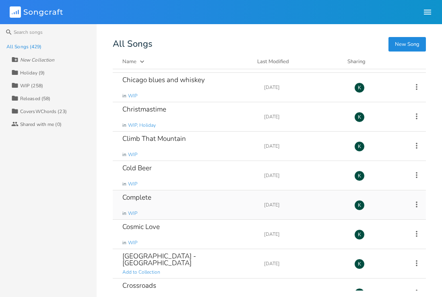
scroll to position [1956, 0]
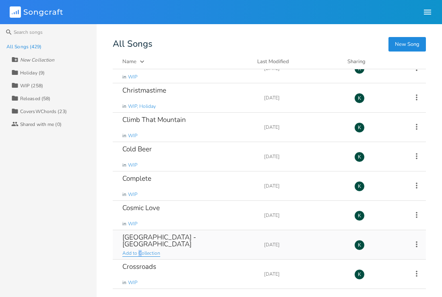
click at [140, 254] on span "Add to Collection" at bounding box center [141, 253] width 38 height 7
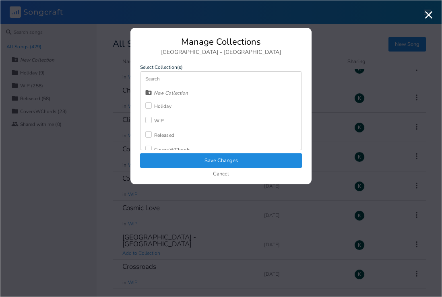
click at [150, 120] on div at bounding box center [148, 120] width 6 height 6
click at [183, 166] on button "Save Changes" at bounding box center [221, 161] width 162 height 15
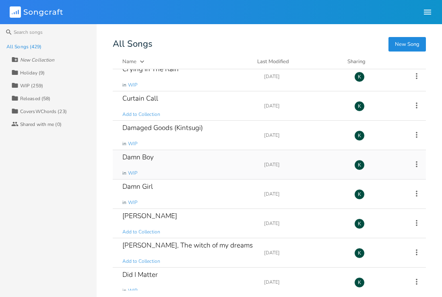
scroll to position [2207, 0]
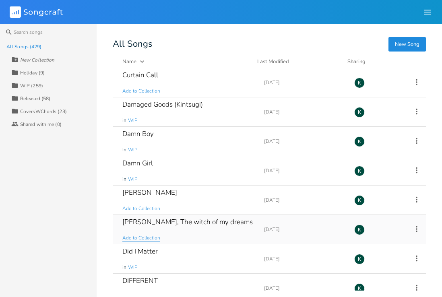
click at [152, 238] on span "Add to Collection" at bounding box center [141, 238] width 38 height 7
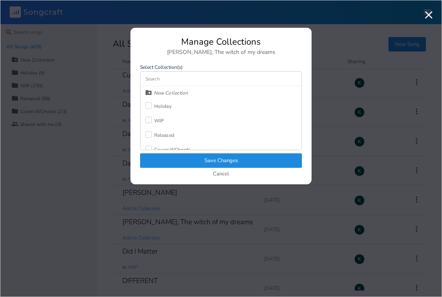
click at [149, 121] on div at bounding box center [148, 120] width 6 height 6
click at [173, 161] on button "Save Changes" at bounding box center [221, 161] width 162 height 15
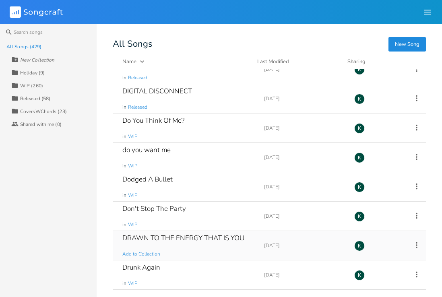
scroll to position [2446, 0]
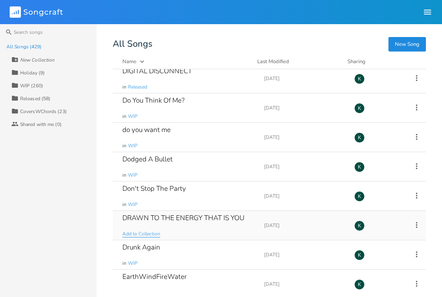
click at [152, 237] on span "Add to Collection" at bounding box center [141, 234] width 38 height 7
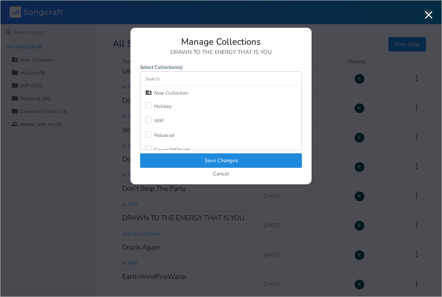
click at [156, 121] on div "WIP" at bounding box center [159, 120] width 10 height 5
click at [183, 162] on button "Save Changes" at bounding box center [221, 161] width 162 height 15
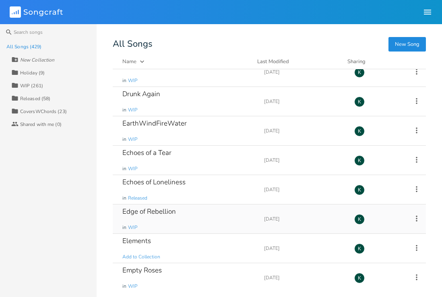
scroll to position [2622, 0]
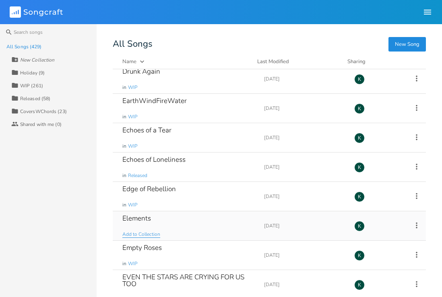
click at [143, 235] on span "Add to Collection" at bounding box center [141, 234] width 38 height 7
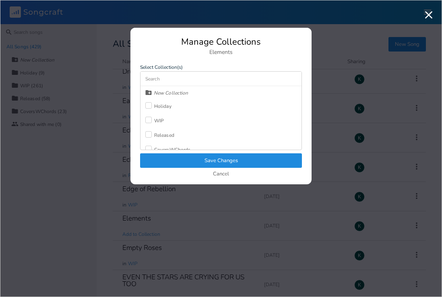
click at [155, 121] on div "WIP" at bounding box center [159, 120] width 10 height 5
click at [182, 163] on button "Save Changes" at bounding box center [221, 161] width 162 height 15
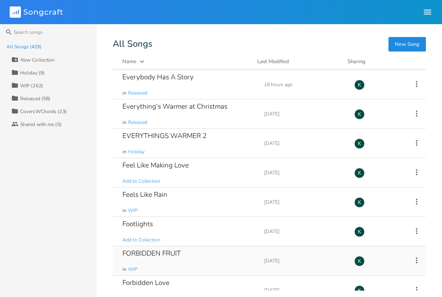
scroll to position [2854, 0]
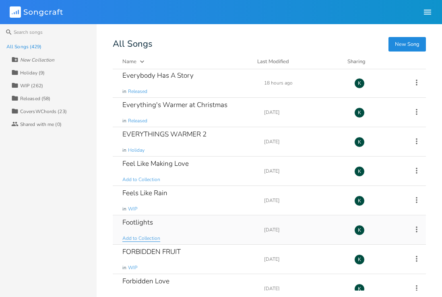
click at [145, 238] on span "Add to Collection" at bounding box center [141, 238] width 38 height 7
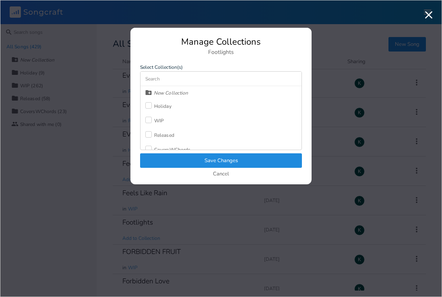
click at [153, 134] on label at bounding box center [149, 135] width 9 height 8
click at [175, 158] on button "Save Changes" at bounding box center [221, 161] width 162 height 15
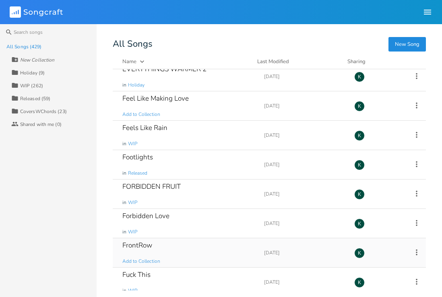
scroll to position [2934, 0]
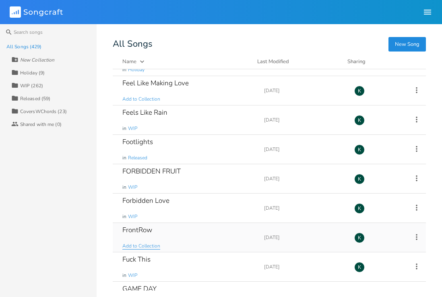
click at [145, 247] on span "Add to Collection" at bounding box center [141, 246] width 38 height 7
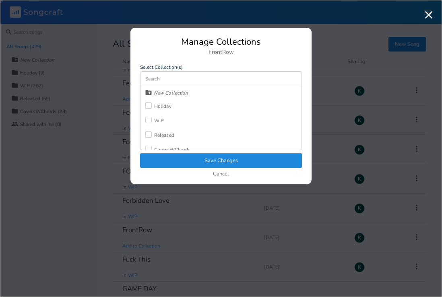
click at [149, 123] on div at bounding box center [148, 120] width 6 height 6
click at [176, 162] on button "Save Changes" at bounding box center [221, 161] width 162 height 15
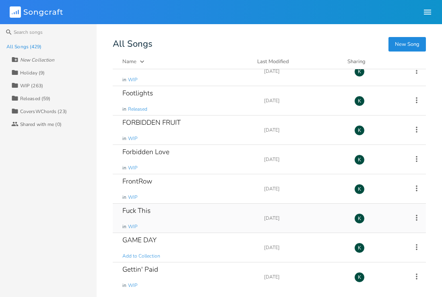
scroll to position [3015, 0]
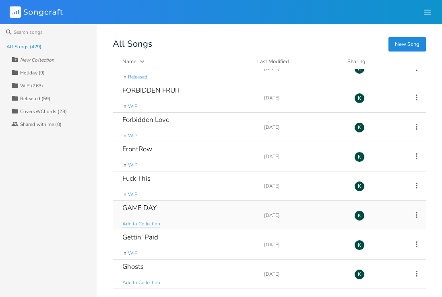
click at [154, 225] on span "Add to Collection" at bounding box center [141, 224] width 38 height 7
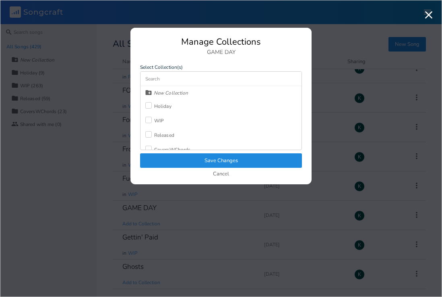
click at [156, 122] on div "WIP" at bounding box center [159, 120] width 10 height 5
click at [181, 162] on button "Save Changes" at bounding box center [221, 161] width 162 height 15
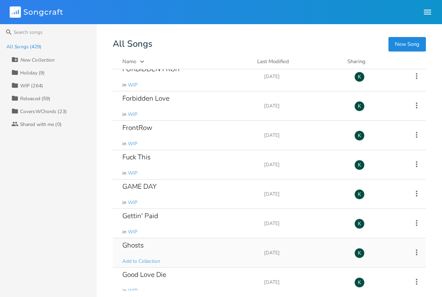
scroll to position [3038, 0]
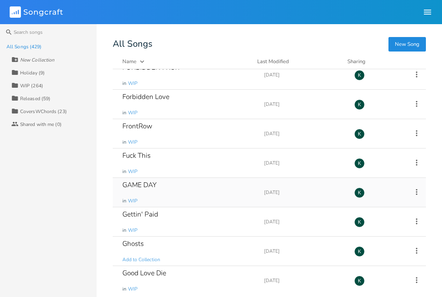
click at [136, 185] on div "GAME DAY" at bounding box center [139, 185] width 34 height 7
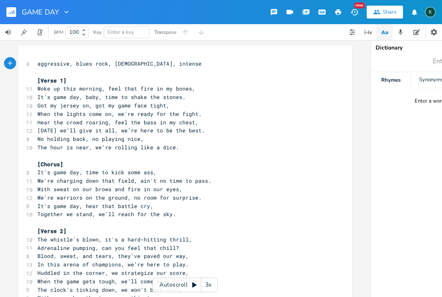
click at [12, 15] on rect "button" at bounding box center [11, 12] width 10 height 10
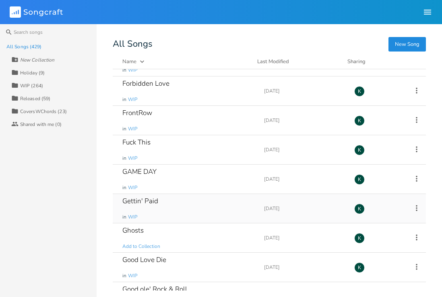
scroll to position [3054, 0]
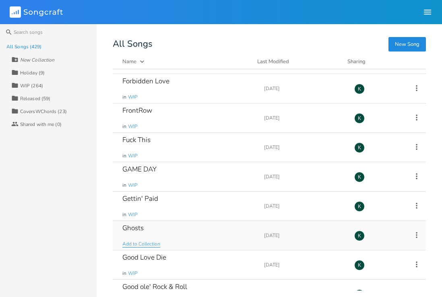
click at [140, 241] on span "Add to Collection" at bounding box center [141, 244] width 38 height 7
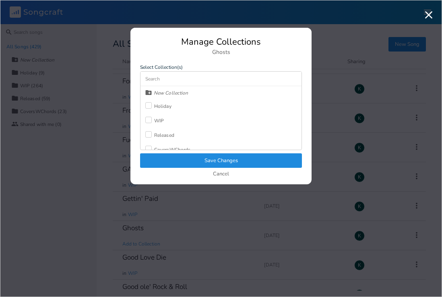
click at [150, 118] on div at bounding box center [148, 120] width 6 height 6
click at [178, 162] on button "Save Changes" at bounding box center [221, 161] width 162 height 15
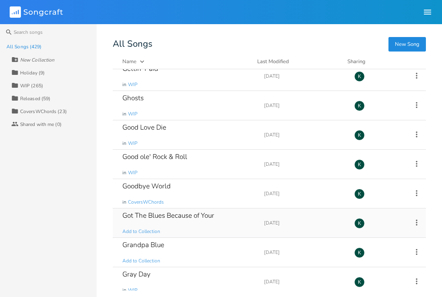
scroll to position [3186, 0]
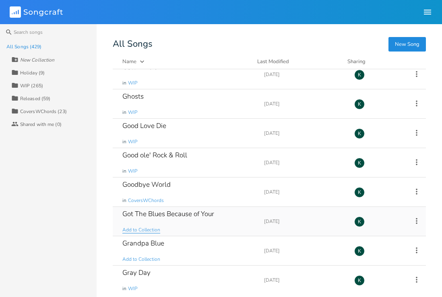
click at [145, 230] on span "Add to Collection" at bounding box center [141, 230] width 38 height 7
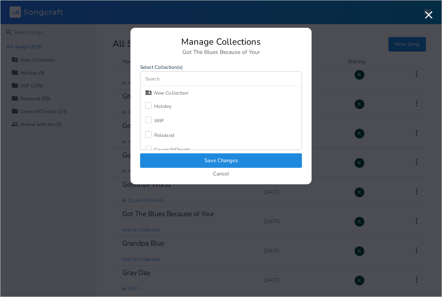
click at [153, 120] on label at bounding box center [149, 121] width 9 height 8
click at [177, 162] on button "Save Changes" at bounding box center [221, 161] width 162 height 15
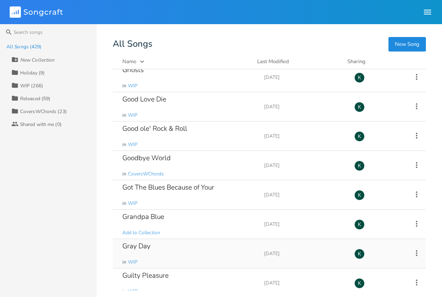
scroll to position [3229, 0]
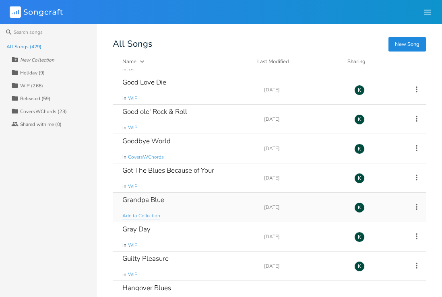
click at [142, 216] on span "Add to Collection" at bounding box center [141, 216] width 38 height 7
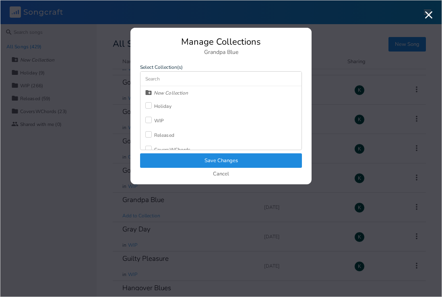
click at [158, 140] on div "Released" at bounding box center [159, 135] width 29 height 15
click at [175, 157] on button "Save Changes" at bounding box center [221, 161] width 162 height 15
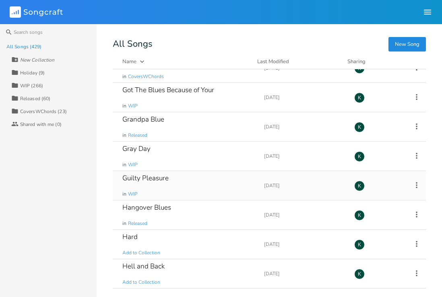
scroll to position [3344, 0]
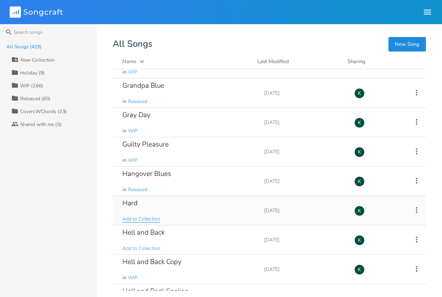
click at [144, 220] on span "Add to Collection" at bounding box center [141, 219] width 38 height 7
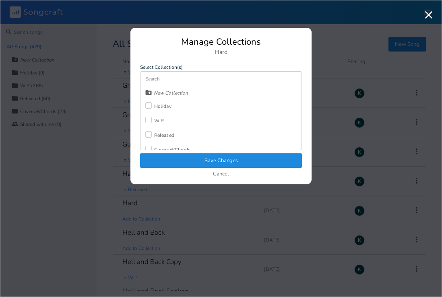
click at [153, 123] on label at bounding box center [149, 121] width 9 height 8
drag, startPoint x: 184, startPoint y: 156, endPoint x: 183, endPoint y: 160, distance: 4.3
click at [184, 156] on button "Save Changes" at bounding box center [221, 161] width 162 height 15
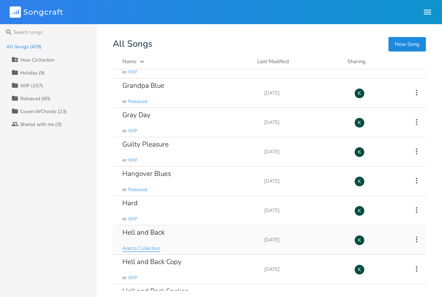
click at [147, 245] on span "Add to Collection" at bounding box center [141, 248] width 38 height 7
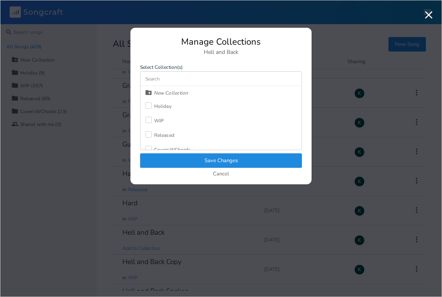
click at [155, 123] on div "WIP" at bounding box center [159, 120] width 10 height 5
click at [178, 162] on button "Save Changes" at bounding box center [221, 161] width 162 height 15
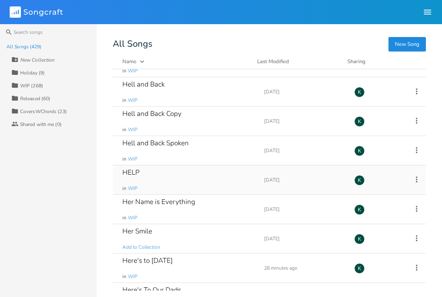
scroll to position [3546, 0]
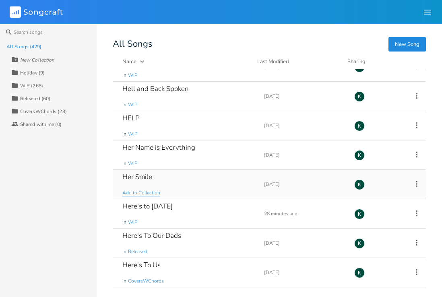
click at [136, 193] on span "Add to Collection" at bounding box center [141, 193] width 38 height 7
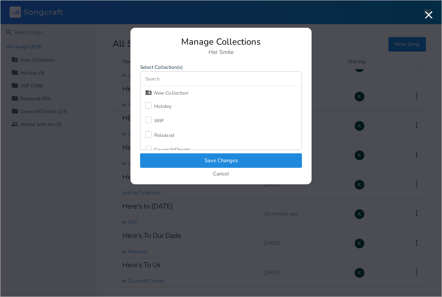
click at [152, 118] on label at bounding box center [149, 121] width 9 height 8
click at [185, 159] on button "Save Changes" at bounding box center [221, 161] width 162 height 15
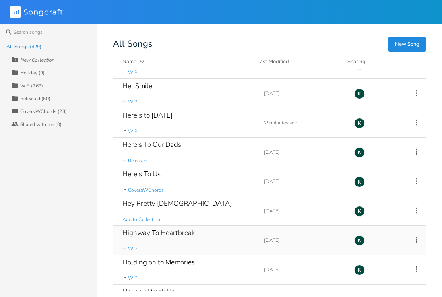
scroll to position [3656, 0]
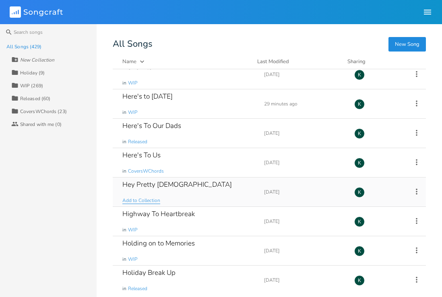
click at [146, 203] on span "Add to Collection" at bounding box center [141, 200] width 38 height 7
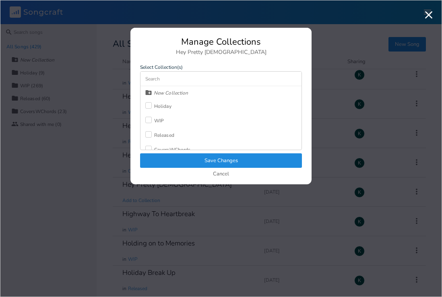
click at [156, 120] on div "WIP" at bounding box center [159, 120] width 10 height 5
click at [176, 160] on button "Save Changes" at bounding box center [221, 161] width 162 height 15
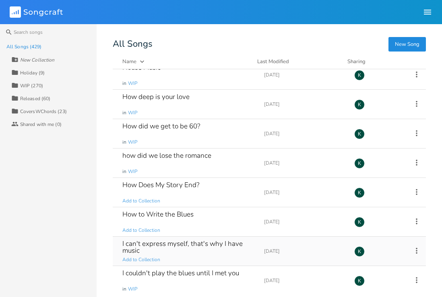
scroll to position [3952, 0]
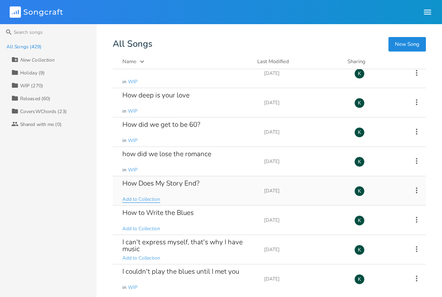
click at [132, 199] on span "Add to Collection" at bounding box center [141, 199] width 38 height 7
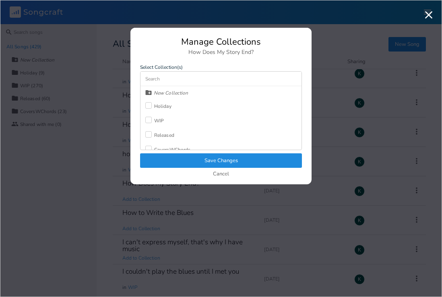
click at [155, 121] on div "WIP" at bounding box center [159, 120] width 10 height 5
click at [176, 158] on button "Save Changes" at bounding box center [221, 161] width 162 height 15
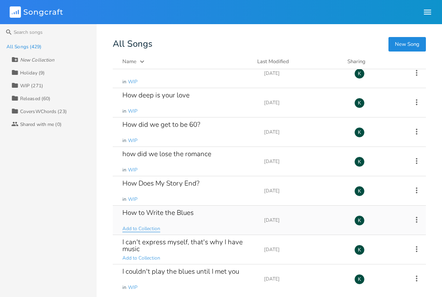
click at [141, 230] on span "Add to Collection" at bounding box center [141, 229] width 38 height 7
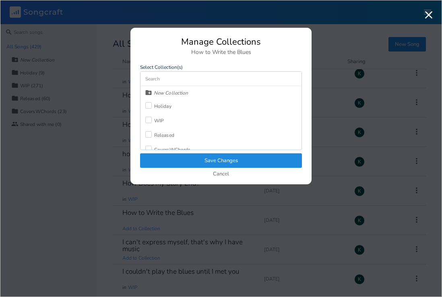
click at [148, 123] on div at bounding box center [148, 120] width 6 height 6
click at [163, 141] on div "CoversWChords" at bounding box center [172, 142] width 36 height 5
click at [149, 114] on icon "Check" at bounding box center [148, 112] width 5 height 5
click at [181, 157] on button "Save Changes" at bounding box center [221, 161] width 162 height 15
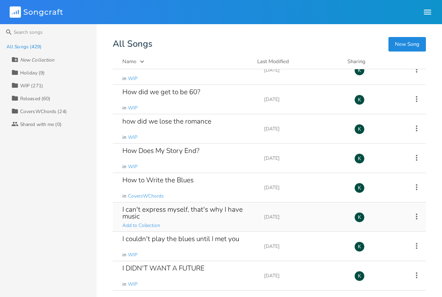
scroll to position [4001, 0]
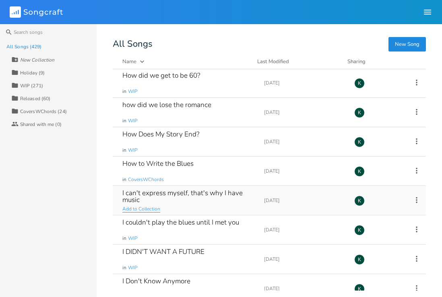
click at [151, 208] on span "Add to Collection" at bounding box center [141, 209] width 38 height 7
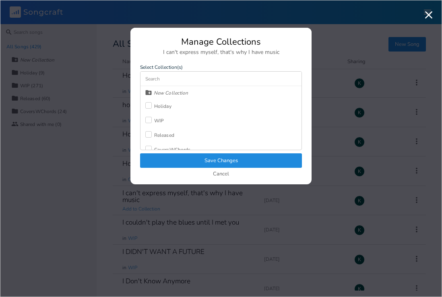
click at [162, 118] on div "WIP" at bounding box center [159, 120] width 10 height 5
click at [190, 163] on button "Save Changes" at bounding box center [221, 161] width 162 height 15
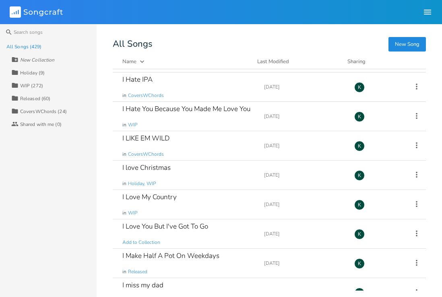
scroll to position [4322, 0]
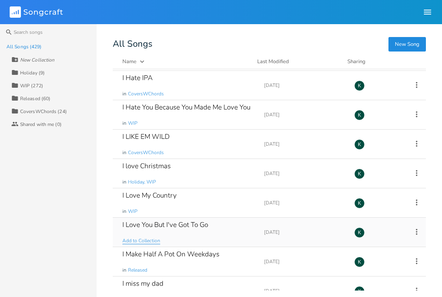
click at [141, 241] on span "Add to Collection" at bounding box center [141, 241] width 38 height 7
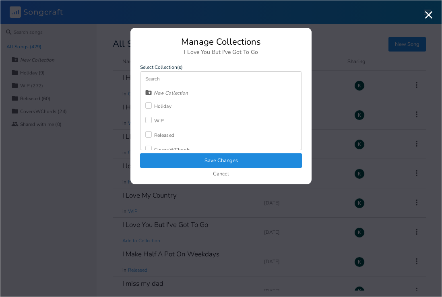
click at [149, 120] on div at bounding box center [148, 120] width 6 height 6
click at [177, 160] on button "Save Changes" at bounding box center [221, 161] width 162 height 15
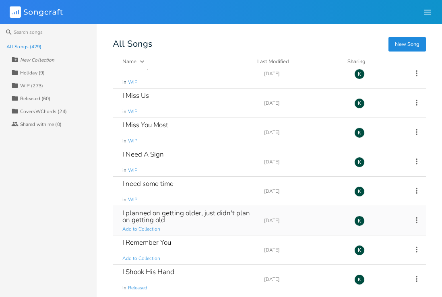
scroll to position [4542, 0]
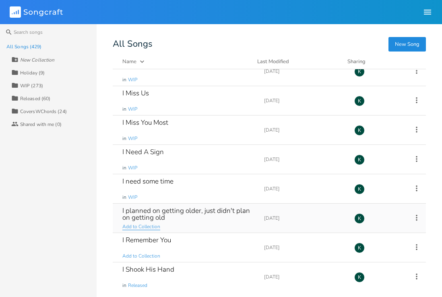
click at [155, 224] on span "Add to Collection" at bounding box center [141, 227] width 38 height 7
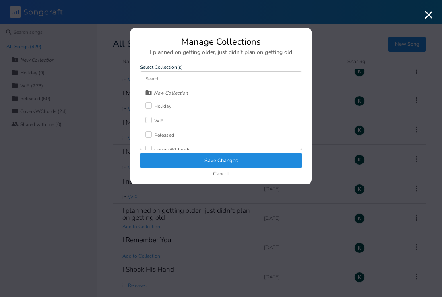
click at [148, 118] on div at bounding box center [148, 120] width 6 height 6
click at [184, 159] on button "Save Changes" at bounding box center [221, 161] width 162 height 15
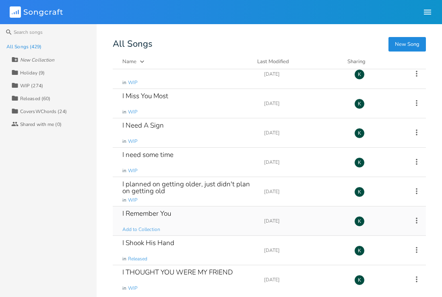
scroll to position [4570, 0]
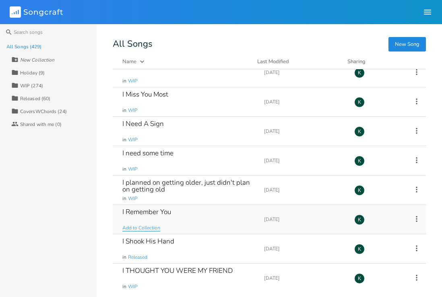
click at [152, 226] on span "Add to Collection" at bounding box center [141, 228] width 38 height 7
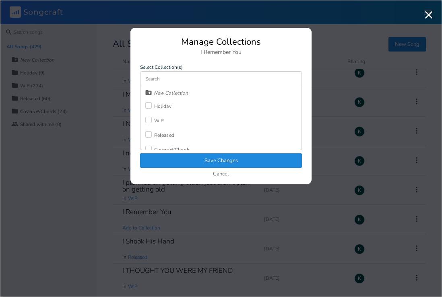
click at [147, 120] on div at bounding box center [148, 120] width 6 height 6
click at [179, 164] on button "Save Changes" at bounding box center [221, 161] width 162 height 15
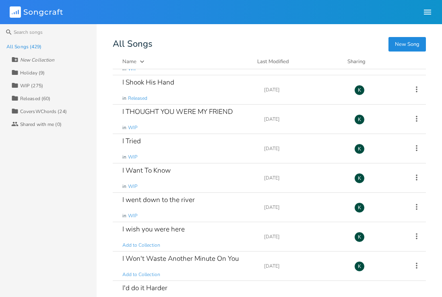
scroll to position [4784, 0]
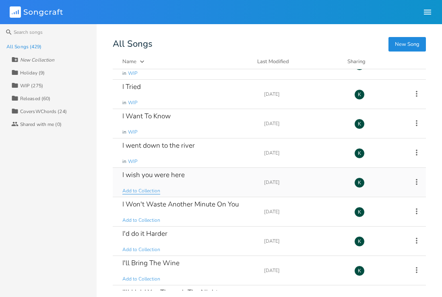
click at [141, 191] on span "Add to Collection" at bounding box center [141, 191] width 38 height 7
click at [136, 187] on div "I wish you were here Add to Collection" at bounding box center [188, 182] width 132 height 29
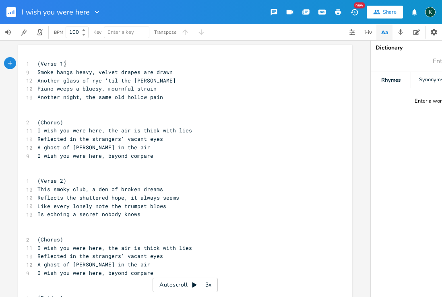
scroll to position [0, 0]
click at [10, 12] on rect "button" at bounding box center [11, 12] width 10 height 10
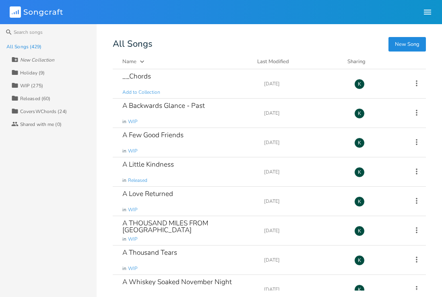
click at [397, 43] on button "New Song" at bounding box center [407, 44] width 37 height 15
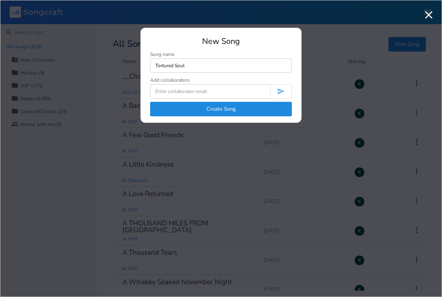
type input "Tortured Soul"
click at [232, 106] on button "Create Song" at bounding box center [221, 109] width 142 height 15
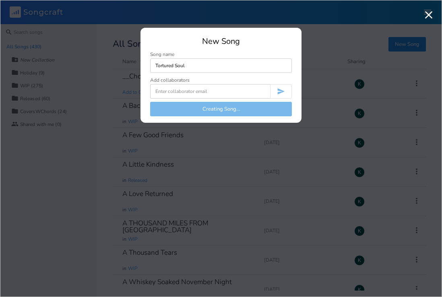
click at [200, 92] on input at bounding box center [210, 91] width 120 height 15
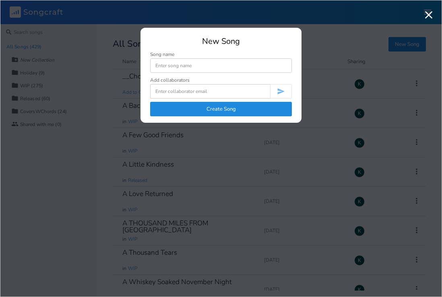
scroll to position [2749, 0]
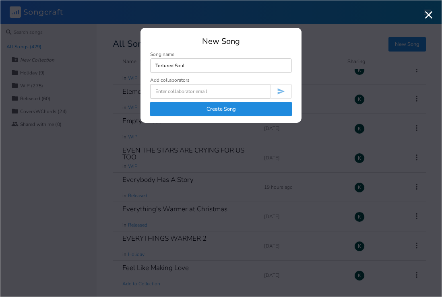
type input "Tortured Soul"
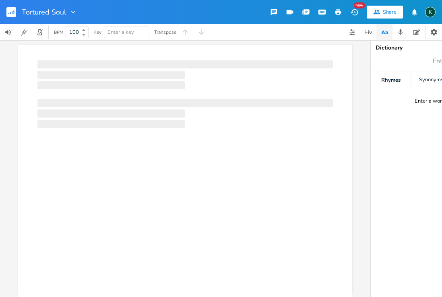
scroll to position [0, 0]
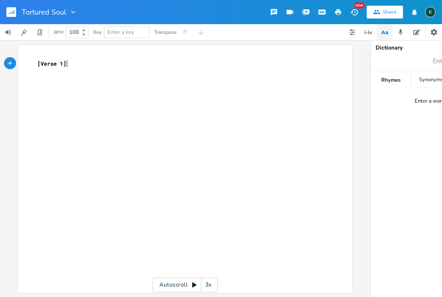
type textarea "[Verse 1]"
drag, startPoint x: 107, startPoint y: 66, endPoint x: 14, endPoint y: 53, distance: 94.0
click at [14, 53] on div "[Verse 1] x [Verse 1] ​ Autoscroll 3x" at bounding box center [185, 168] width 371 height 257
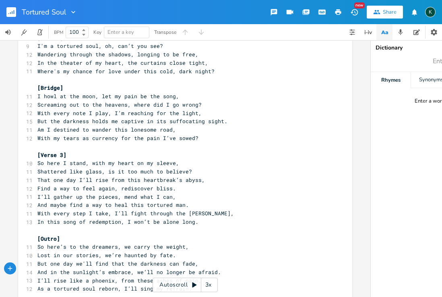
scroll to position [0, 0]
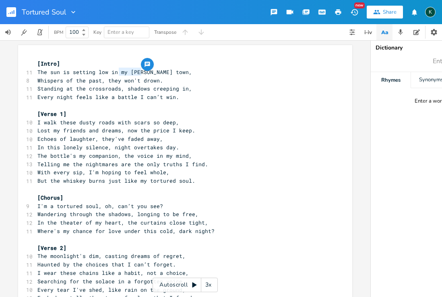
drag, startPoint x: 116, startPoint y: 73, endPoint x: 137, endPoint y: 73, distance: 21.0
click at [137, 73] on span "The sun is setting low in my rusty town," at bounding box center [114, 71] width 155 height 7
type textarea "this oldb"
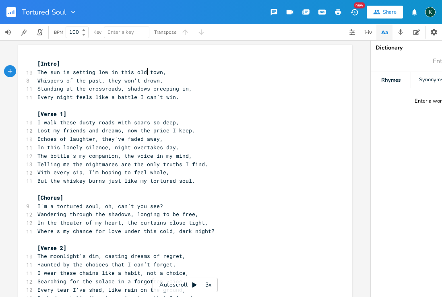
click at [104, 80] on span "Whispers of the past, they won't drown." at bounding box center [100, 80] width 126 height 7
drag, startPoint x: 120, startPoint y: 81, endPoint x: 153, endPoint y: 82, distance: 33.0
click at [153, 82] on span "Whispers of the past, they won't drown." at bounding box center [100, 80] width 126 height 7
type textarea "weigh me down"
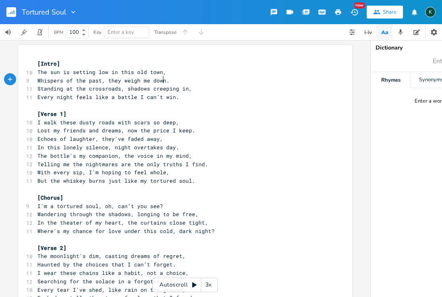
click at [129, 144] on span "In this lonely silence, night overtakes day." at bounding box center [108, 147] width 142 height 7
drag, startPoint x: 124, startPoint y: 129, endPoint x: 162, endPoint y: 131, distance: 38.3
click at [162, 131] on span "Lost my friends and dreams, now the price I keep." at bounding box center [116, 130] width 158 height 7
type textarea "only memories"
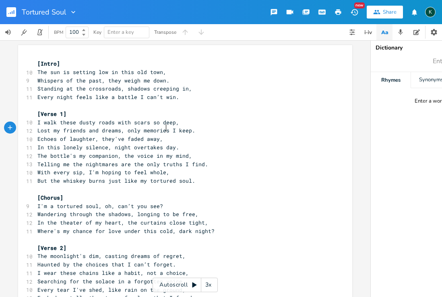
click at [71, 161] on span "Telling me the nightmares are the only truths I find." at bounding box center [122, 164] width 171 height 7
type textarea "that"
type textarea "nly"
drag, startPoint x: 160, startPoint y: 161, endPoint x: 172, endPoint y: 162, distance: 12.1
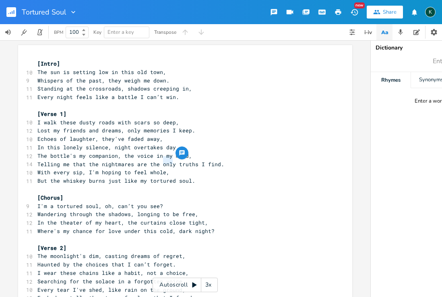
click at [172, 162] on span "Telling me that the nightmares are the only truths I find." at bounding box center [130, 164] width 187 height 7
click at [185, 161] on span "Telling me that the nightmares are the truths I find." at bounding box center [122, 164] width 171 height 7
type textarea "will"
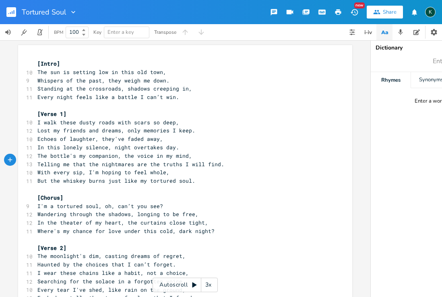
click at [131, 170] on span "With every sip, I'm hoping to feel whole," at bounding box center [103, 172] width 132 height 7
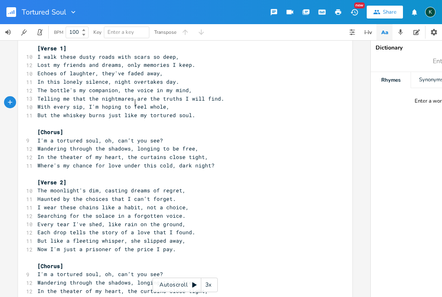
scroll to position [111, 0]
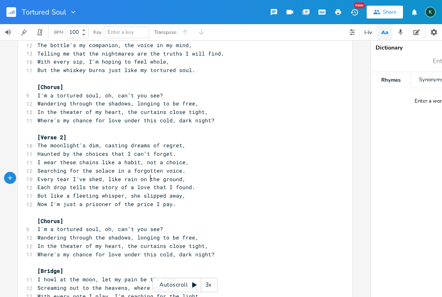
click at [149, 184] on span "Each drop tells the story of a love that I found." at bounding box center [116, 187] width 158 height 7
drag, startPoint x: 161, startPoint y: 180, endPoint x: 167, endPoint y: 180, distance: 5.6
click at [167, 184] on span "Each drop tells the story of a love that I found." at bounding box center [116, 187] width 158 height 7
type textarea "'s not"
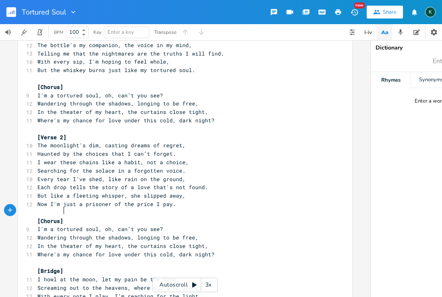
click at [140, 217] on pre "[Chorus]" at bounding box center [181, 221] width 291 height 8
drag, startPoint x: 127, startPoint y: 189, endPoint x: 158, endPoint y: 189, distance: 31.4
click at [158, 192] on span "But like a fleeting whisper, she slipped away," at bounding box center [111, 195] width 148 height 7
type textarea "days slipping"
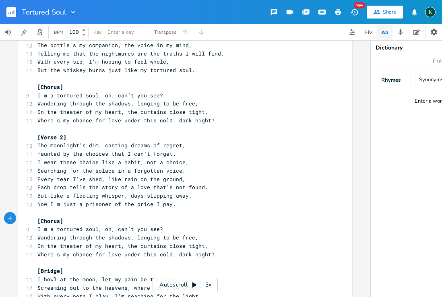
click at [160, 225] on pre "I'm a tortured soul, oh, can’t you see?" at bounding box center [181, 229] width 291 height 8
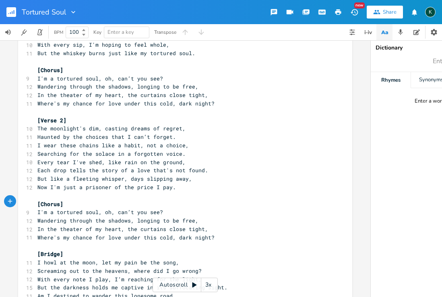
scroll to position [129, 0]
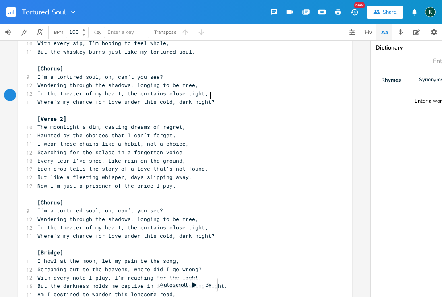
type textarea "night?"
drag, startPoint x: 220, startPoint y: 95, endPoint x: 185, endPoint y: 92, distance: 35.2
click at [185, 98] on pre "Where's my chance for love under this cold, dark night?" at bounding box center [181, 102] width 291 height 8
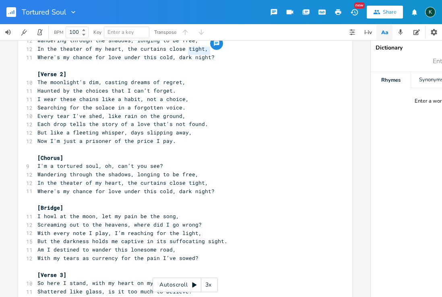
scroll to position [176, 0]
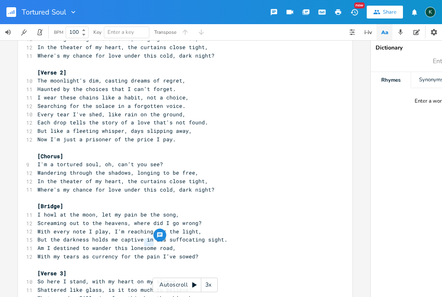
drag, startPoint x: 141, startPoint y: 245, endPoint x: 153, endPoint y: 245, distance: 11.3
click at [153, 253] on span "With my tears as currency for the pain I’ve sowed?" at bounding box center [117, 256] width 161 height 7
type textarea "choices"
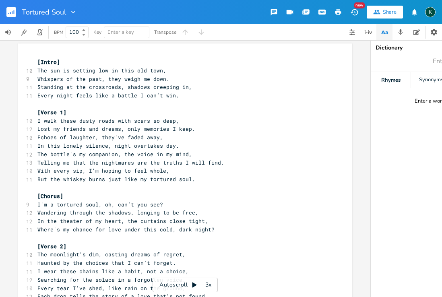
scroll to position [5, 0]
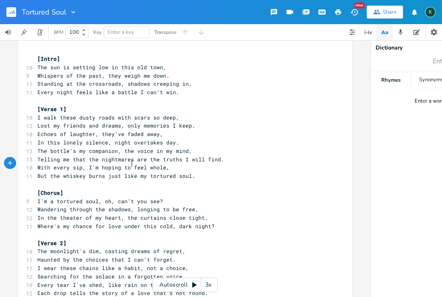
click at [130, 164] on span "With every sip, I'm hoping to feel whole," at bounding box center [103, 167] width 132 height 7
type textarea "just"
click at [253, 256] on pre "Haunted by the choices that I can’t forget." at bounding box center [181, 260] width 291 height 8
click at [100, 174] on span "But the whiskey burns just like my tortured soul." at bounding box center [116, 175] width 158 height 7
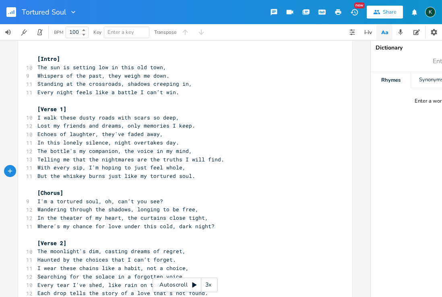
type textarea ","
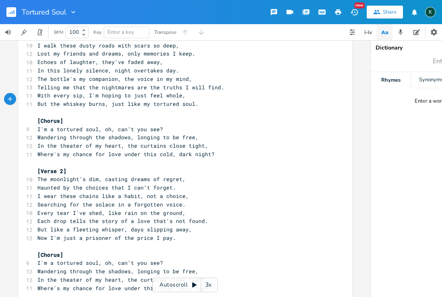
scroll to position [91, 0]
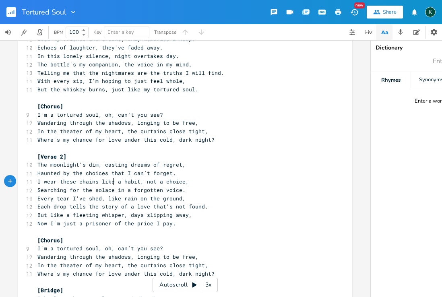
click at [110, 187] on span "Searching for the solace in a forgotten voice." at bounding box center [111, 190] width 148 height 7
type textarea ","
click at [113, 203] on span "Each drop tells the story of a love that's not found." at bounding box center [122, 206] width 171 height 7
type textarea ","
click at [187, 211] on pre "But like a fleeting whisper, days slipping away," at bounding box center [181, 215] width 291 height 8
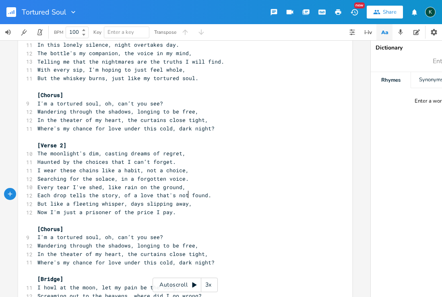
scroll to position [107, 0]
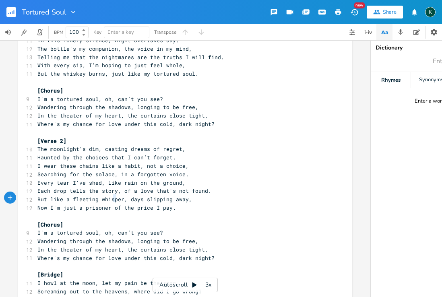
type textarea "of"
drag, startPoint x: 111, startPoint y: 200, endPoint x: 116, endPoint y: 200, distance: 4.4
click at [116, 204] on span "Now I'm just a prisoner of the price I pay." at bounding box center [106, 207] width 139 height 7
click at [108, 204] on span "Now I'm just a prisoner of the price I pay." at bounding box center [106, 207] width 139 height 7
type textarea "."
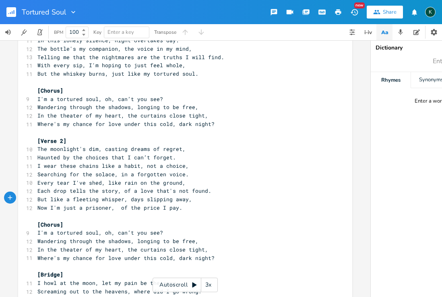
scroll to position [0, 6]
type textarea "r, it's the"
click at [160, 204] on span "Now I'm just a prisoner, it's the price I pay." at bounding box center [111, 207] width 148 height 7
type textarea "that"
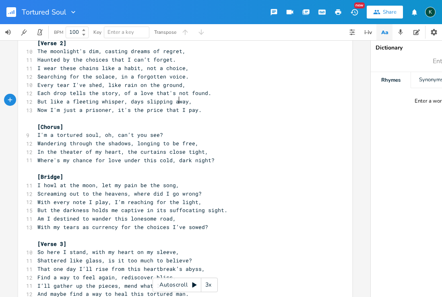
scroll to position [207, 0]
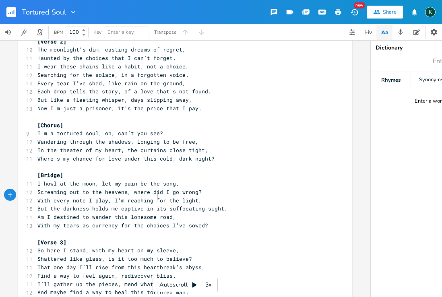
click at [153, 205] on span "But the darkness holds me captive in its suffocating sight." at bounding box center [132, 208] width 190 height 7
drag, startPoint x: 152, startPoint y: 196, endPoint x: 216, endPoint y: 197, distance: 63.7
click at [216, 205] on span "But the darkness holds me captive in its suffocating sight." at bounding box center [132, 208] width 190 height 7
type textarea "the darkness of nigh"
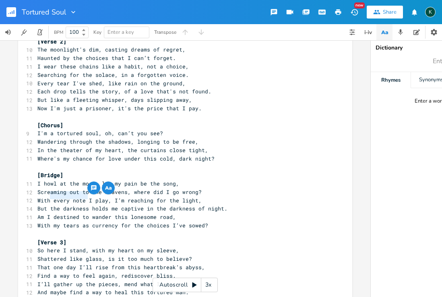
drag, startPoint x: 87, startPoint y: 197, endPoint x: 49, endPoint y: 197, distance: 37.9
click at [49, 205] on span "But the darkness holds me captive in the darkness of night." at bounding box center [132, 208] width 190 height 7
type textarea "my soul"
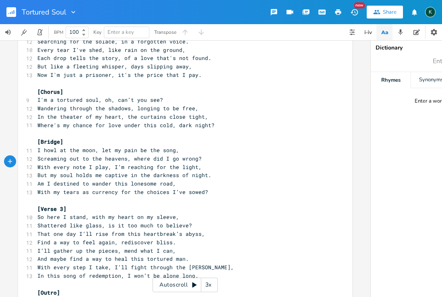
scroll to position [256, 0]
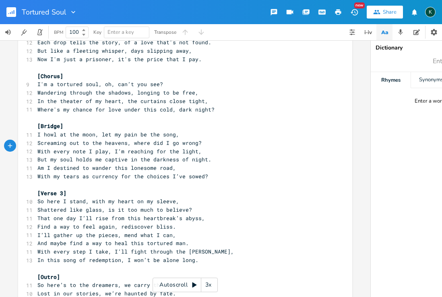
click at [122, 206] on span "Shattered like glass, is it too much to believe?" at bounding box center [114, 209] width 155 height 7
click at [133, 206] on span "Shattered like glass, is it too much to believe?" at bounding box center [114, 209] width 155 height 7
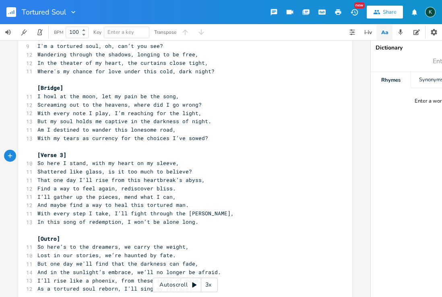
scroll to position [299, 0]
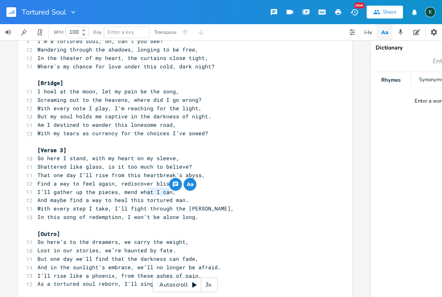
drag, startPoint x: 145, startPoint y: 193, endPoint x: 167, endPoint y: 194, distance: 21.8
click at [167, 205] on span "With every step I take, I’ll fight through the dawn," at bounding box center [135, 208] width 197 height 7
type textarea "towards"
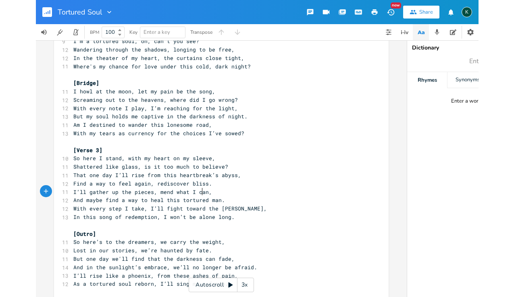
scroll to position [0, 16]
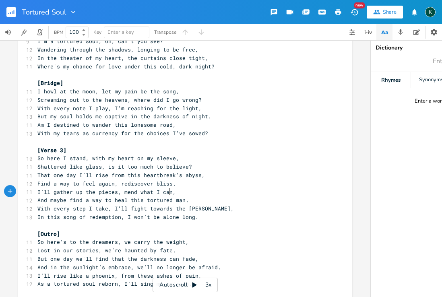
click at [158, 230] on pre "[Outro]" at bounding box center [181, 234] width 291 height 8
drag, startPoint x: 163, startPoint y: 6, endPoint x: 54, endPoint y: -5, distance: 109.4
click at [54, 0] on html "Tortured Soul New Share K BPM 100 Key Enter a key Transpose x [Intro] 10 The su…" at bounding box center [221, 148] width 442 height 297
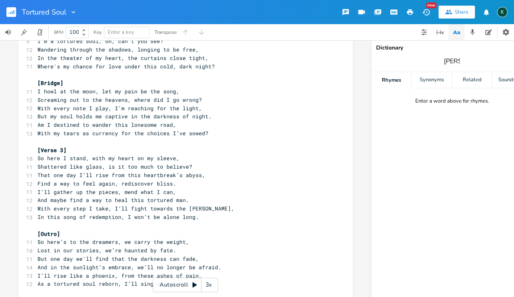
type input "dawn"
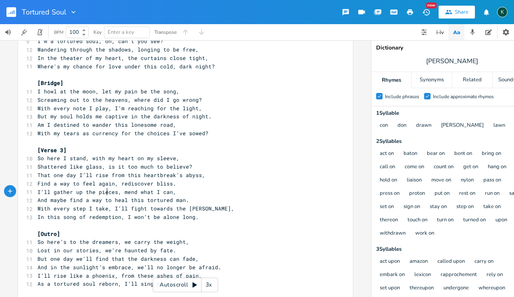
scroll to position [0, 0]
click at [104, 205] on span "With every step I take, I’ll fight towards the dawn," at bounding box center [135, 208] width 197 height 7
type textarea "In this song of redemption"
drag, startPoint x: 117, startPoint y: 199, endPoint x: 33, endPoint y: 199, distance: 84.6
click at [33, 199] on div "In this song of redemption x [Intro] 10 The sun is setting low in this old town…" at bounding box center [185, 27] width 334 height 562
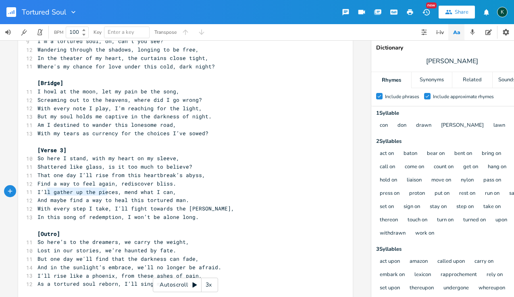
type textarea "With every step I take"
drag, startPoint x: 105, startPoint y: 192, endPoint x: 33, endPoint y: 195, distance: 71.4
click at [33, 195] on div "With every step I take x [Intro] 10 The sun is setting low in this old town, 9 …" at bounding box center [185, 27] width 334 height 562
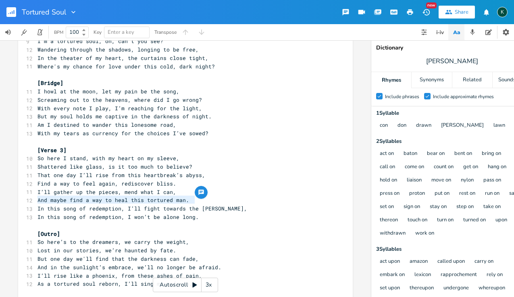
drag, startPoint x: 36, startPoint y: 200, endPoint x: 192, endPoint y: 201, distance: 155.9
click at [192, 214] on span "In this song of redemption, I won’t be alone long." at bounding box center [117, 217] width 161 height 7
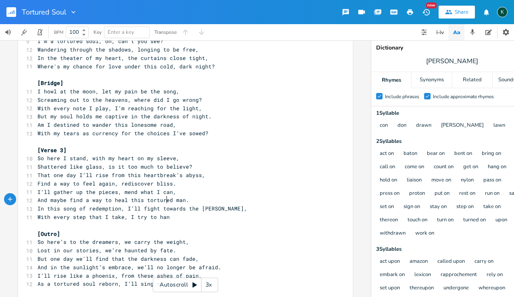
type textarea "With every step that I take, I try to hand"
type textarea "g on"
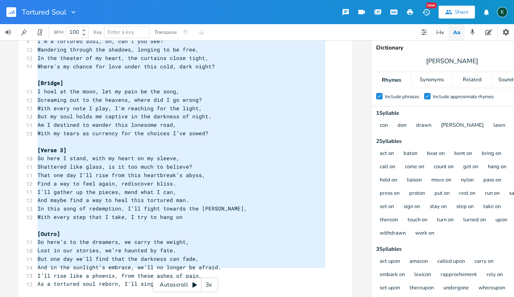
scroll to position [33, 0]
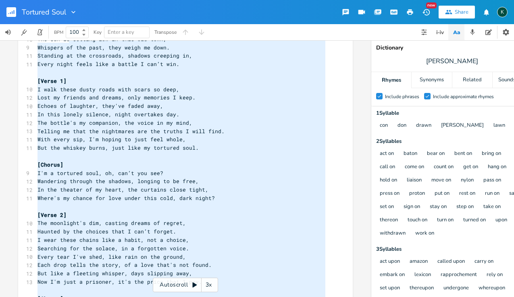
drag, startPoint x: 198, startPoint y: 268, endPoint x: 62, endPoint y: 46, distance: 260.0
click at [63, 45] on div "[Intro] 10 The sun is setting low in this old town, 9 Whispers of the past, the…" at bounding box center [181, 295] width 291 height 536
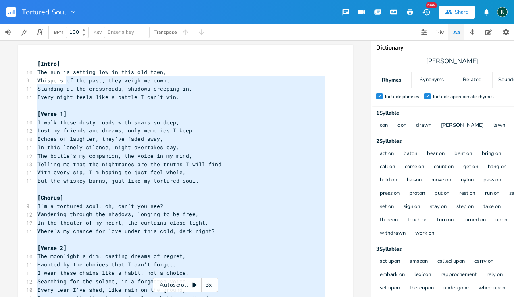
click at [37, 63] on span "[Intro]" at bounding box center [48, 63] width 23 height 7
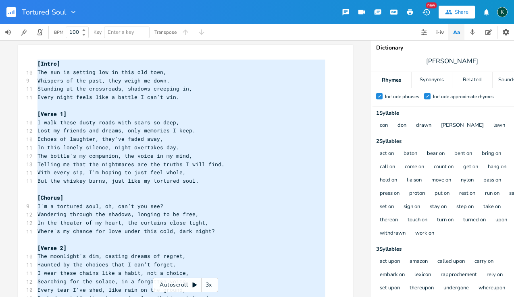
scroll to position [382, 0]
type textarea "[Intro] The sun is setting low in this old town, Whispers of the past, they wei…"
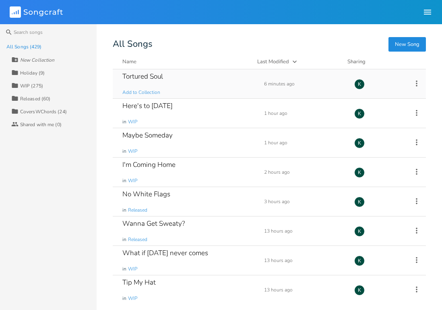
click at [160, 77] on div "Tortured Soul" at bounding box center [142, 76] width 41 height 7
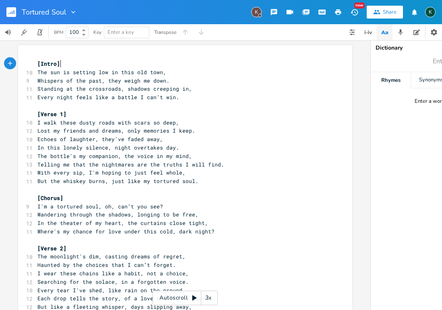
scroll to position [0, 0]
click at [10, 13] on rect "button" at bounding box center [11, 12] width 10 height 10
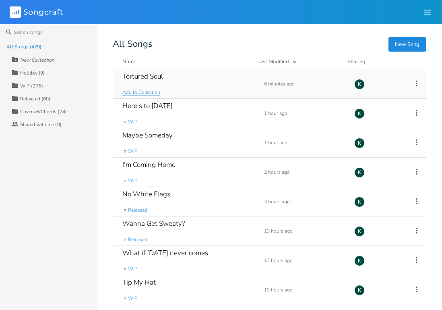
click at [139, 92] on span "Add to Collection" at bounding box center [141, 92] width 38 height 7
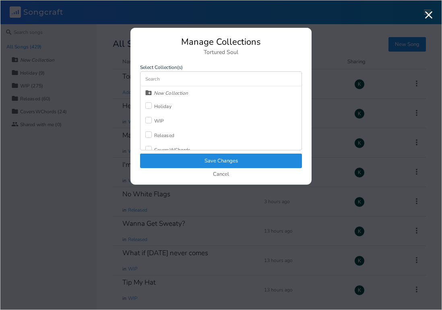
click at [162, 133] on div "Released" at bounding box center [164, 135] width 20 height 5
click at [184, 160] on button "Save Changes" at bounding box center [221, 161] width 162 height 15
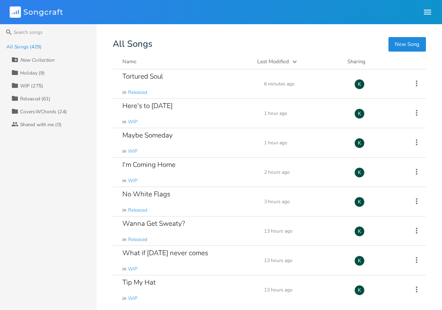
click at [127, 64] on div "Name" at bounding box center [129, 61] width 14 height 7
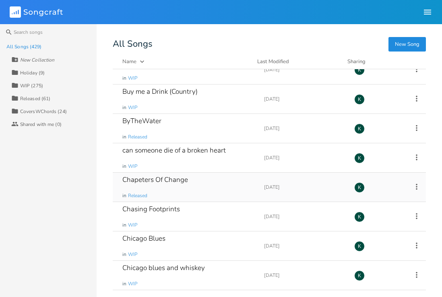
scroll to position [3338, 0]
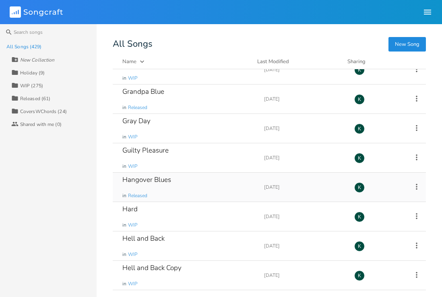
click at [166, 181] on div "Hangover Blues" at bounding box center [146, 179] width 49 height 7
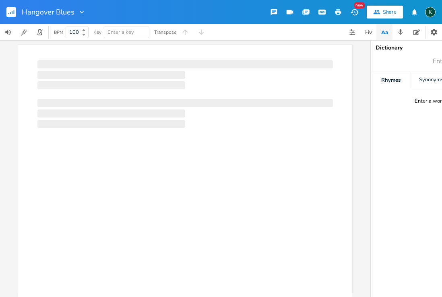
scroll to position [0, 0]
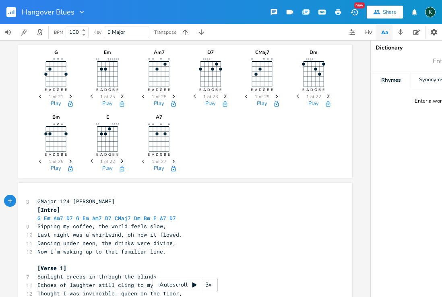
click at [256, 232] on pre "Last night was a whirlwind, oh how it flowed." at bounding box center [181, 235] width 291 height 8
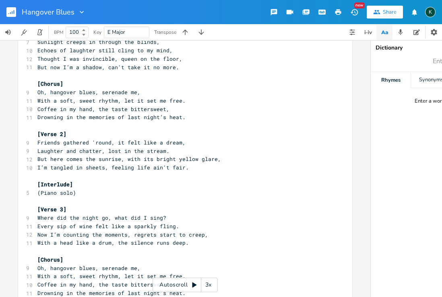
scroll to position [179, 0]
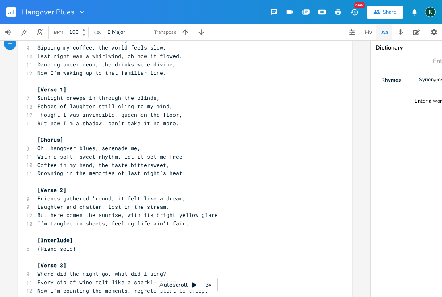
click at [225, 211] on pre "But here comes the sunrise, with its bright yellow glare," at bounding box center [181, 215] width 291 height 8
type textarea "LOremi 307 Dolo [Sitam] C Ad El8 S5 D Ei Te0 I4 UTla0 Et Do M A2 E8 Adminim ve …"
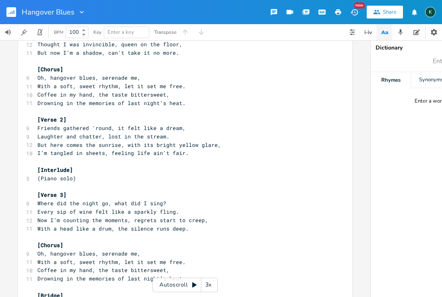
scroll to position [129, 0]
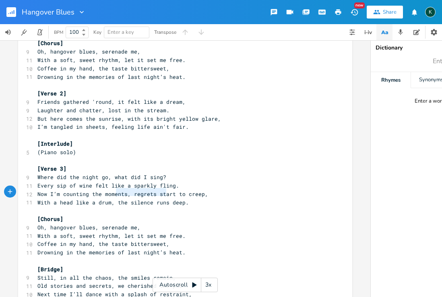
type textarea "the silence runs de"
drag, startPoint x: 114, startPoint y: 193, endPoint x: 172, endPoint y: 193, distance: 58.0
click at [172, 199] on span "With a head like a drum, the silence runs deep." at bounding box center [112, 202] width 151 height 7
click at [116, 191] on span "Now I’m counting the moments, regrets start to creep," at bounding box center [122, 194] width 171 height 7
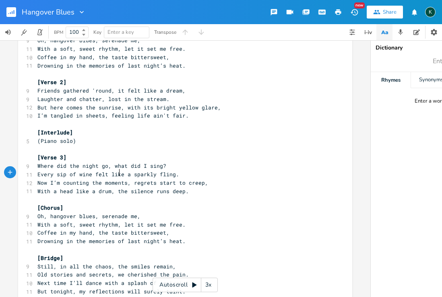
scroll to position [160, 0]
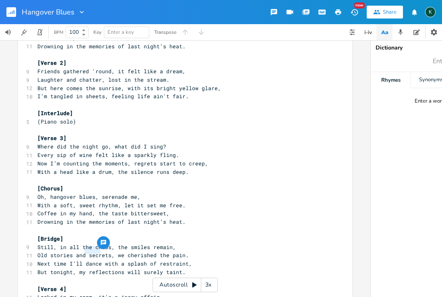
drag, startPoint x: 83, startPoint y: 249, endPoint x: 98, endPoint y: 251, distance: 15.0
click at [98, 260] on span "Next time I’ll dance with a splash of restraint," at bounding box center [114, 263] width 155 height 7
type textarea "drink"
drag, startPoint x: 48, startPoint y: 260, endPoint x: 68, endPoint y: 261, distance: 20.6
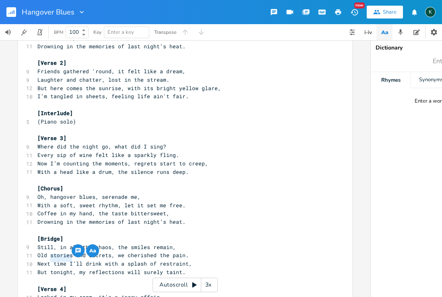
click at [68, 269] on span "But tonight, my reflections will surely taint." at bounding box center [111, 272] width 148 height 7
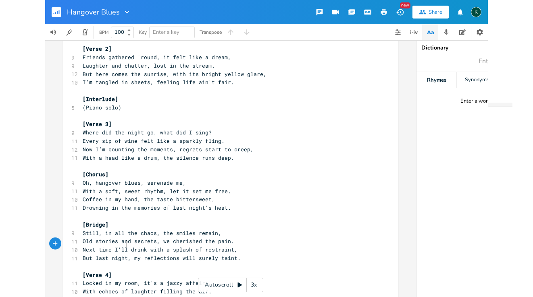
scroll to position [202, 0]
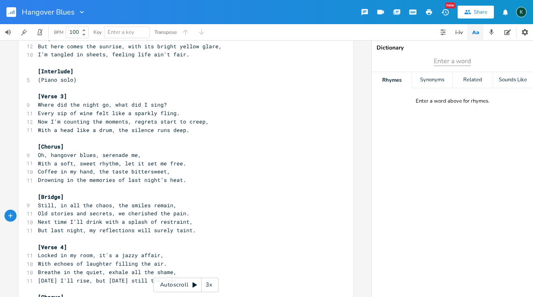
type textarea "last night"
type input "restraint"
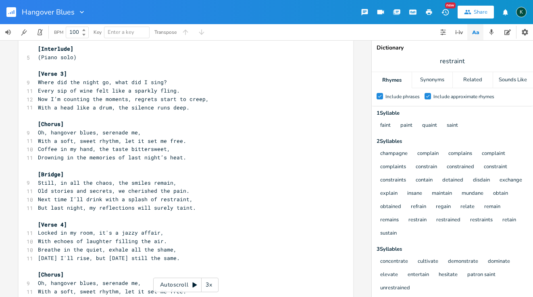
scroll to position [228, 0]
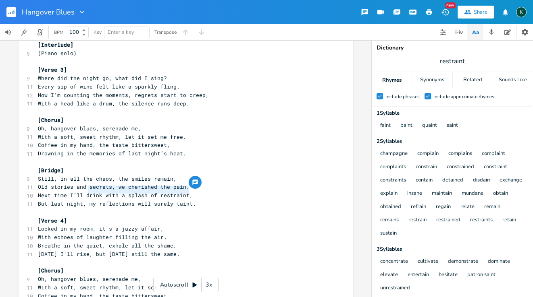
drag, startPoint x: 86, startPoint y: 191, endPoint x: 186, endPoint y: 192, distance: 99.9
click at [186, 200] on span "But last night, my reflections will surely taint." at bounding box center [117, 203] width 158 height 7
type textarea "I can tell you, I wasn't a [DEMOGRAPHIC_DATA]"
click at [108, 208] on pre "​" at bounding box center [181, 212] width 291 height 8
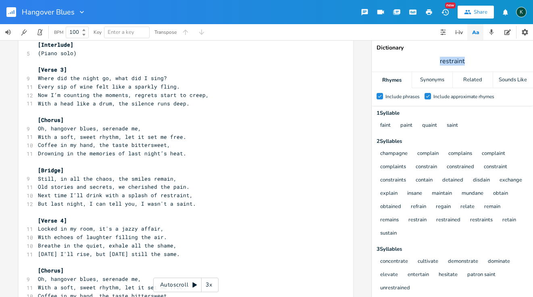
drag, startPoint x: 465, startPoint y: 62, endPoint x: 429, endPoint y: 62, distance: 35.5
click at [429, 62] on span "restraint" at bounding box center [451, 61] width 161 height 15
type input "sing"
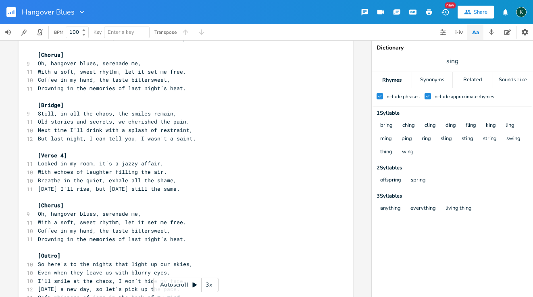
scroll to position [302, 0]
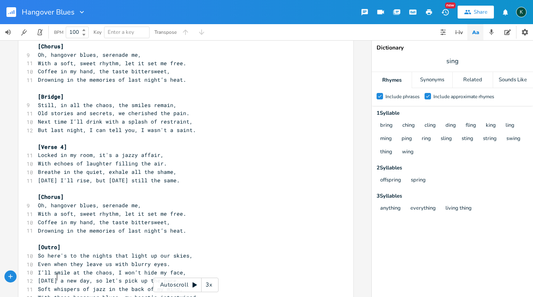
click at [53, 294] on span "With these hangover blues, my heart’s intertwined." at bounding box center [118, 297] width 161 height 7
click at [191, 294] on span "With these hangover blues, my heart’s intertwined." at bounding box center [118, 297] width 161 height 7
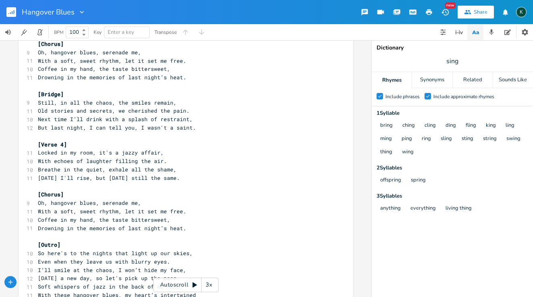
type textarea "(jazzy instrumental out)"
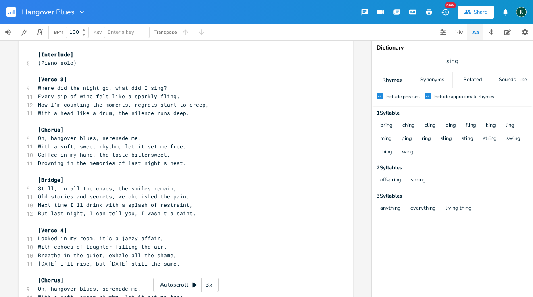
scroll to position [74, 0]
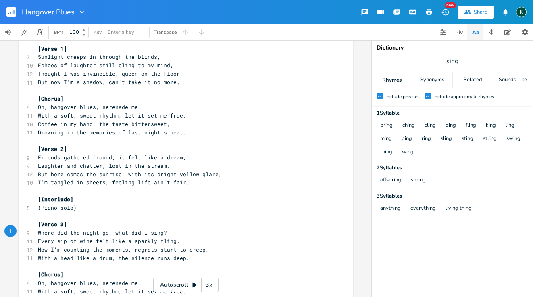
click at [157, 238] on span "Every sip of wine felt like a sparkly fling." at bounding box center [109, 241] width 142 height 7
click at [92, 238] on span "Every sip of wine felt like a sparkly fling." at bounding box center [109, 241] width 142 height 7
type textarea "f"
click at [93, 238] on span "Every sip of wine felt like a sparkly fling." at bounding box center [109, 241] width 142 height 7
click at [100, 246] on span "Now I’m counting the moments, regrets start to creep," at bounding box center [123, 249] width 171 height 7
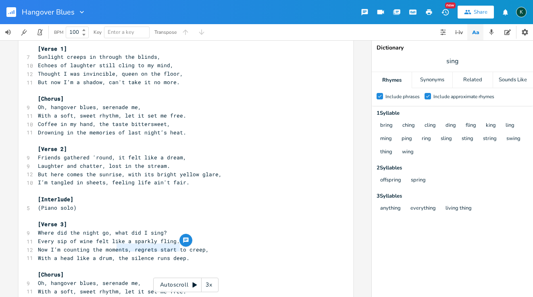
drag, startPoint x: 115, startPoint y: 248, endPoint x: 178, endPoint y: 251, distance: 63.3
click at [178, 255] on span "With a head like a drum, the silence runs deep." at bounding box center [113, 258] width 151 height 7
type textarea "I an"
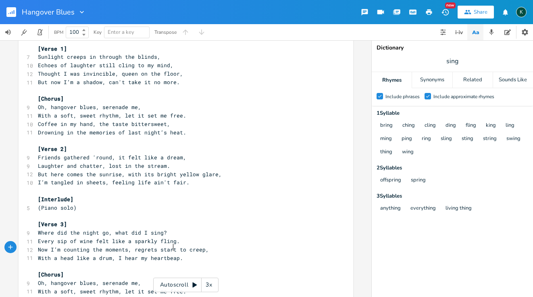
type textarea "hear my heartbeat"
click at [141, 255] on span "With a head like a drum, I hear my heartbeat." at bounding box center [110, 258] width 145 height 7
drag, startPoint x: 145, startPoint y: 225, endPoint x: 158, endPoint y: 226, distance: 12.1
click at [158, 229] on span "Where did the night go, what did I sing?" at bounding box center [102, 232] width 129 height 7
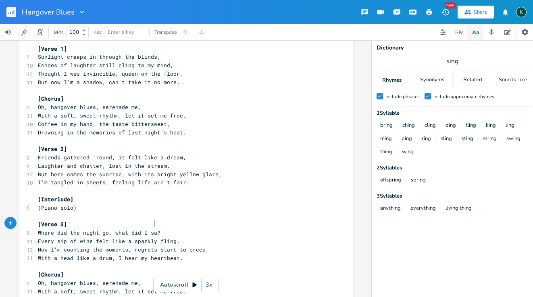
type textarea "say"
click at [87, 238] on span "Every sip of wine felt like a sparkly fling." at bounding box center [109, 241] width 142 height 7
type input "say"
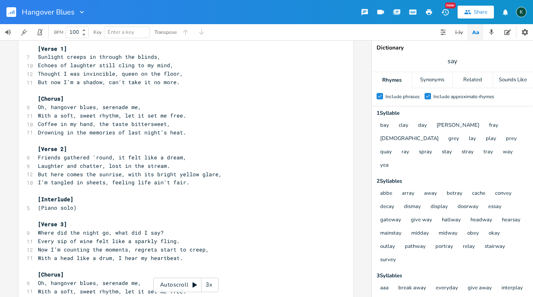
click at [76, 238] on span "Every sip of wine felt like a sparkly fling." at bounding box center [109, 241] width 142 height 7
type textarea "that"
type textarea "felt like a sparkly fling"
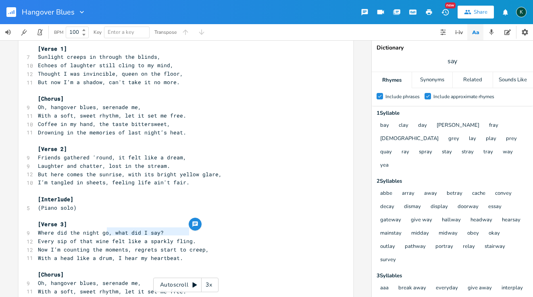
drag, startPoint x: 187, startPoint y: 233, endPoint x: 105, endPoint y: 232, distance: 81.8
click at [105, 238] on span "Every sip of that wine felt like a sparkly fling." at bounding box center [117, 241] width 158 height 7
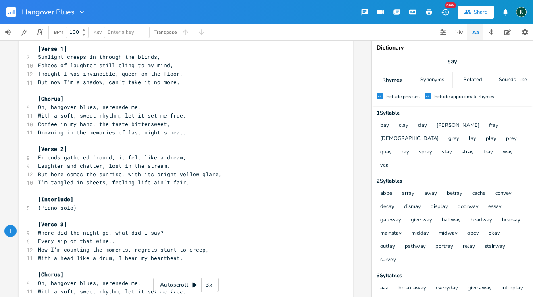
scroll to position [0, 2]
type textarea ", I was quite the display"
click at [129, 262] on pre "​" at bounding box center [181, 266] width 291 height 8
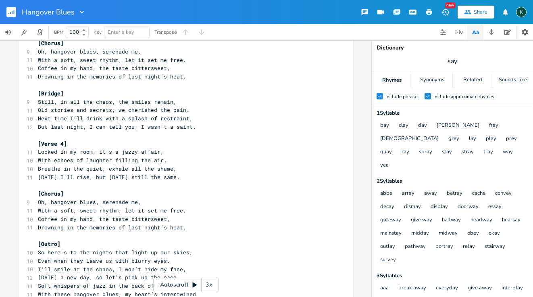
scroll to position [0, 0]
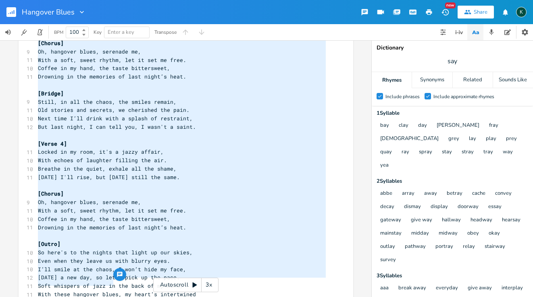
drag, startPoint x: 35, startPoint y: 62, endPoint x: 140, endPoint y: 358, distance: 313.5
click at [140, 297] on html "Hangover Blues New Share K BPM 100 Key Enter a key Transpose xxxxxxxxxx [Intro]…" at bounding box center [266, 148] width 533 height 297
type textarea "[Lorem] (Ipsu dolor sitame cons) Adipisc el seddoe, tem incid utlab etdo, Magn …"
